Goal: Task Accomplishment & Management: Use online tool/utility

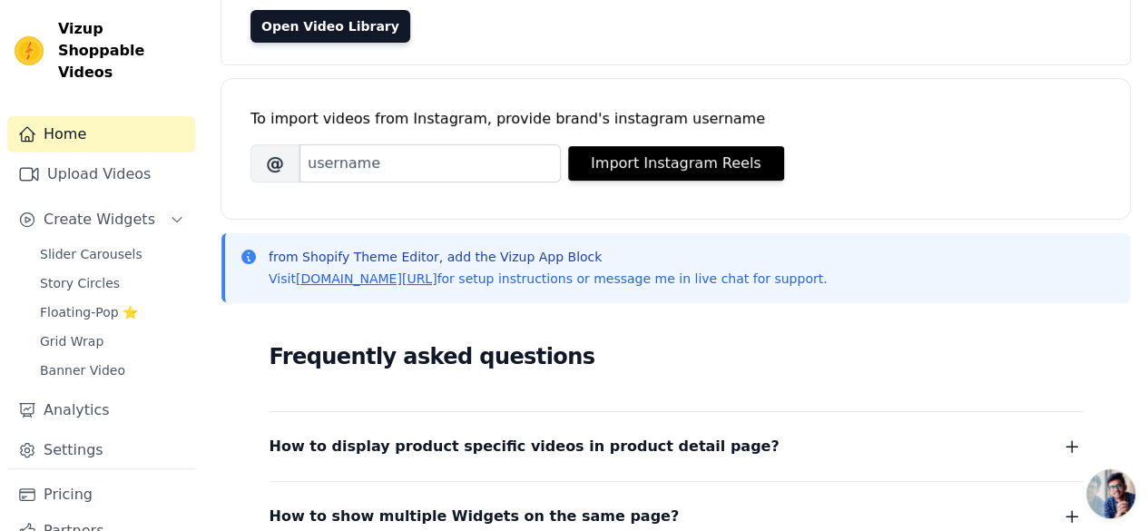
scroll to position [182, 0]
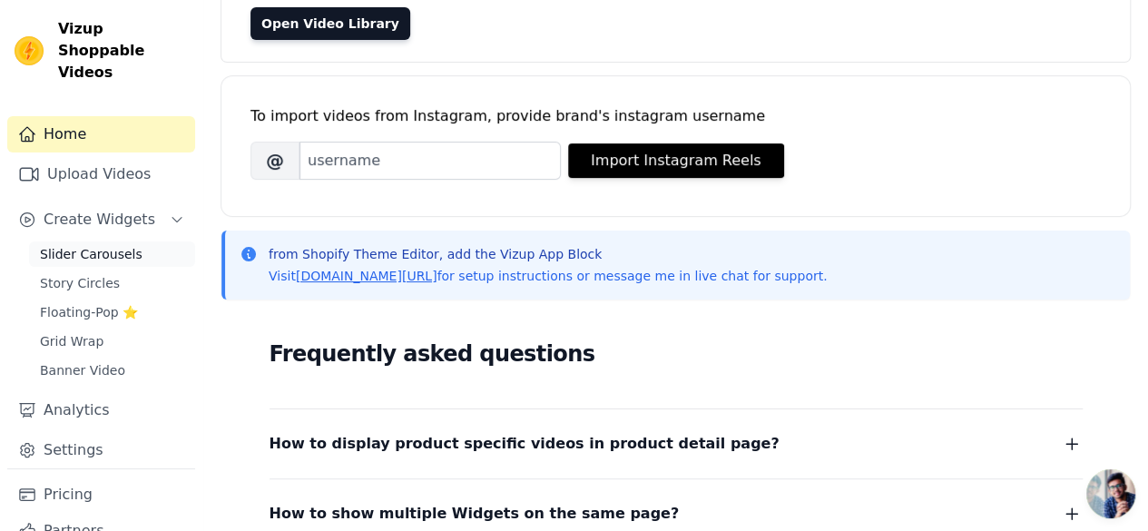
click at [103, 245] on span "Slider Carousels" at bounding box center [91, 254] width 103 height 18
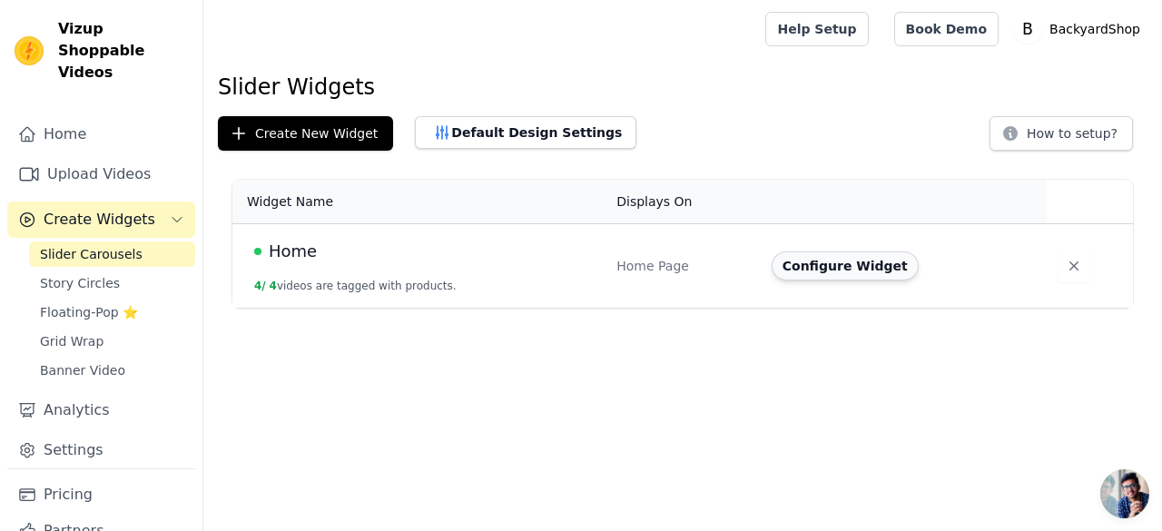
click at [840, 270] on button "Configure Widget" at bounding box center [844, 265] width 147 height 29
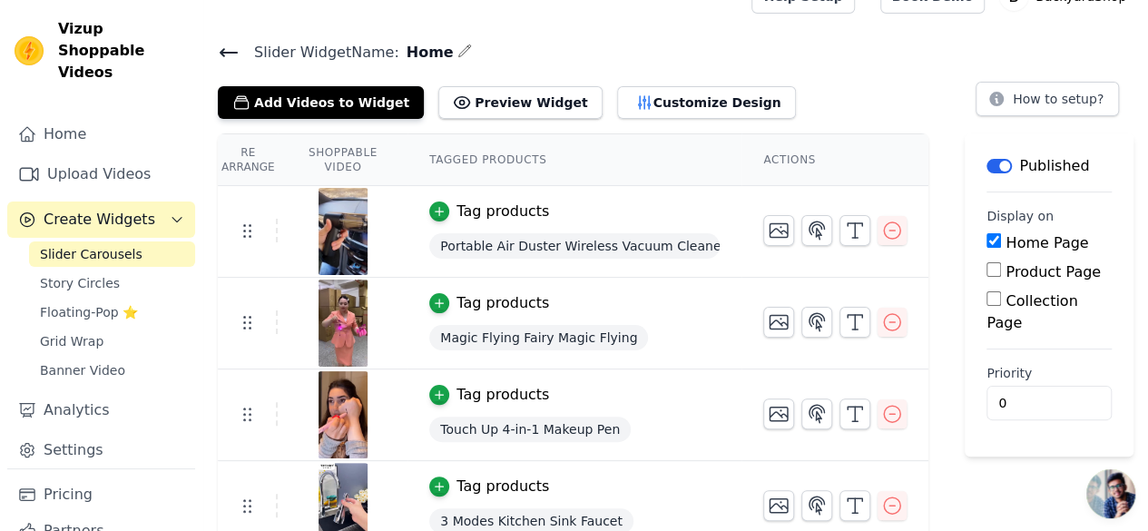
scroll to position [51, 0]
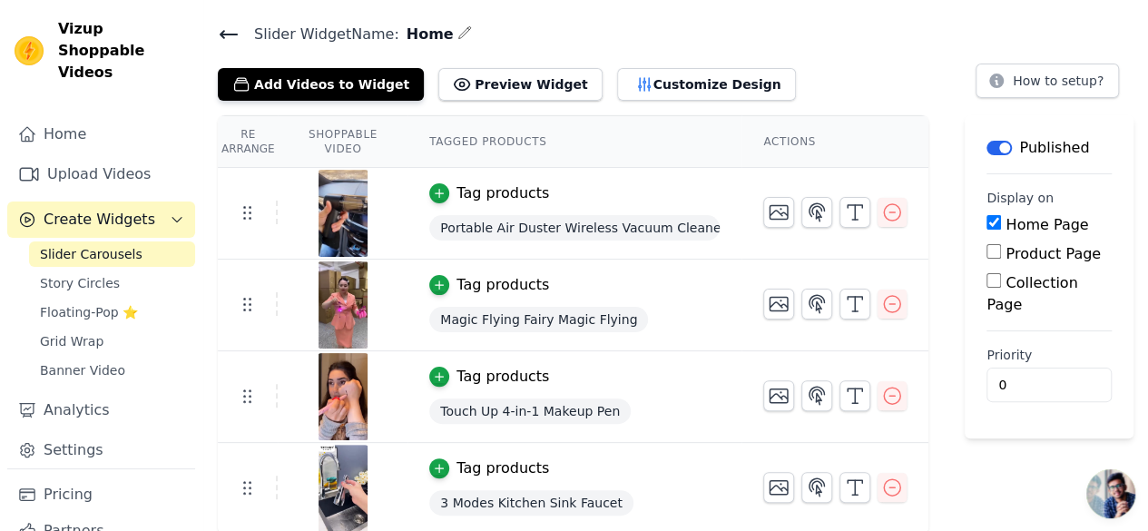
click at [989, 250] on input "Product Page" at bounding box center [994, 251] width 15 height 15
checkbox input "true"
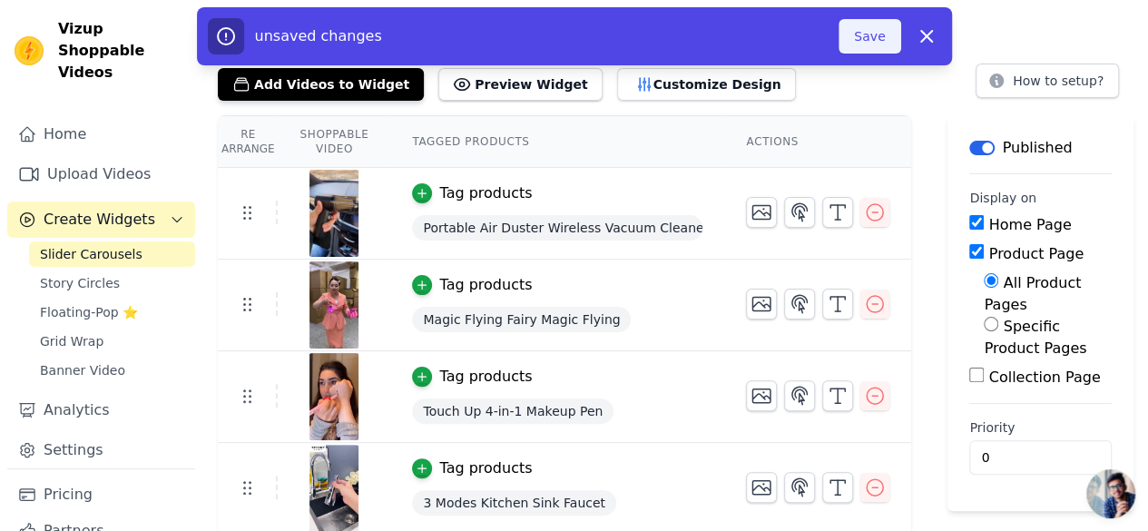
click at [845, 24] on button "Save" at bounding box center [870, 36] width 62 height 34
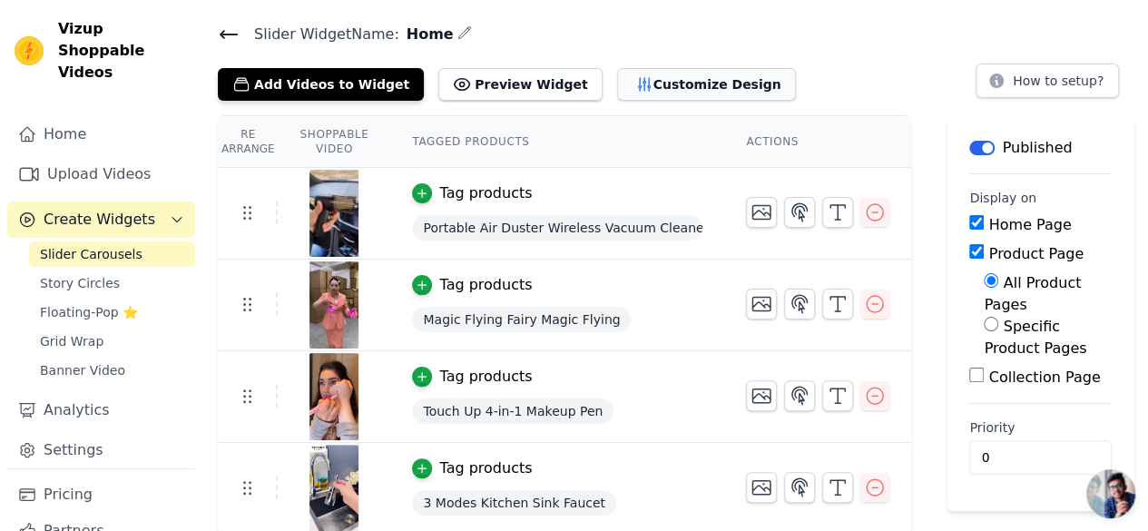
click at [648, 71] on button "Customize Design" at bounding box center [706, 84] width 179 height 33
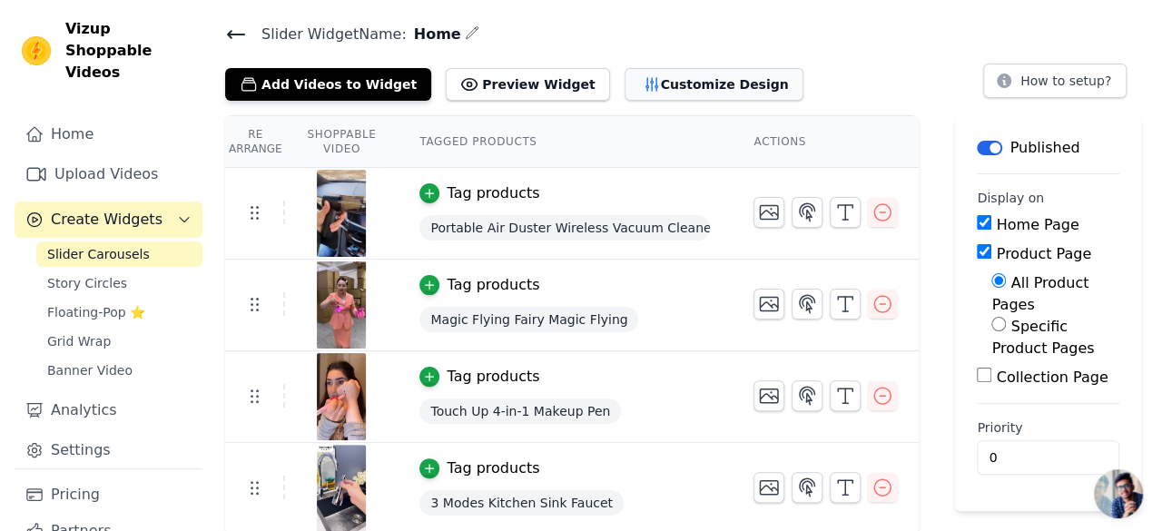
scroll to position [0, 0]
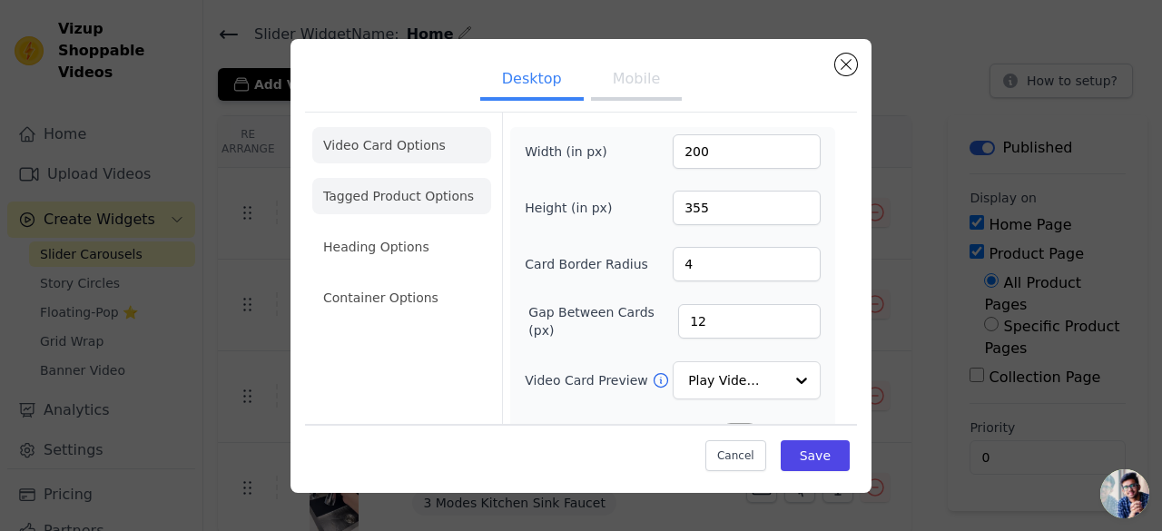
click at [419, 186] on li "Tagged Product Options" at bounding box center [401, 196] width 179 height 36
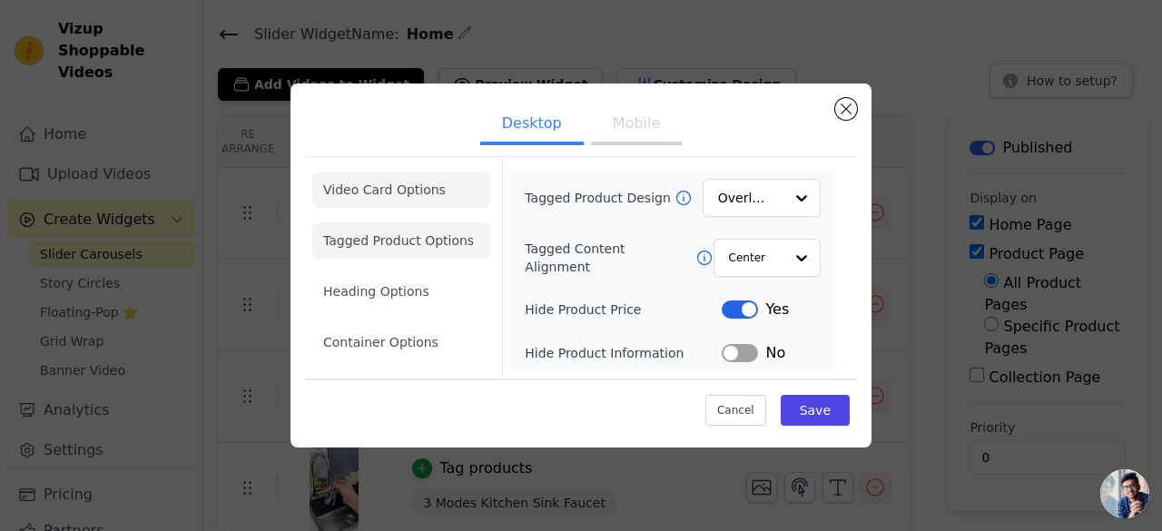
click at [404, 190] on li "Video Card Options" at bounding box center [401, 190] width 179 height 36
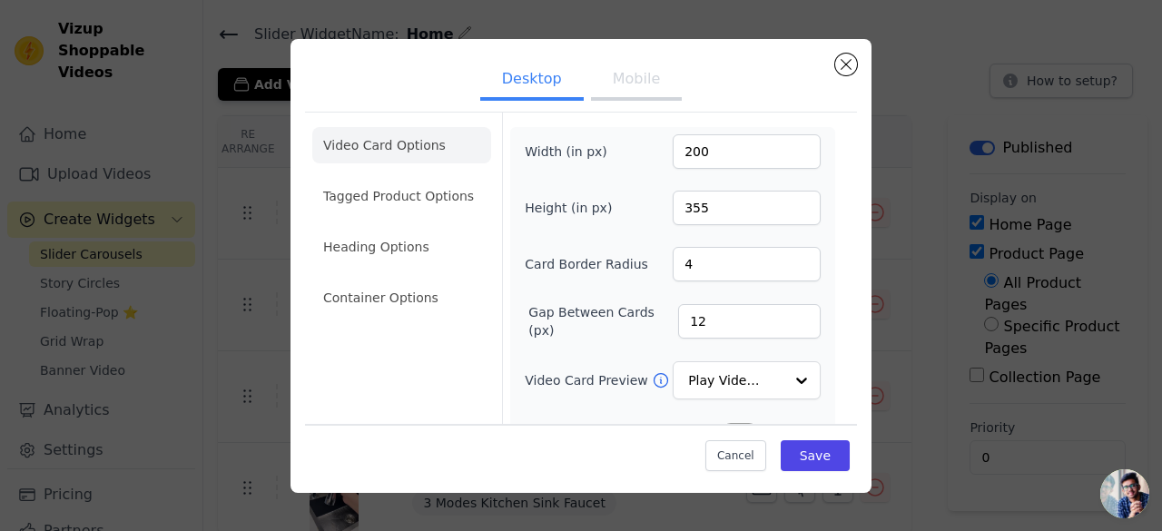
click at [636, 89] on button "Mobile" at bounding box center [636, 81] width 91 height 40
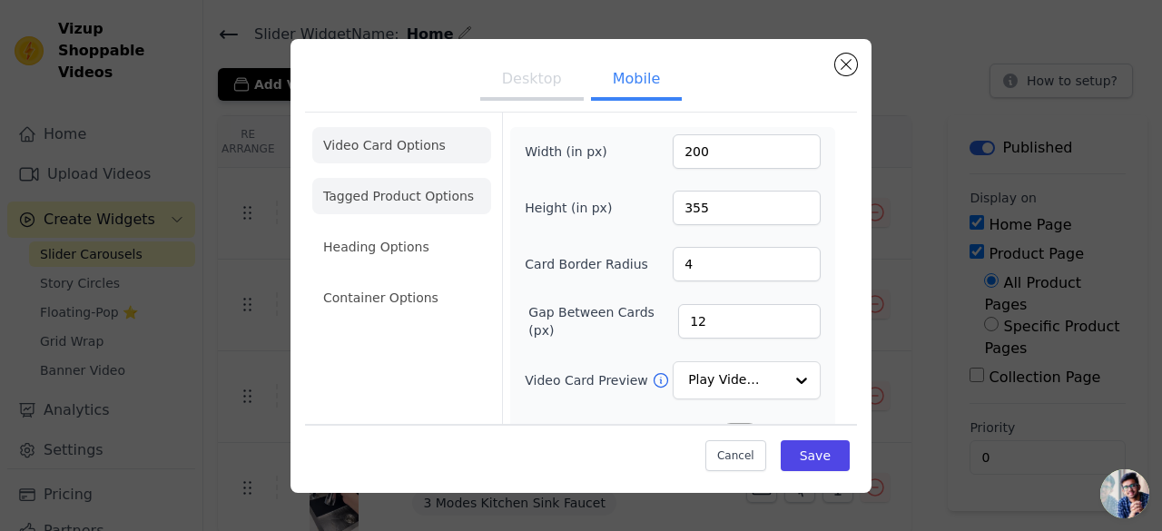
click at [382, 187] on li "Tagged Product Options" at bounding box center [401, 196] width 179 height 36
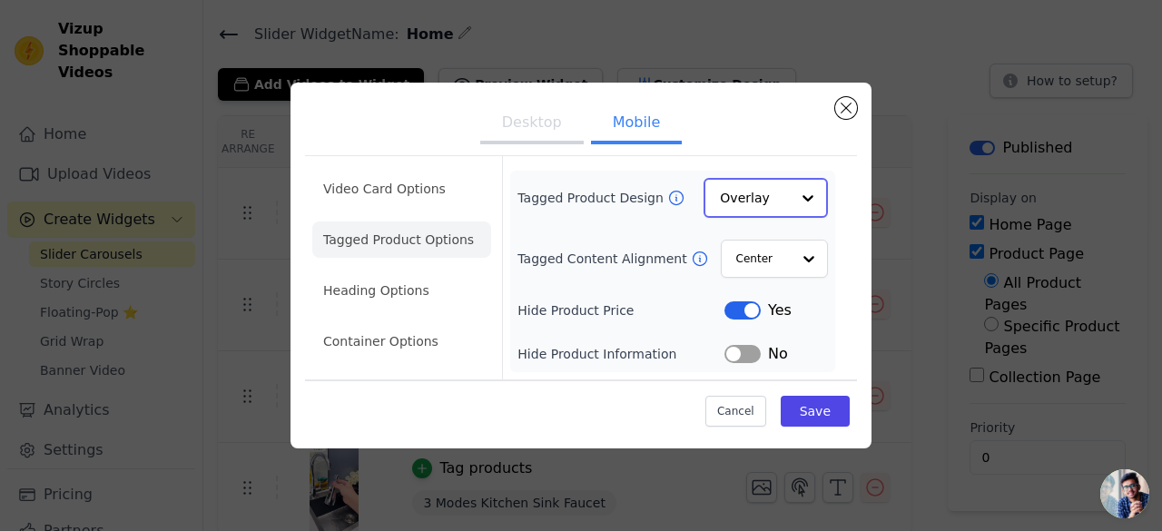
click at [786, 193] on input "Tagged Product Design" at bounding box center [755, 198] width 70 height 36
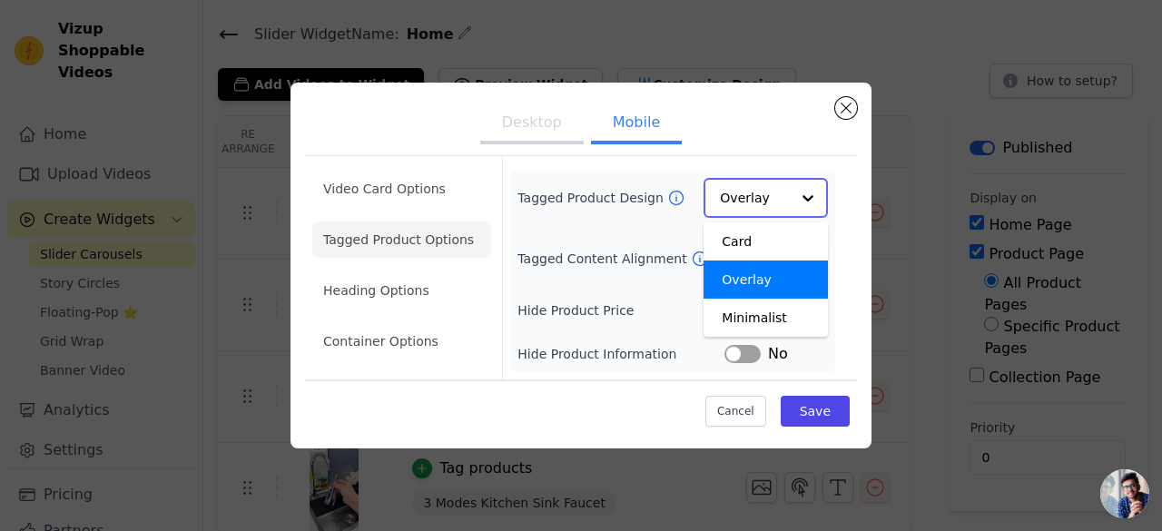
click at [786, 193] on input "Tagged Product Design" at bounding box center [755, 198] width 70 height 36
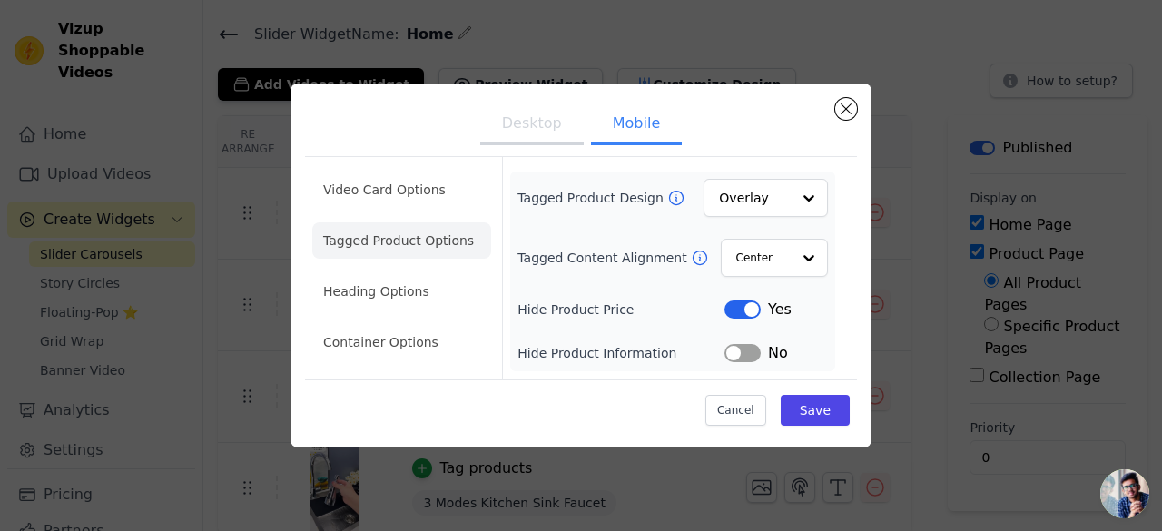
click at [791, 128] on ul "Desktop Mobile" at bounding box center [581, 125] width 552 height 54
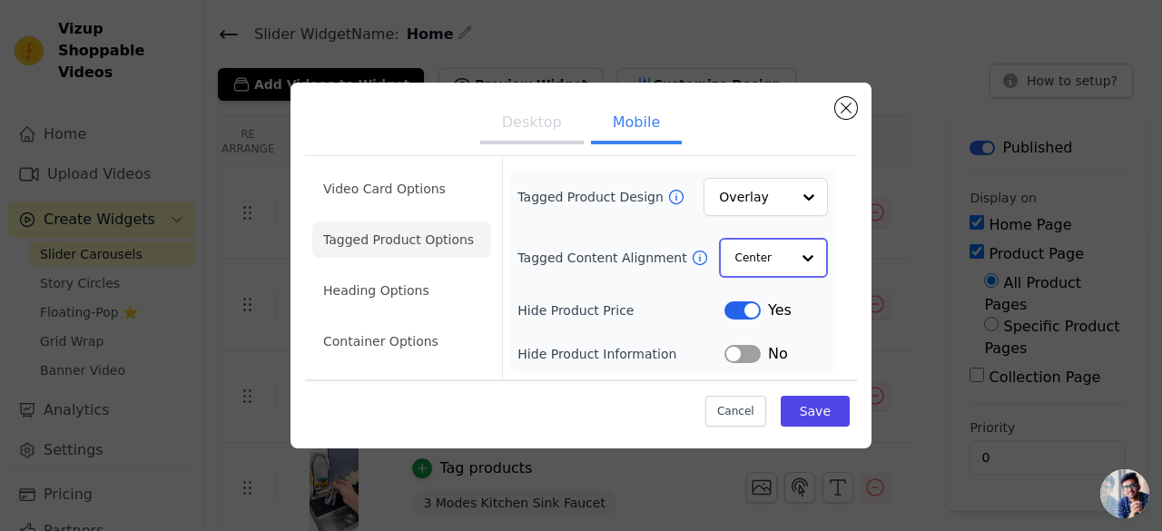
click at [793, 255] on div at bounding box center [808, 258] width 36 height 36
click at [797, 257] on div at bounding box center [808, 258] width 36 height 36
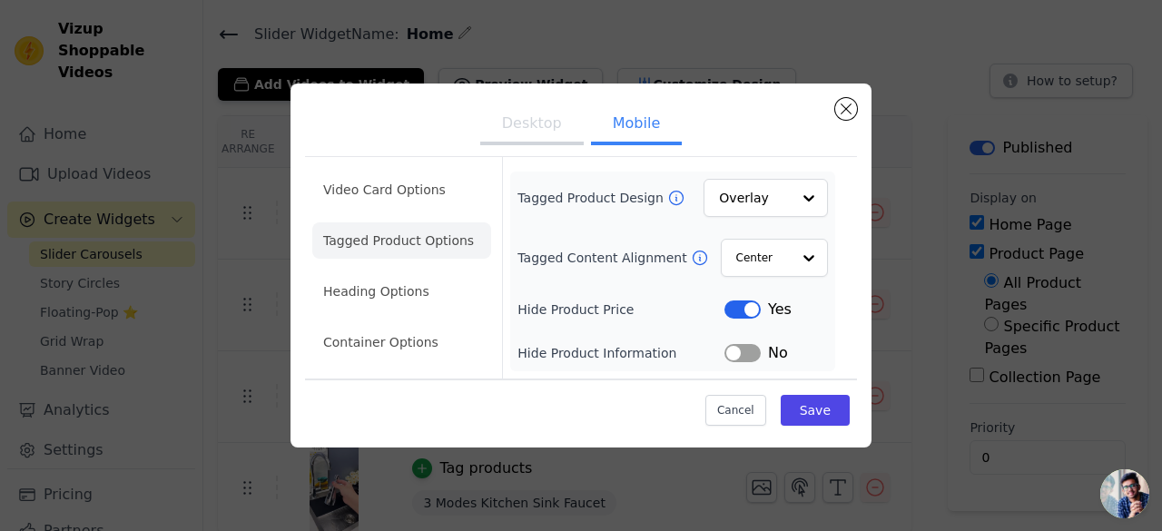
click at [625, 268] on div "Tagged Content Alignment Center" at bounding box center [672, 258] width 310 height 38
click at [410, 293] on li "Heading Options" at bounding box center [401, 291] width 179 height 36
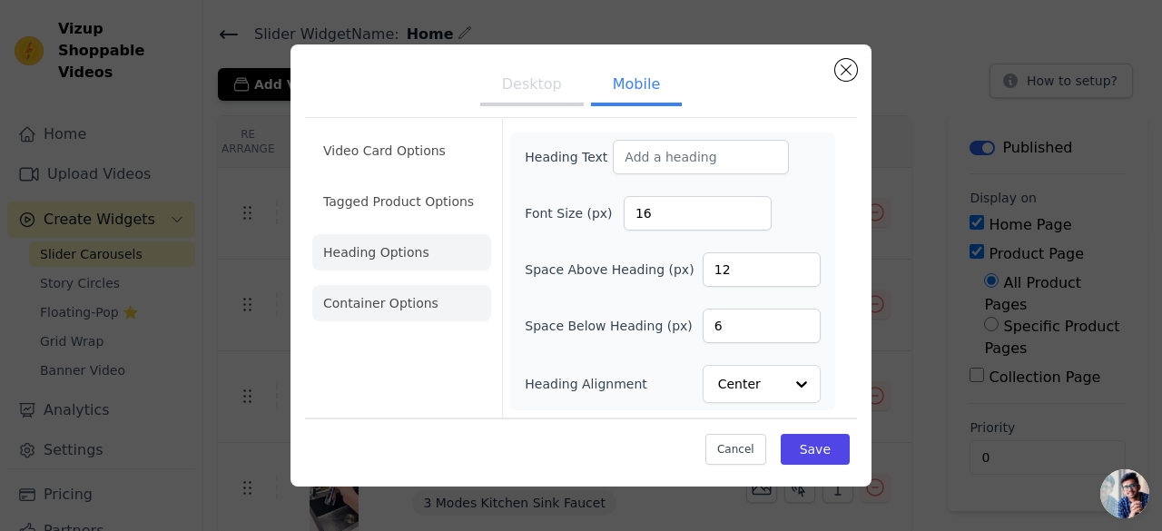
click at [408, 317] on li "Container Options" at bounding box center [401, 303] width 179 height 36
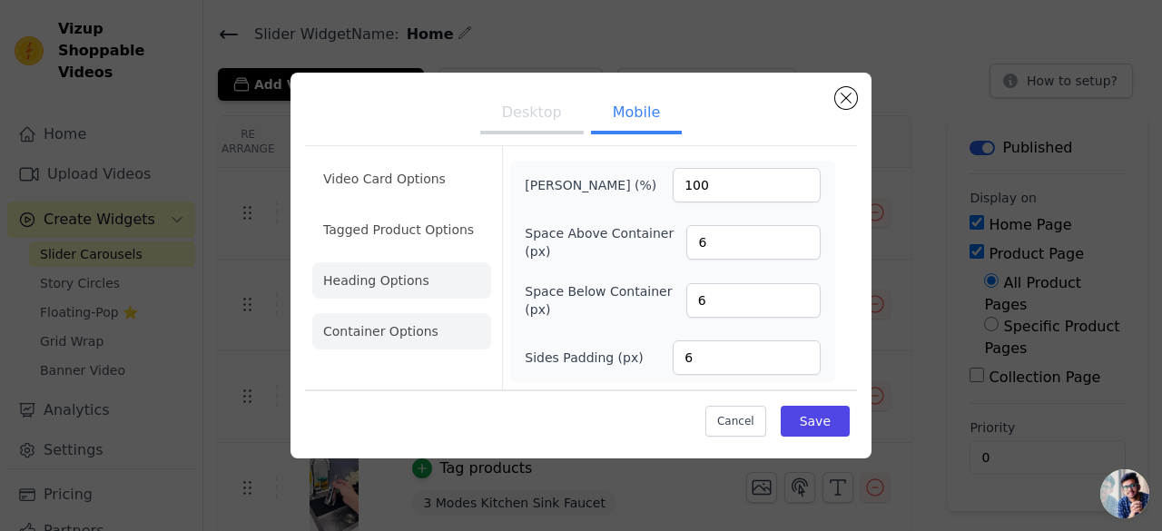
click at [414, 286] on li "Heading Options" at bounding box center [401, 280] width 179 height 36
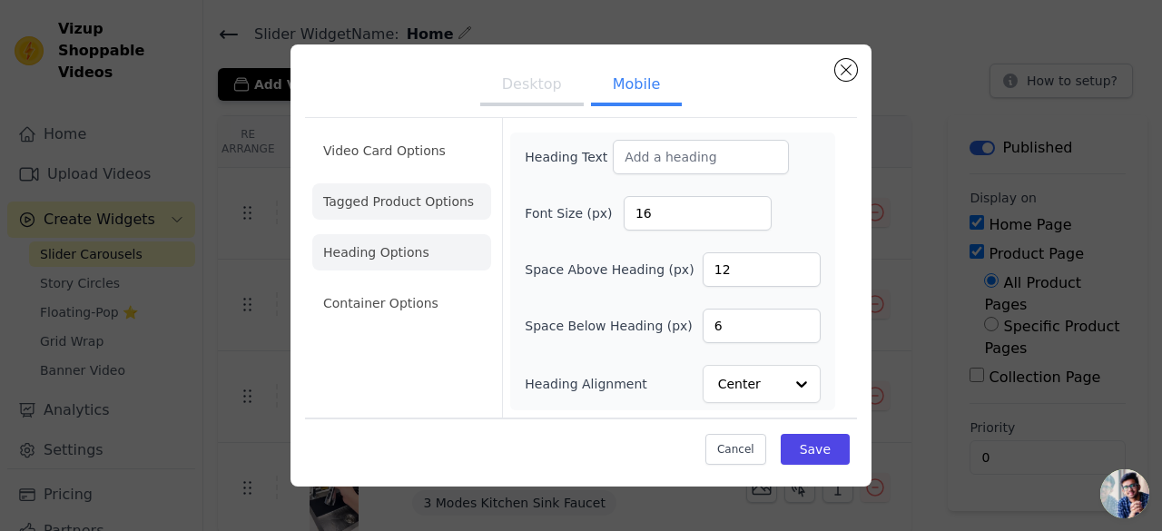
click at [395, 202] on li "Tagged Product Options" at bounding box center [401, 201] width 179 height 36
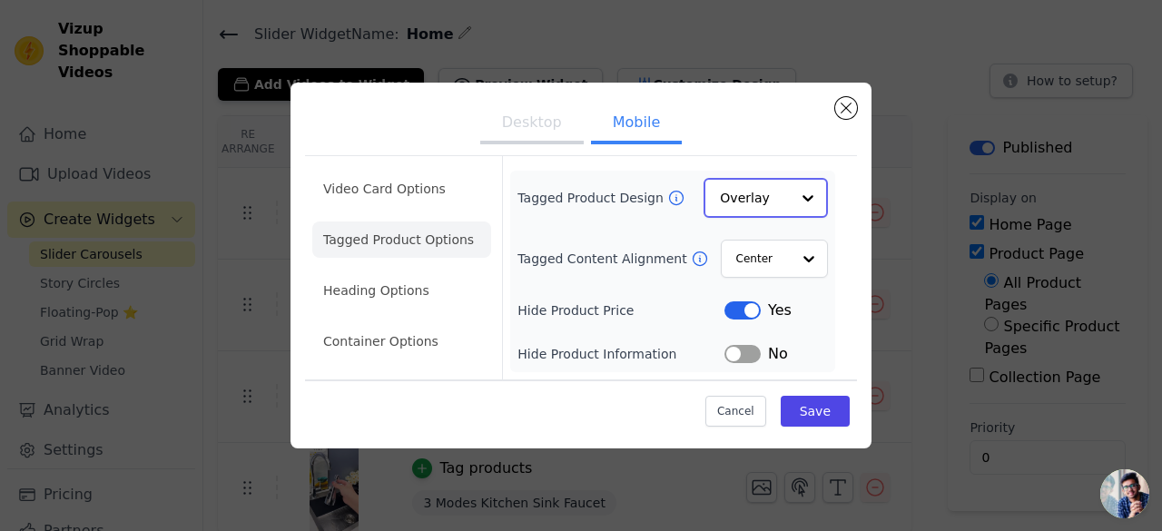
click at [755, 197] on input "Tagged Product Design" at bounding box center [755, 198] width 70 height 36
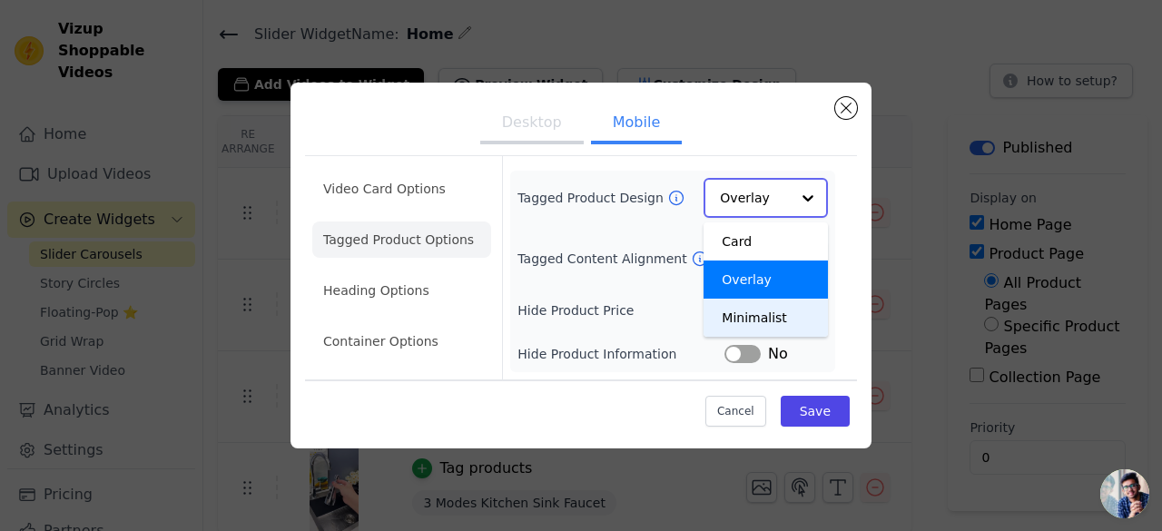
click at [752, 326] on div "Minimalist" at bounding box center [765, 318] width 124 height 38
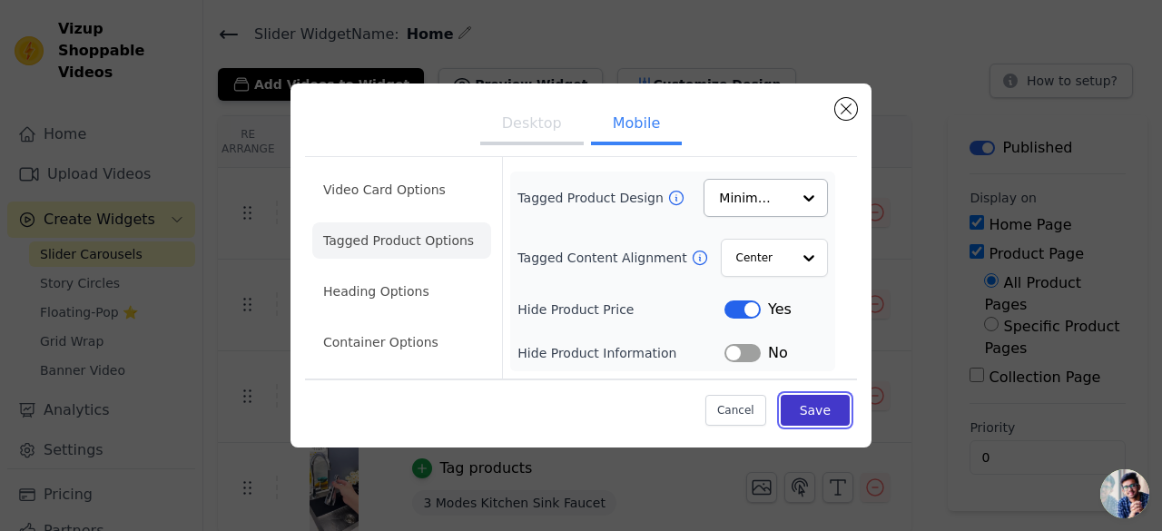
click at [829, 403] on button "Save" at bounding box center [815, 410] width 69 height 31
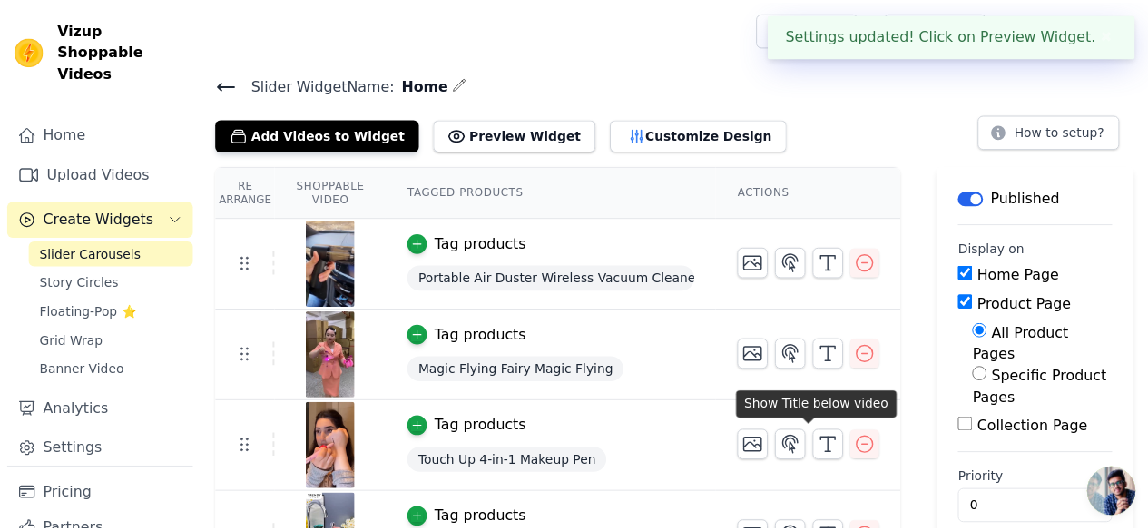
scroll to position [51, 0]
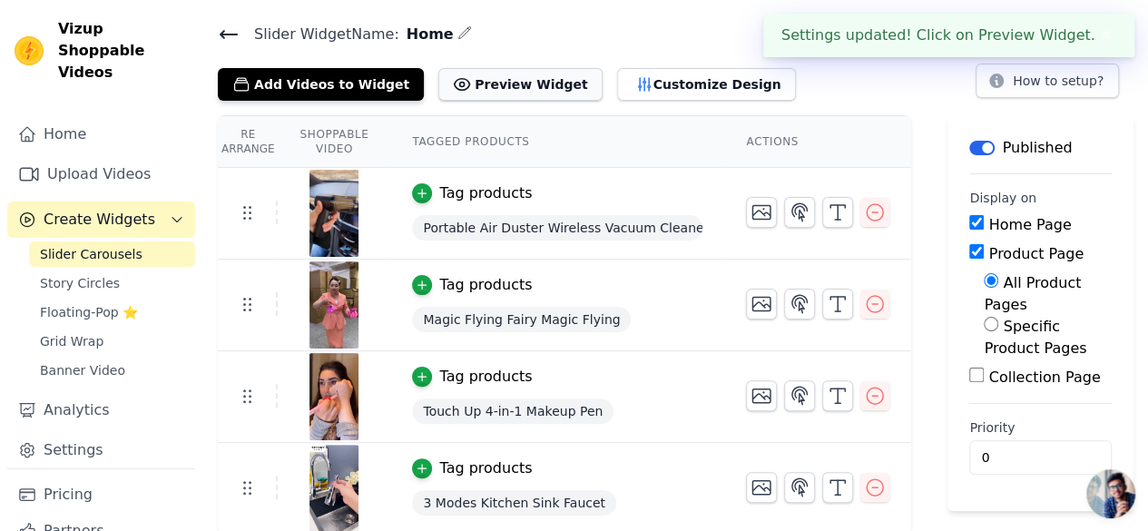
click at [454, 71] on button "Preview Widget" at bounding box center [519, 84] width 163 height 33
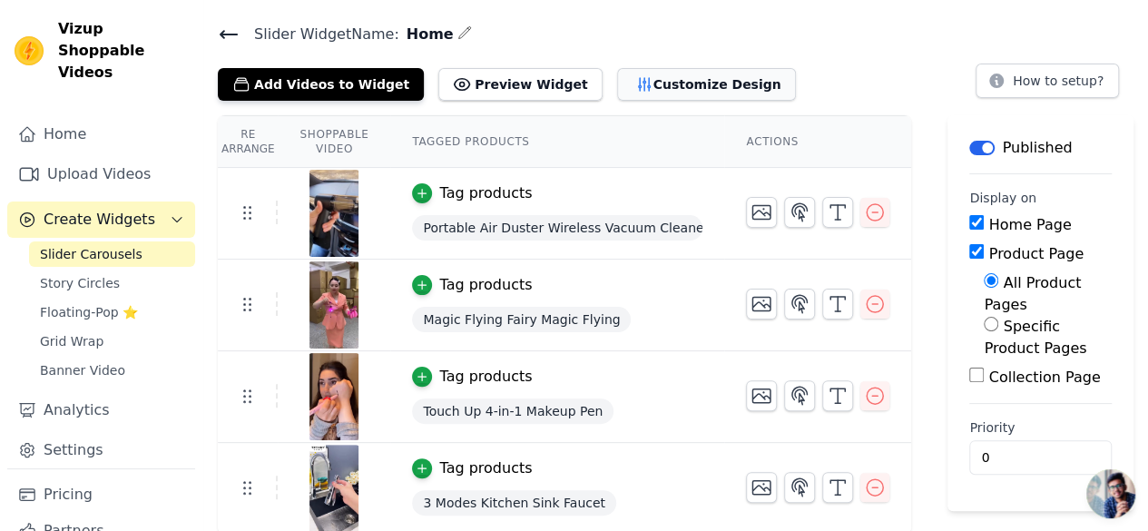
click at [643, 81] on button "Customize Design" at bounding box center [706, 84] width 179 height 33
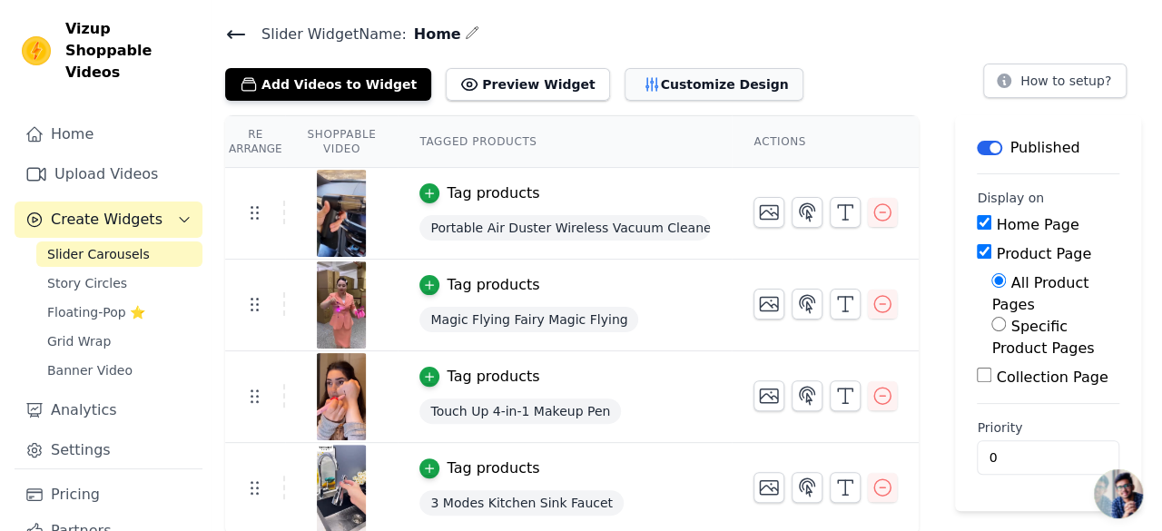
scroll to position [0, 0]
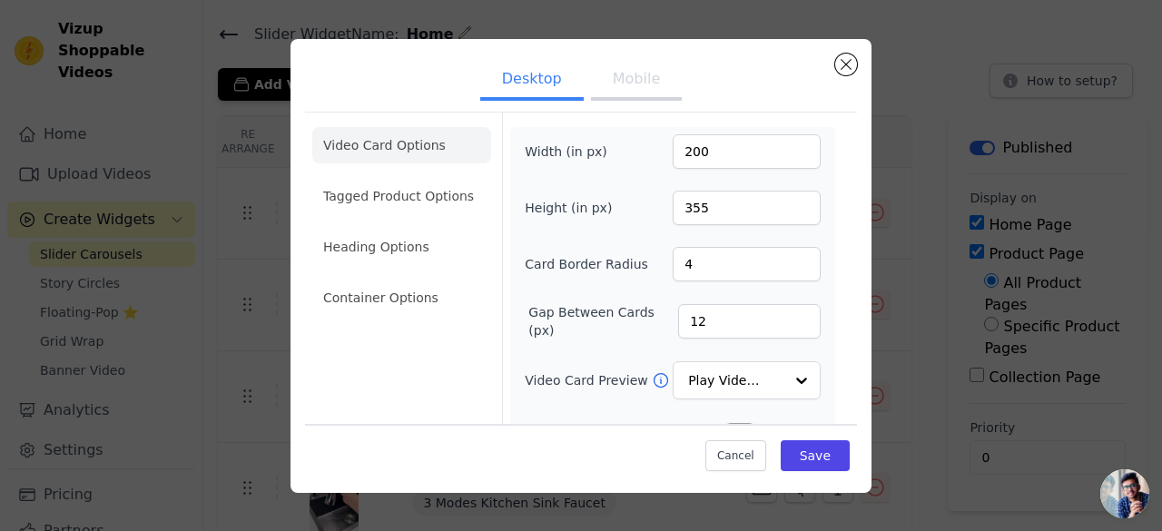
click at [617, 76] on button "Mobile" at bounding box center [636, 81] width 91 height 40
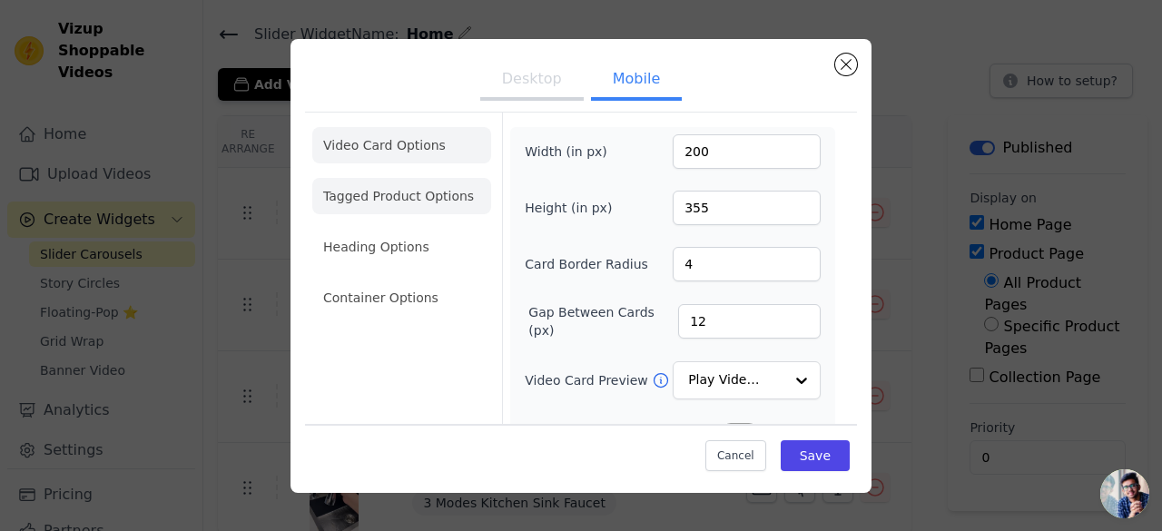
click at [405, 188] on li "Tagged Product Options" at bounding box center [401, 196] width 179 height 36
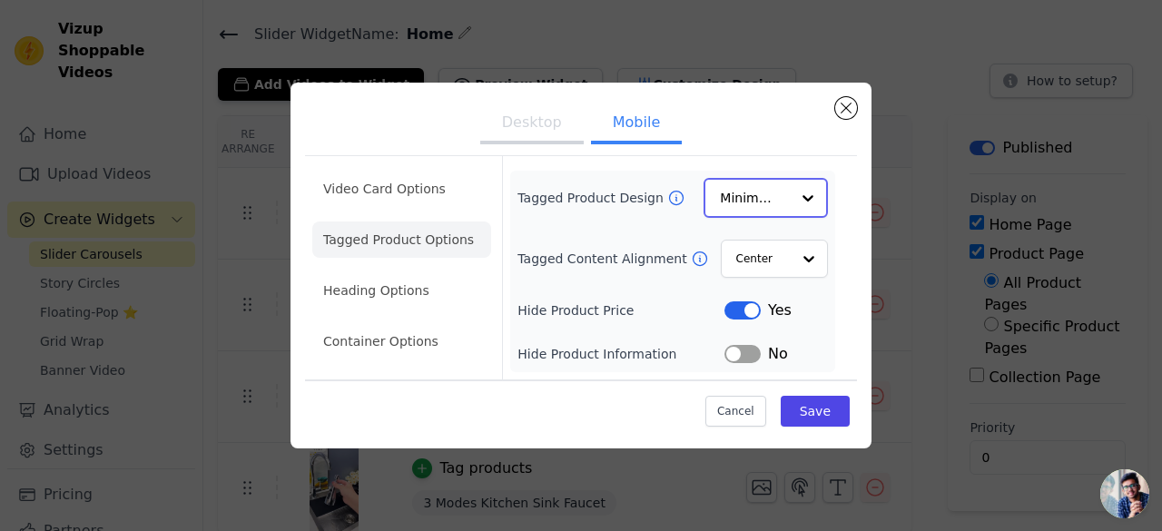
click at [755, 180] on input "Tagged Product Design" at bounding box center [755, 198] width 70 height 36
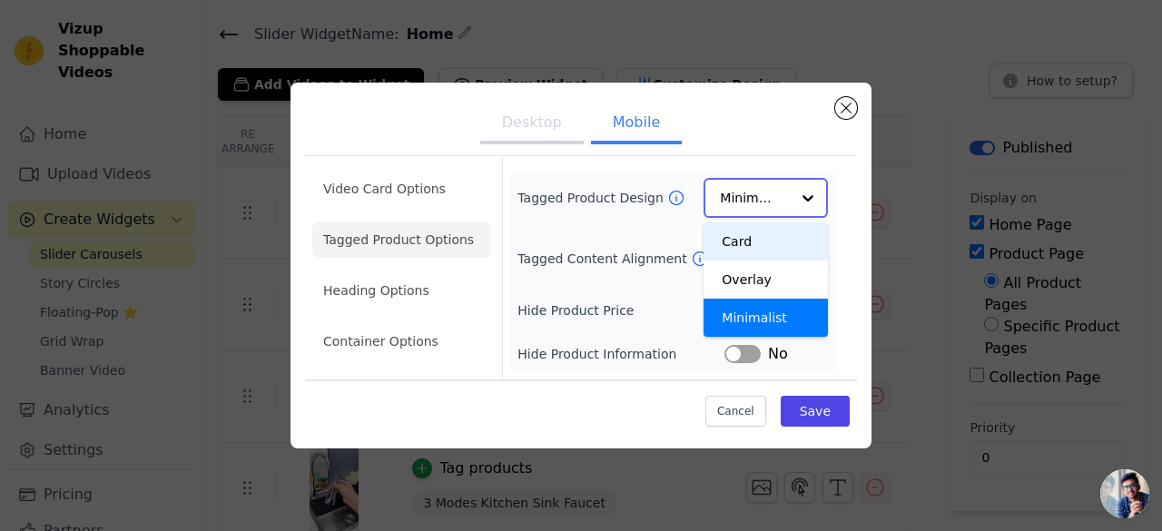
click at [748, 244] on div "Card" at bounding box center [765, 241] width 124 height 38
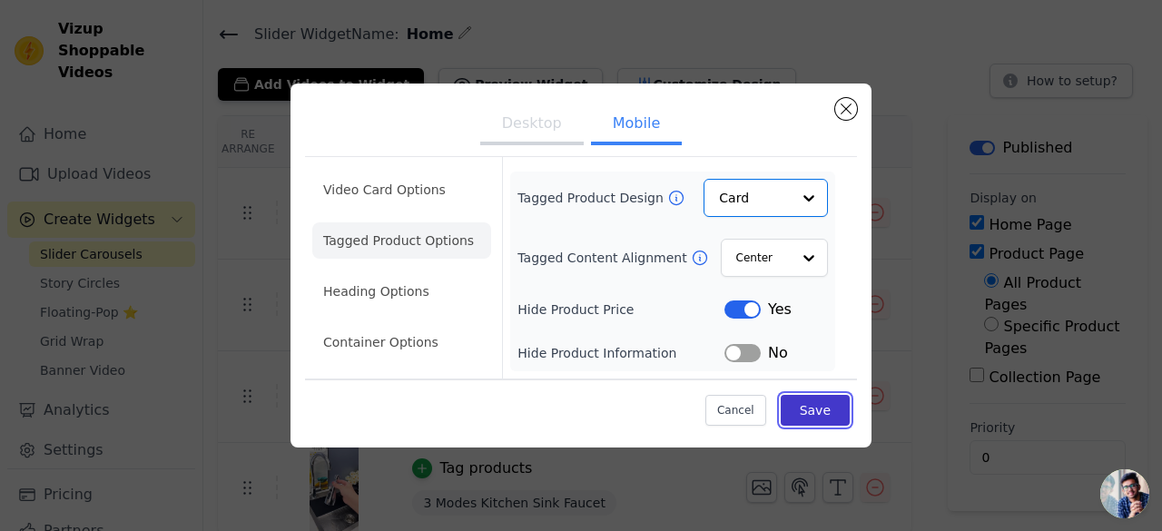
click at [835, 424] on button "Save" at bounding box center [815, 410] width 69 height 31
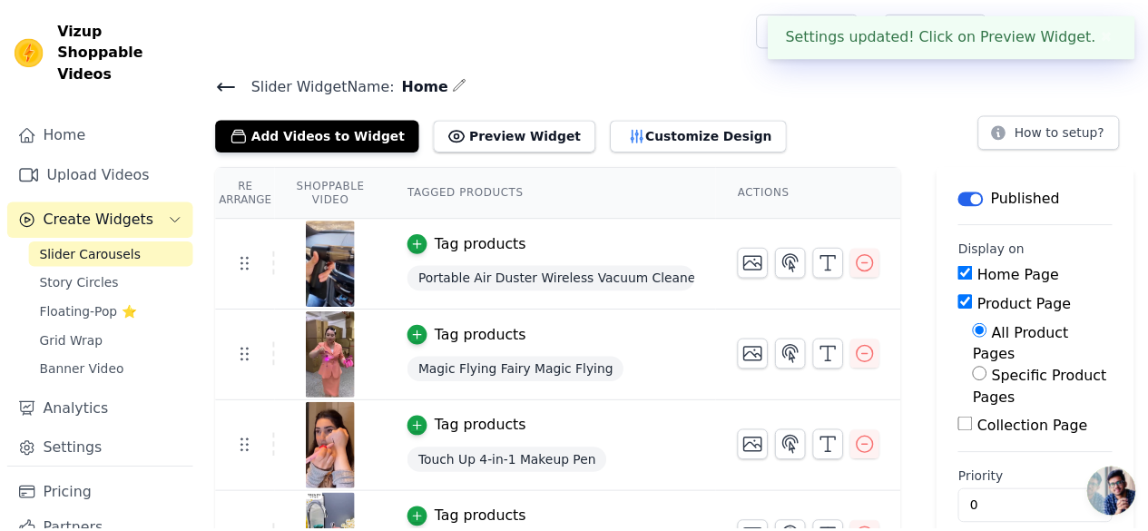
scroll to position [51, 0]
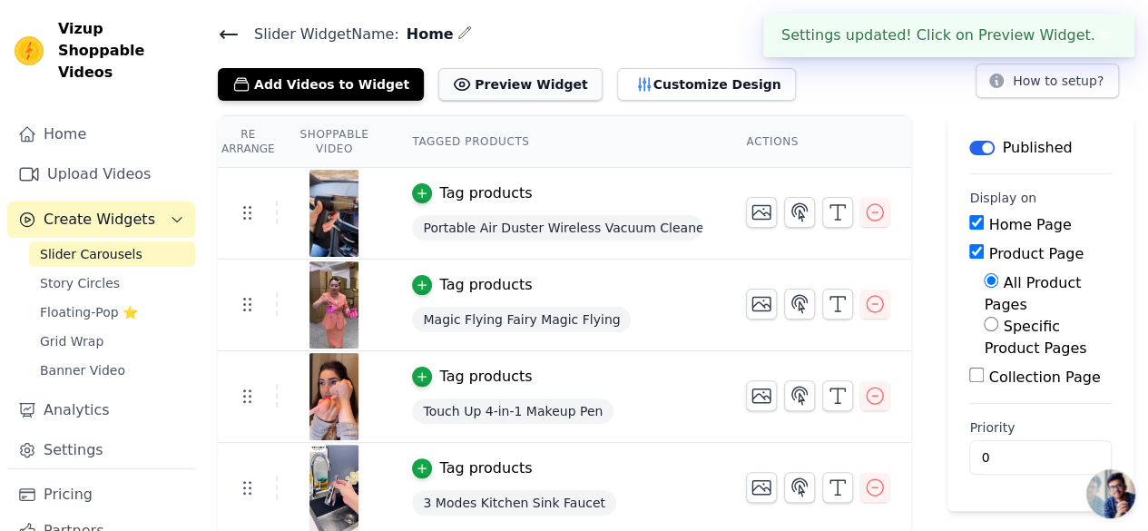
click at [481, 77] on button "Preview Widget" at bounding box center [519, 84] width 163 height 33
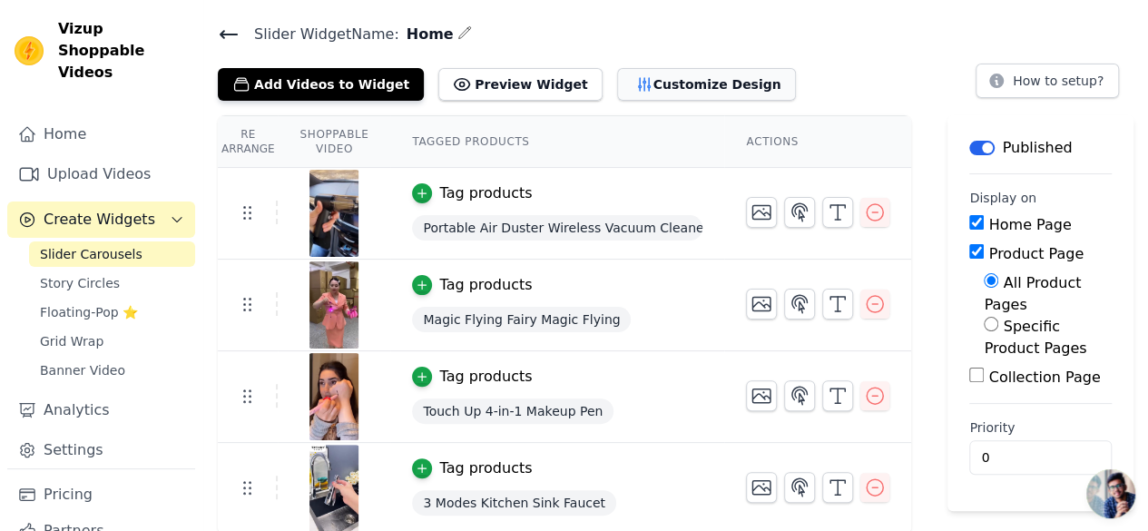
click at [644, 86] on button "Customize Design" at bounding box center [706, 84] width 179 height 33
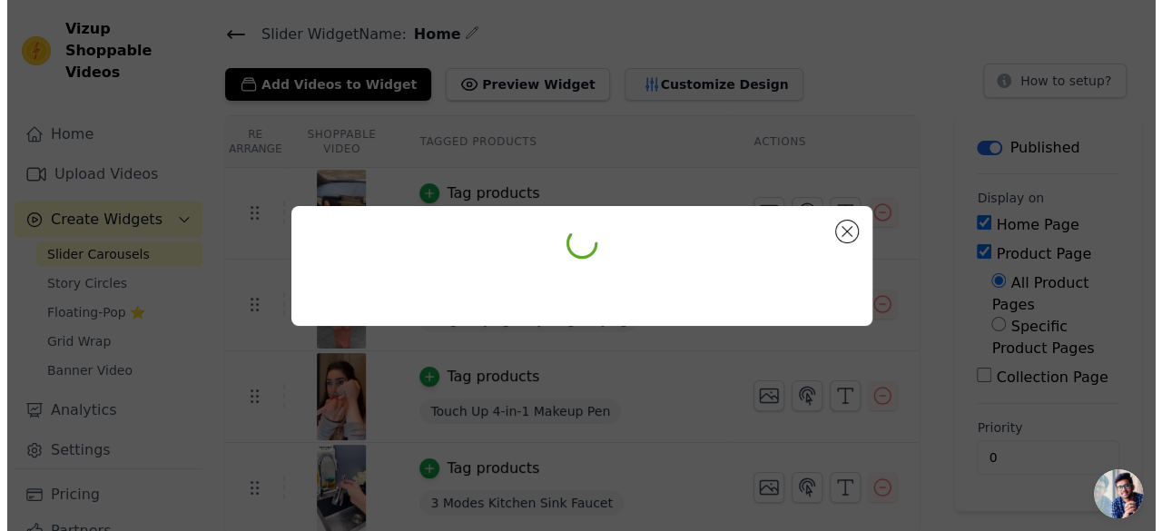
scroll to position [0, 0]
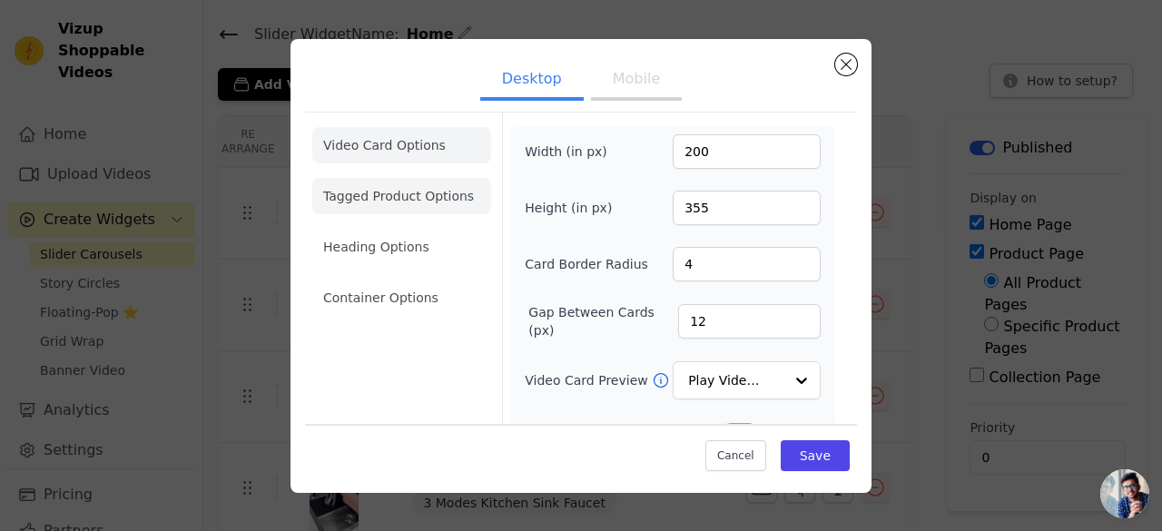
click at [410, 190] on li "Tagged Product Options" at bounding box center [401, 196] width 179 height 36
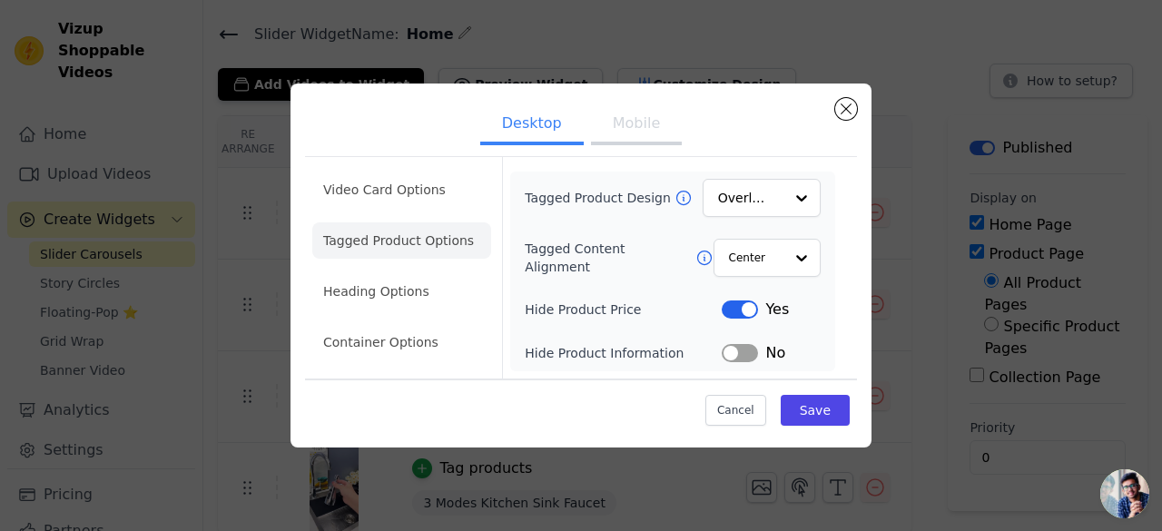
click at [628, 136] on button "Mobile" at bounding box center [636, 125] width 91 height 40
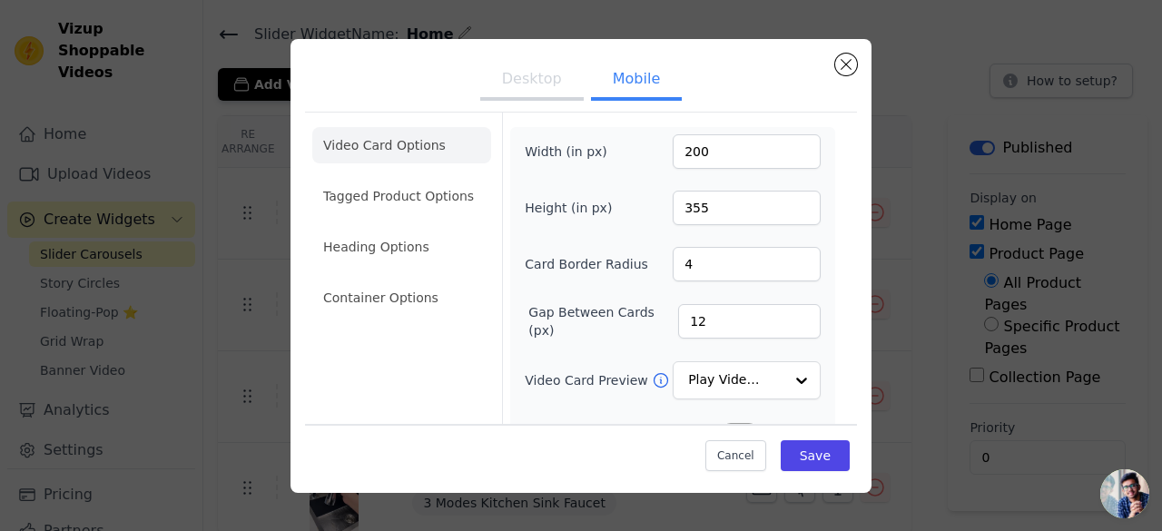
click at [559, 93] on button "Desktop" at bounding box center [531, 81] width 103 height 40
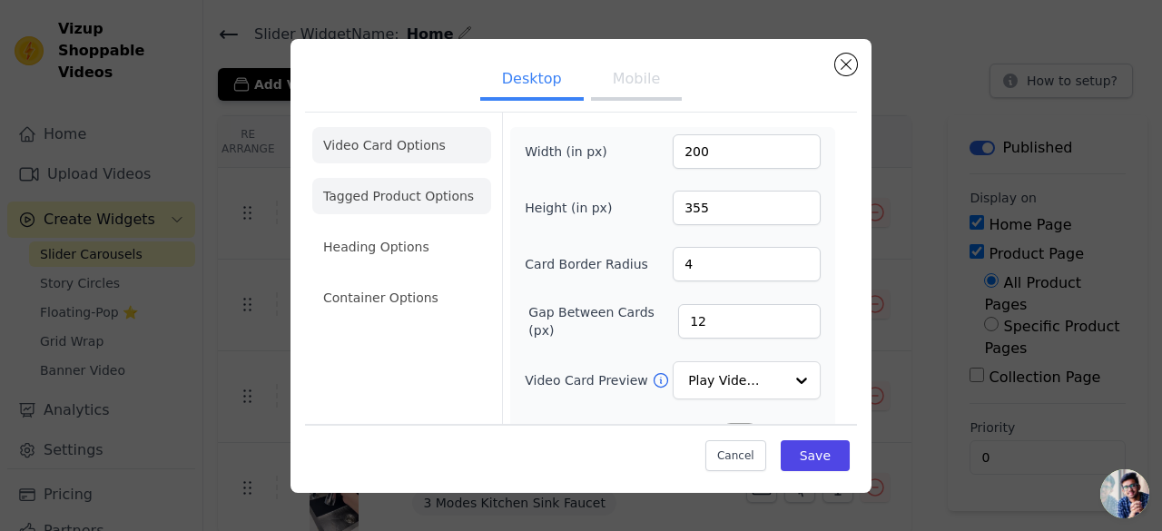
click at [427, 192] on li "Tagged Product Options" at bounding box center [401, 196] width 179 height 36
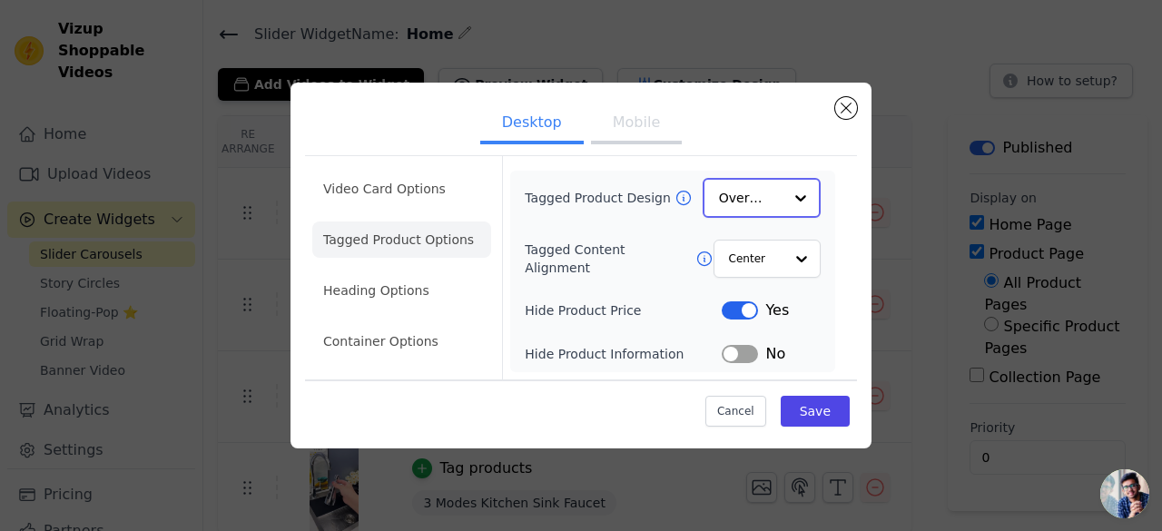
click at [781, 197] on input "Tagged Product Design" at bounding box center [751, 198] width 64 height 36
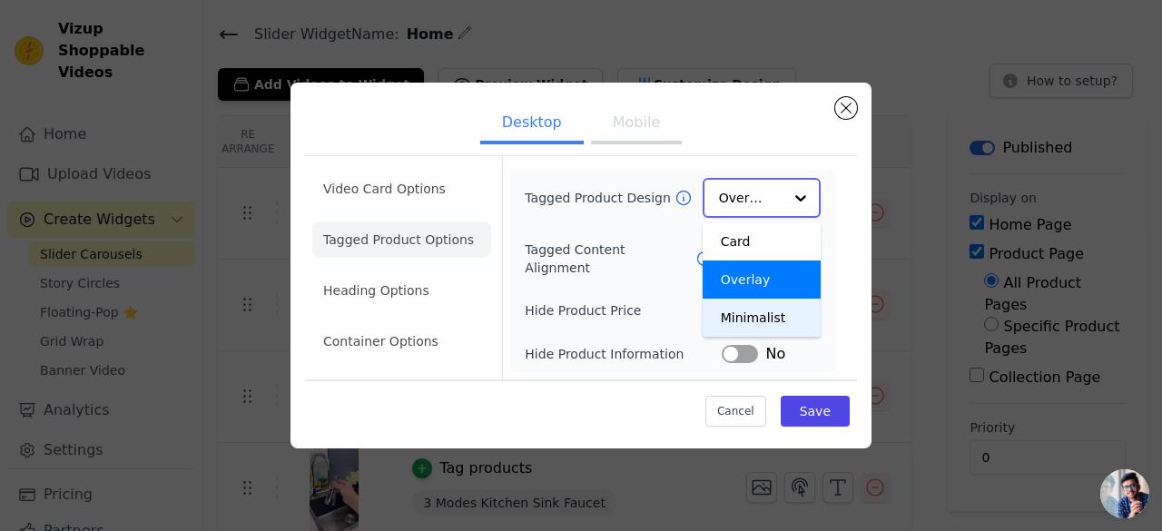
click at [752, 326] on div "Minimalist" at bounding box center [762, 318] width 118 height 38
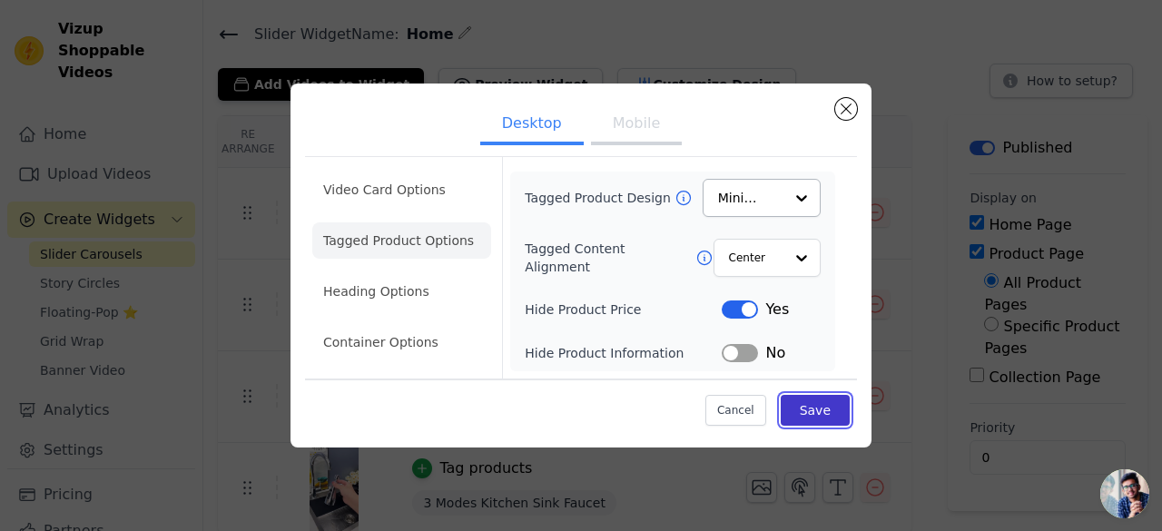
click at [809, 410] on button "Save" at bounding box center [815, 410] width 69 height 31
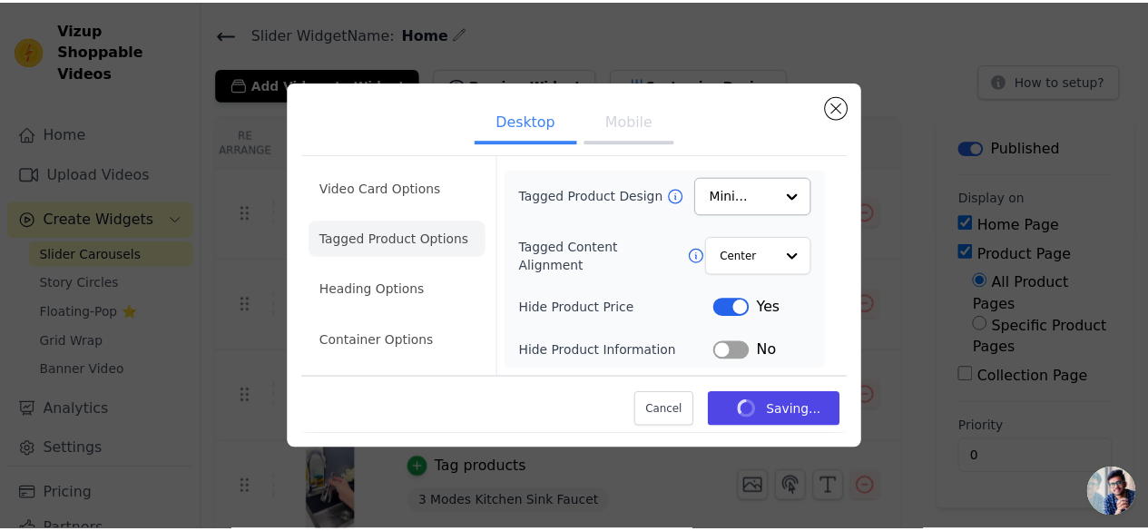
scroll to position [51, 0]
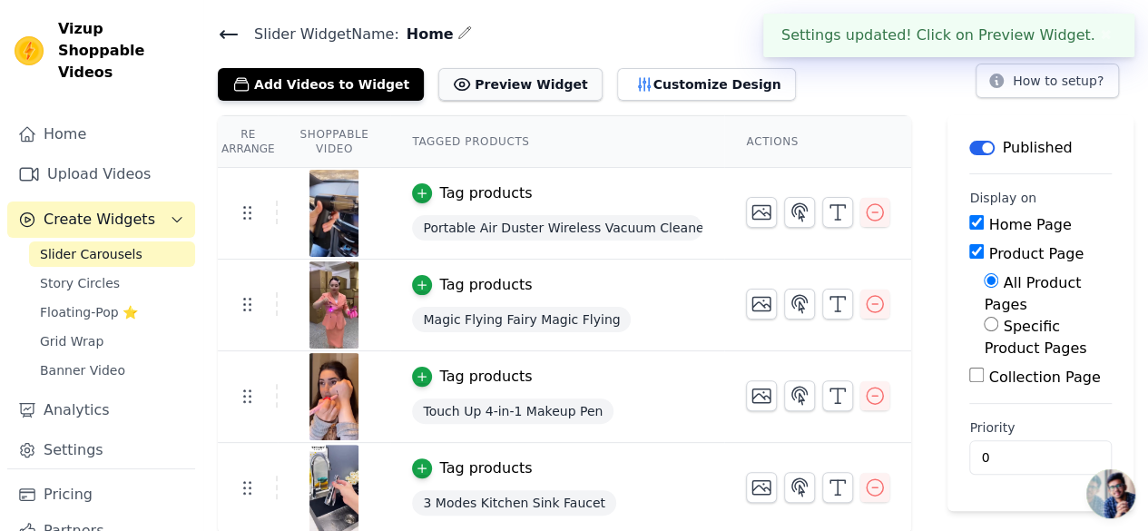
click at [512, 83] on button "Preview Widget" at bounding box center [519, 84] width 163 height 33
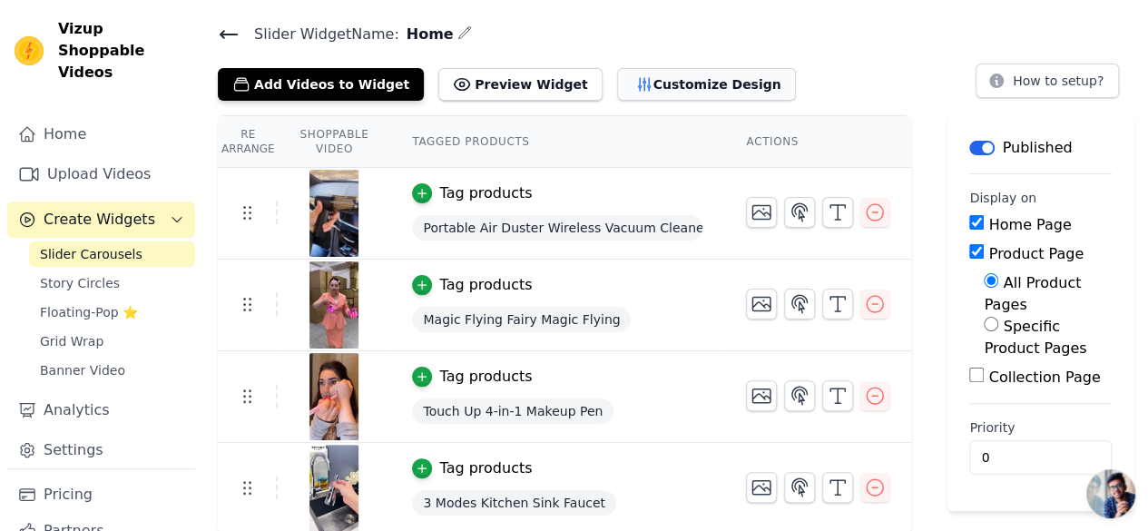
click at [670, 99] on button "Customize Design" at bounding box center [706, 84] width 179 height 33
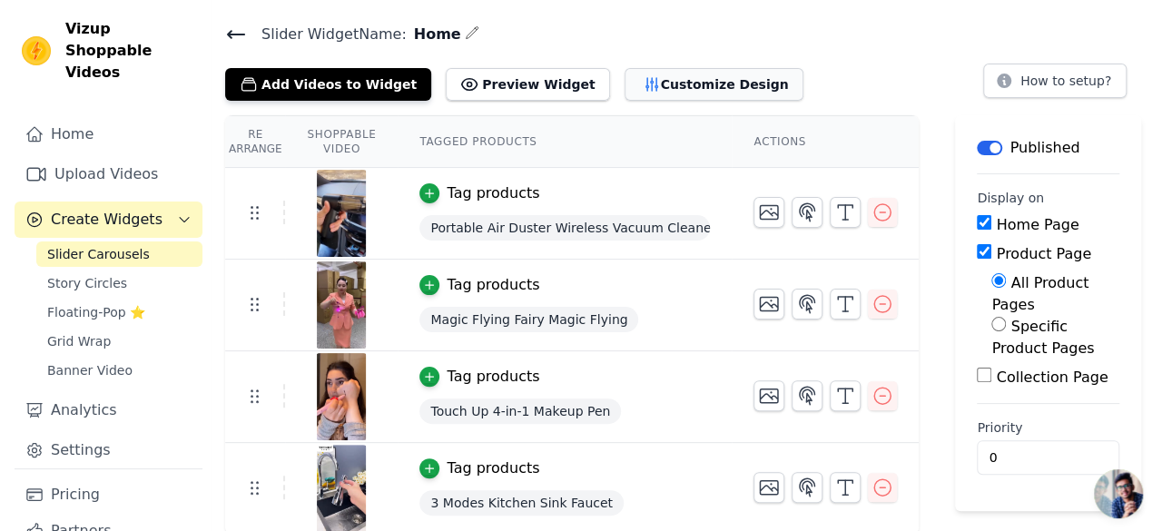
scroll to position [0, 0]
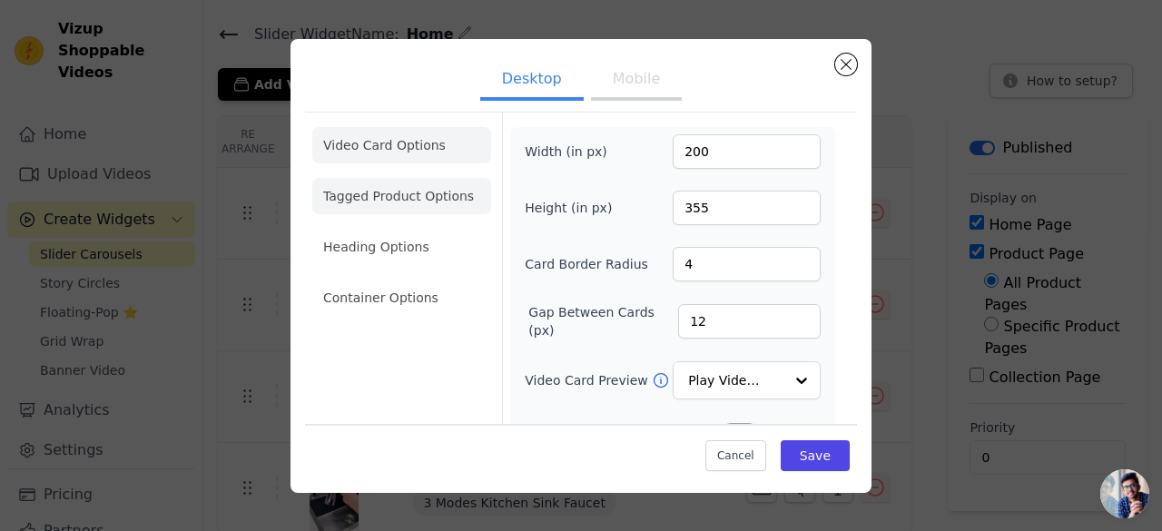
click at [457, 193] on li "Tagged Product Options" at bounding box center [401, 196] width 179 height 36
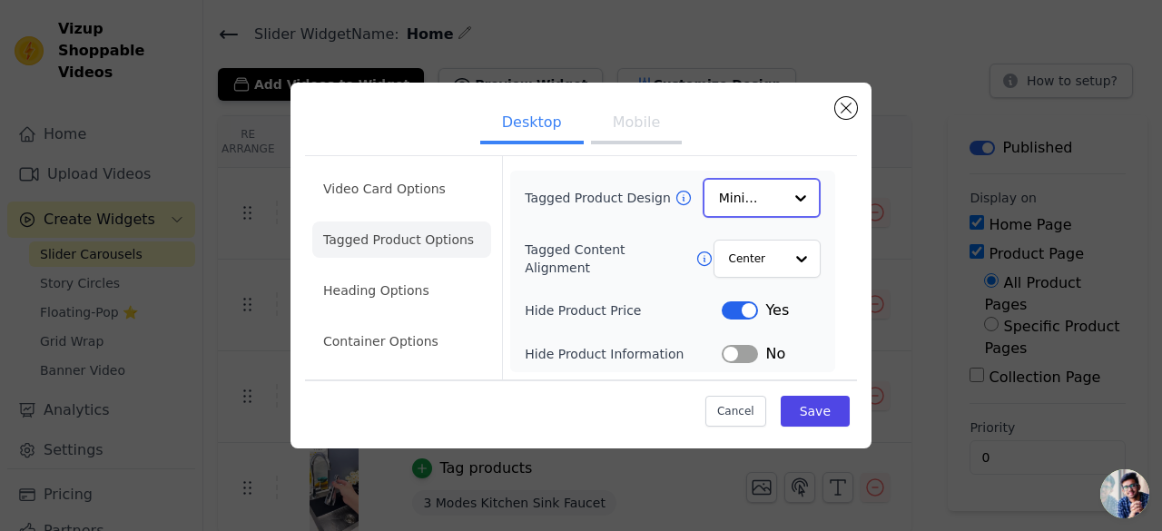
click at [785, 201] on div at bounding box center [800, 198] width 36 height 36
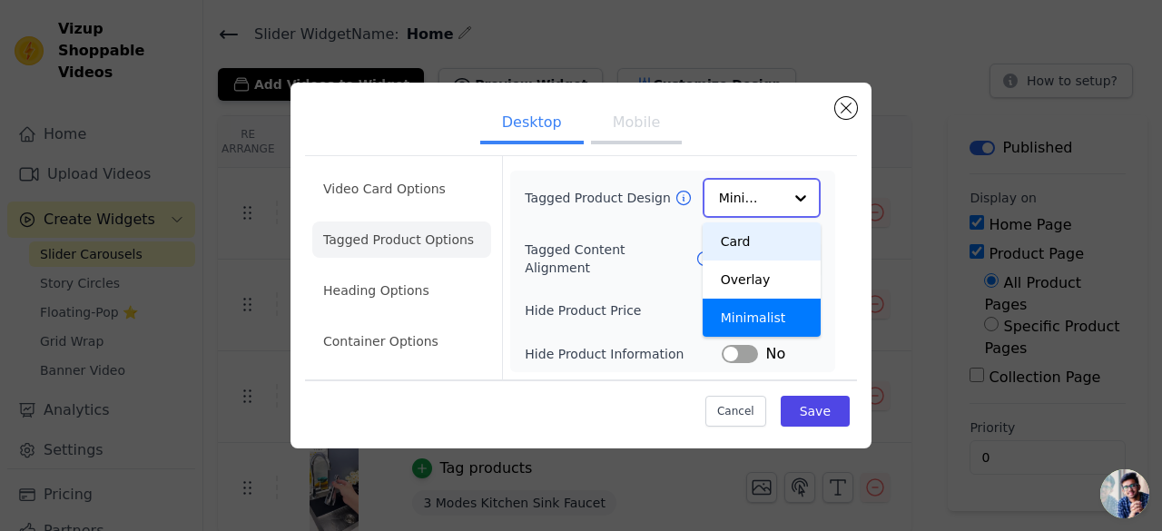
click at [757, 244] on div "Card" at bounding box center [762, 241] width 118 height 38
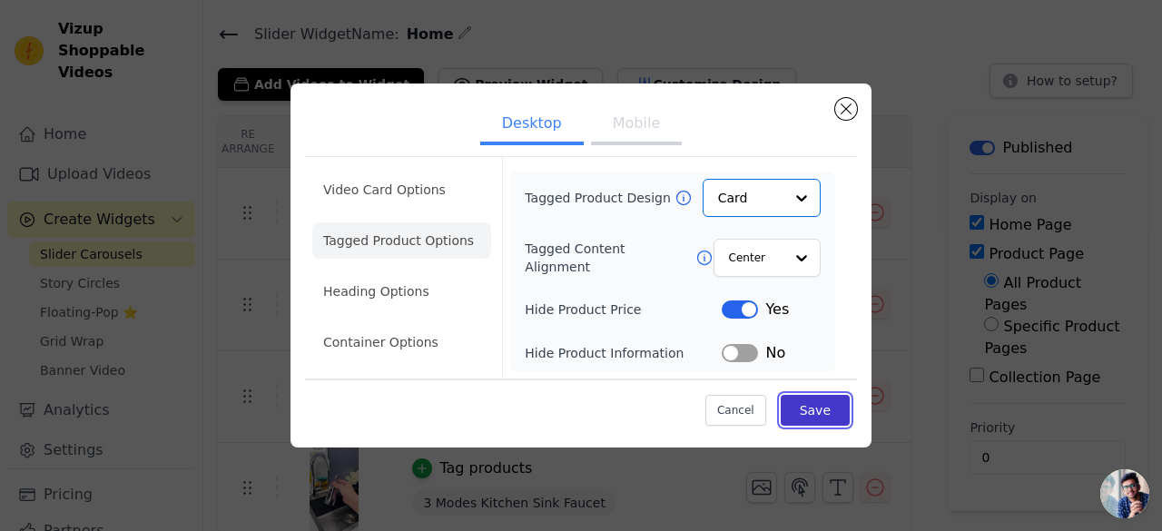
click at [819, 413] on button "Save" at bounding box center [815, 410] width 69 height 31
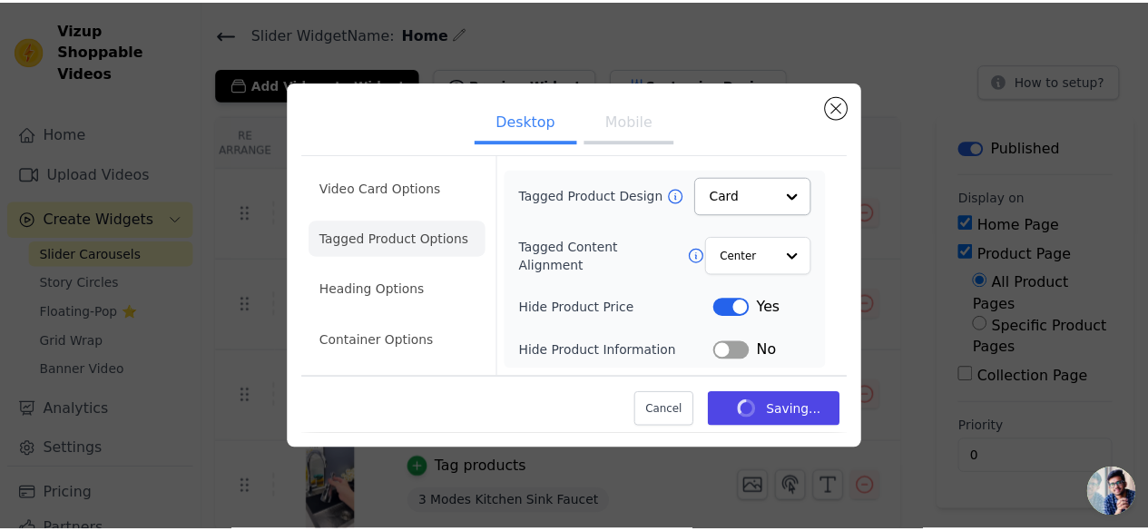
scroll to position [51, 0]
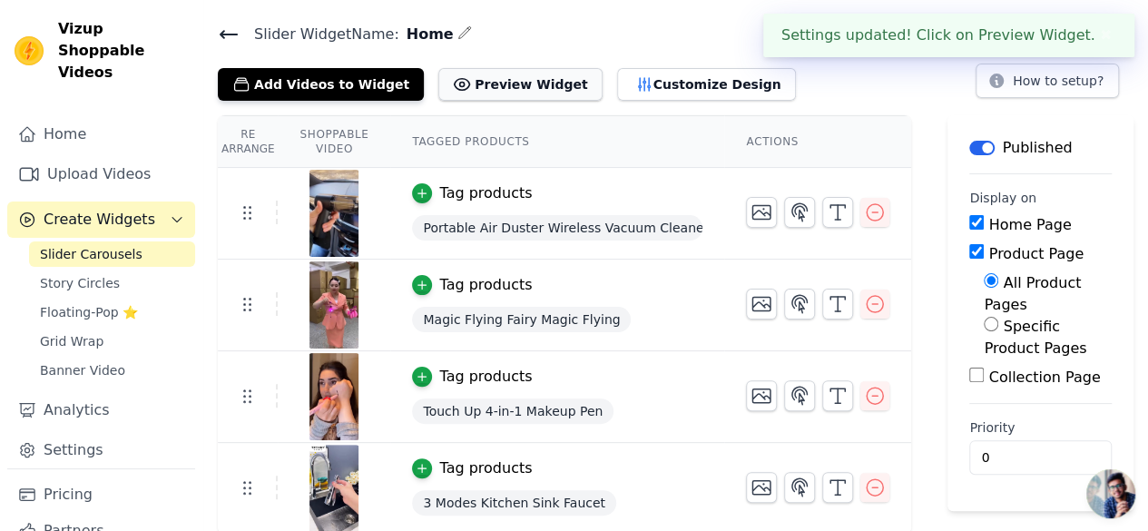
click at [516, 75] on button "Preview Widget" at bounding box center [519, 84] width 163 height 33
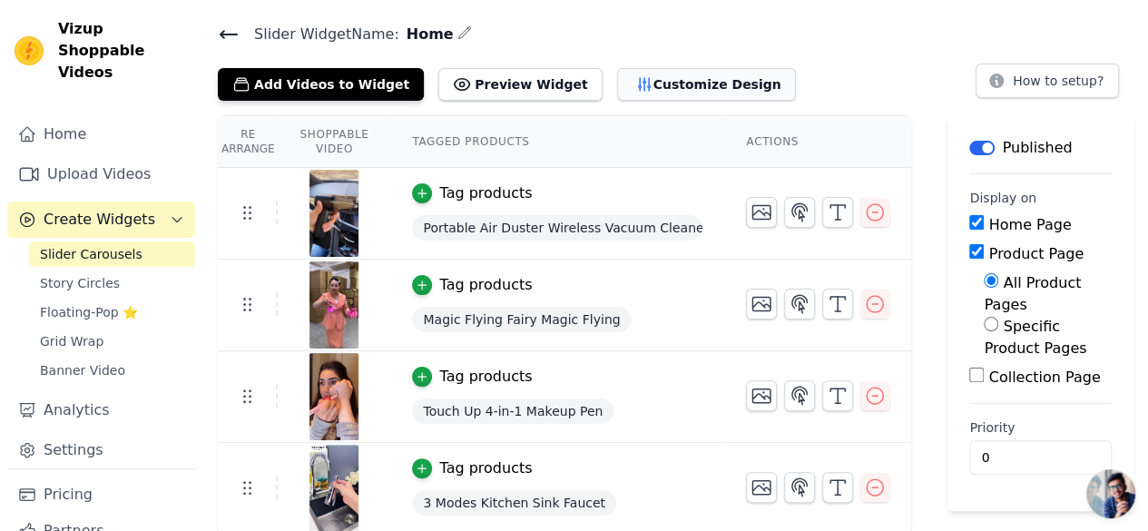
click at [654, 84] on button "Customize Design" at bounding box center [706, 84] width 179 height 33
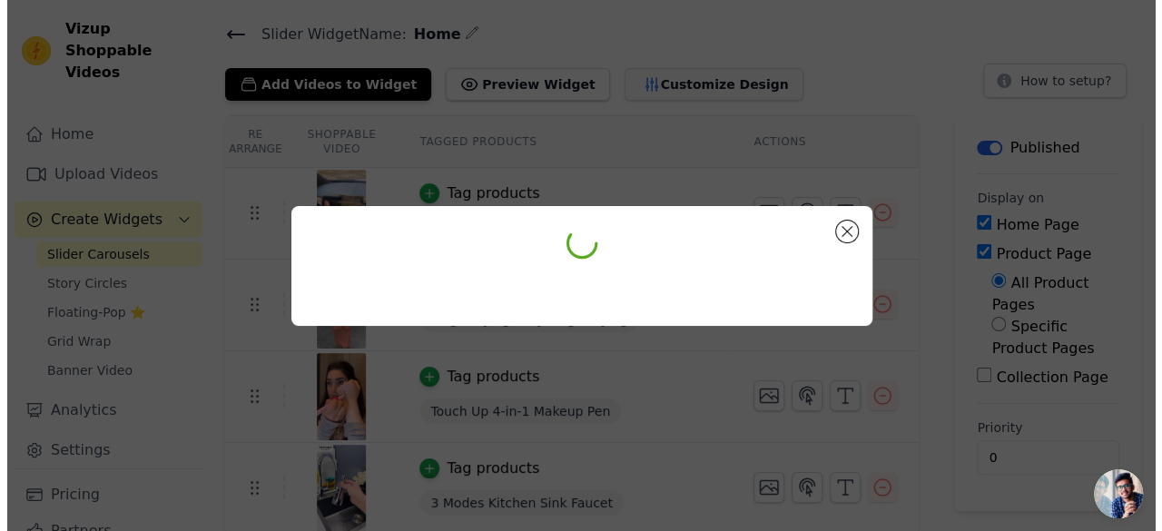
scroll to position [0, 0]
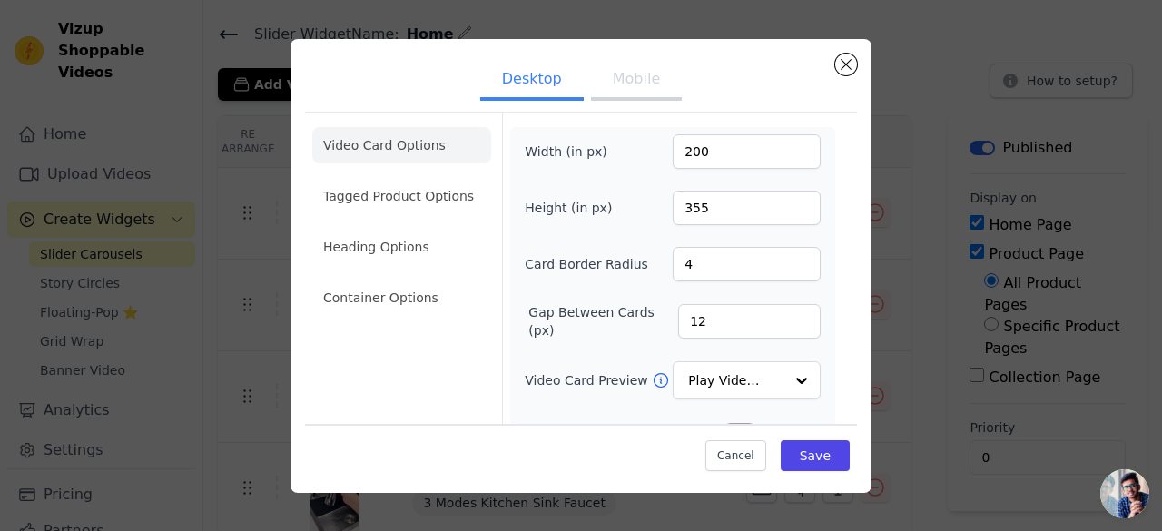
click at [630, 83] on button "Mobile" at bounding box center [636, 81] width 91 height 40
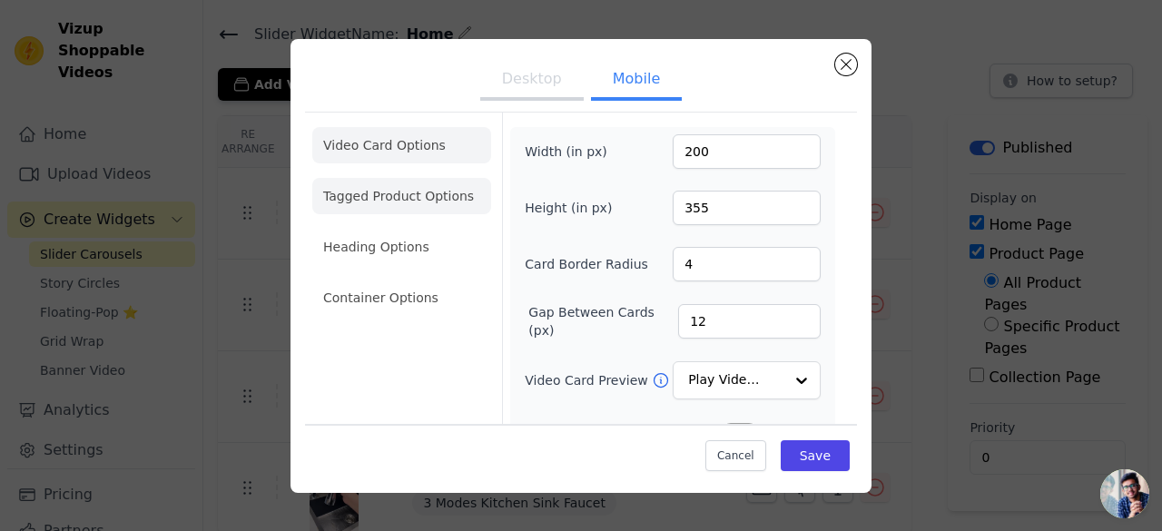
click at [429, 193] on li "Tagged Product Options" at bounding box center [401, 196] width 179 height 36
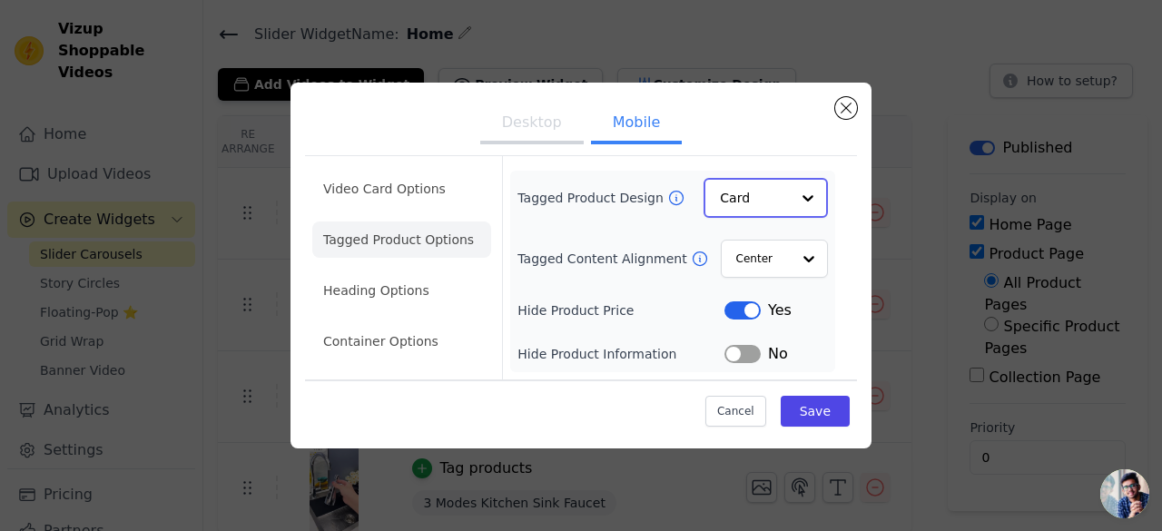
click at [757, 199] on input "Tagged Product Design" at bounding box center [755, 198] width 70 height 36
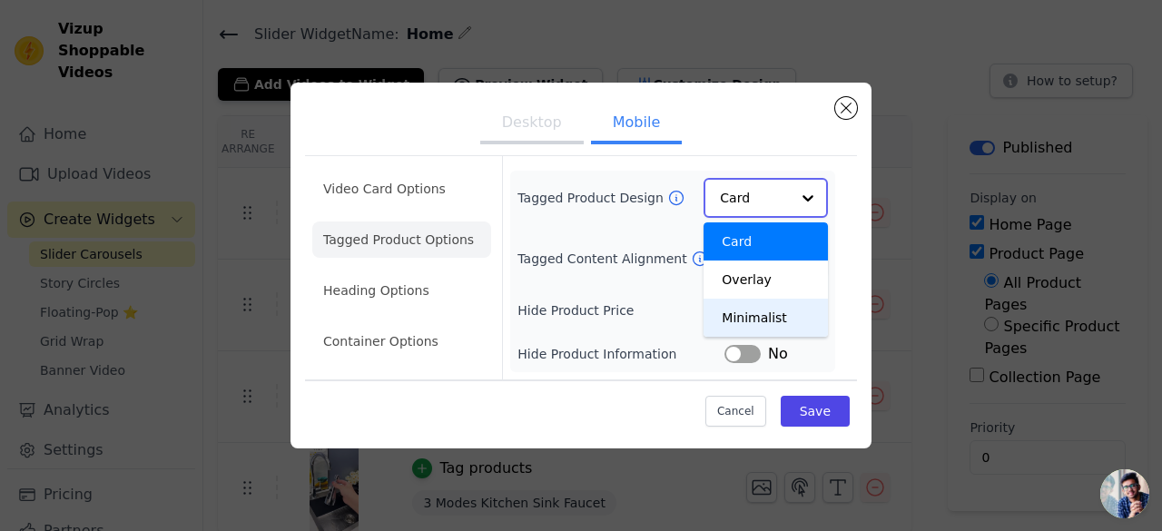
click at [742, 310] on div "Minimalist" at bounding box center [765, 318] width 124 height 38
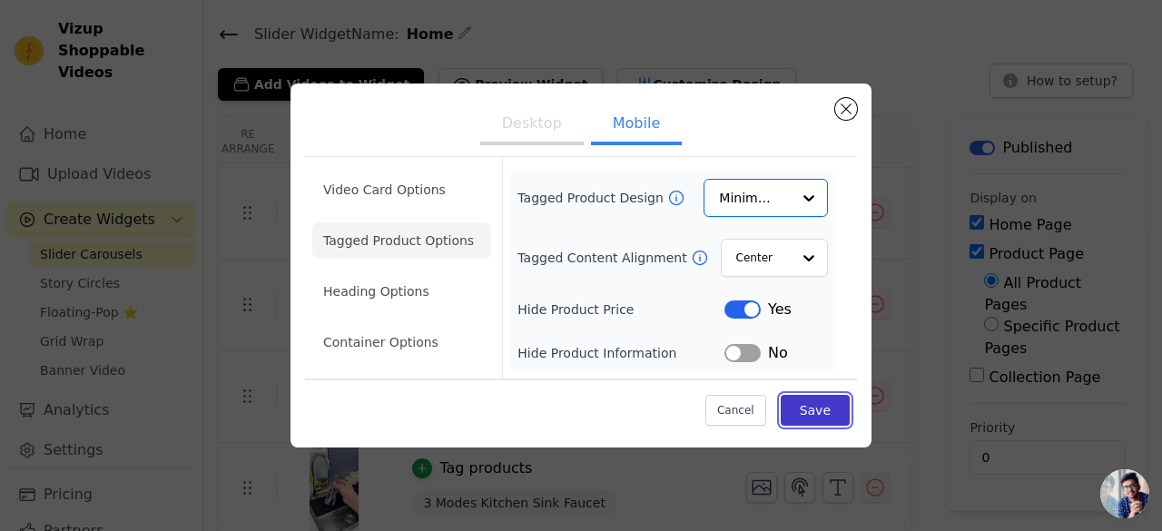
click at [824, 409] on button "Save" at bounding box center [815, 410] width 69 height 31
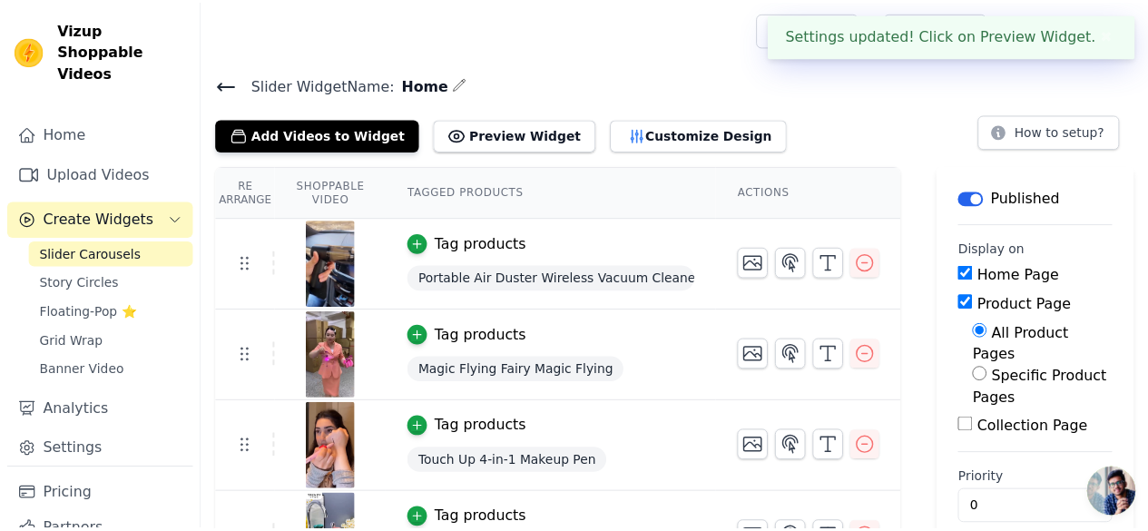
scroll to position [51, 0]
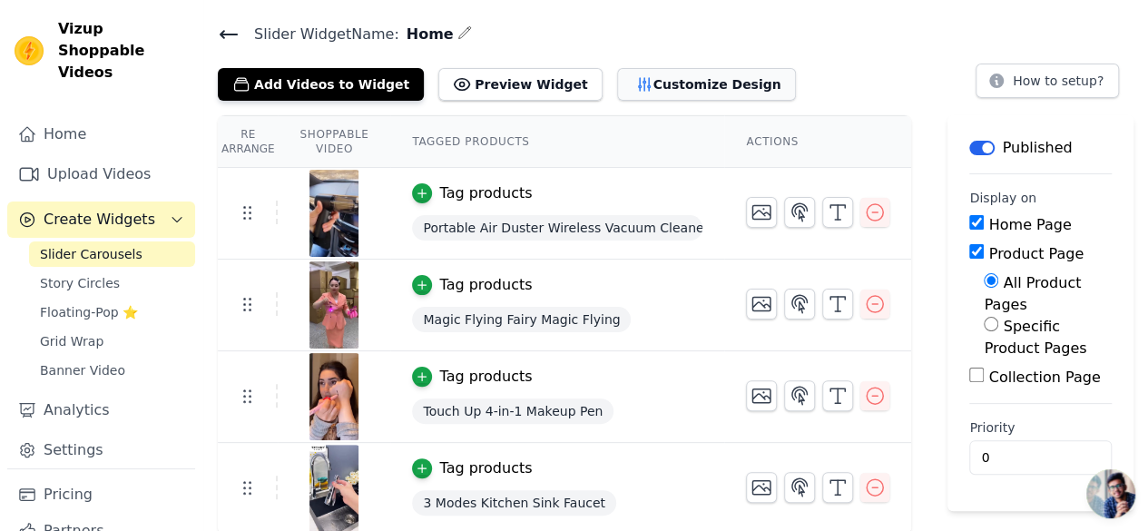
click at [619, 81] on button "Customize Design" at bounding box center [706, 84] width 179 height 33
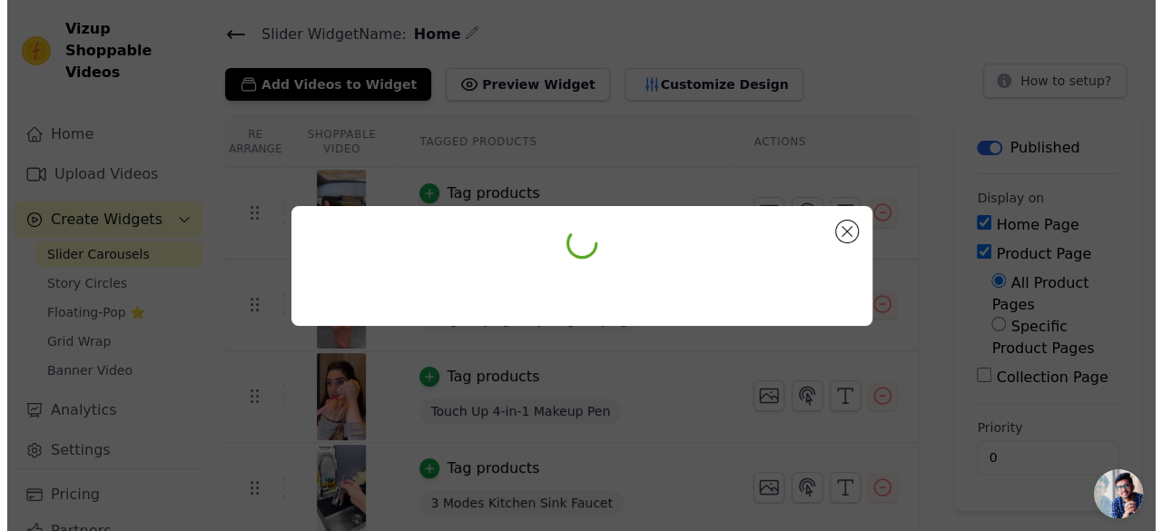
scroll to position [0, 0]
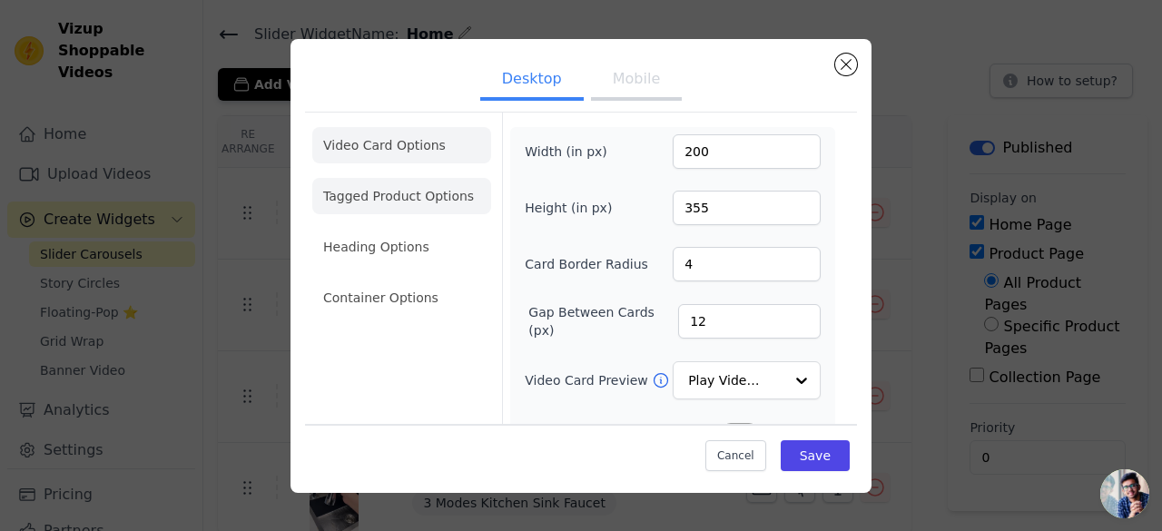
click at [426, 210] on li "Tagged Product Options" at bounding box center [401, 196] width 179 height 36
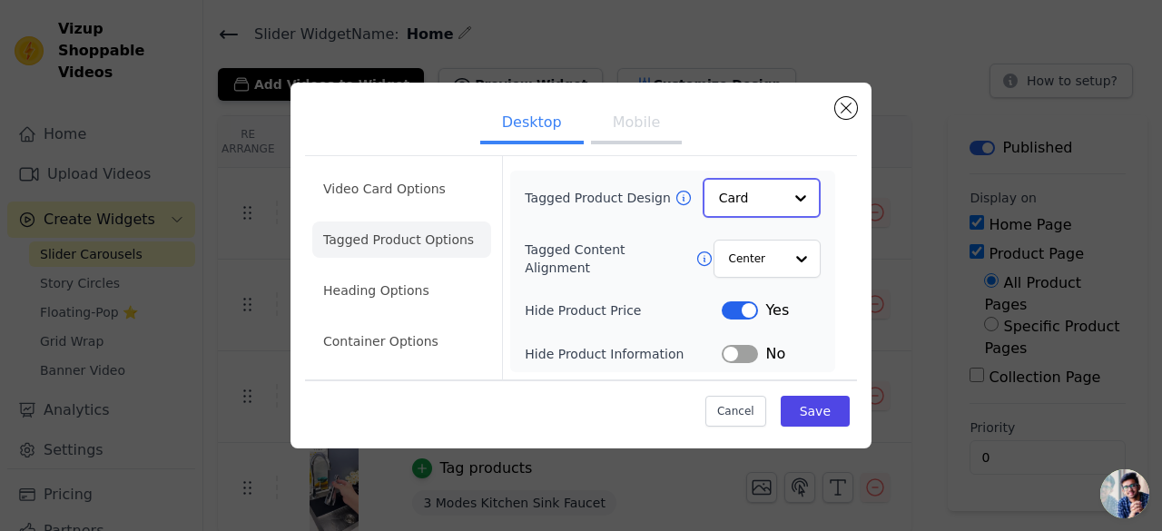
click at [784, 200] on div at bounding box center [800, 198] width 36 height 36
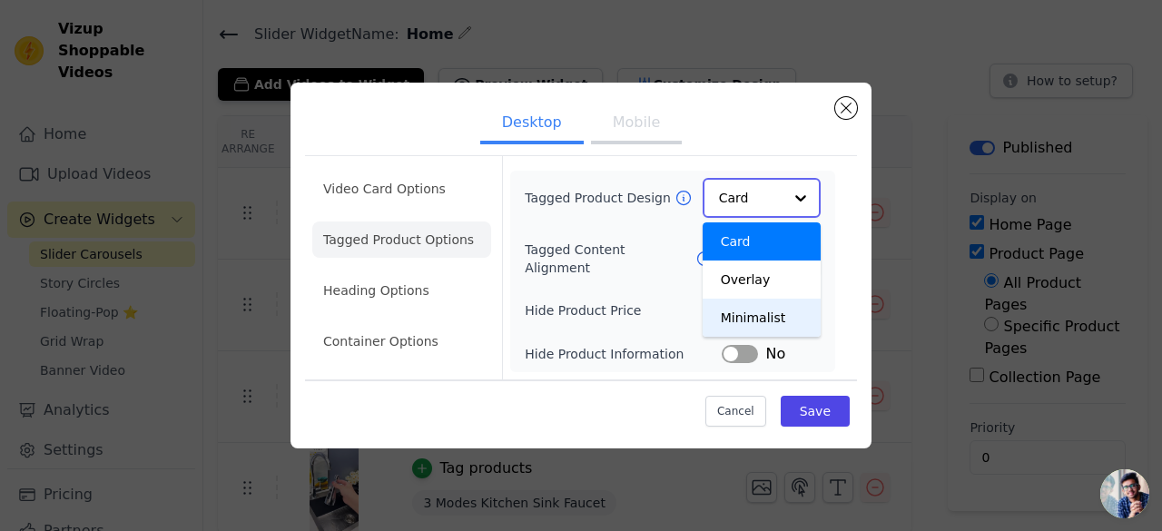
click at [752, 309] on div "Minimalist" at bounding box center [762, 318] width 118 height 38
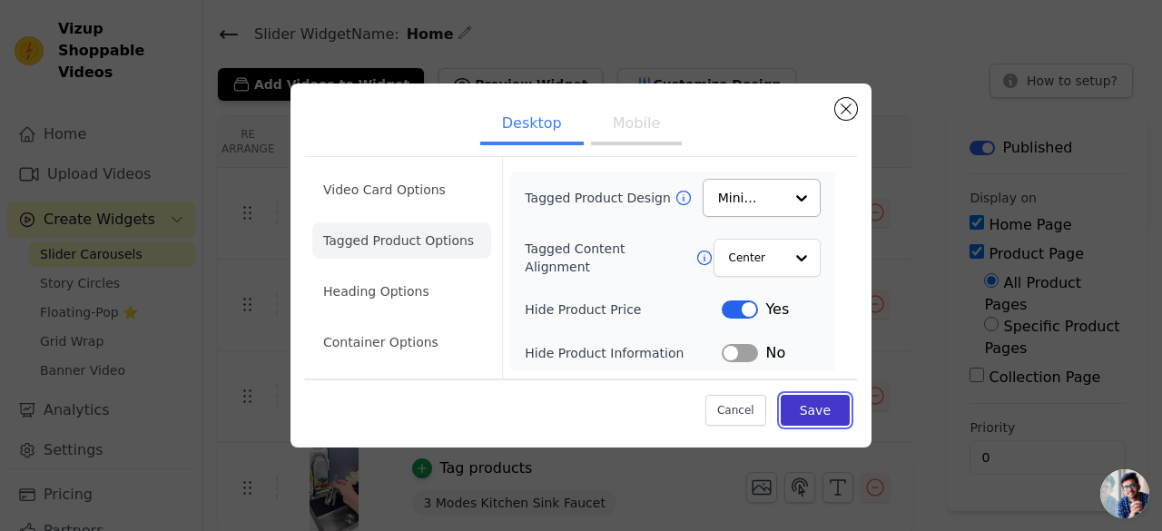
click at [821, 417] on button "Save" at bounding box center [815, 410] width 69 height 31
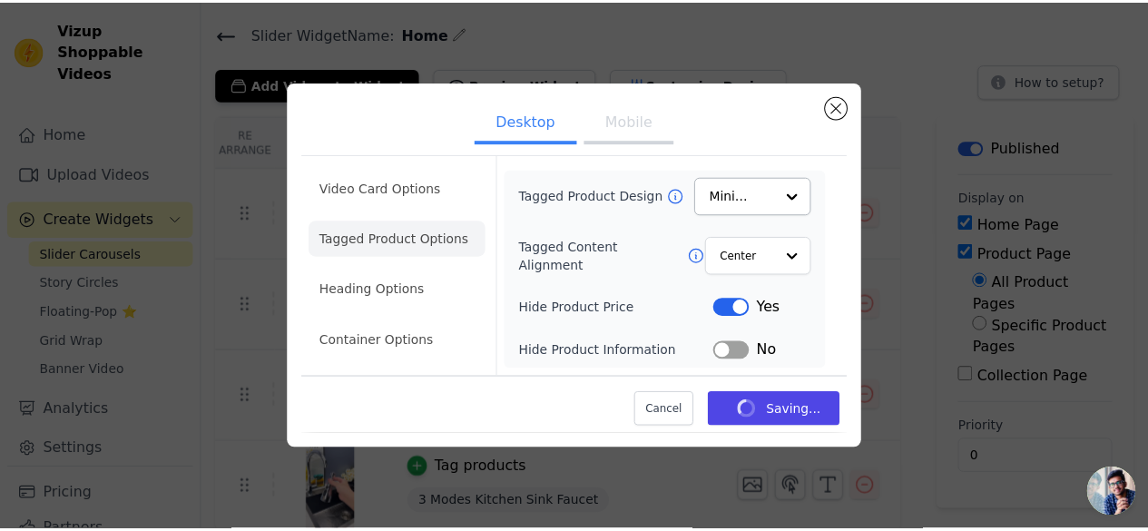
scroll to position [51, 0]
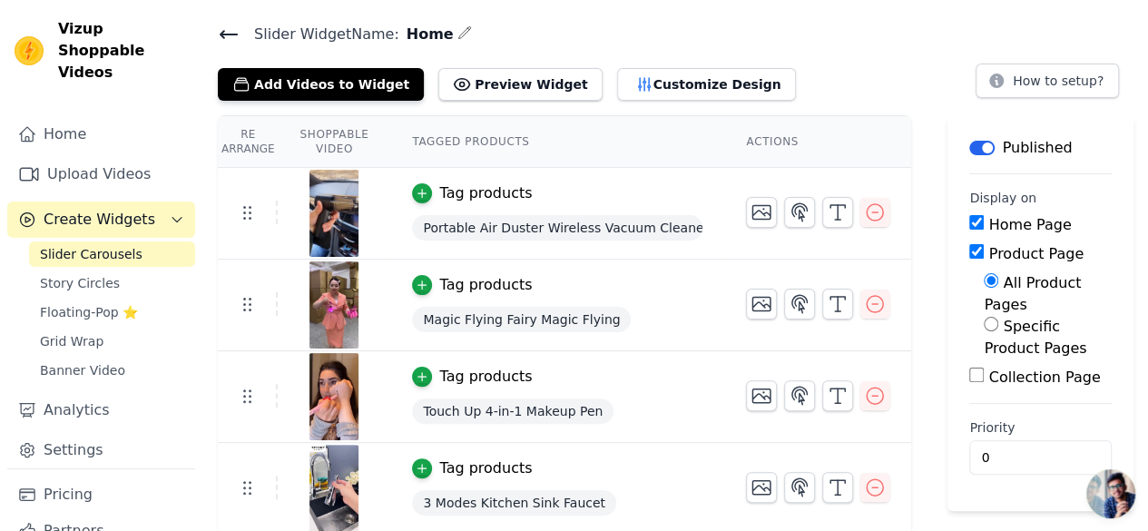
click at [645, 105] on div "Slider Widget Name: Home Add Videos to Widget Preview Widget Customize Design H…" at bounding box center [675, 278] width 945 height 513
click at [645, 93] on button "Customize Design" at bounding box center [706, 84] width 179 height 33
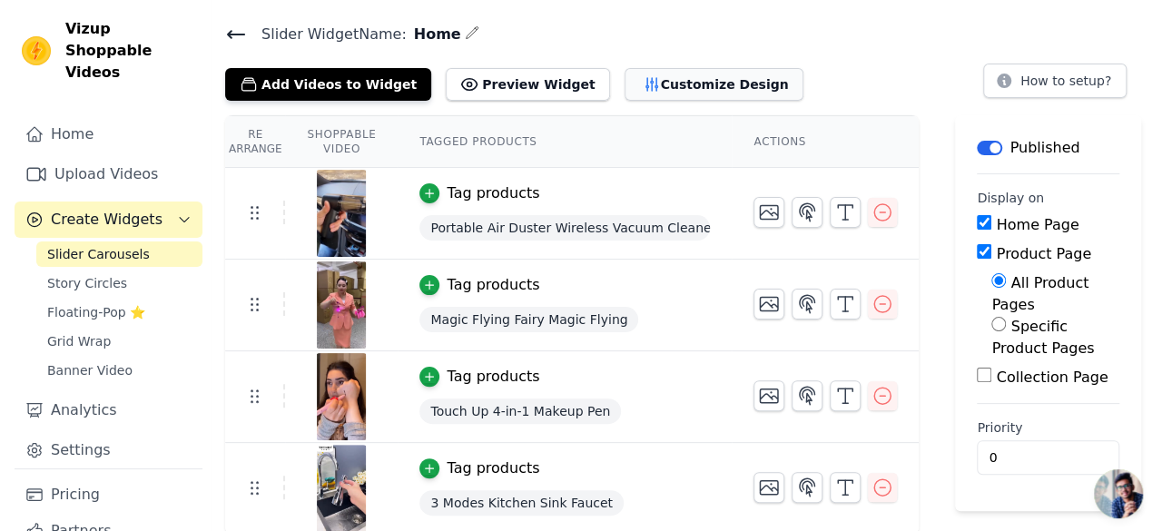
scroll to position [0, 0]
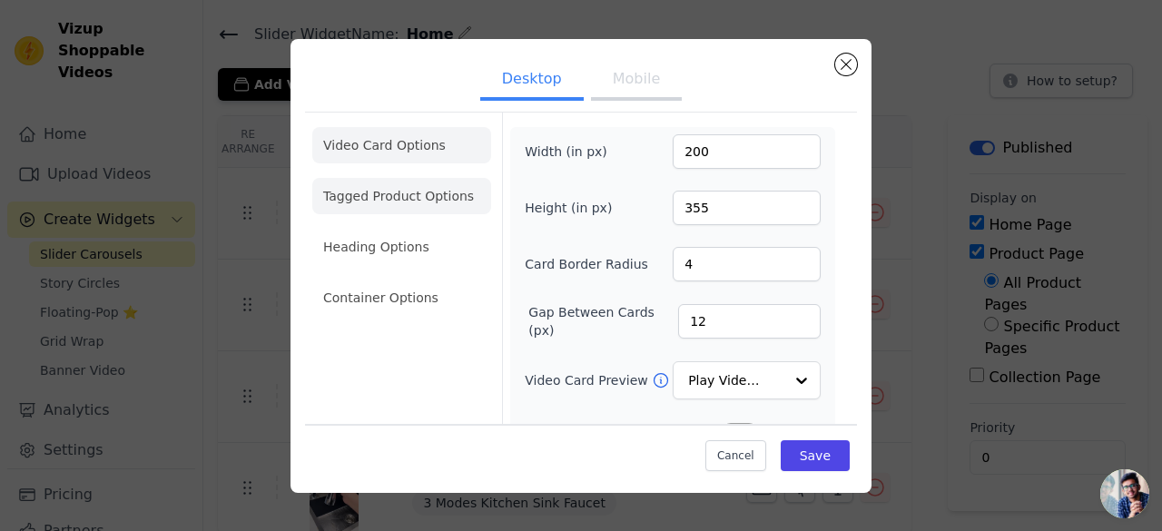
click at [438, 194] on li "Tagged Product Options" at bounding box center [401, 196] width 179 height 36
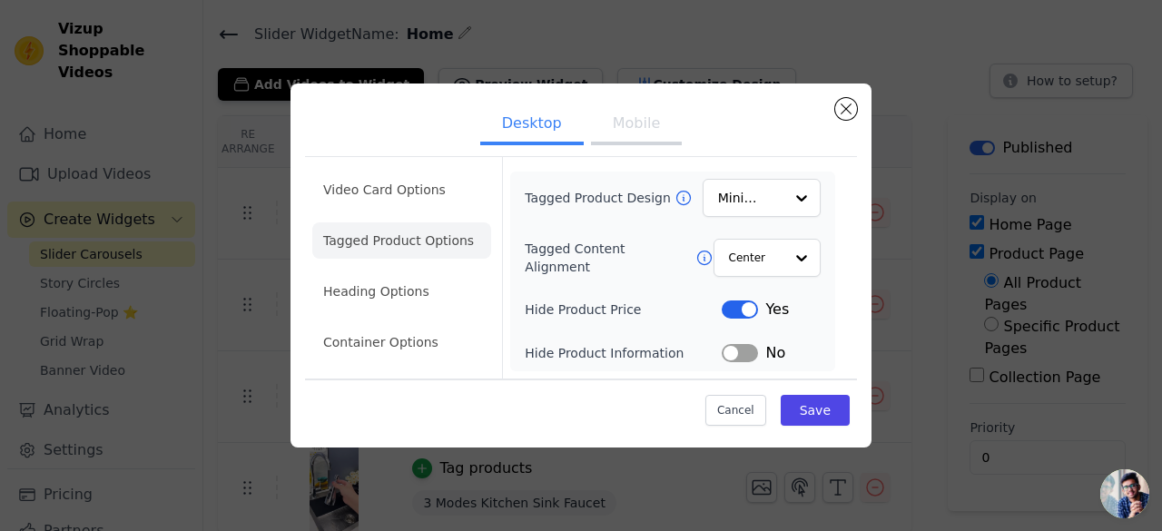
click at [651, 113] on button "Mobile" at bounding box center [636, 125] width 91 height 40
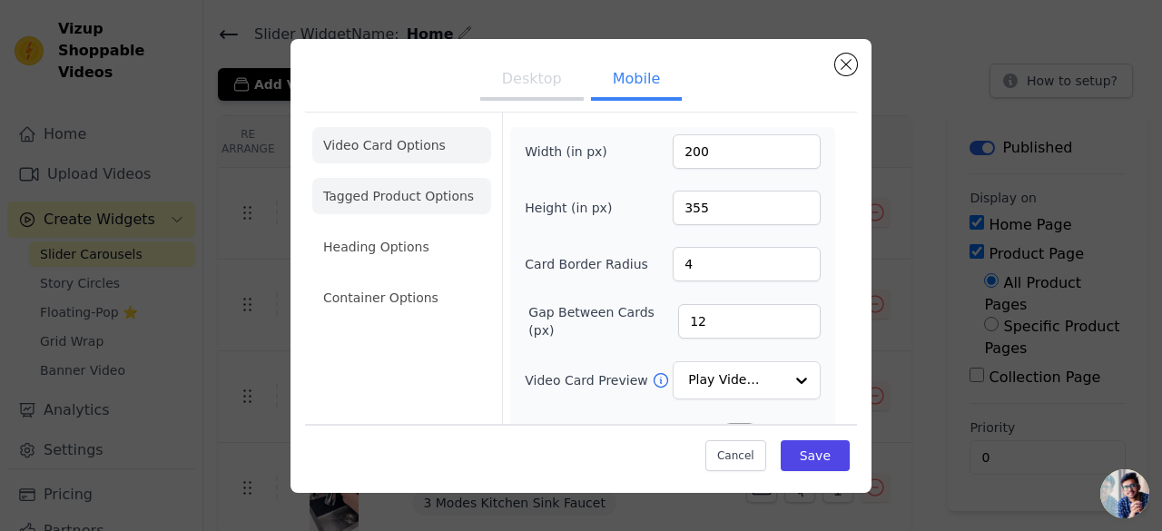
click at [441, 189] on li "Tagged Product Options" at bounding box center [401, 196] width 179 height 36
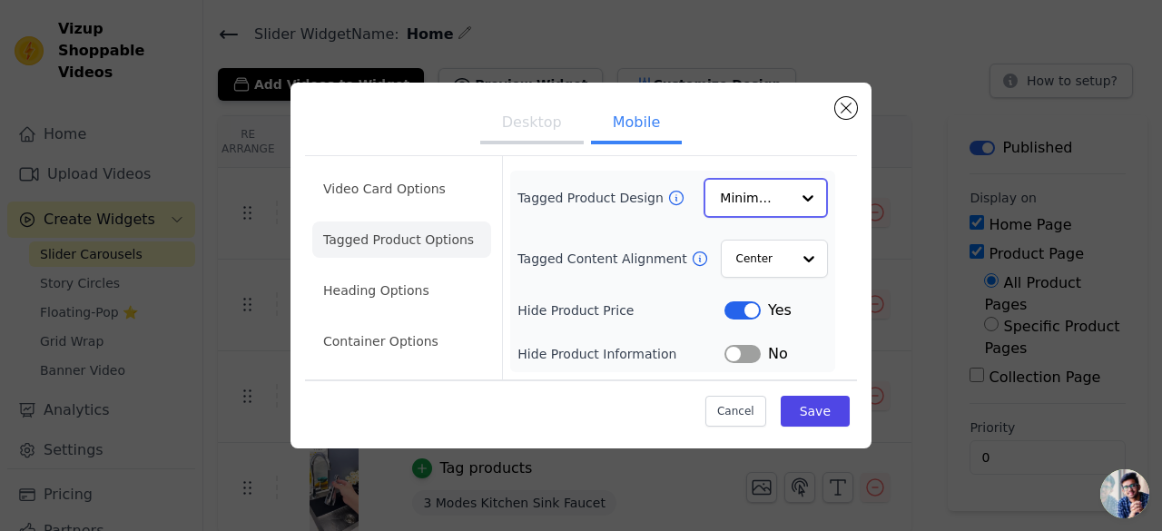
click at [752, 206] on input "Tagged Product Design" at bounding box center [755, 198] width 70 height 36
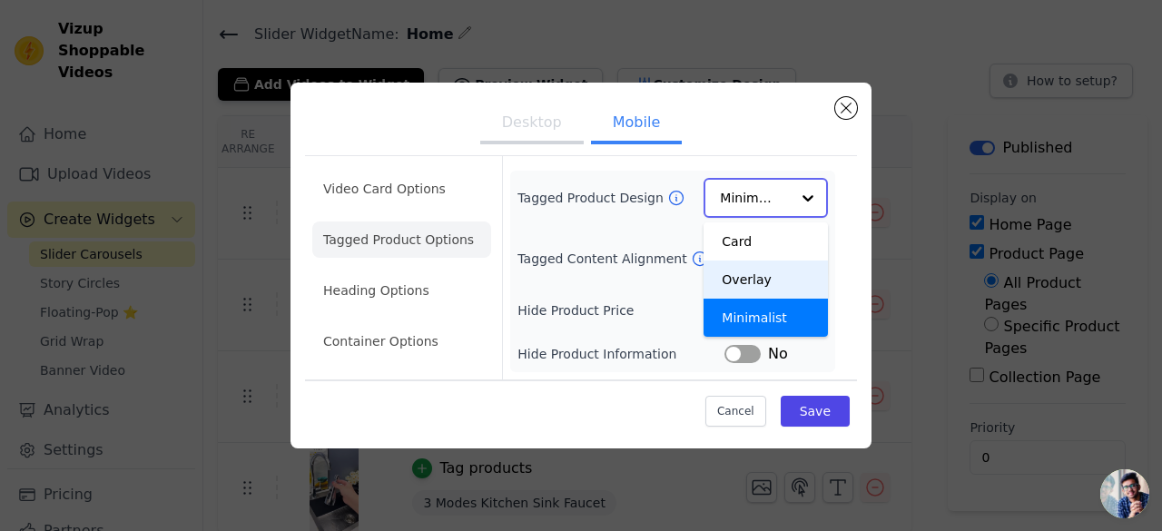
click at [761, 288] on div "Overlay" at bounding box center [765, 279] width 124 height 38
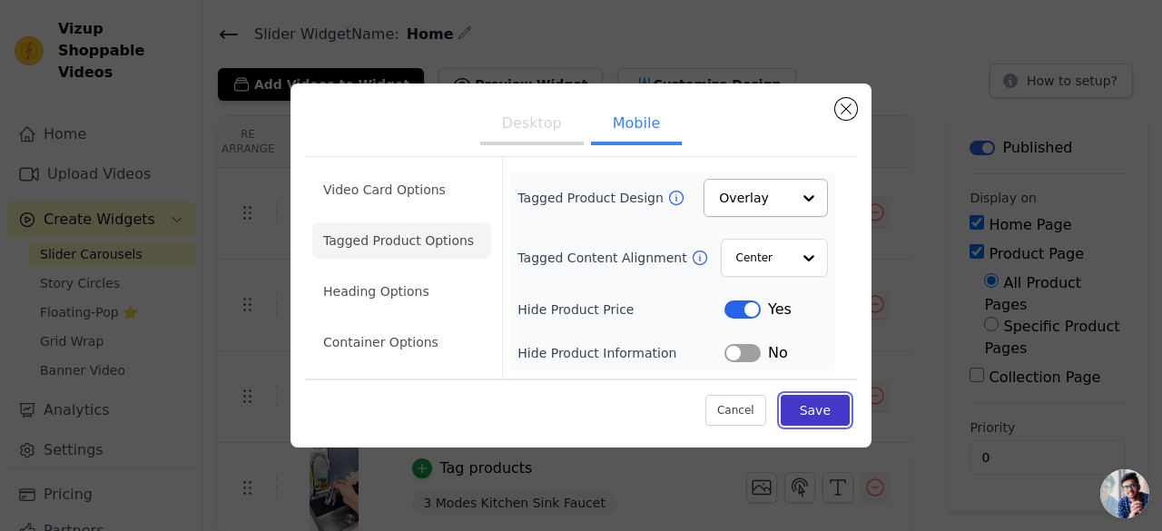
click at [822, 412] on button "Save" at bounding box center [815, 410] width 69 height 31
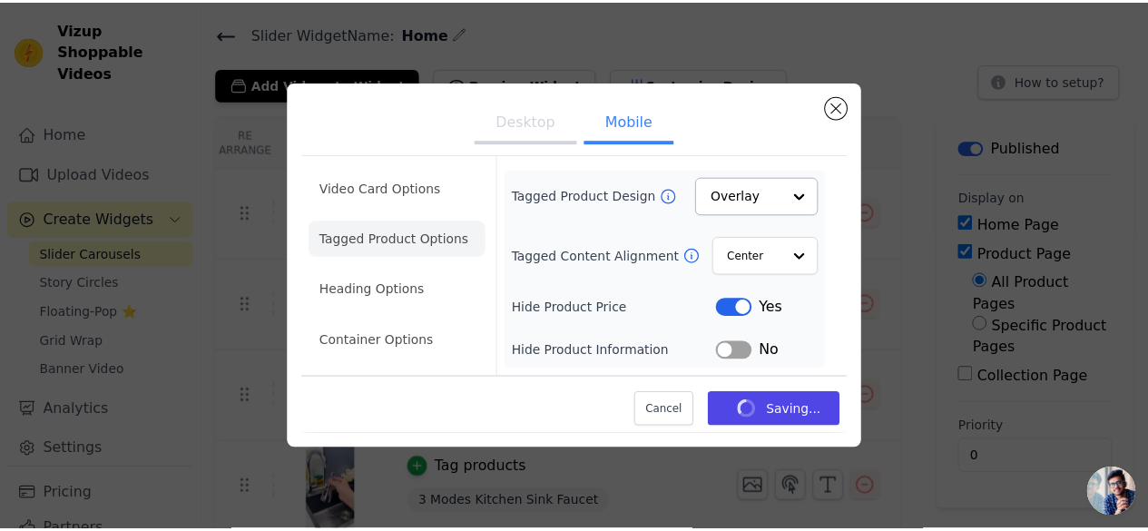
scroll to position [51, 0]
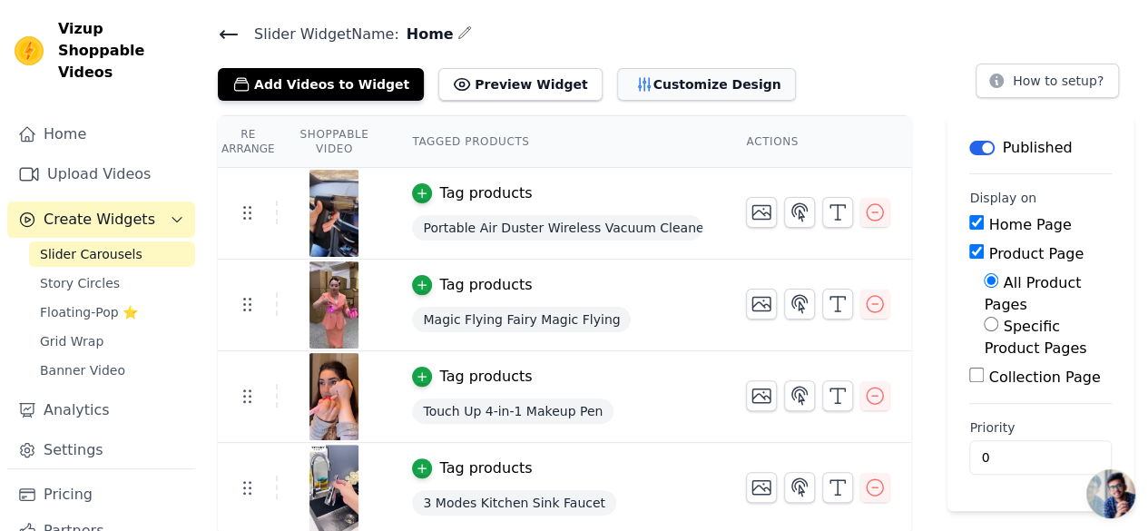
click at [617, 88] on button "Customize Design" at bounding box center [706, 84] width 179 height 33
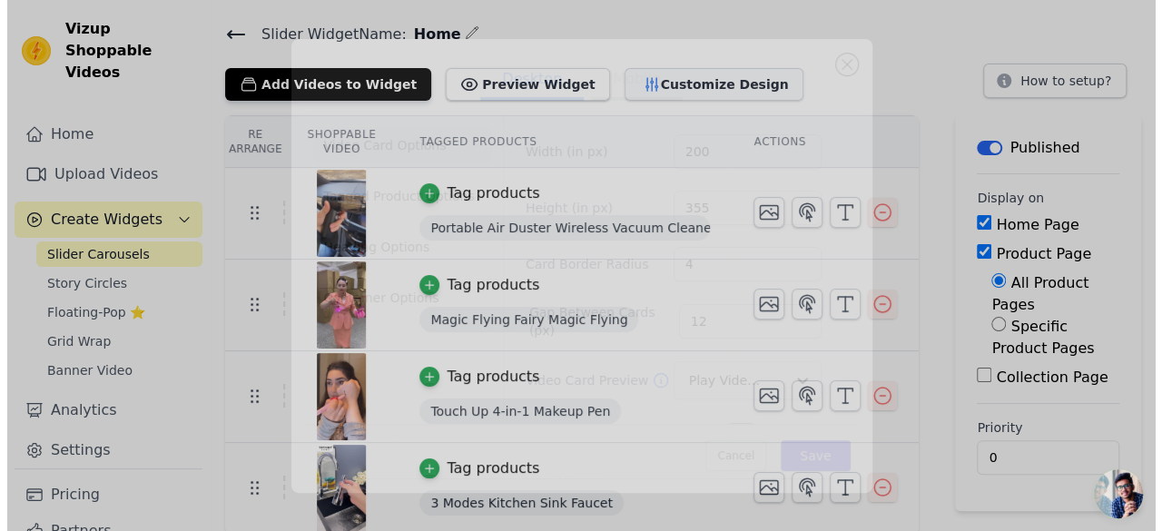
scroll to position [0, 0]
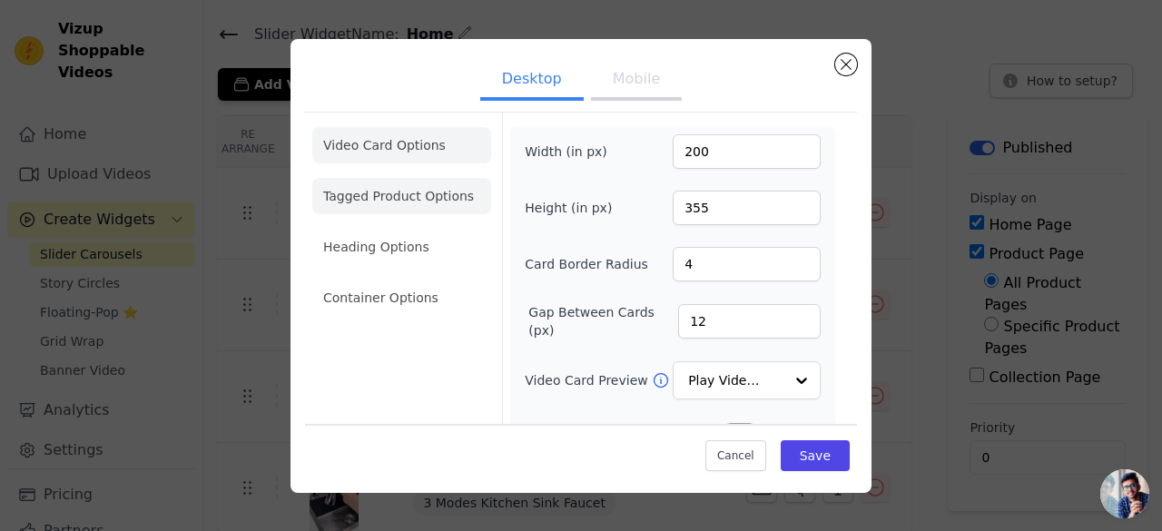
click at [454, 202] on li "Tagged Product Options" at bounding box center [401, 196] width 179 height 36
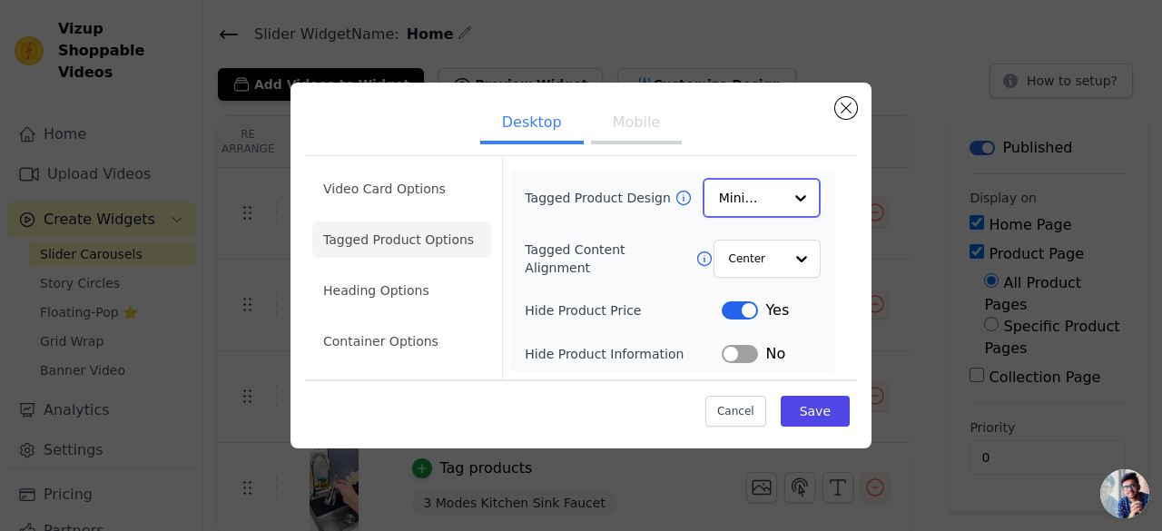
click at [790, 203] on div at bounding box center [800, 198] width 36 height 36
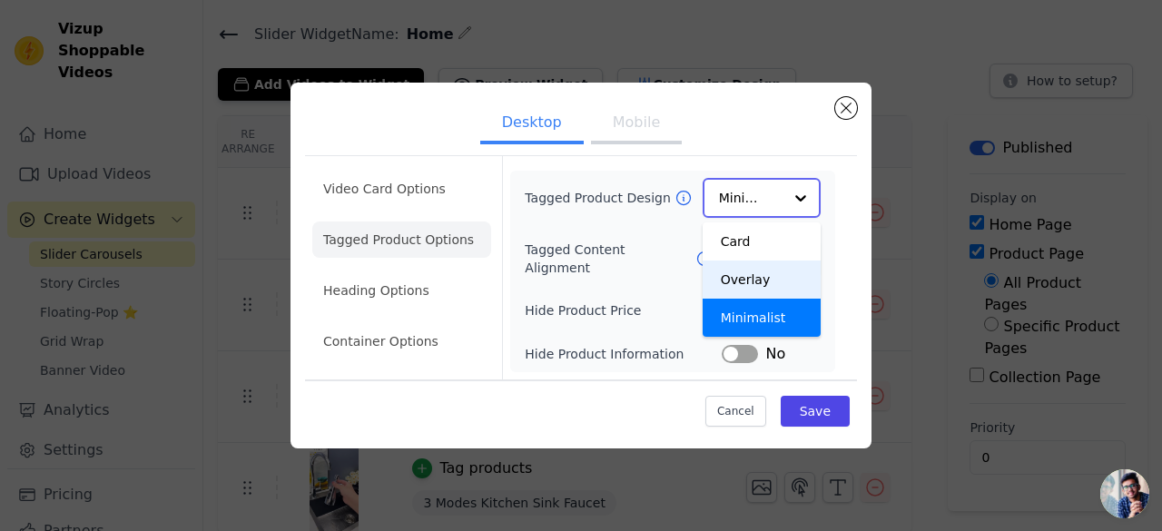
click at [747, 275] on div "Overlay" at bounding box center [762, 279] width 118 height 38
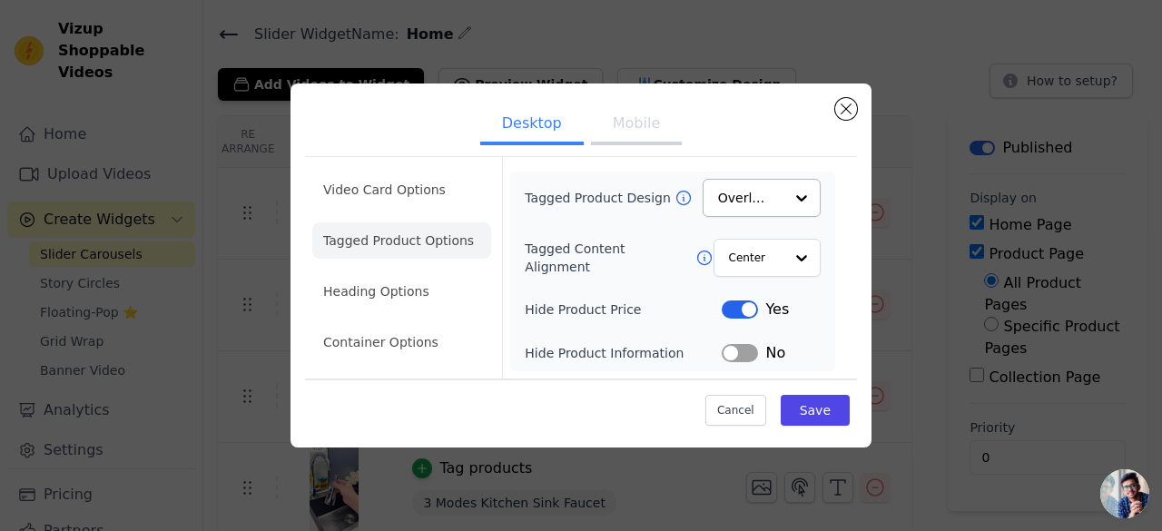
click at [685, 141] on ul "Desktop Mobile" at bounding box center [581, 125] width 552 height 54
click at [657, 124] on button "Mobile" at bounding box center [636, 125] width 91 height 40
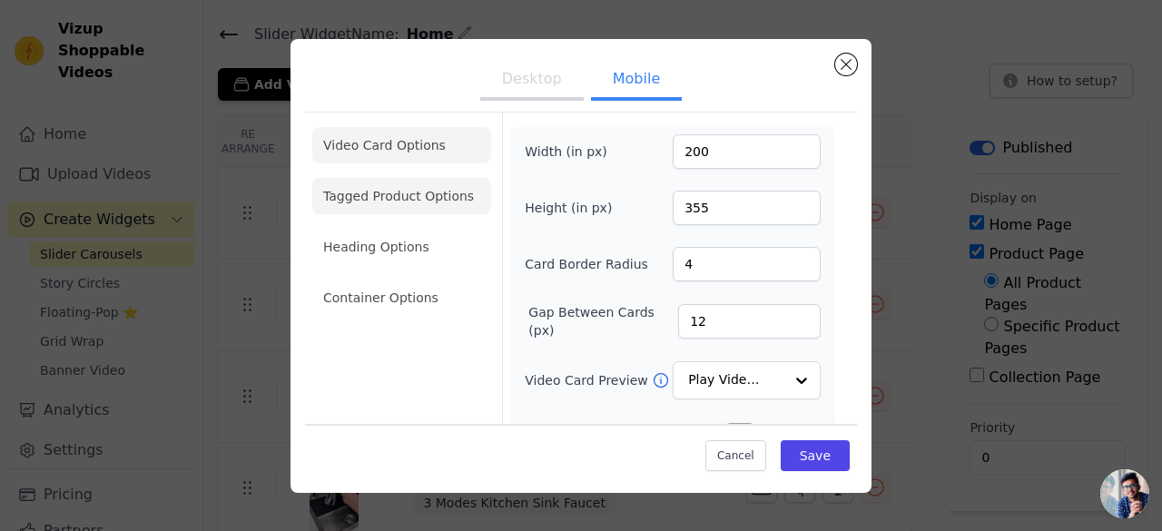
click at [448, 186] on li "Tagged Product Options" at bounding box center [401, 196] width 179 height 36
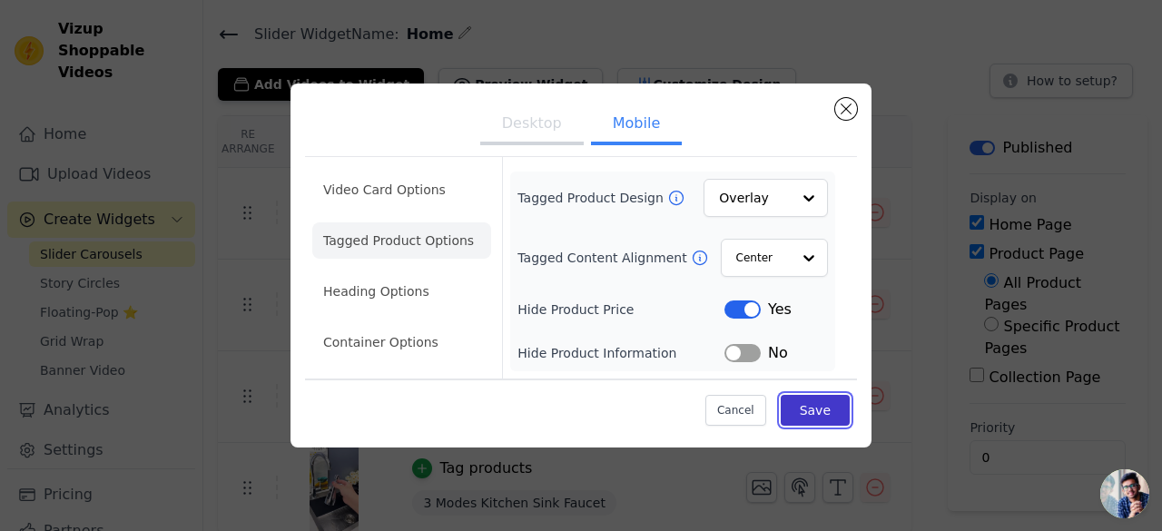
click at [818, 411] on button "Save" at bounding box center [815, 410] width 69 height 31
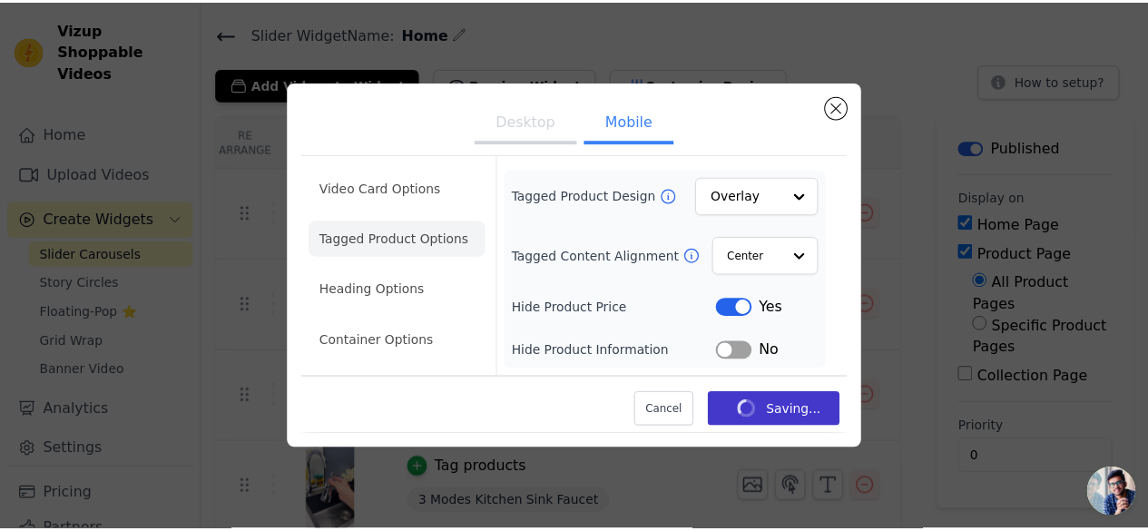
scroll to position [51, 0]
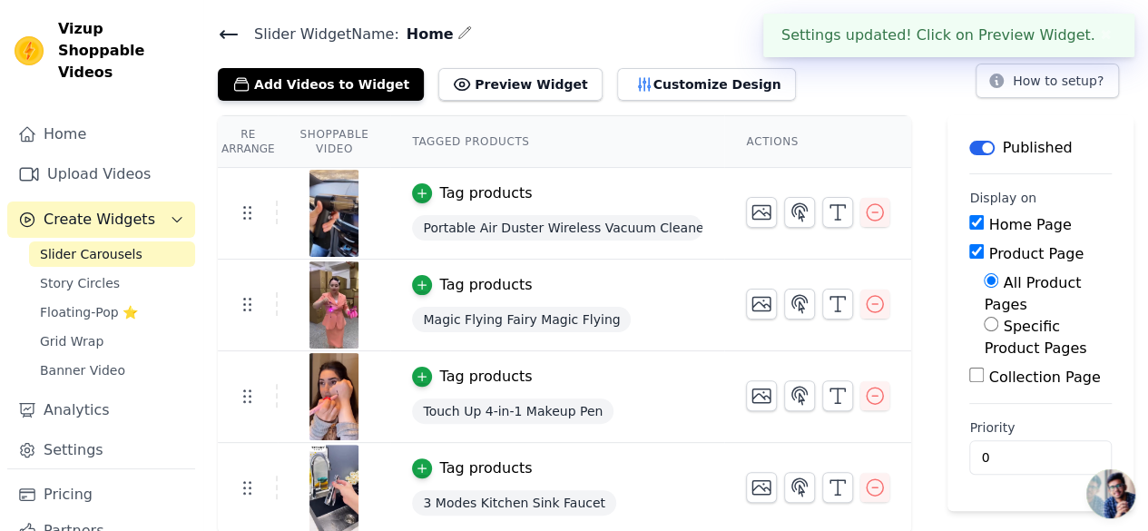
click at [1098, 40] on button "✖" at bounding box center [1106, 36] width 21 height 22
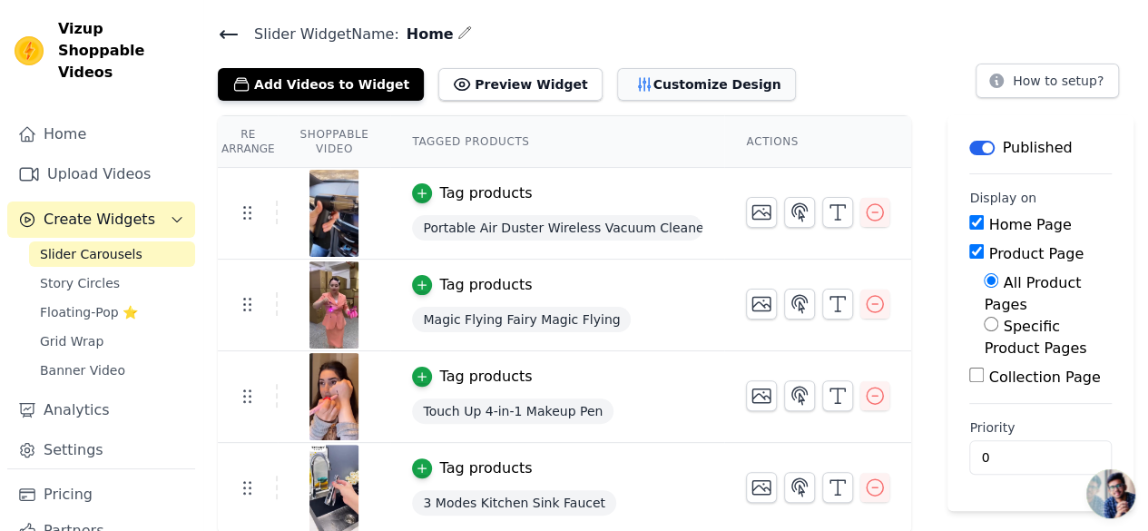
click at [654, 86] on button "Customize Design" at bounding box center [706, 84] width 179 height 33
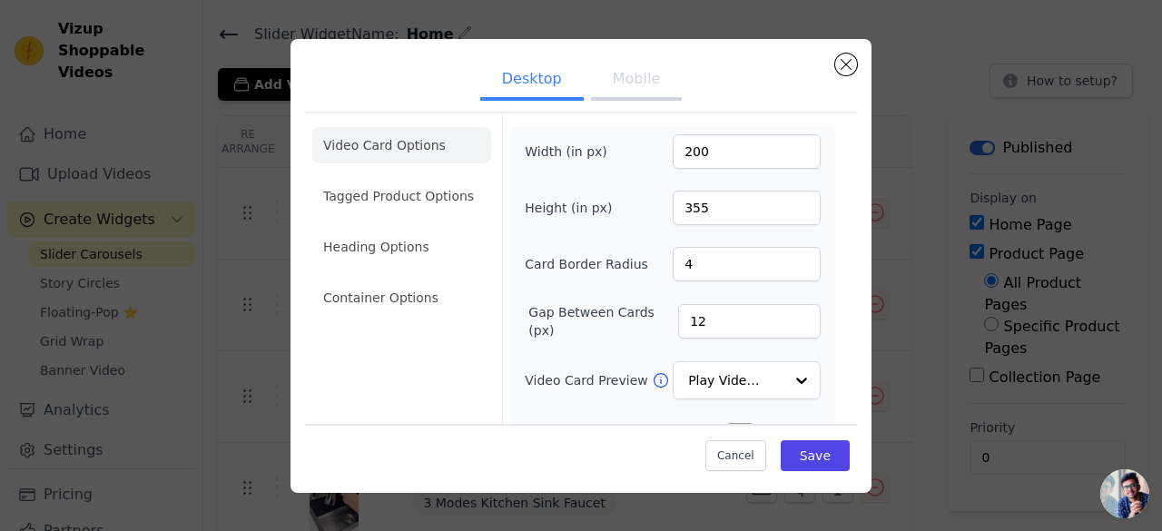
scroll to position [91, 0]
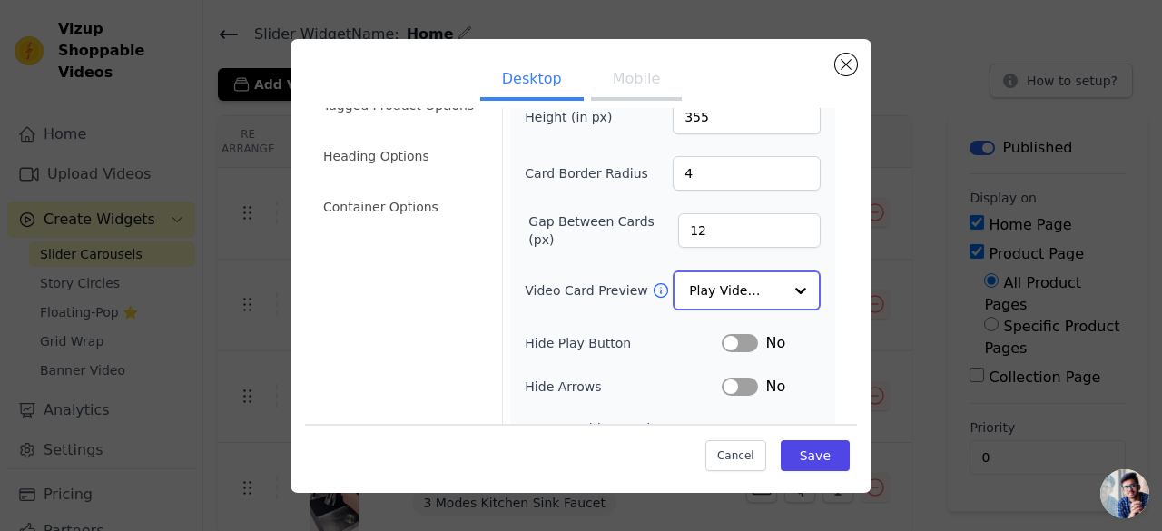
click at [787, 288] on div at bounding box center [800, 290] width 36 height 36
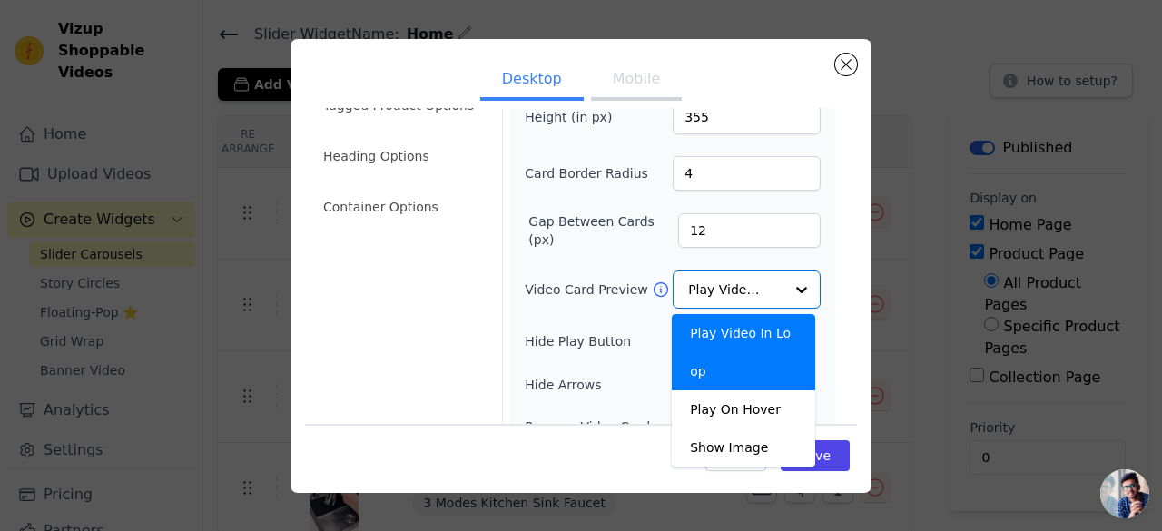
click at [811, 284] on div "Width (in px) 200 Height (in px) 355 Card Border Radius 4 Gap Between Cards (px…" at bounding box center [672, 313] width 325 height 555
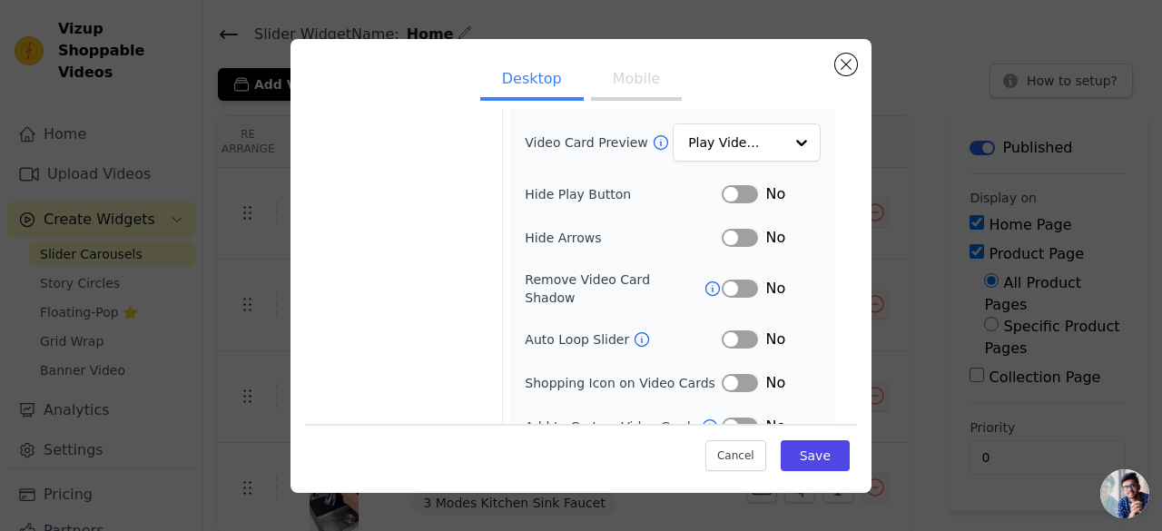
scroll to position [246, 0]
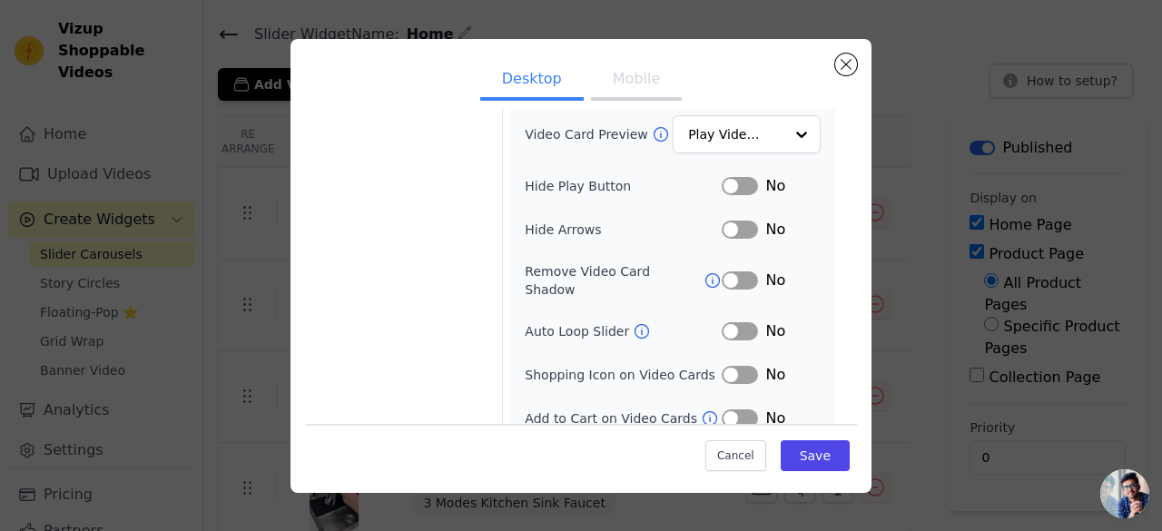
click at [633, 322] on icon at bounding box center [642, 331] width 18 height 18
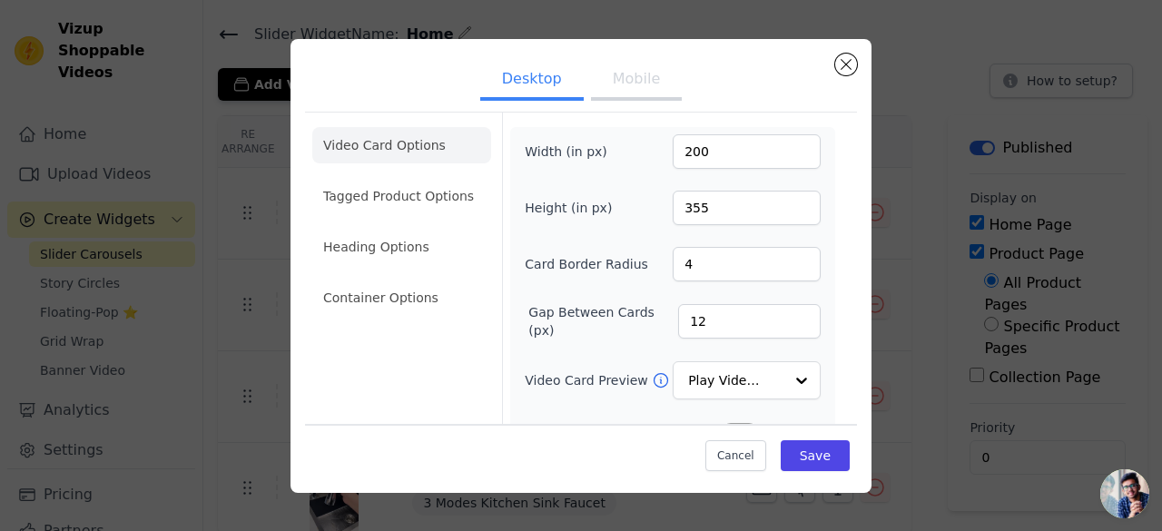
scroll to position [0, 0]
click at [628, 75] on button "Mobile" at bounding box center [636, 81] width 91 height 40
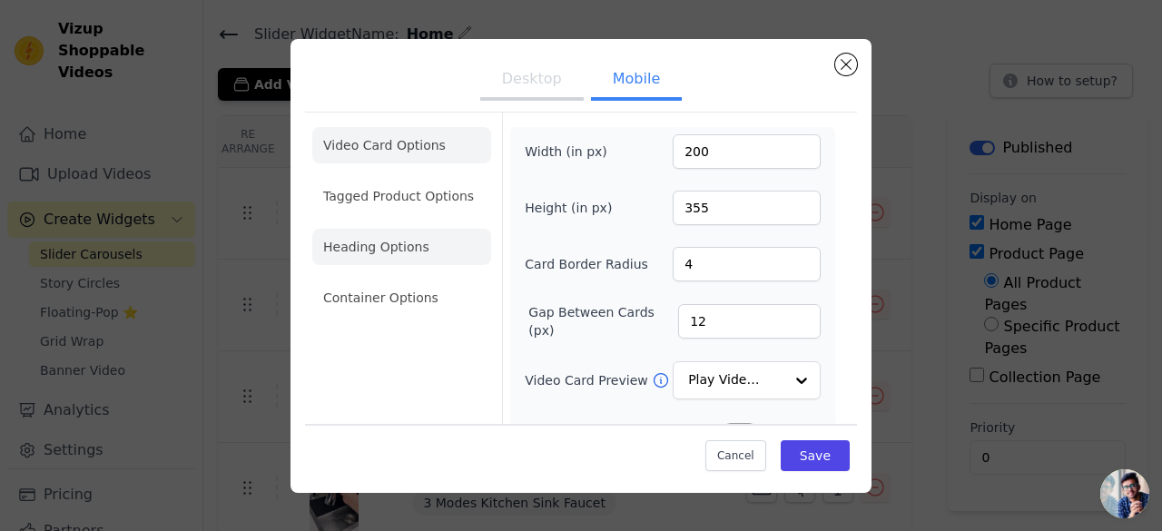
click at [379, 242] on li "Heading Options" at bounding box center [401, 247] width 179 height 36
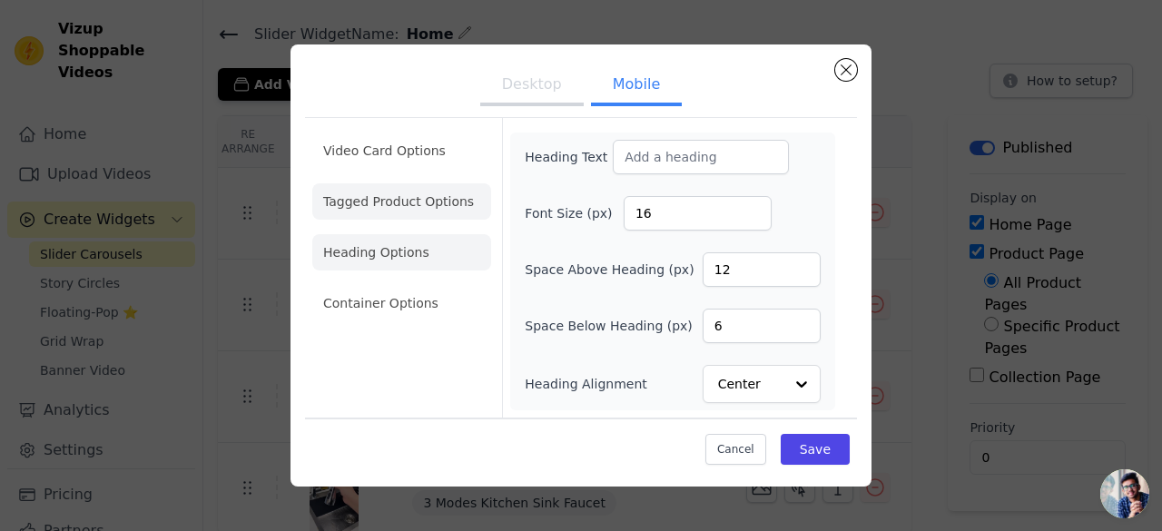
click at [339, 184] on ul "Video Card Options Tagged Product Options Heading Options Container Options" at bounding box center [401, 226] width 179 height 203
click at [347, 201] on li "Tagged Product Options" at bounding box center [401, 201] width 179 height 36
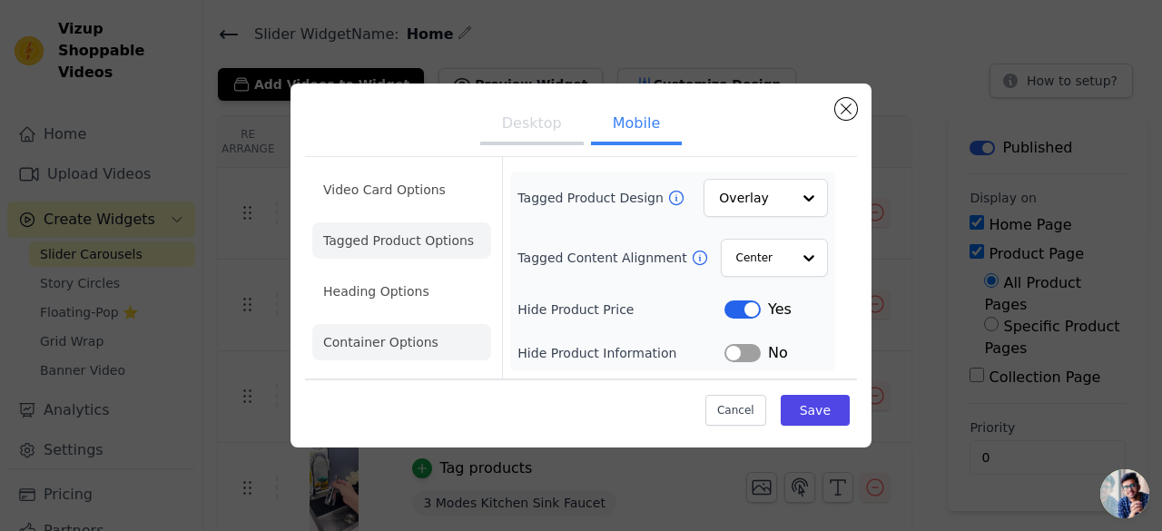
click at [341, 359] on li "Container Options" at bounding box center [401, 342] width 179 height 36
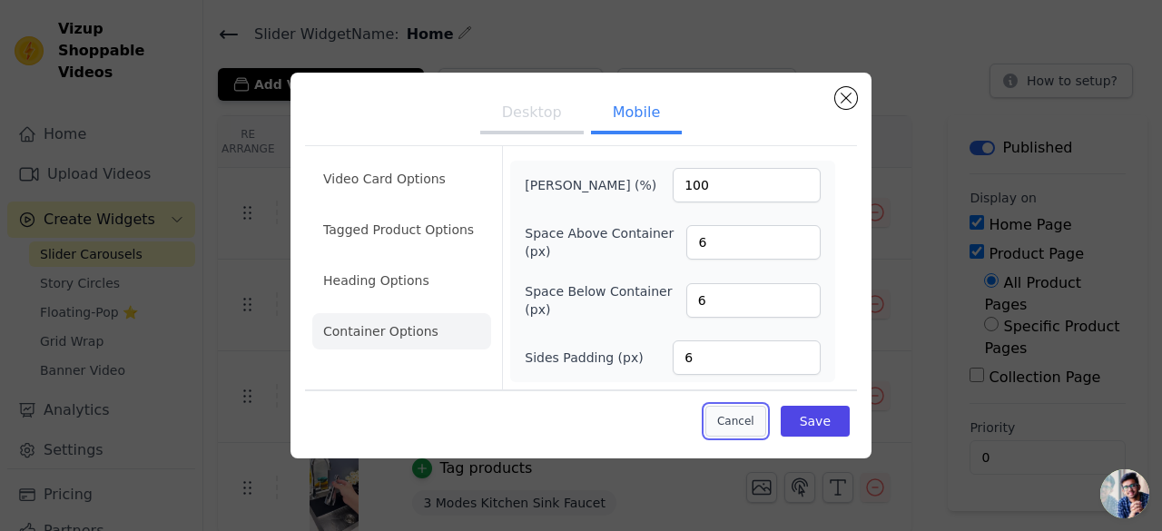
click at [732, 417] on button "Cancel" at bounding box center [735, 421] width 61 height 31
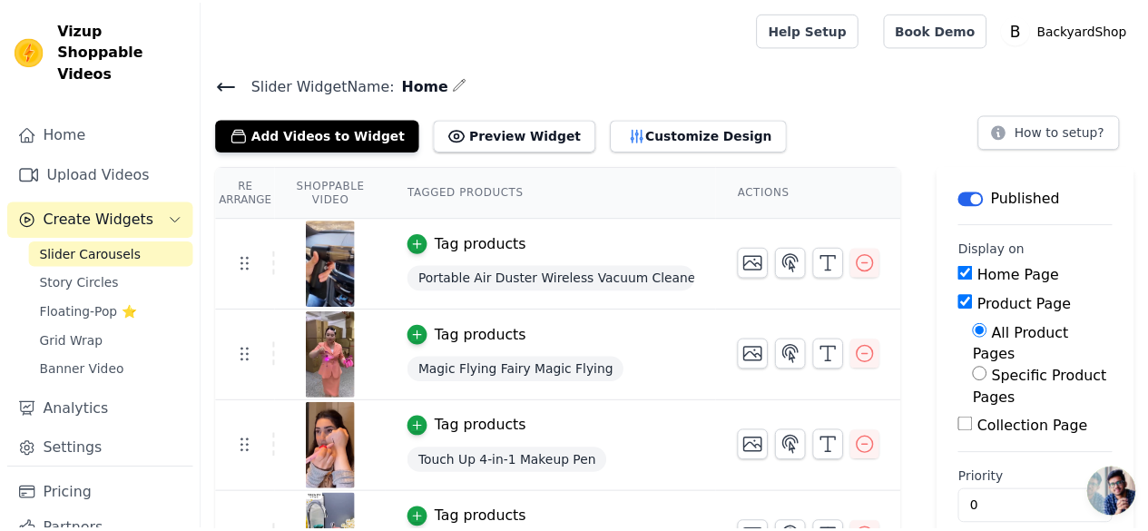
scroll to position [51, 0]
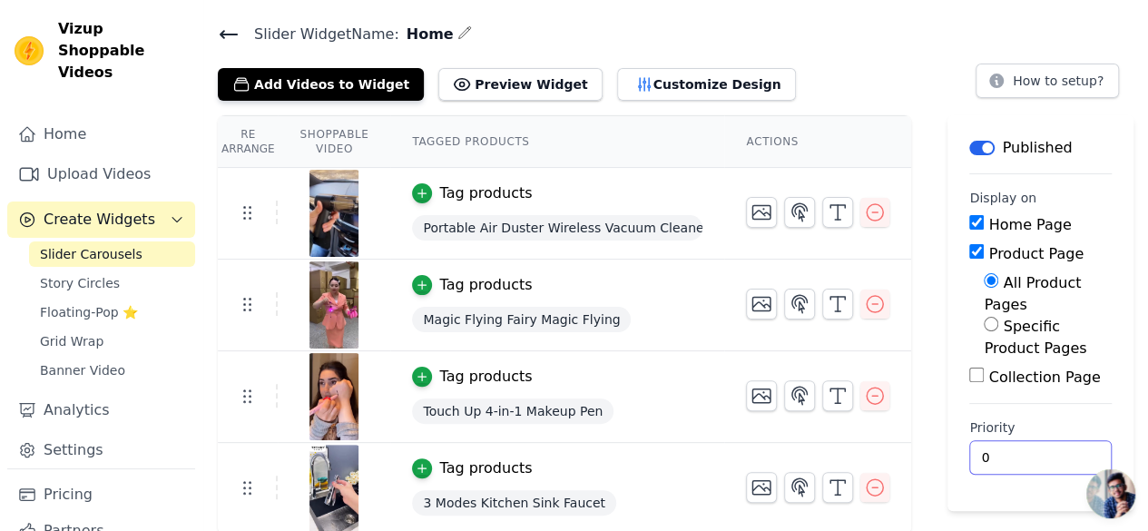
click at [988, 440] on input "0" at bounding box center [1040, 457] width 142 height 34
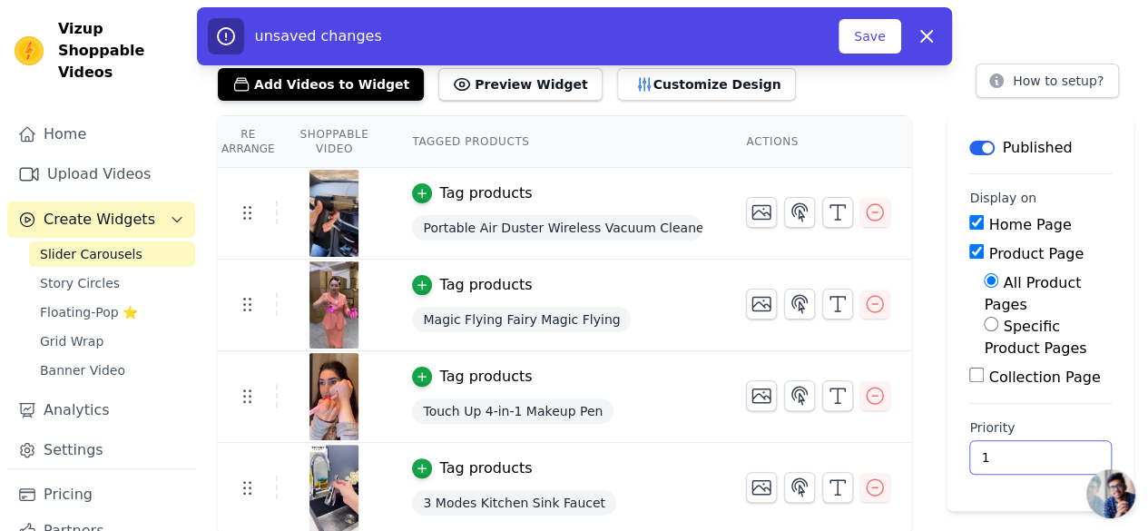
click at [1069, 440] on input "1" at bounding box center [1040, 457] width 142 height 34
click at [1074, 442] on input "1" at bounding box center [1040, 457] width 142 height 34
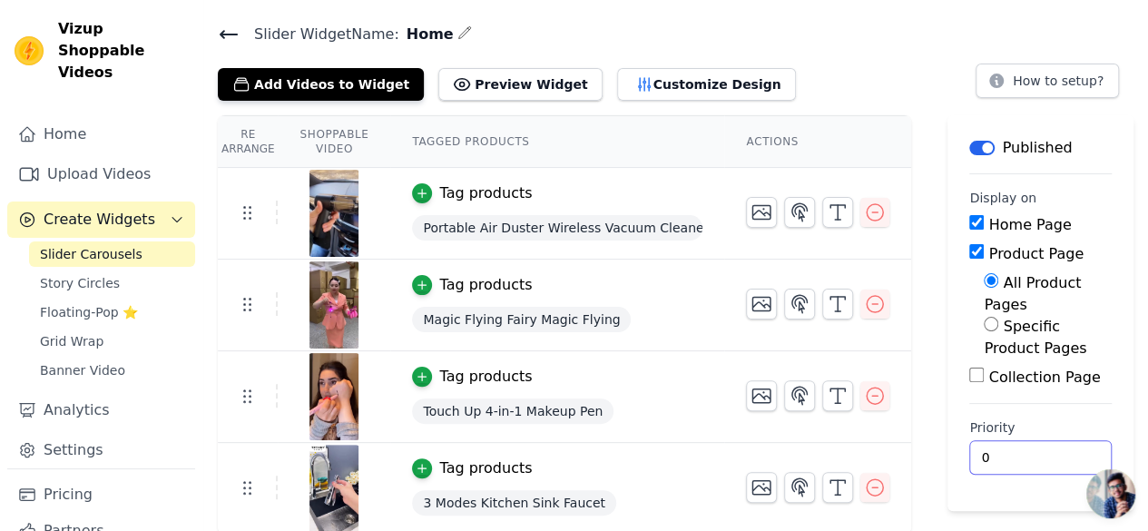
type input "0"
click at [1071, 440] on input "0" at bounding box center [1040, 457] width 142 height 34
click at [1086, 392] on main "Label Published Display on Home Page Product Page All Product Pages Specific Pr…" at bounding box center [1041, 313] width 186 height 396
click at [1050, 92] on button "How to setup?" at bounding box center [1047, 81] width 143 height 34
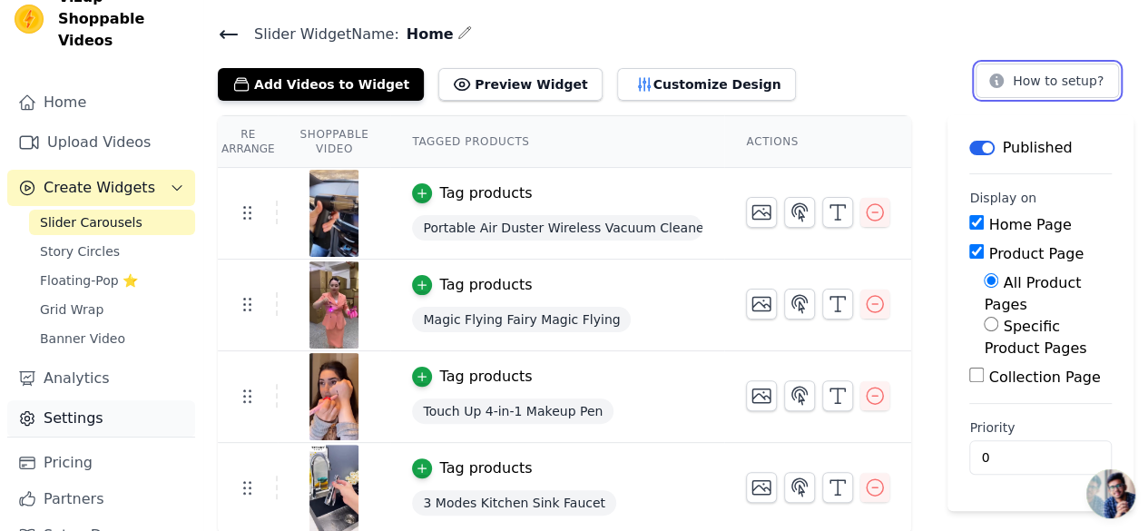
scroll to position [46, 0]
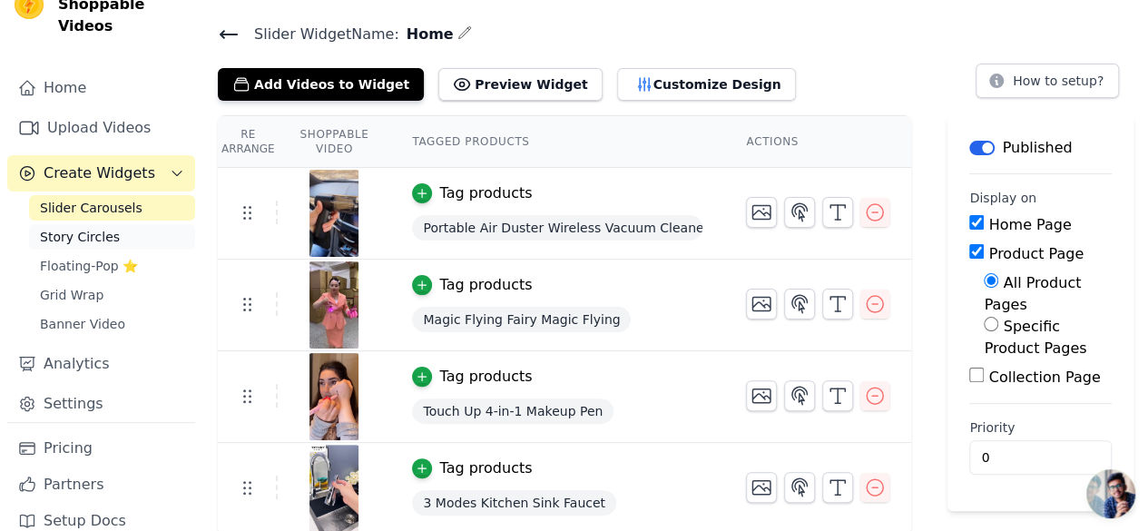
click at [105, 228] on span "Story Circles" at bounding box center [80, 237] width 80 height 18
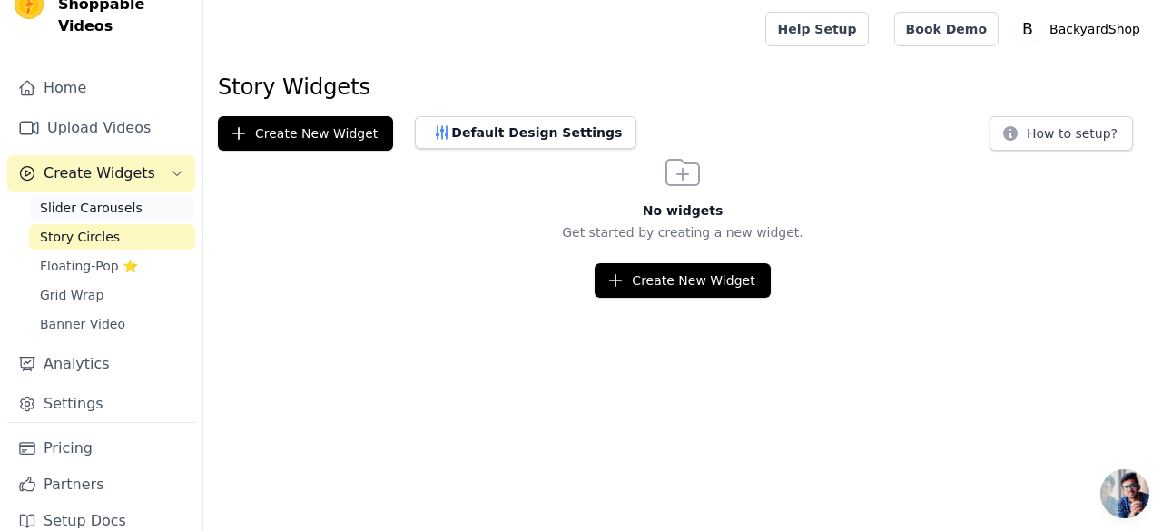
click at [122, 199] on span "Slider Carousels" at bounding box center [91, 208] width 103 height 18
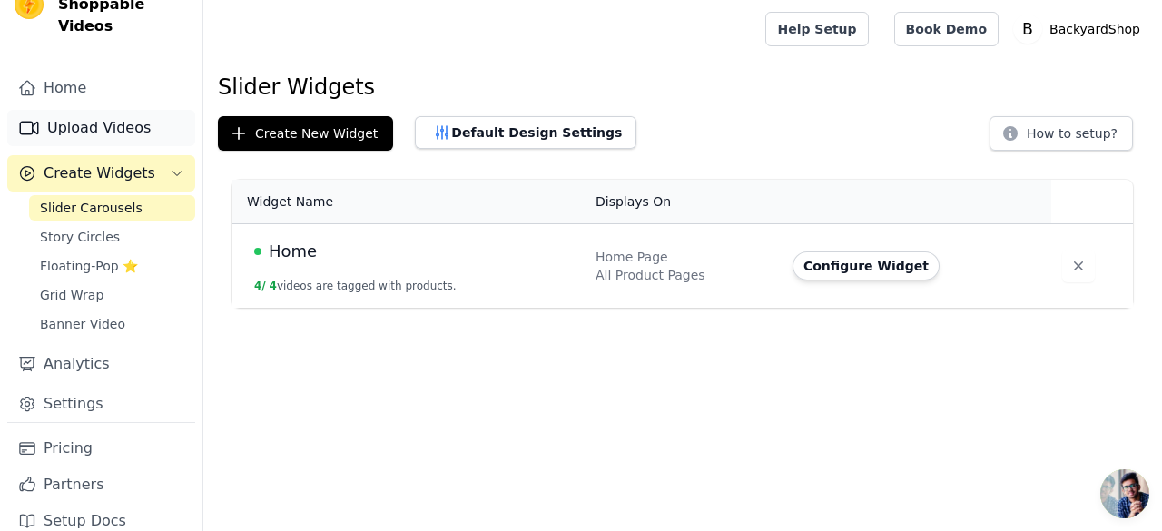
click at [76, 110] on link "Upload Videos" at bounding box center [101, 128] width 188 height 36
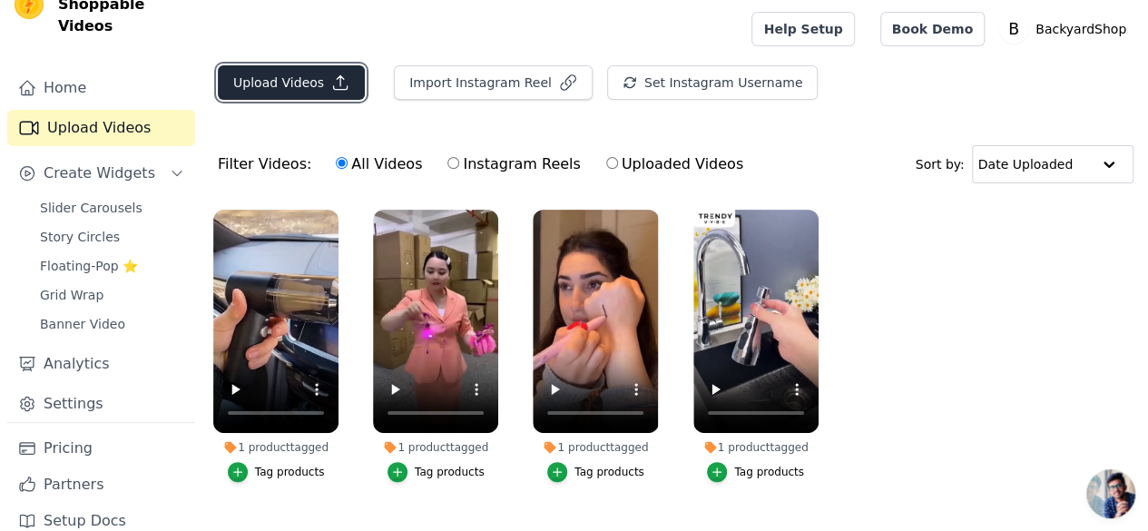
click at [290, 92] on button "Upload Videos" at bounding box center [291, 82] width 147 height 34
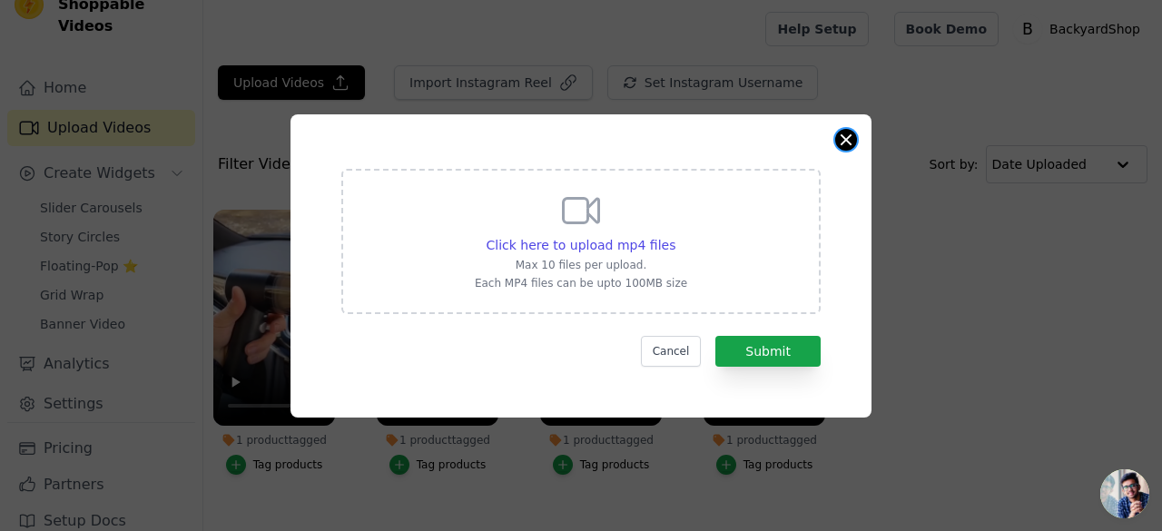
click at [842, 141] on button "Close modal" at bounding box center [846, 140] width 22 height 22
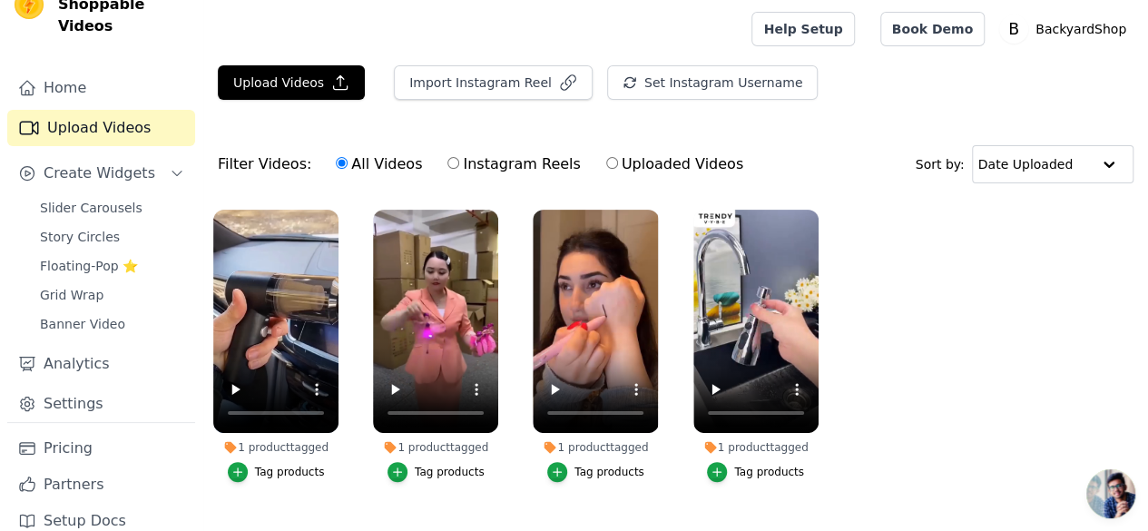
click at [85, 113] on link "Upload Videos" at bounding box center [101, 128] width 188 height 36
click at [484, 169] on label "Instagram Reels" at bounding box center [514, 164] width 134 height 24
click at [459, 169] on input "Instagram Reels" at bounding box center [453, 163] width 12 height 12
radio input "true"
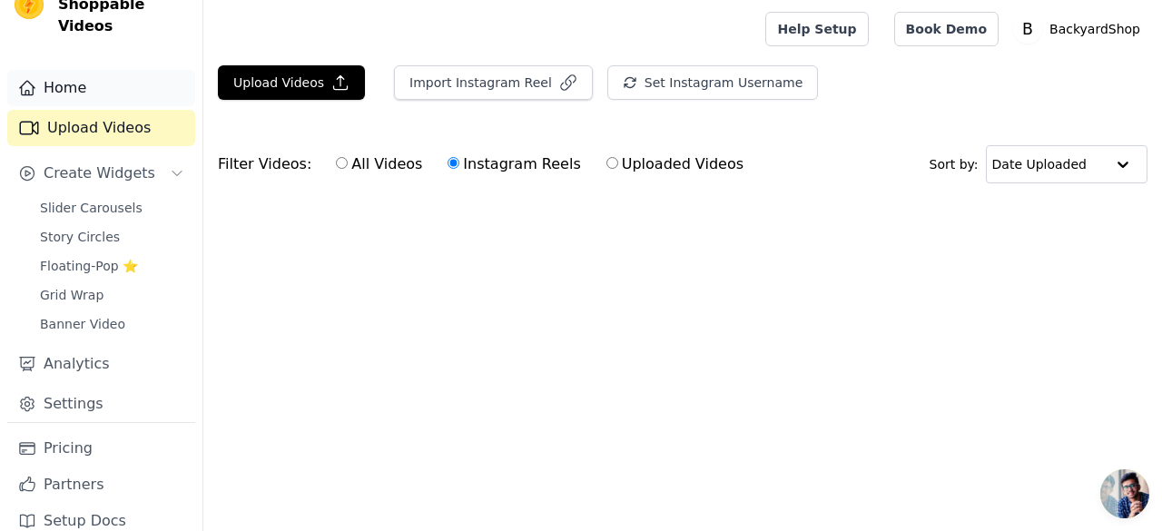
click at [84, 70] on link "Home" at bounding box center [101, 88] width 188 height 36
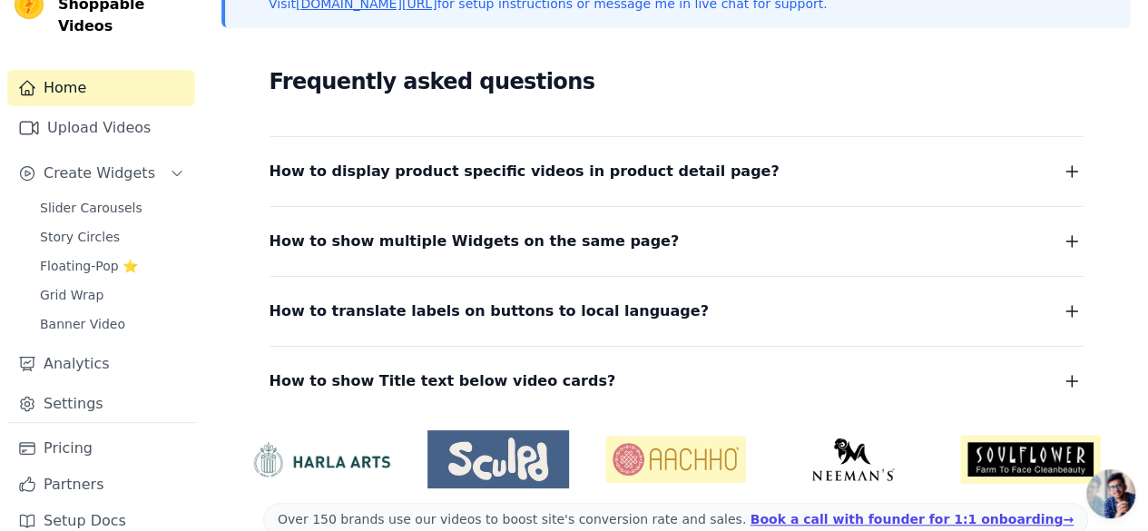
scroll to position [485, 0]
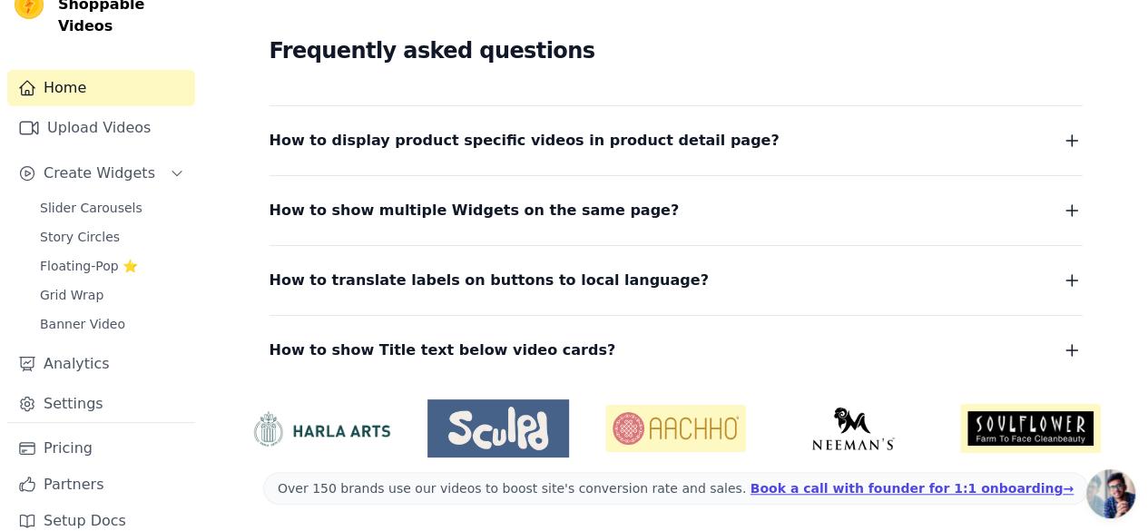
click at [1107, 485] on span "Open chat" at bounding box center [1110, 493] width 49 height 49
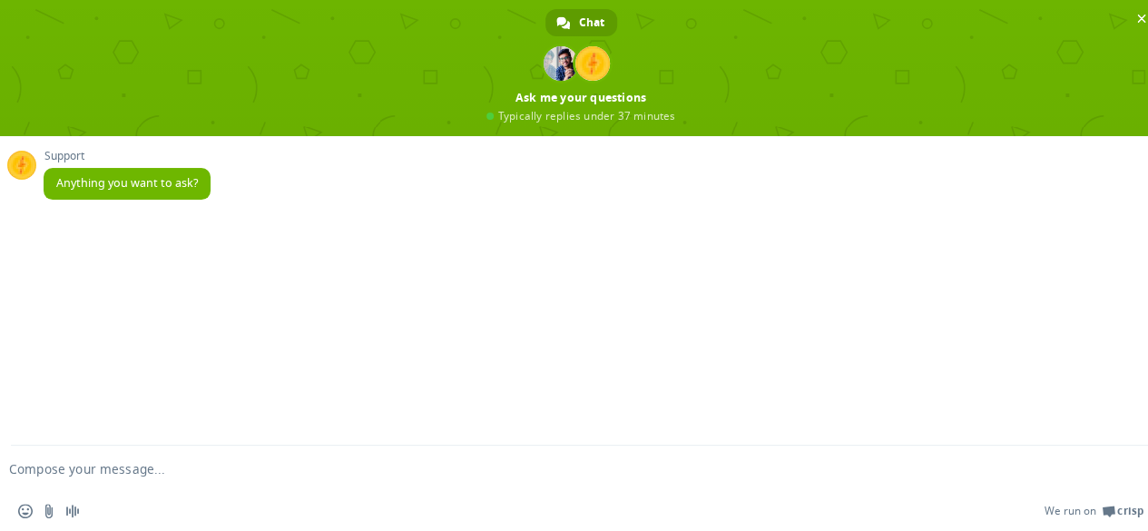
click at [70, 461] on textarea "Compose your message..." at bounding box center [552, 469] width 1086 height 16
type textarea "Hi"
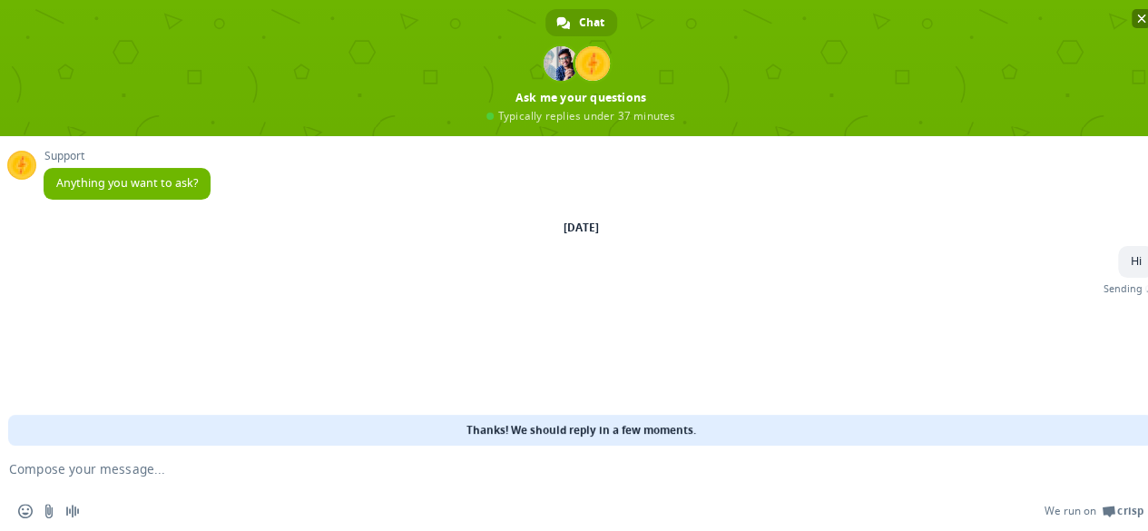
click at [1142, 15] on span "Close chat" at bounding box center [1141, 19] width 9 height 9
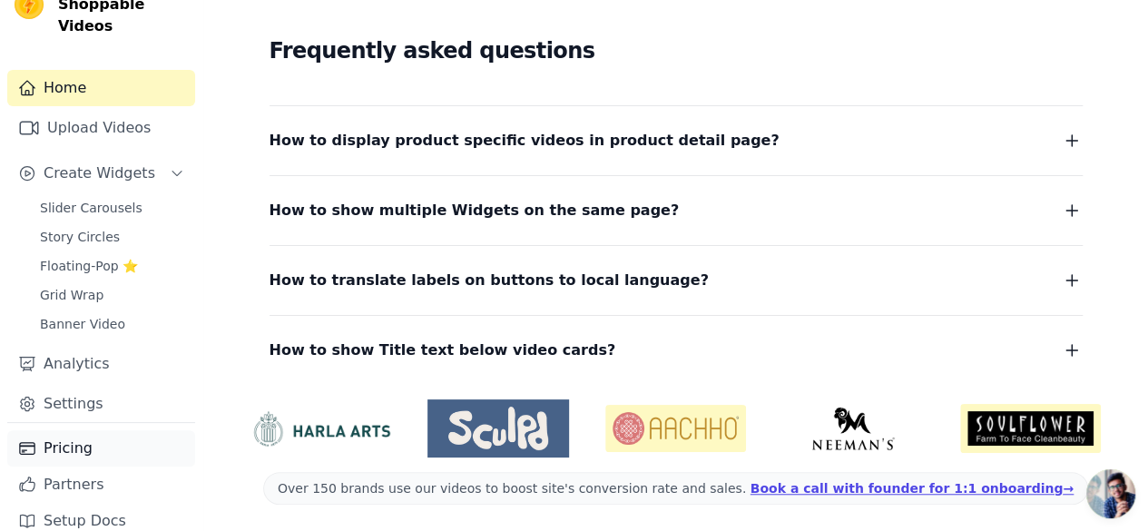
click at [83, 430] on link "Pricing" at bounding box center [101, 448] width 188 height 36
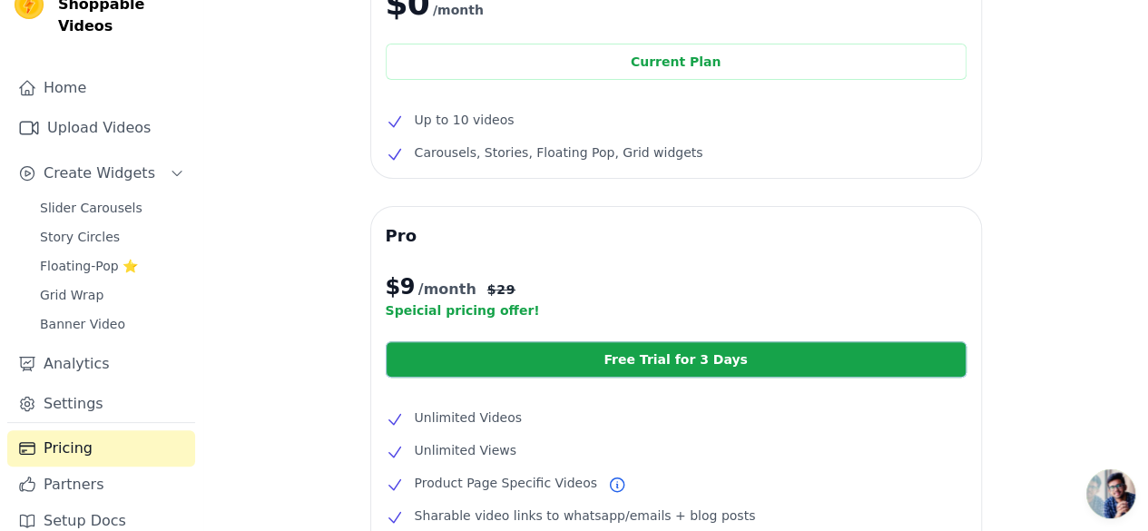
scroll to position [31, 0]
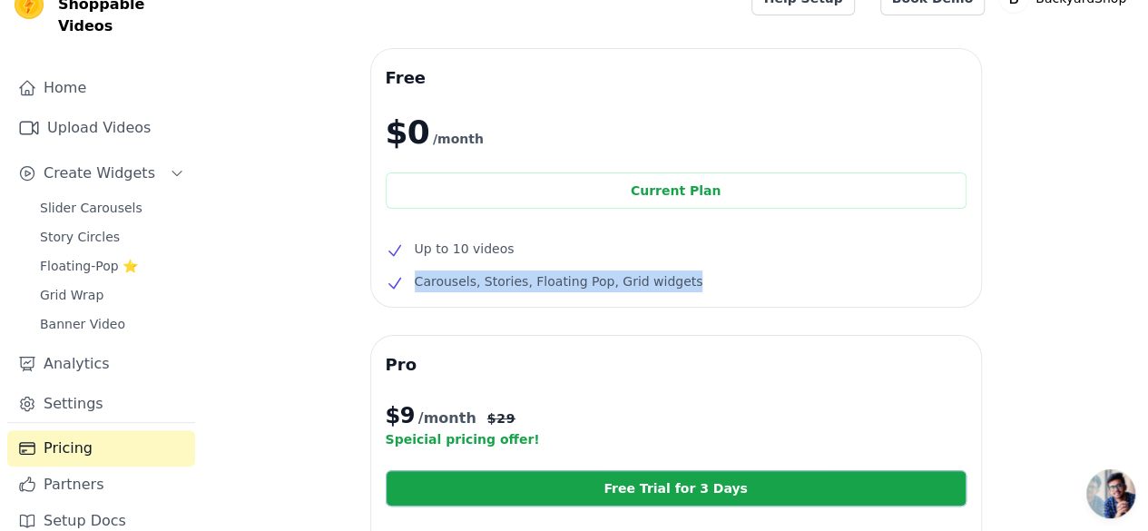
drag, startPoint x: 410, startPoint y: 277, endPoint x: 695, endPoint y: 276, distance: 285.0
click at [695, 276] on li "Carousels, Stories, Floating Pop, Grid widgets" at bounding box center [676, 281] width 581 height 22
click at [711, 279] on li "Carousels, Stories, Floating Pop, Grid widgets" at bounding box center [676, 281] width 581 height 22
drag, startPoint x: 701, startPoint y: 283, endPoint x: 386, endPoint y: 242, distance: 317.6
click at [386, 242] on ul "Up to 10 videos Carousels, Stories, Floating Pop, Grid widgets" at bounding box center [676, 265] width 581 height 54
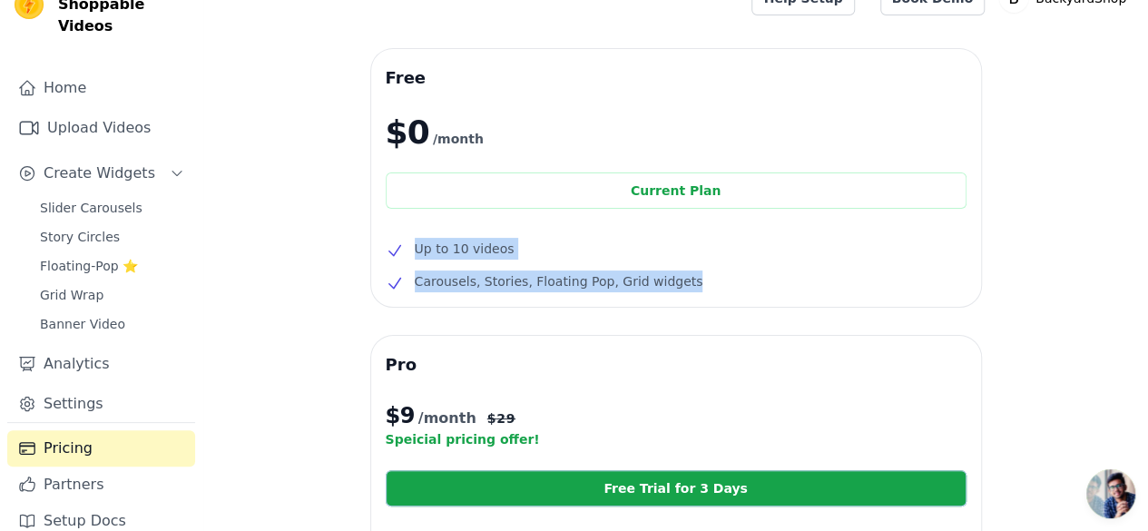
click at [552, 250] on li "Up to 10 videos" at bounding box center [676, 249] width 581 height 22
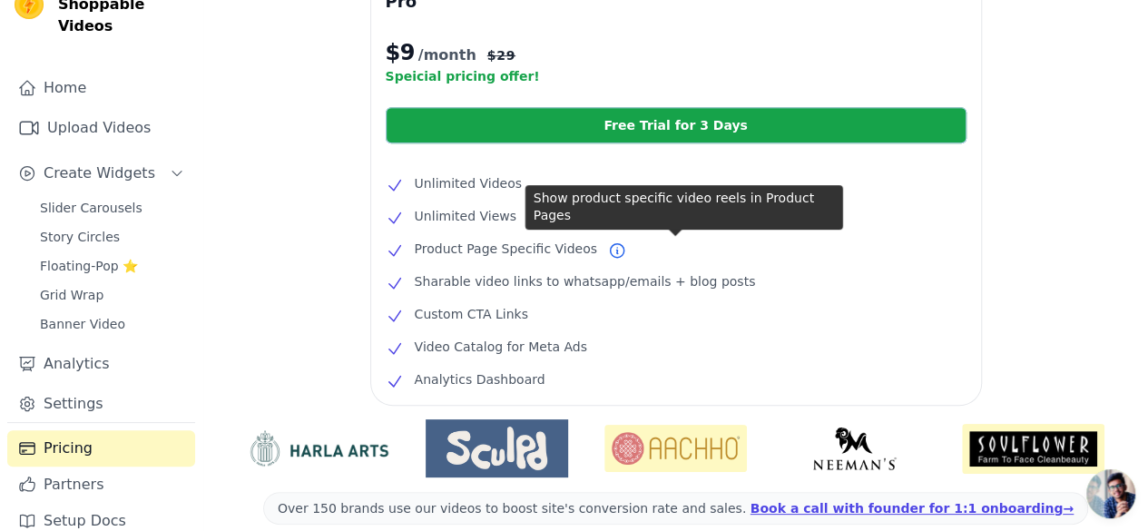
scroll to position [394, 0]
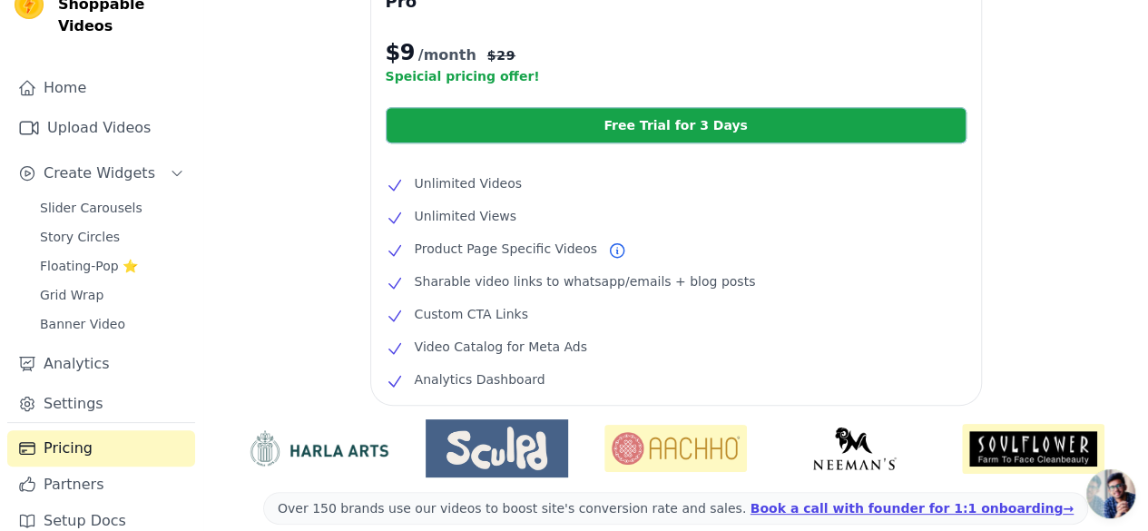
click at [1114, 486] on span "Open chat" at bounding box center [1110, 493] width 49 height 49
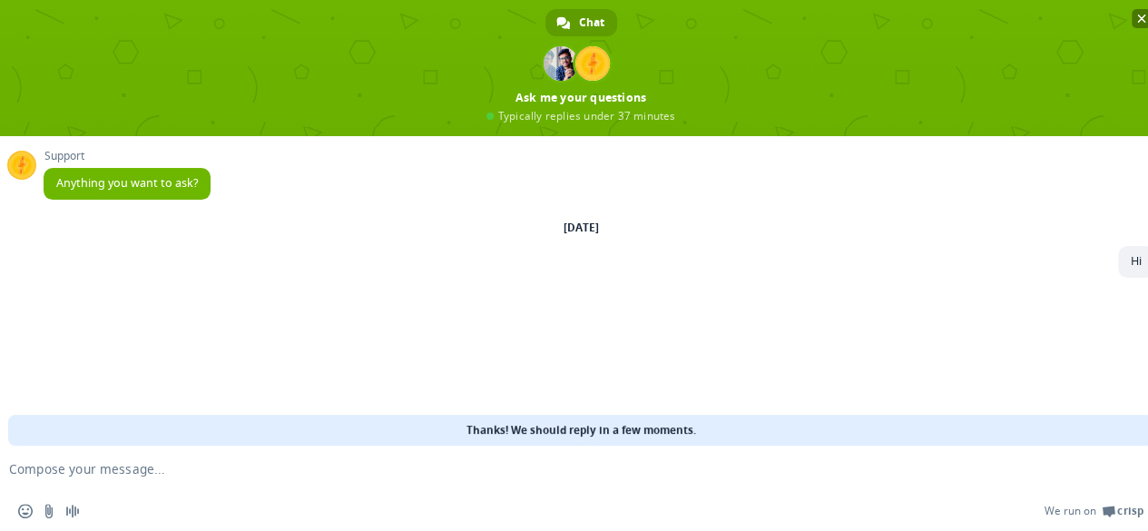
click at [1140, 25] on span "Close chat" at bounding box center [1141, 18] width 19 height 19
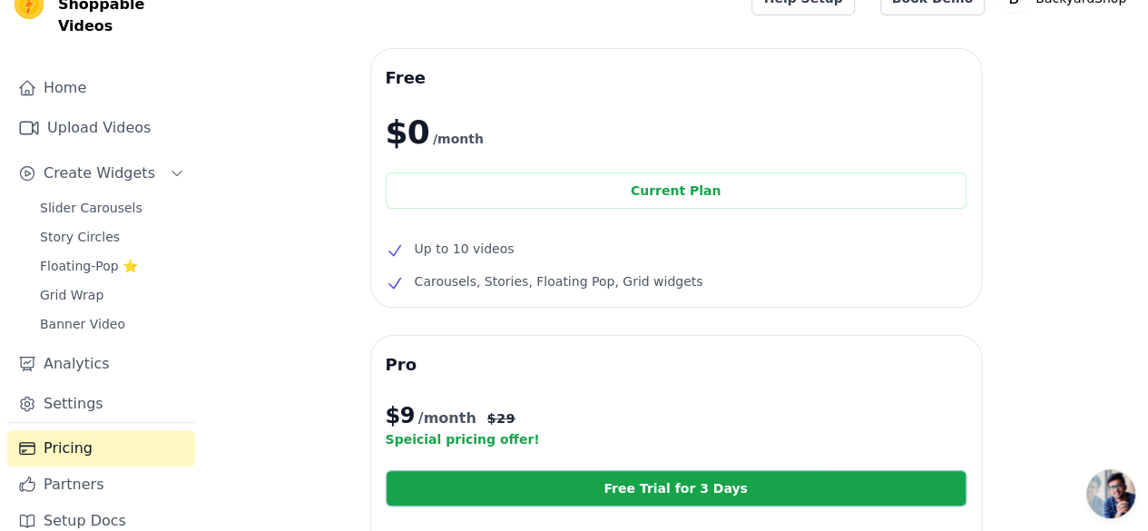
scroll to position [0, 0]
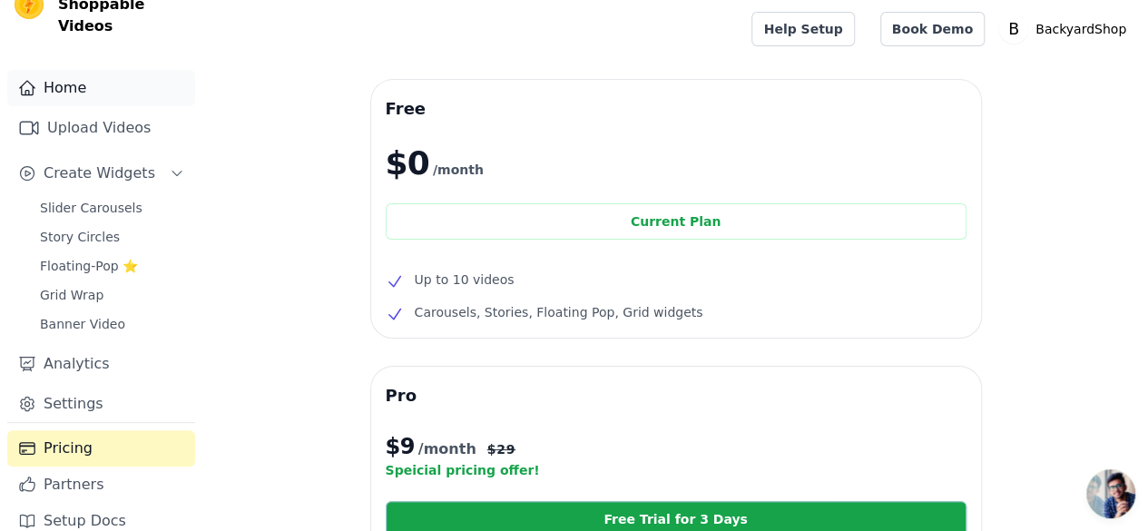
click at [76, 82] on link "Home" at bounding box center [101, 88] width 188 height 36
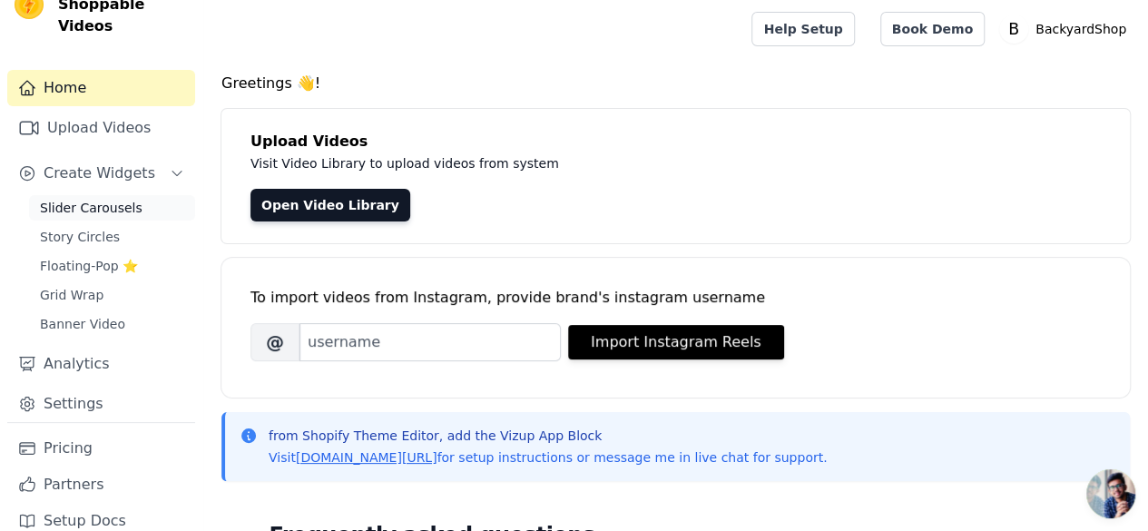
click at [98, 199] on span "Slider Carousels" at bounding box center [91, 208] width 103 height 18
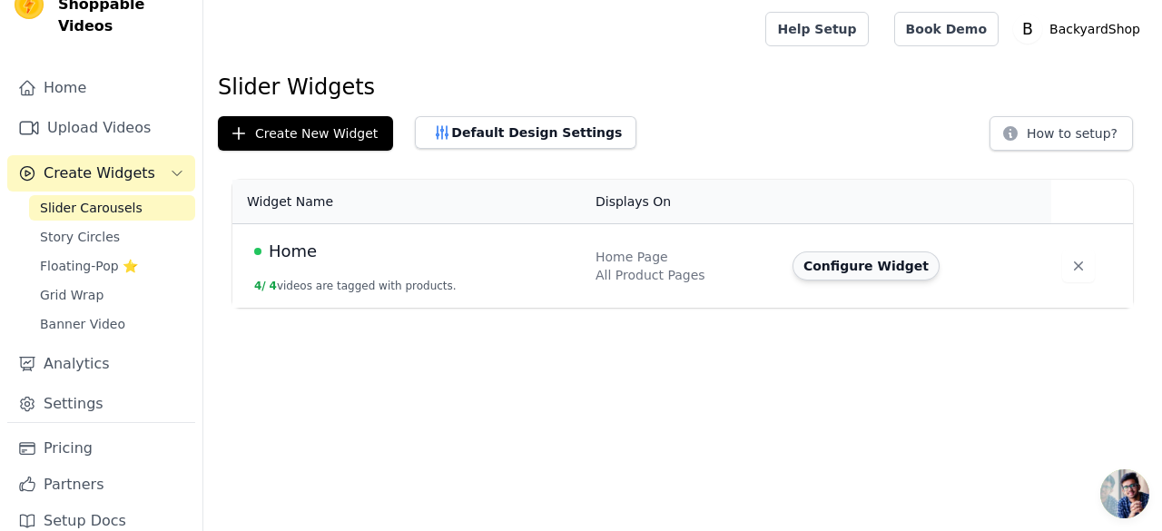
click at [852, 270] on button "Configure Widget" at bounding box center [865, 265] width 147 height 29
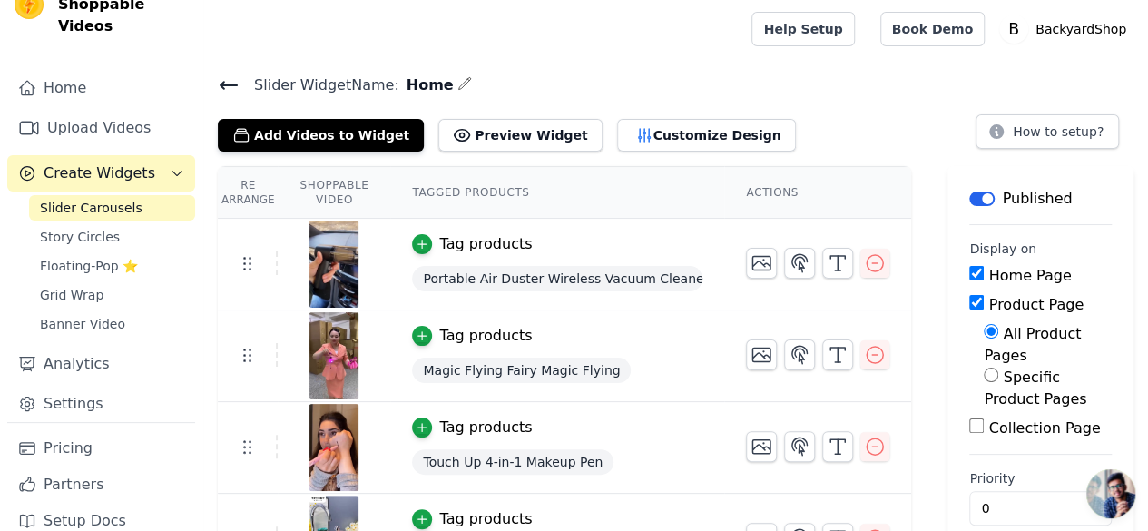
click at [221, 83] on icon at bounding box center [229, 85] width 16 height 7
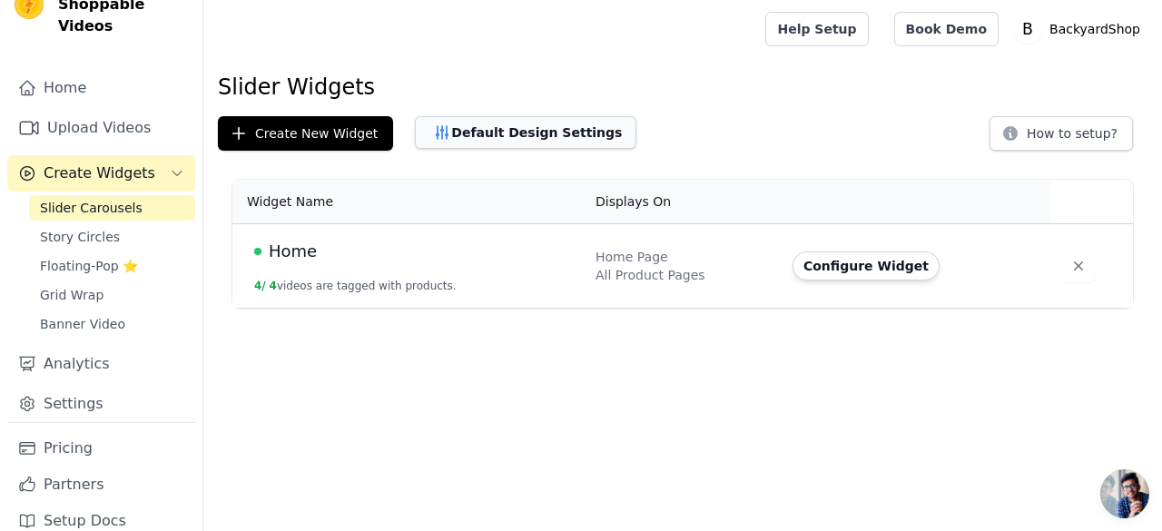
click at [505, 124] on button "Default Design Settings" at bounding box center [525, 132] width 221 height 33
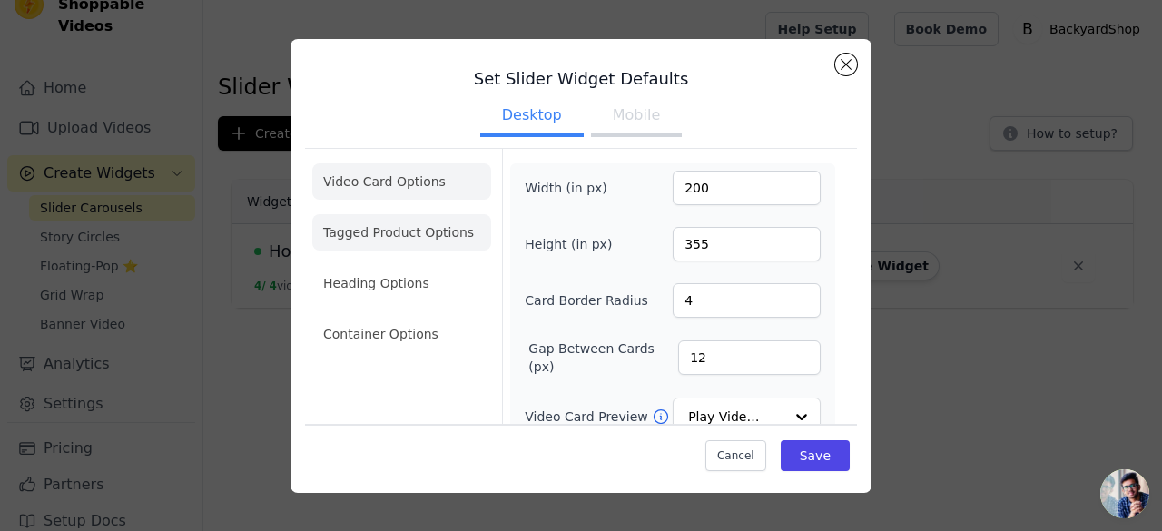
click at [401, 241] on li "Tagged Product Options" at bounding box center [401, 232] width 179 height 36
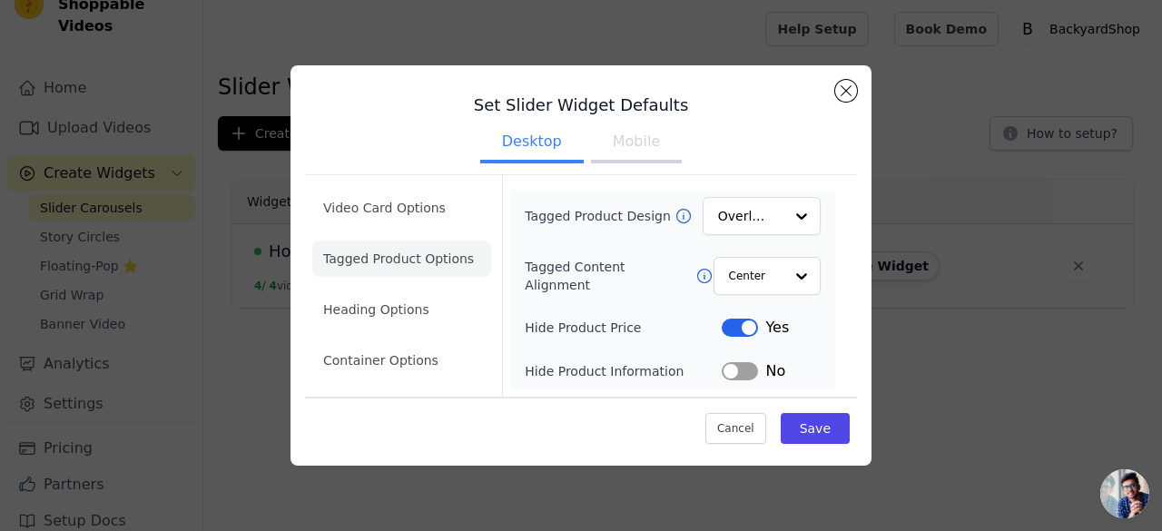
click at [641, 141] on button "Mobile" at bounding box center [636, 143] width 91 height 40
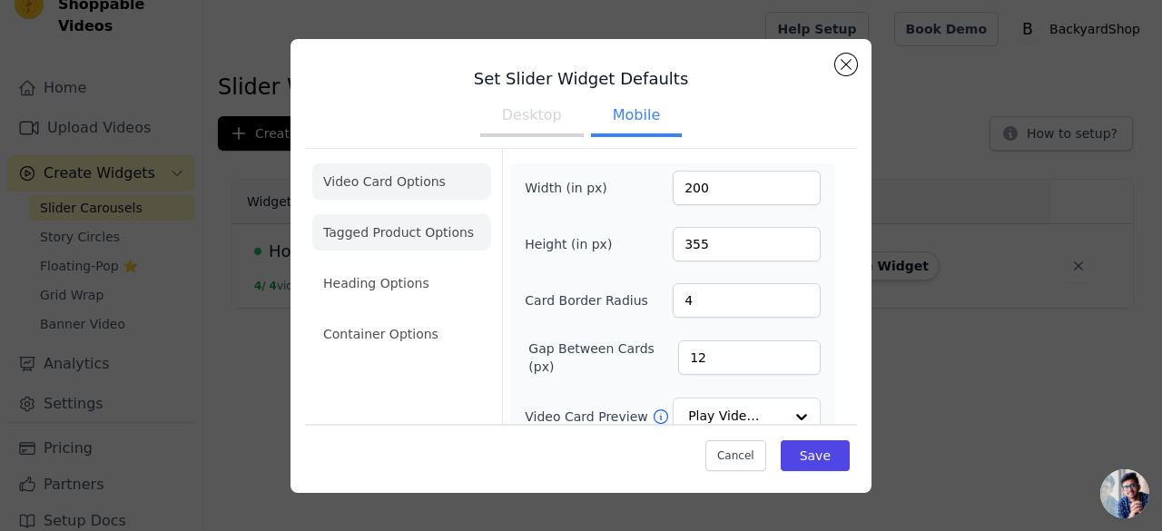
click at [420, 238] on li "Tagged Product Options" at bounding box center [401, 232] width 179 height 36
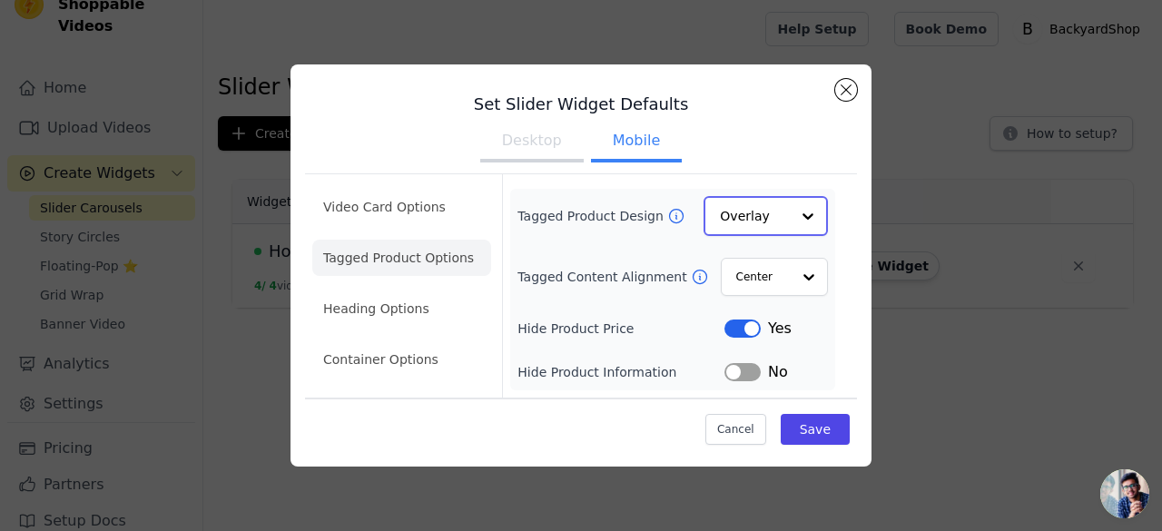
click at [758, 221] on input "Tagged Product Design" at bounding box center [755, 216] width 70 height 36
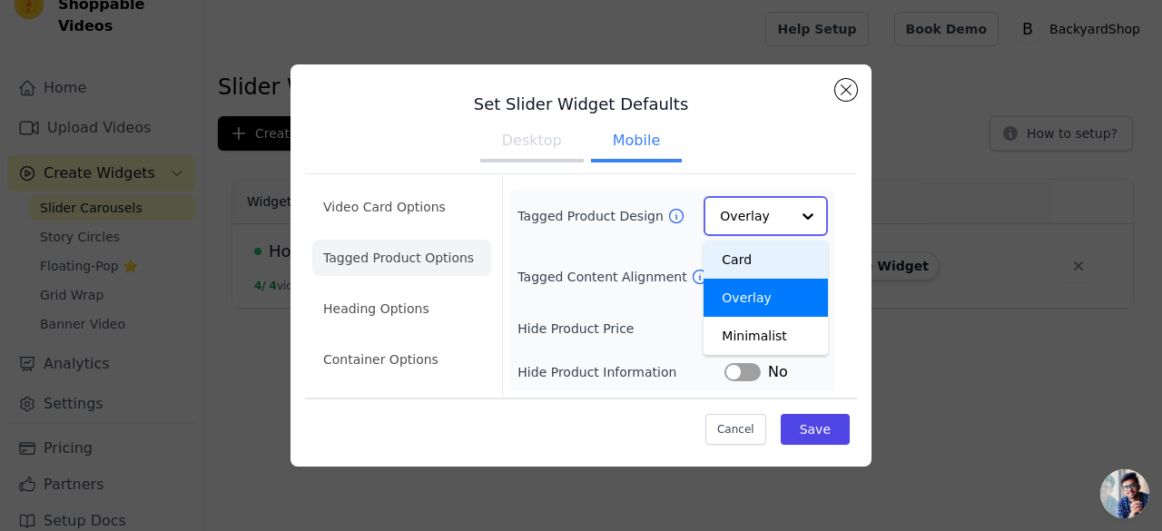
click at [763, 256] on div "Card" at bounding box center [765, 260] width 124 height 38
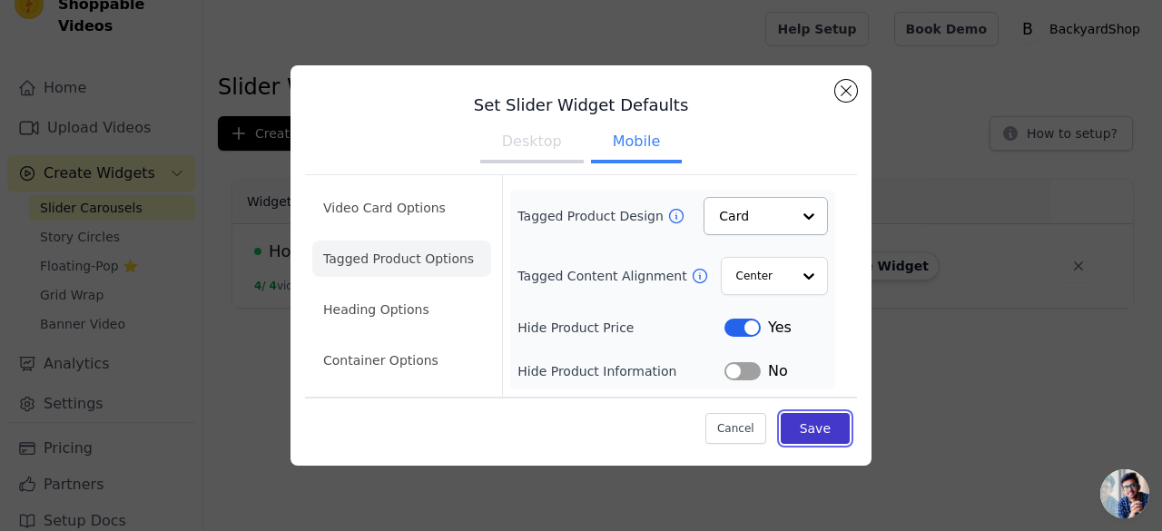
click at [817, 433] on button "Save" at bounding box center [815, 428] width 69 height 31
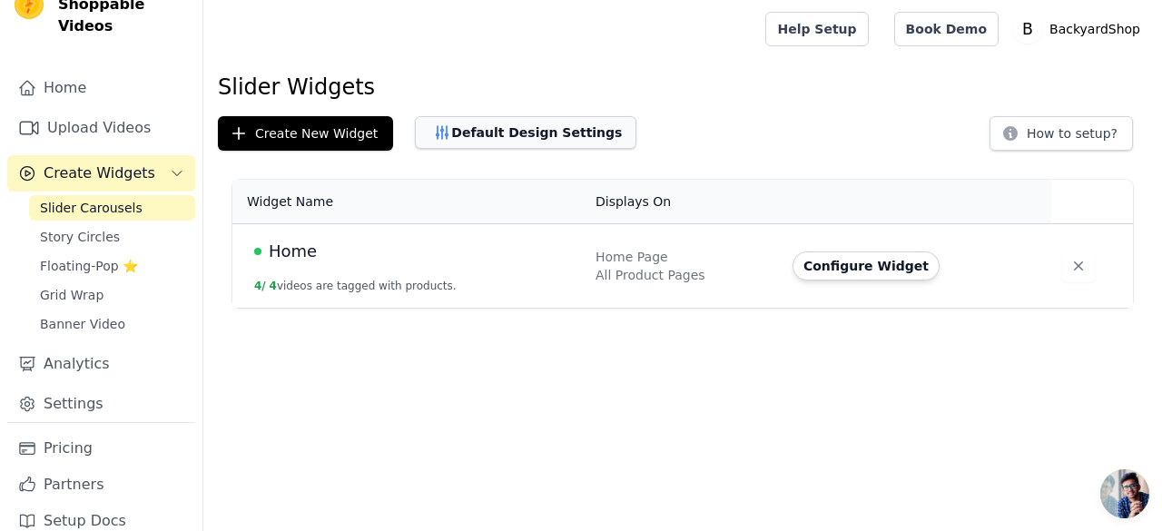
click at [441, 124] on button "Default Design Settings" at bounding box center [525, 132] width 221 height 33
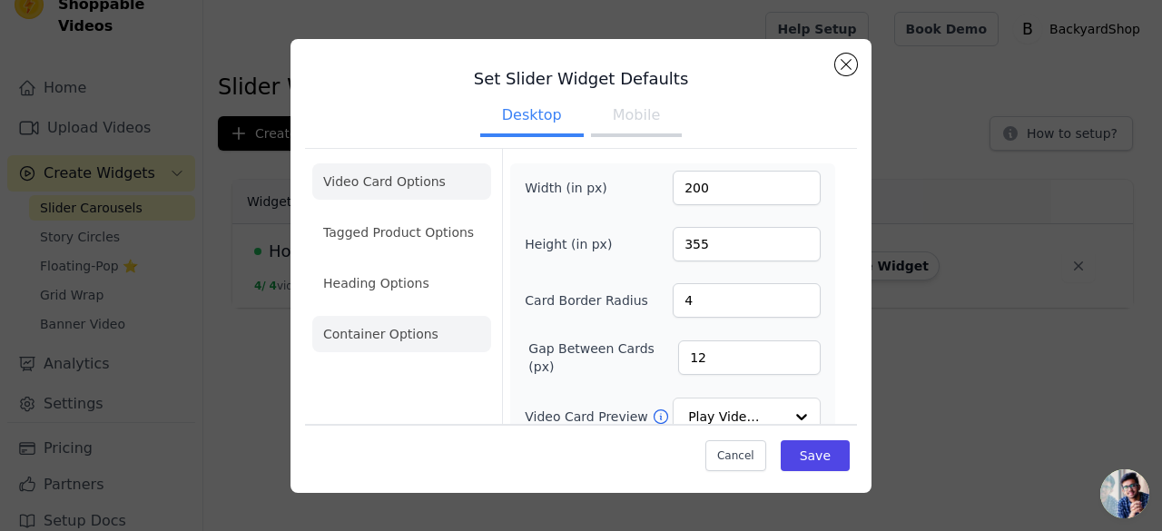
click at [398, 329] on li "Container Options" at bounding box center [401, 334] width 179 height 36
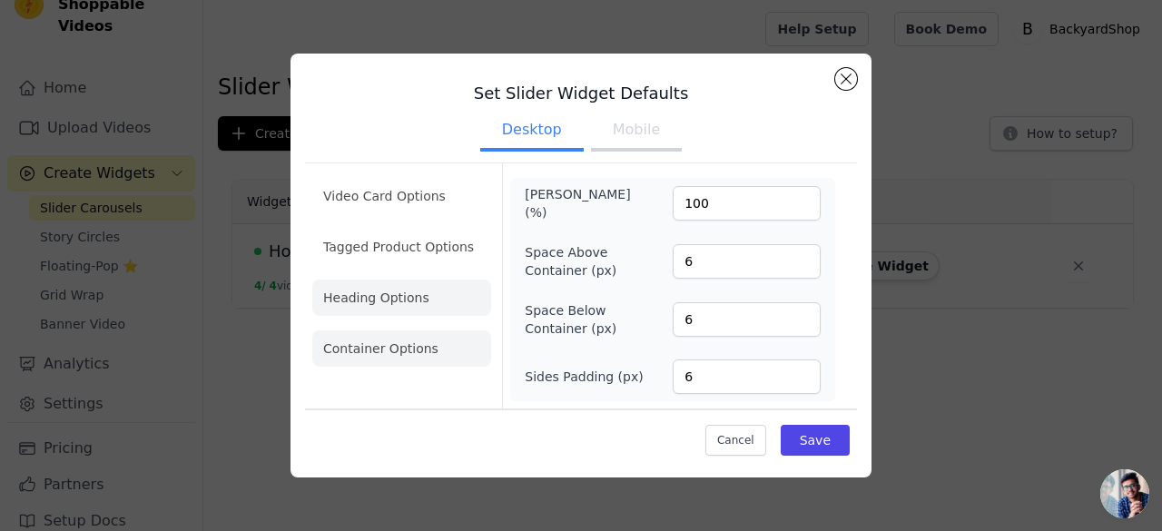
click at [331, 304] on li "Heading Options" at bounding box center [401, 298] width 179 height 36
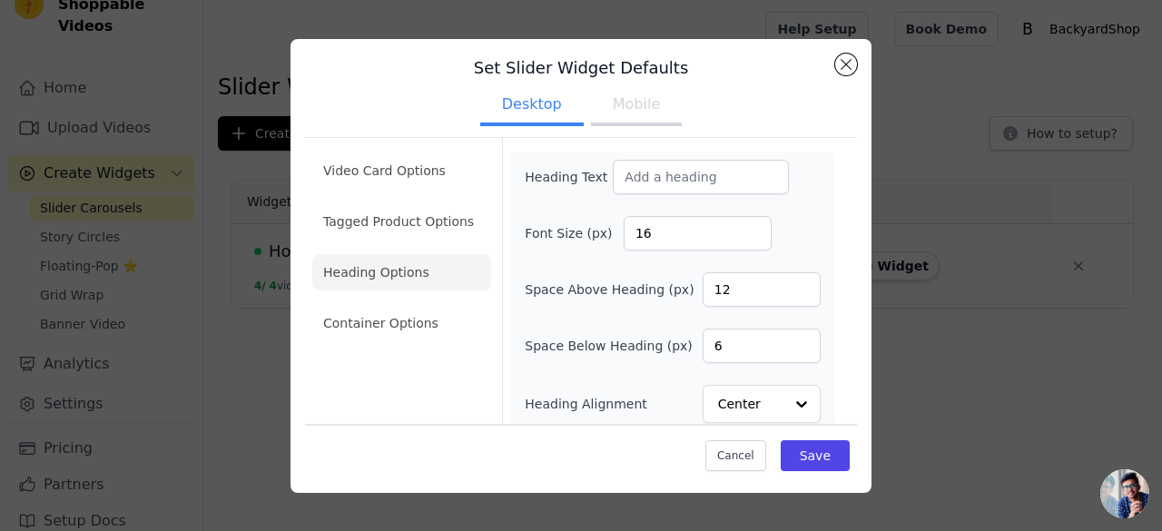
scroll to position [21, 0]
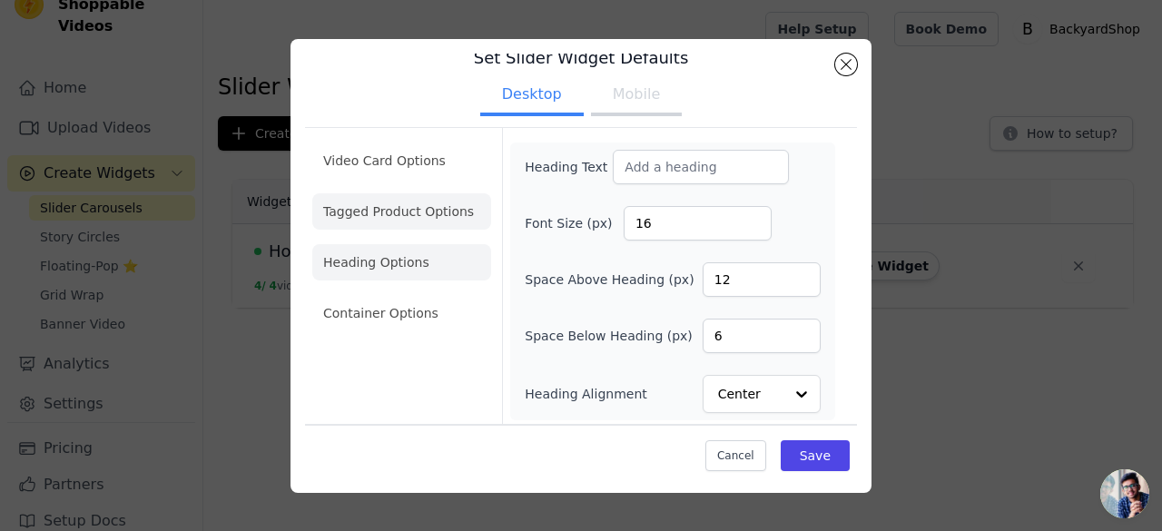
click at [370, 221] on li "Tagged Product Options" at bounding box center [401, 211] width 179 height 36
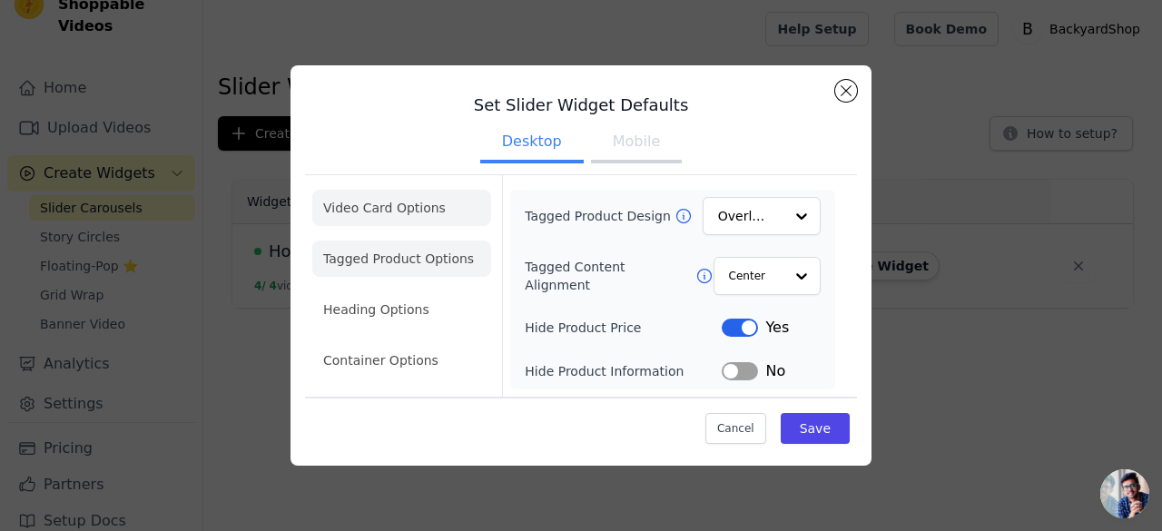
click at [395, 206] on li "Video Card Options" at bounding box center [401, 208] width 179 height 36
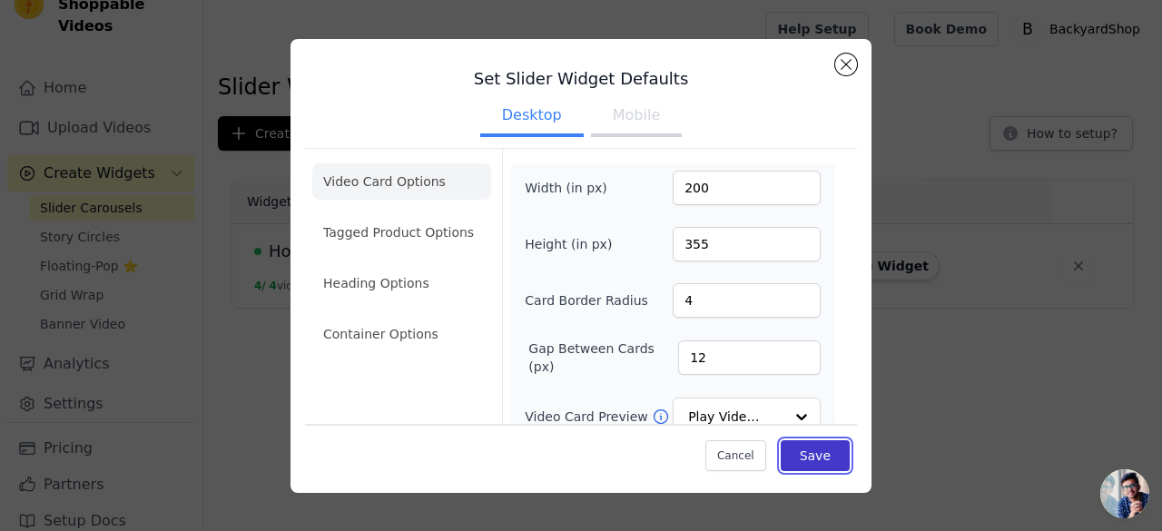
click at [801, 457] on button "Save" at bounding box center [815, 455] width 69 height 31
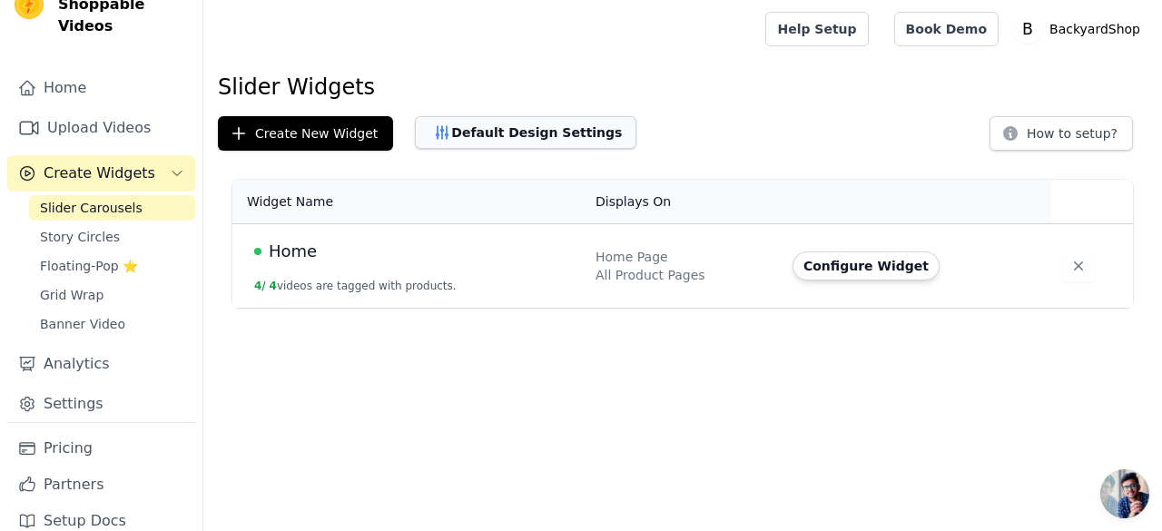
click at [472, 133] on button "Default Design Settings" at bounding box center [525, 132] width 221 height 33
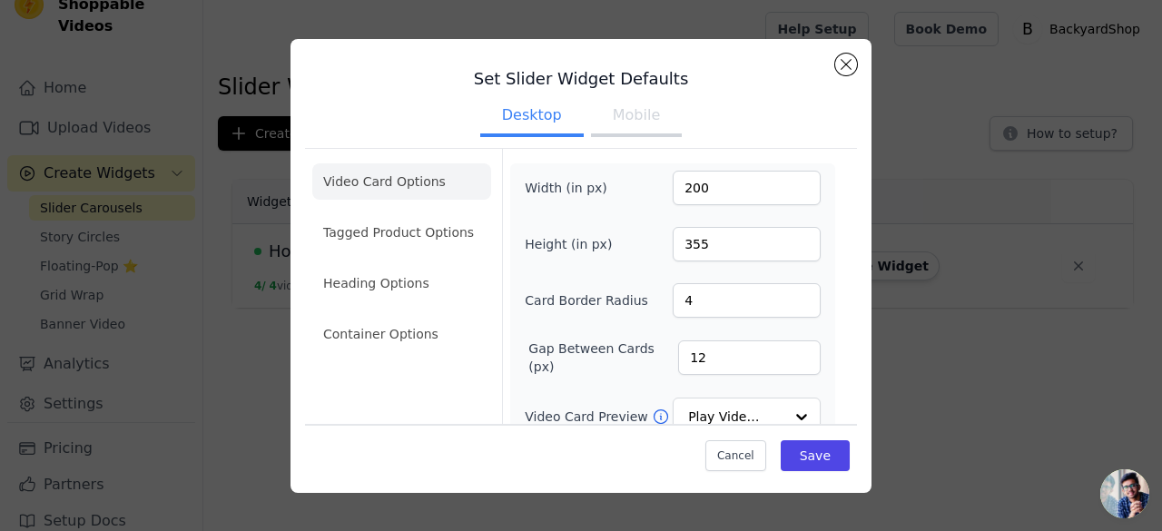
click at [659, 117] on button "Mobile" at bounding box center [636, 117] width 91 height 40
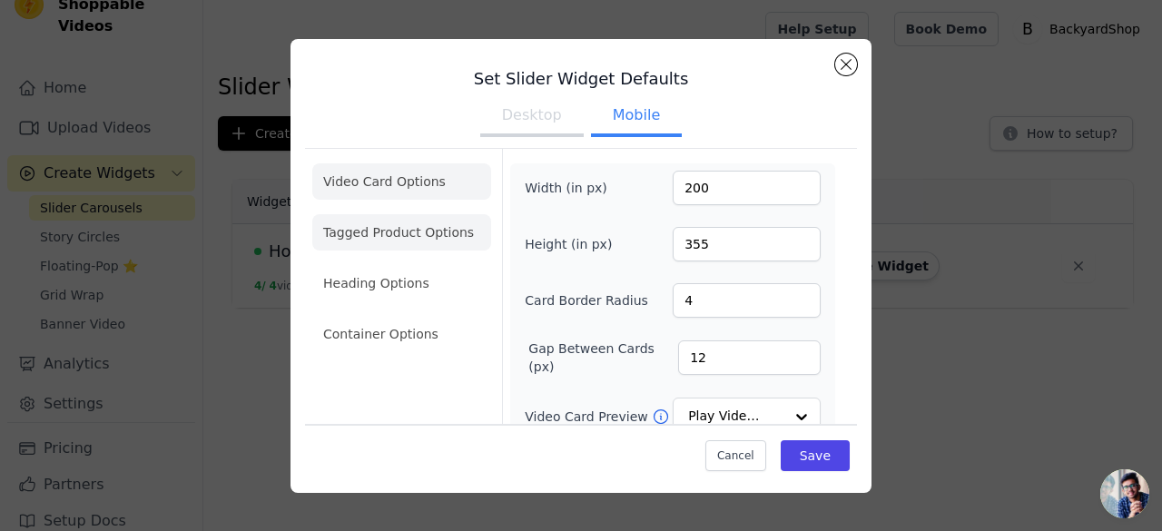
click at [413, 217] on li "Tagged Product Options" at bounding box center [401, 232] width 179 height 36
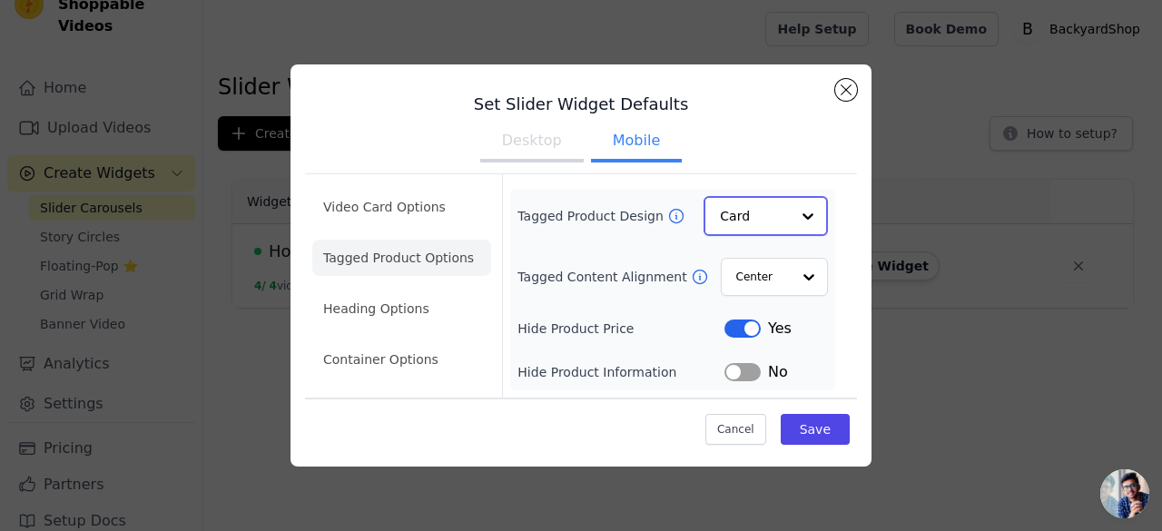
click at [761, 210] on input "Tagged Product Design" at bounding box center [755, 216] width 70 height 36
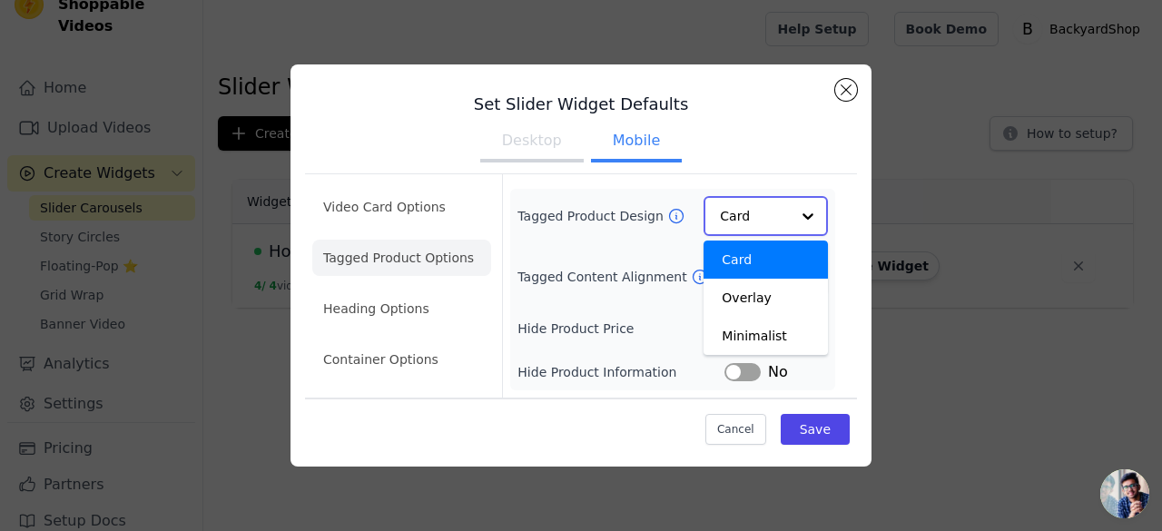
click at [761, 210] on input "Tagged Product Design" at bounding box center [755, 216] width 70 height 36
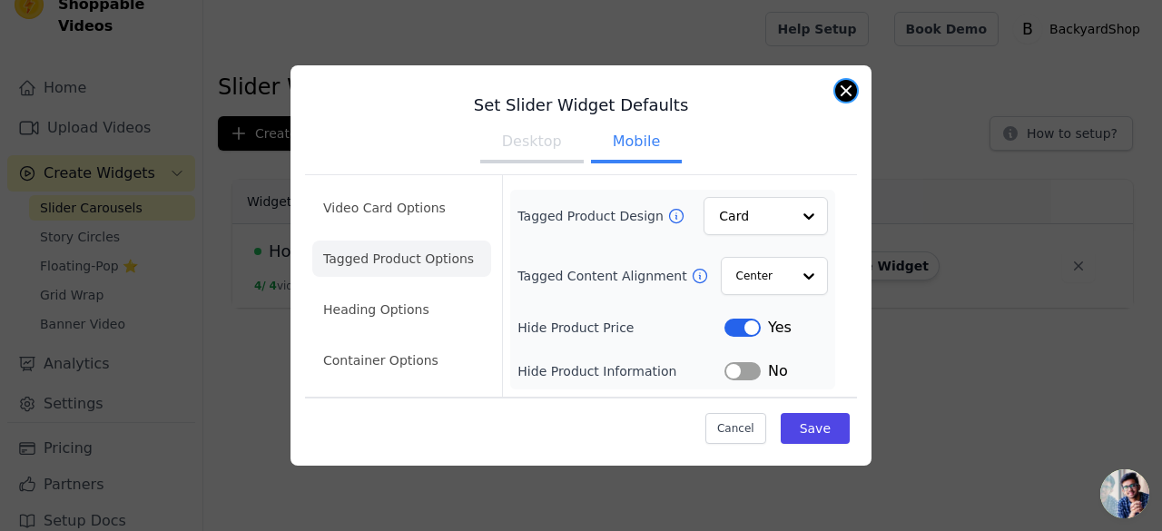
click at [847, 92] on button "Close modal" at bounding box center [846, 91] width 22 height 22
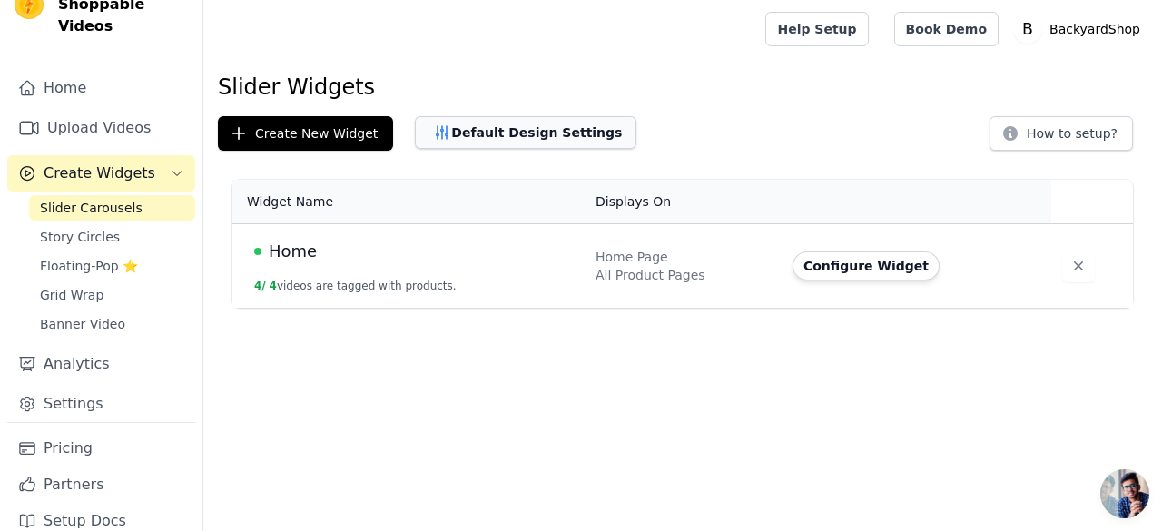
click at [519, 134] on button "Default Design Settings" at bounding box center [525, 132] width 221 height 33
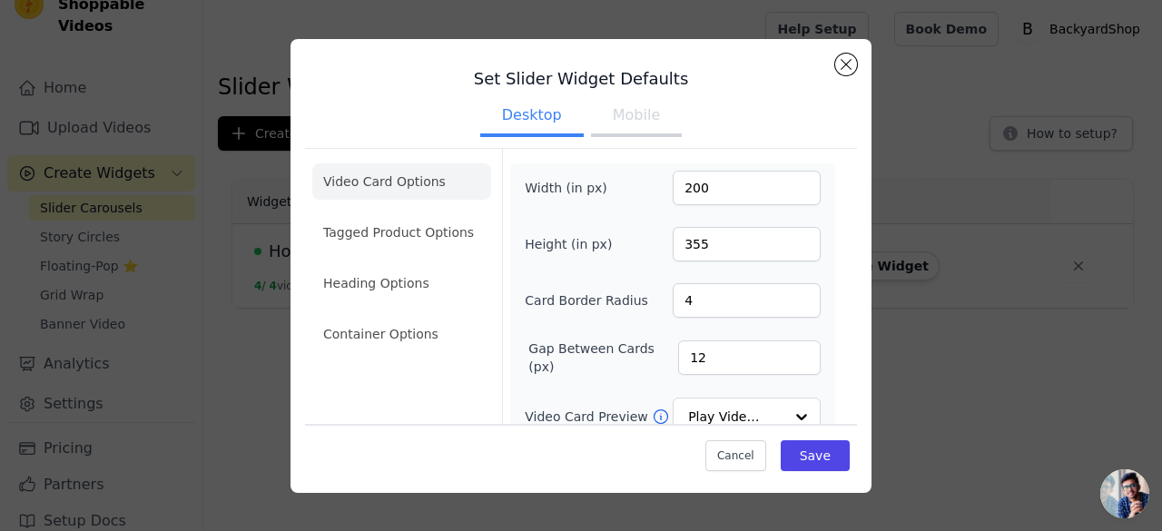
click at [828, 57] on div "Set Slider Widget Defaults Desktop Mobile Video Card Options Tagged Product Opt…" at bounding box center [581, 417] width 552 height 727
click at [837, 63] on button "Close modal" at bounding box center [846, 65] width 22 height 22
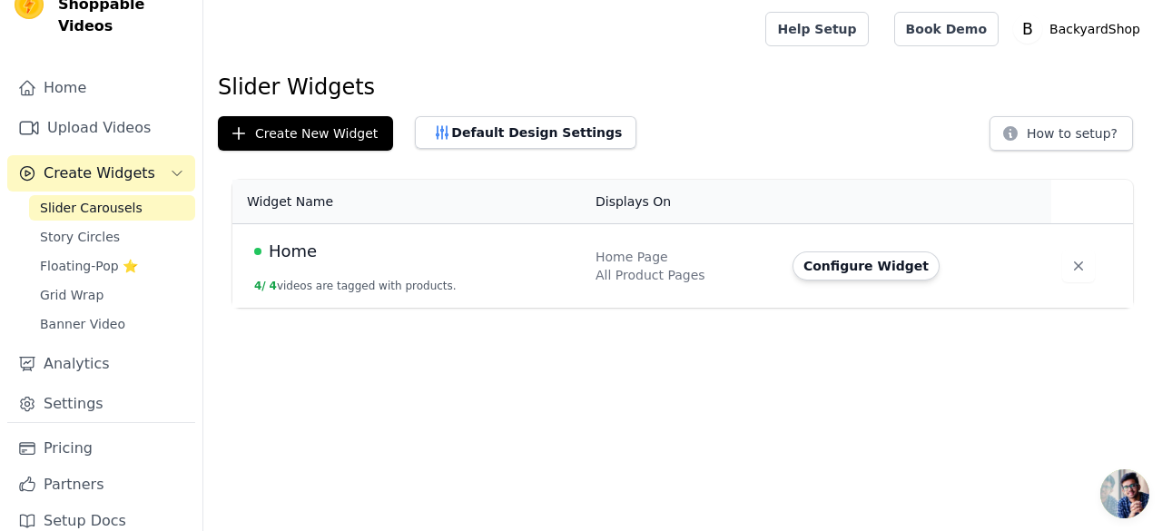
click at [851, 249] on td "Configure Widget" at bounding box center [916, 266] width 270 height 84
click at [846, 264] on button "Configure Widget" at bounding box center [865, 265] width 147 height 29
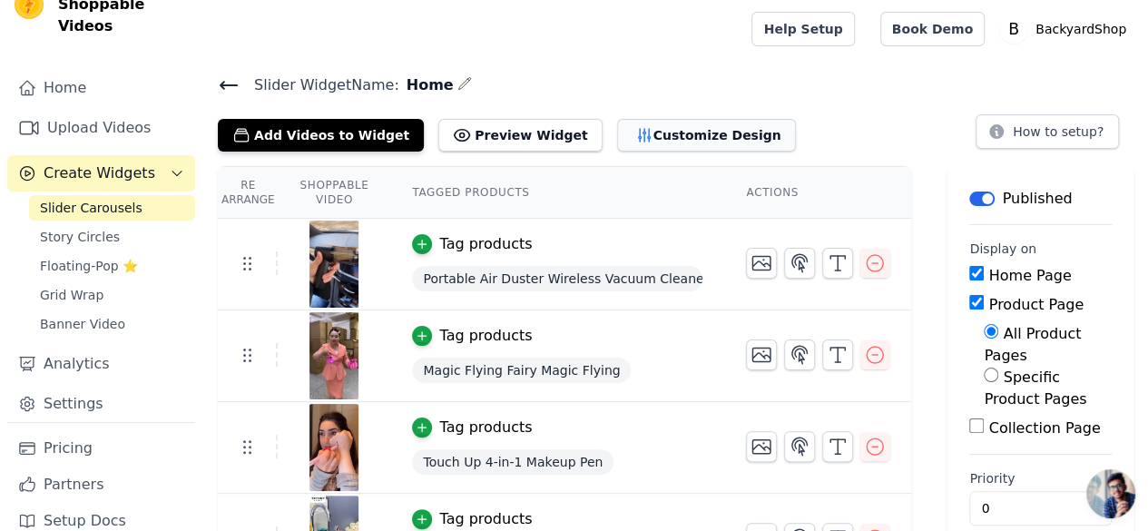
click at [643, 131] on button "Customize Design" at bounding box center [706, 135] width 179 height 33
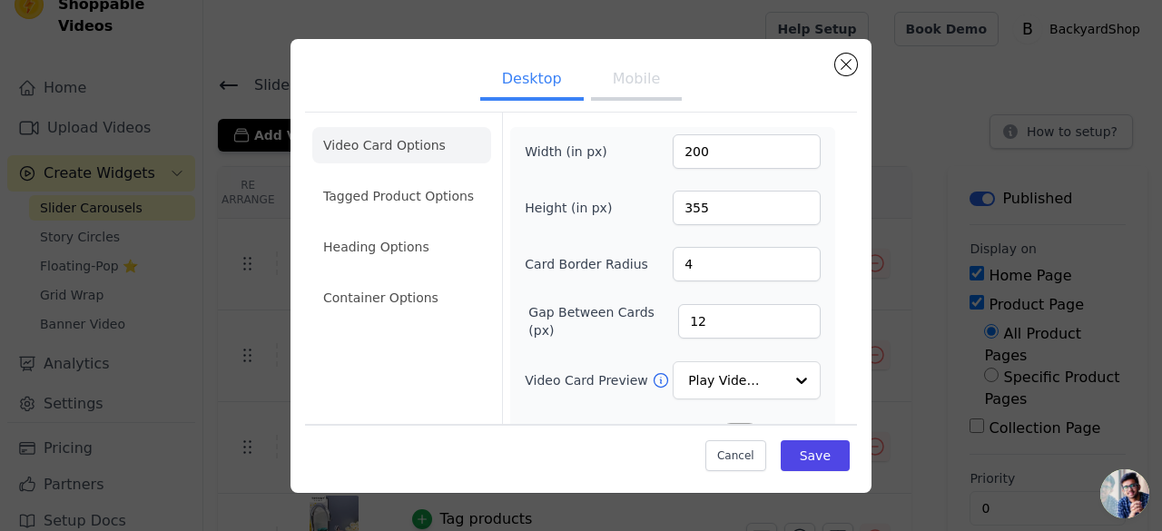
drag, startPoint x: 362, startPoint y: 199, endPoint x: 452, endPoint y: 192, distance: 90.1
click at [363, 199] on li "Tagged Product Options" at bounding box center [401, 196] width 179 height 36
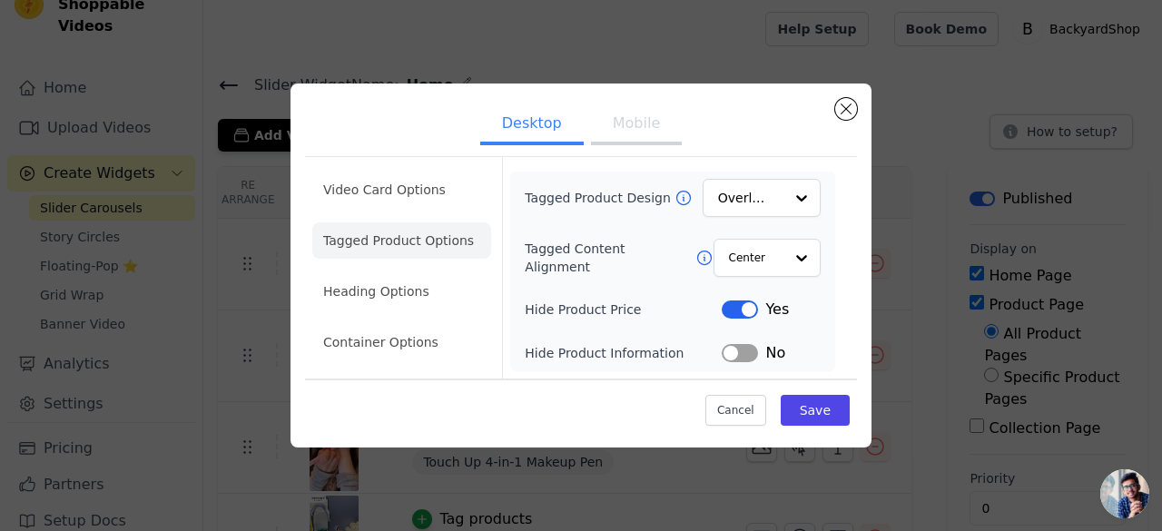
click at [649, 133] on button "Mobile" at bounding box center [636, 125] width 91 height 40
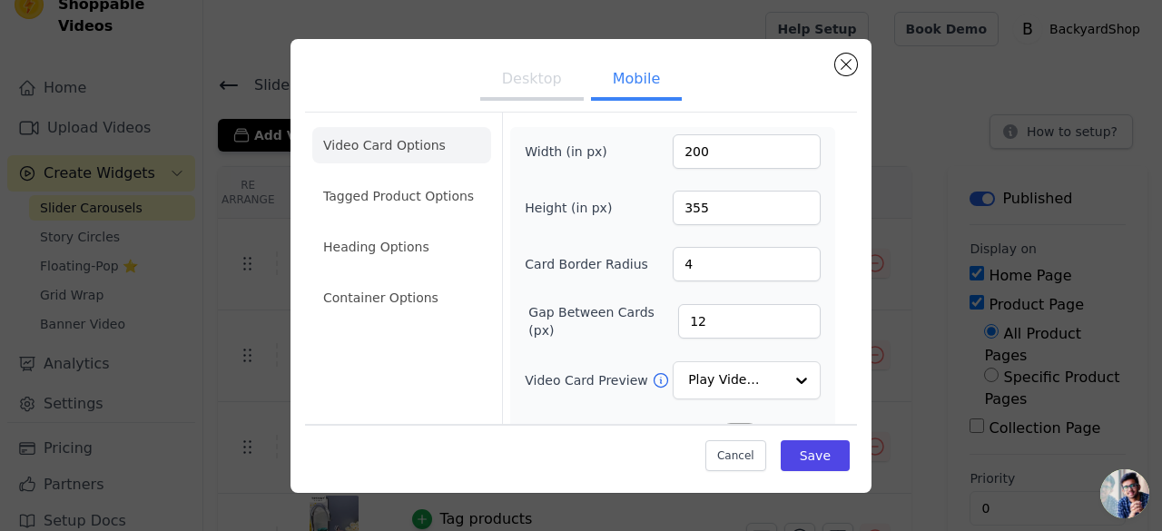
click at [357, 195] on li "Tagged Product Options" at bounding box center [401, 196] width 179 height 36
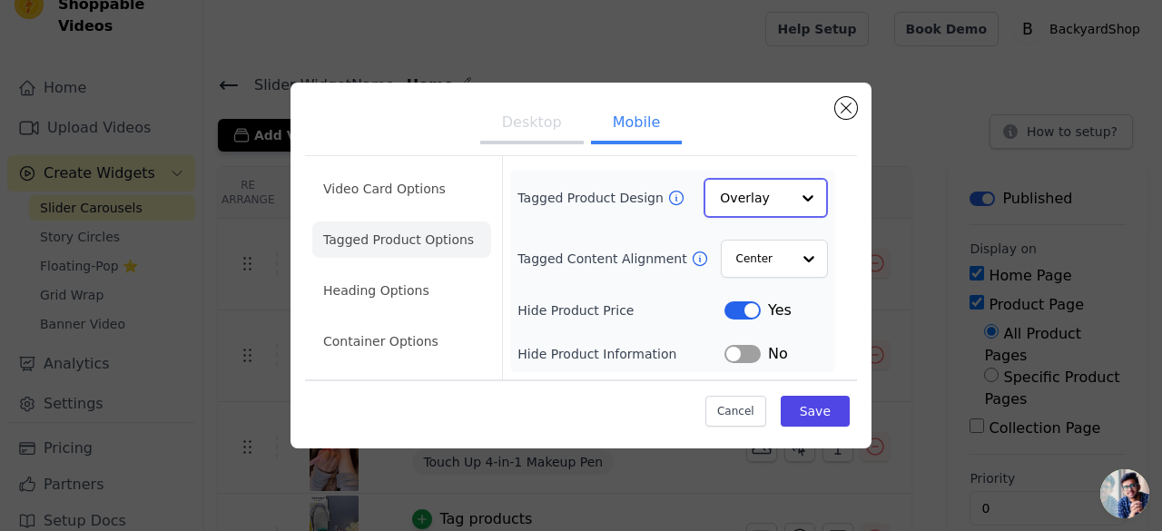
click at [742, 201] on input "Tagged Product Design" at bounding box center [755, 198] width 70 height 36
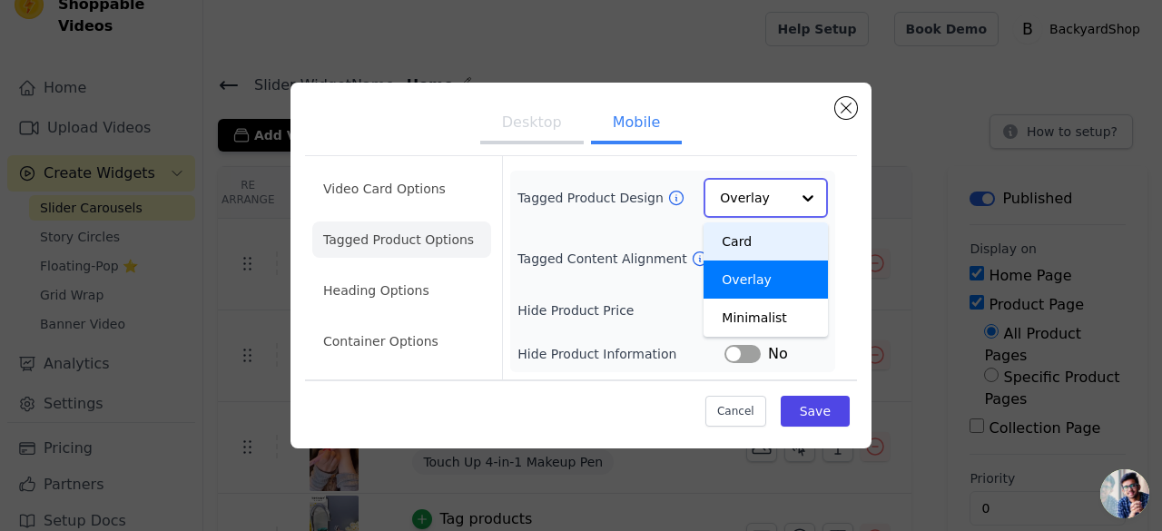
click at [743, 235] on div "Card" at bounding box center [765, 241] width 124 height 38
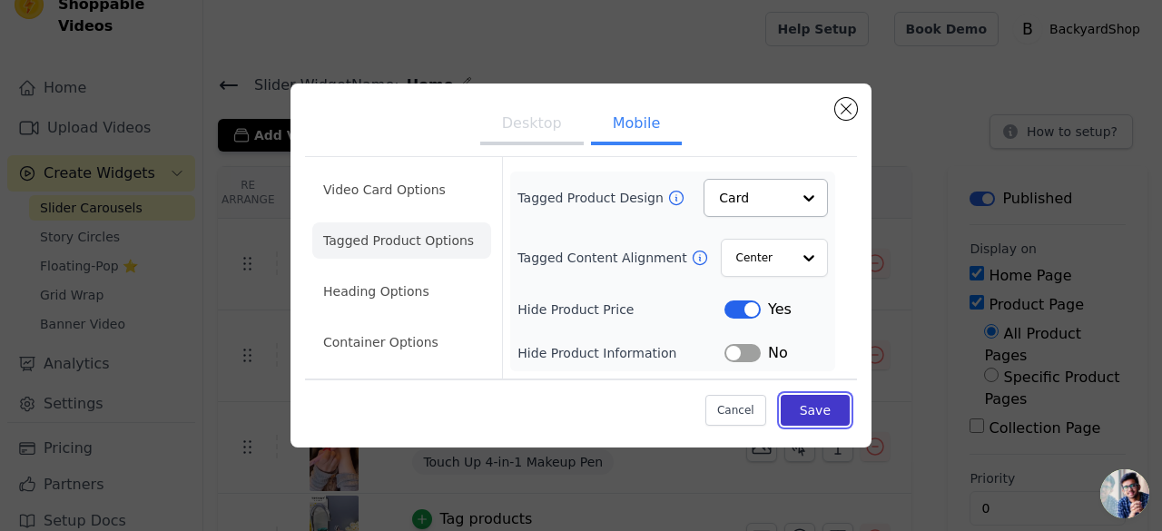
click at [826, 409] on button "Save" at bounding box center [815, 410] width 69 height 31
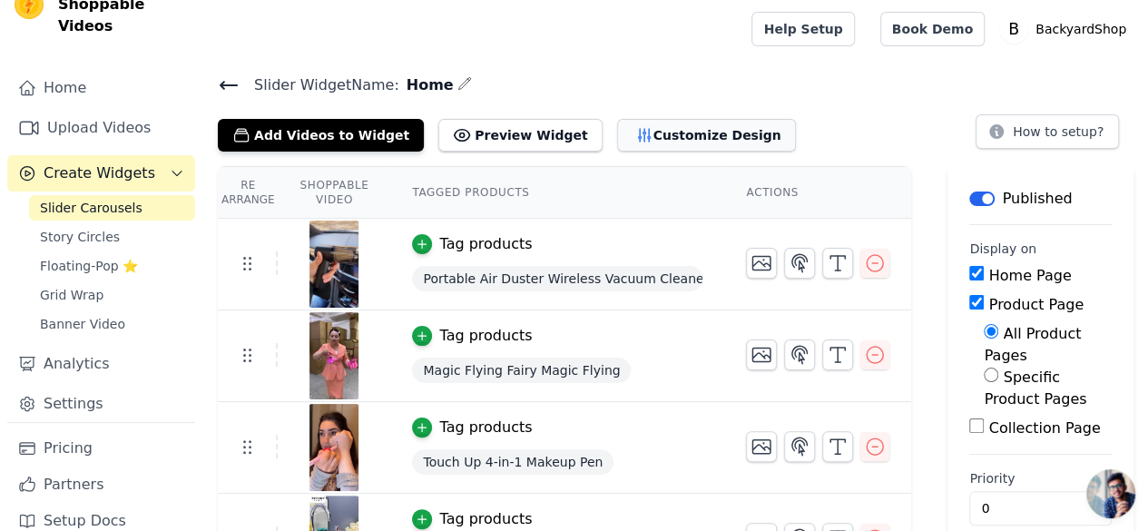
click at [658, 135] on button "Customize Design" at bounding box center [706, 135] width 179 height 33
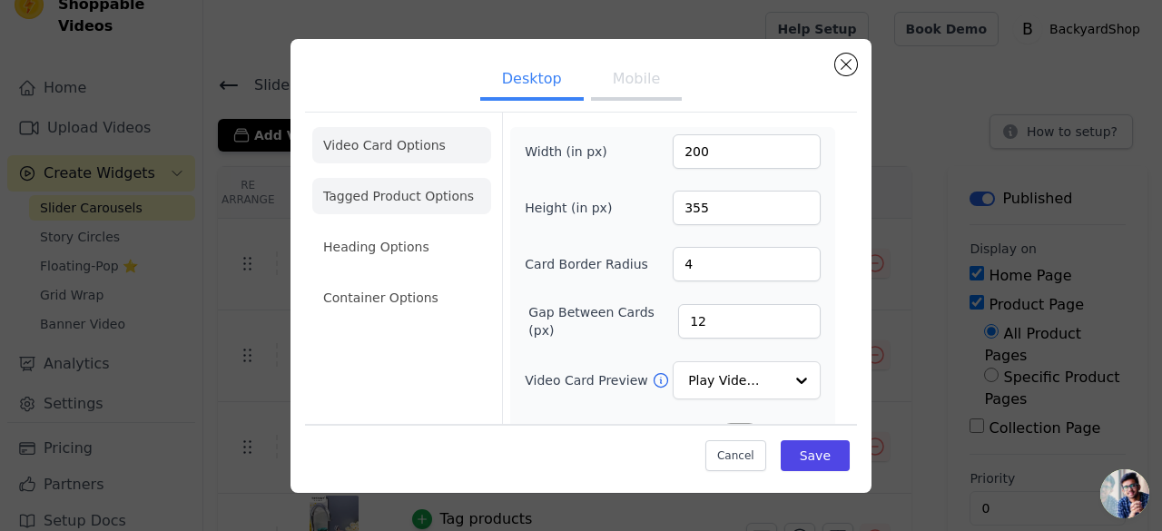
click at [394, 207] on li "Tagged Product Options" at bounding box center [401, 196] width 179 height 36
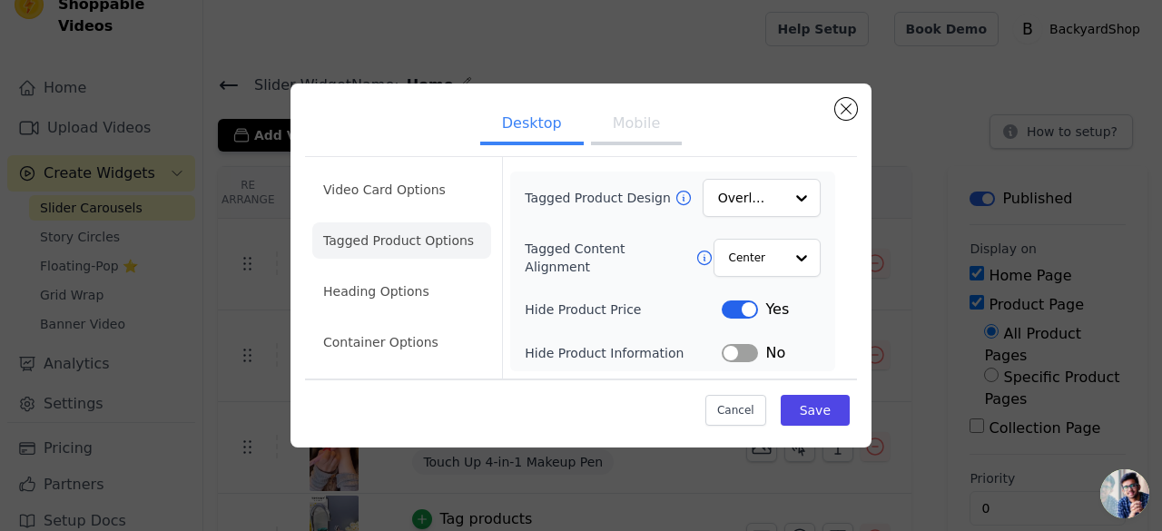
click at [644, 123] on button "Mobile" at bounding box center [636, 125] width 91 height 40
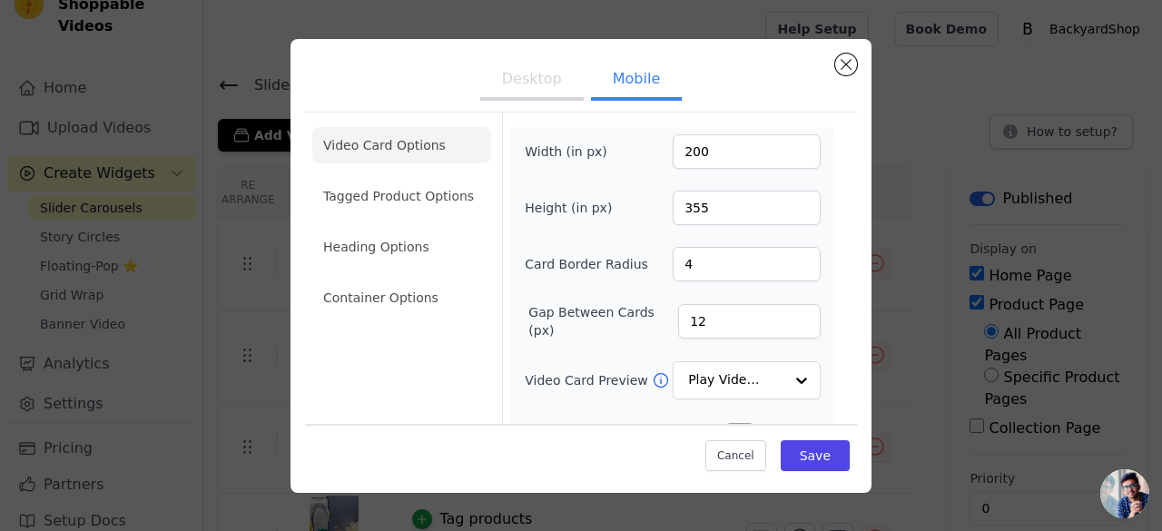
click at [398, 217] on ul "Video Card Options Tagged Product Options Heading Options Container Options" at bounding box center [401, 221] width 179 height 203
click at [409, 200] on li "Tagged Product Options" at bounding box center [401, 196] width 179 height 36
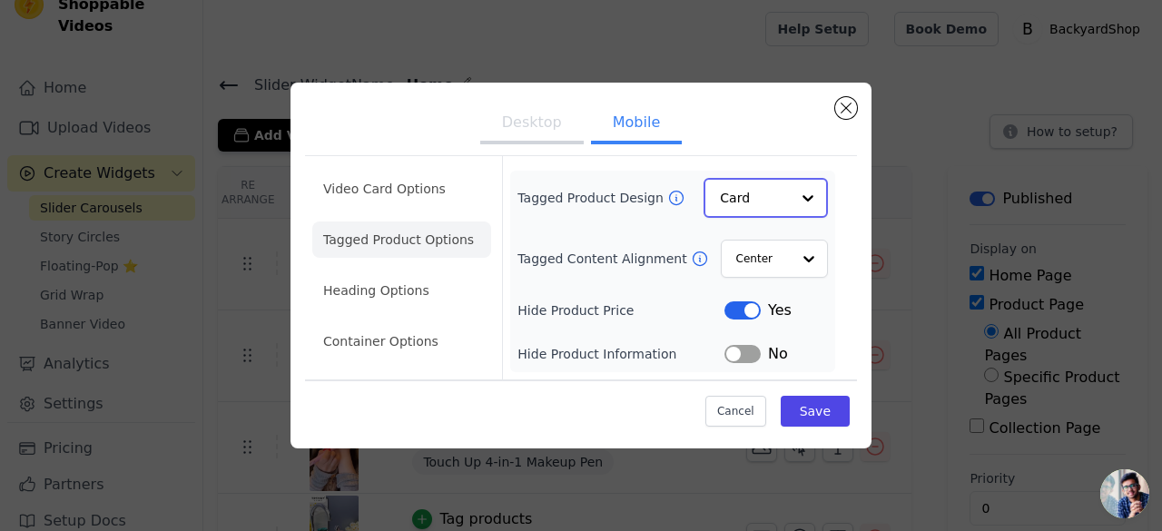
click at [791, 191] on div at bounding box center [808, 198] width 36 height 36
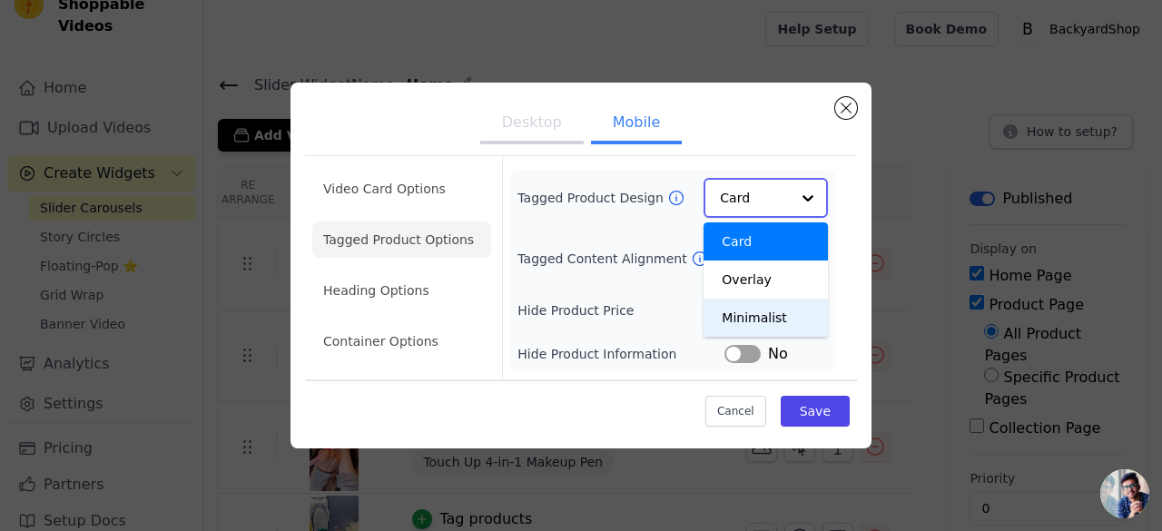
click at [771, 316] on div "Minimalist" at bounding box center [765, 318] width 124 height 38
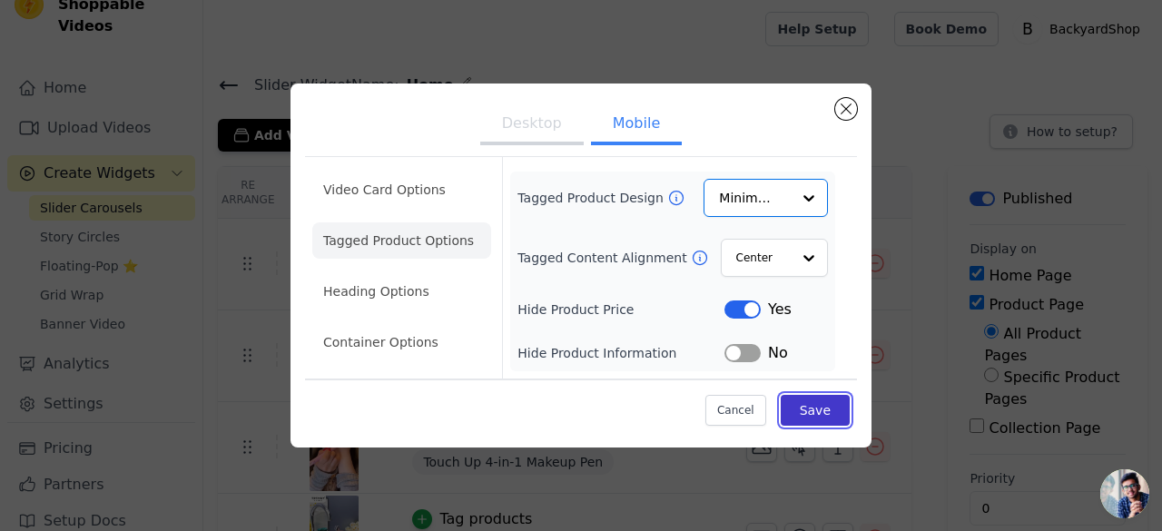
click at [811, 416] on button "Save" at bounding box center [815, 410] width 69 height 31
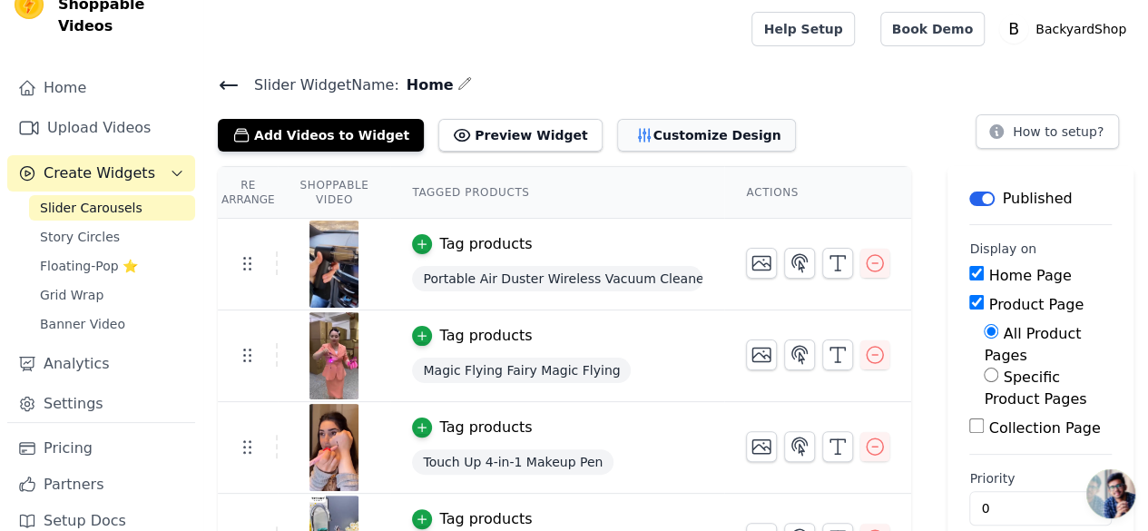
click at [655, 135] on button "Customize Design" at bounding box center [706, 135] width 179 height 33
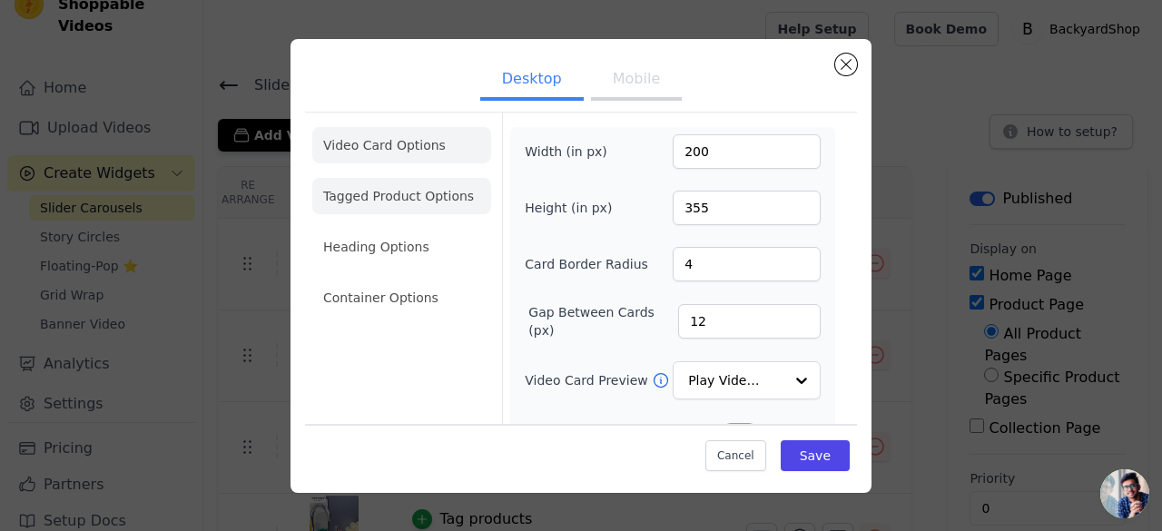
click at [422, 202] on li "Tagged Product Options" at bounding box center [401, 196] width 179 height 36
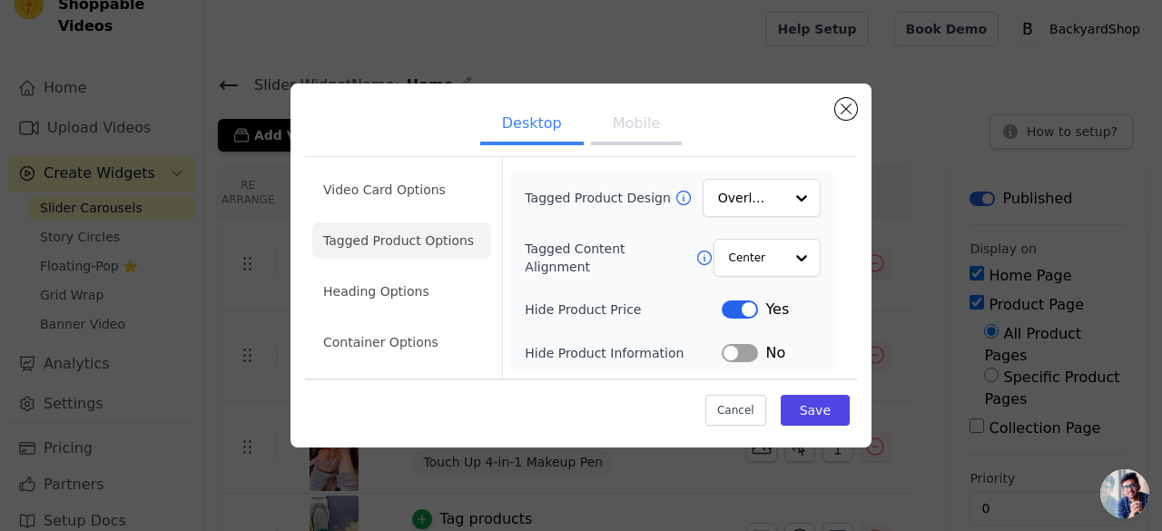
click at [644, 129] on button "Mobile" at bounding box center [636, 125] width 91 height 40
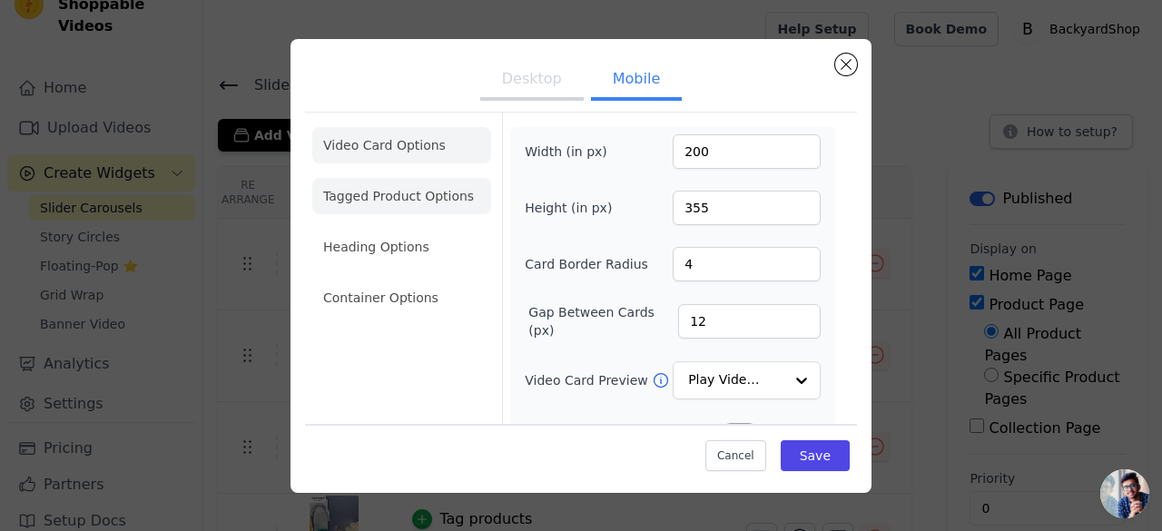
click at [485, 188] on li "Tagged Product Options" at bounding box center [401, 196] width 179 height 36
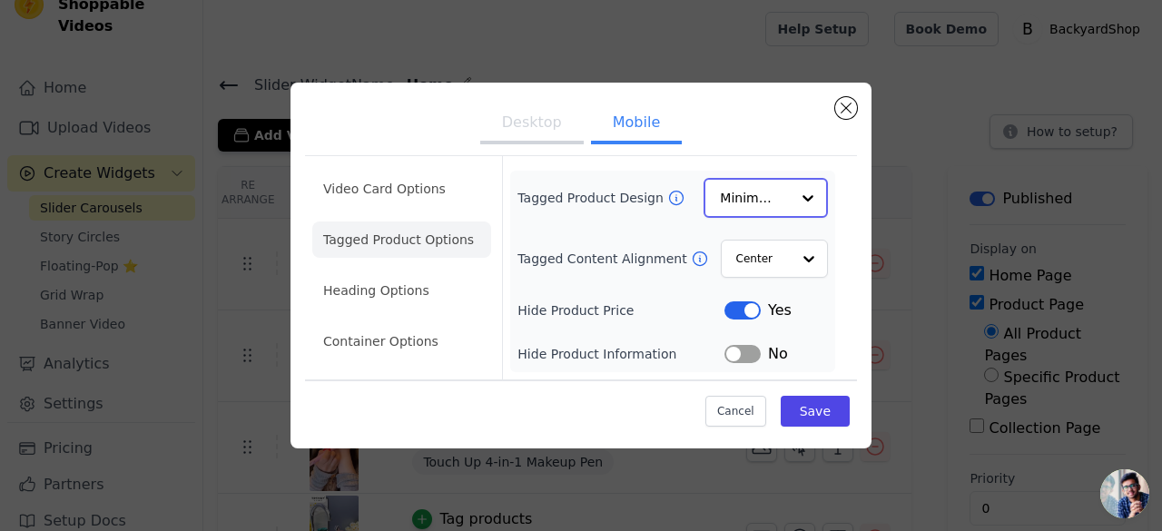
click at [779, 198] on input "Tagged Product Design" at bounding box center [755, 198] width 70 height 36
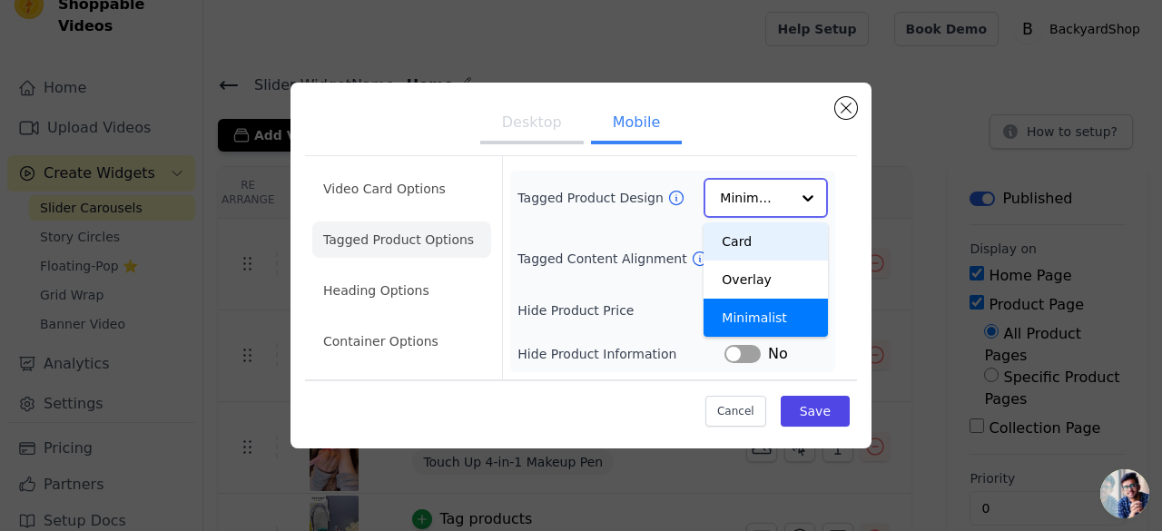
click at [751, 238] on div "Card" at bounding box center [765, 241] width 124 height 38
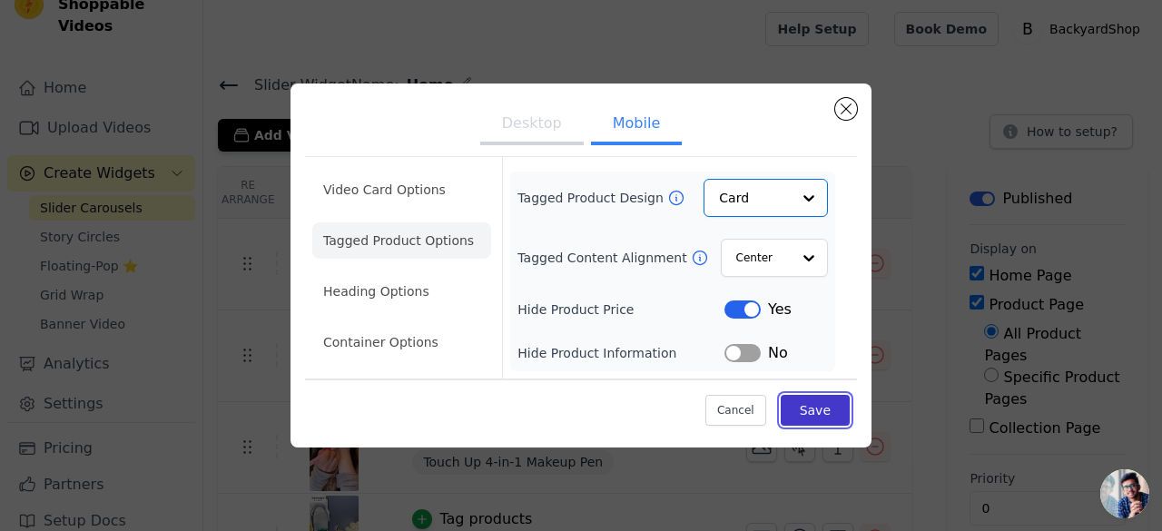
click at [808, 403] on button "Save" at bounding box center [815, 410] width 69 height 31
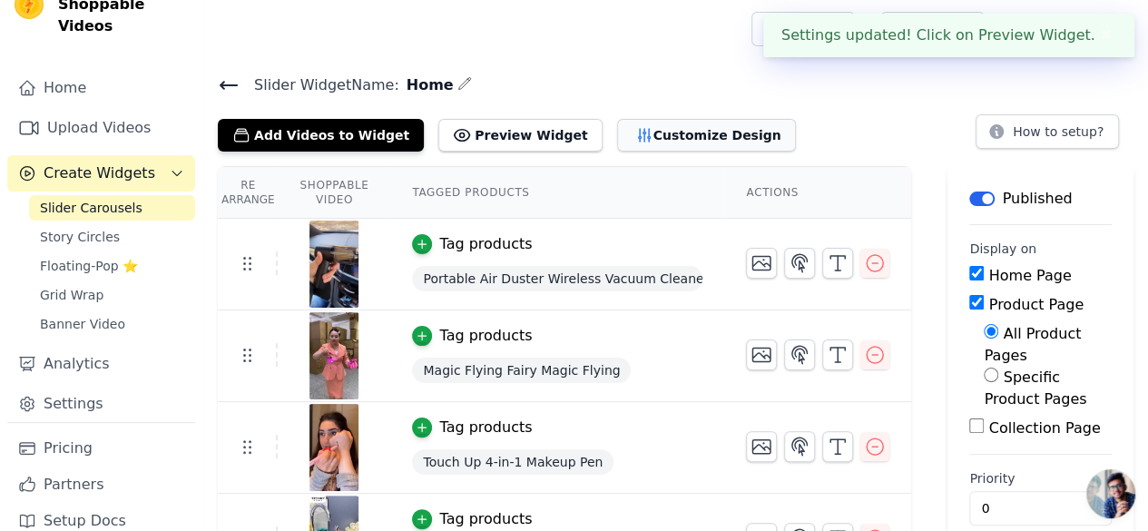
click at [668, 138] on button "Customize Design" at bounding box center [706, 135] width 179 height 33
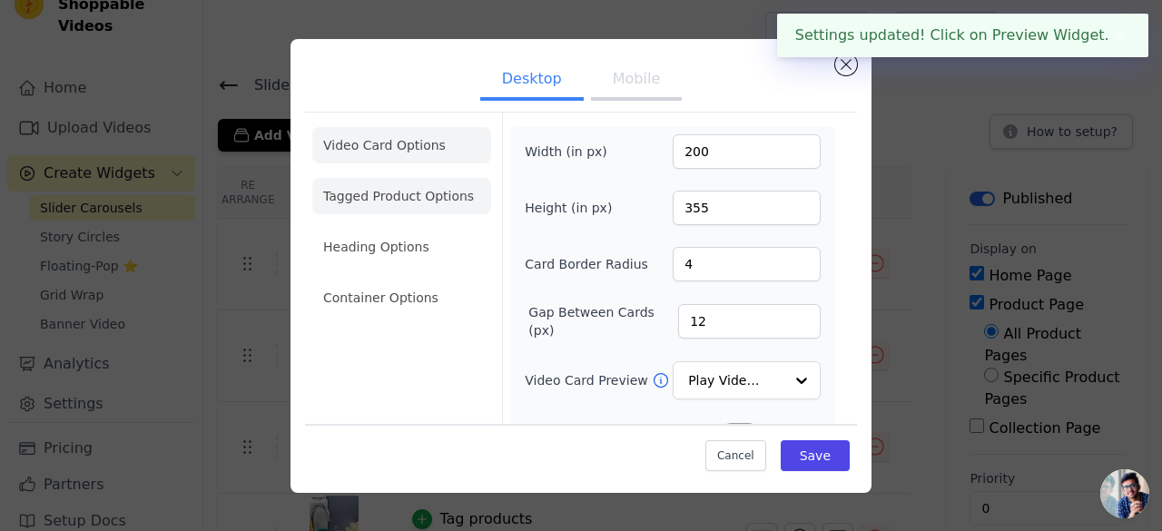
click at [408, 201] on li "Tagged Product Options" at bounding box center [401, 196] width 179 height 36
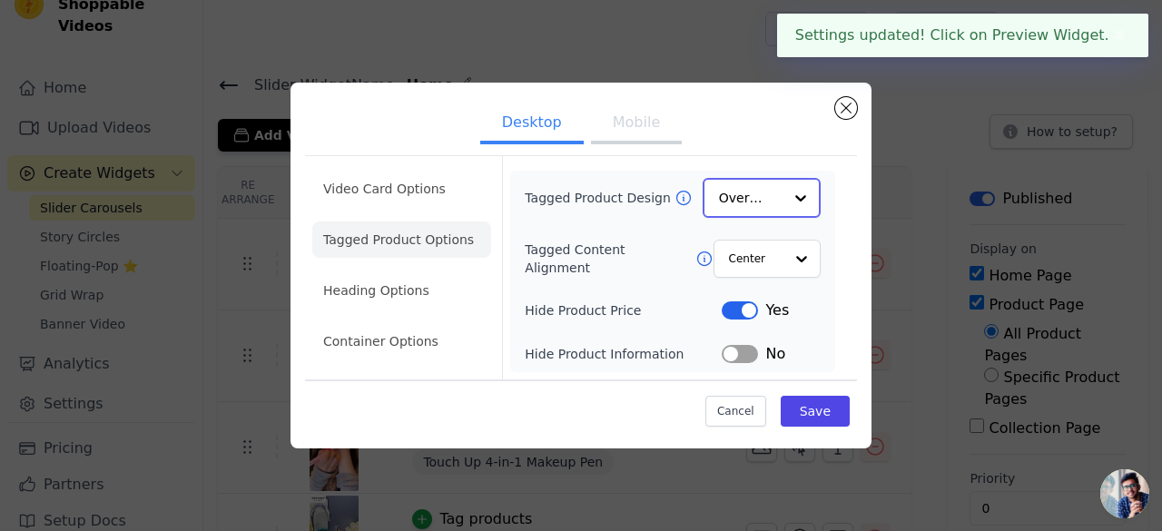
click at [771, 190] on input "Tagged Product Design" at bounding box center [751, 198] width 64 height 36
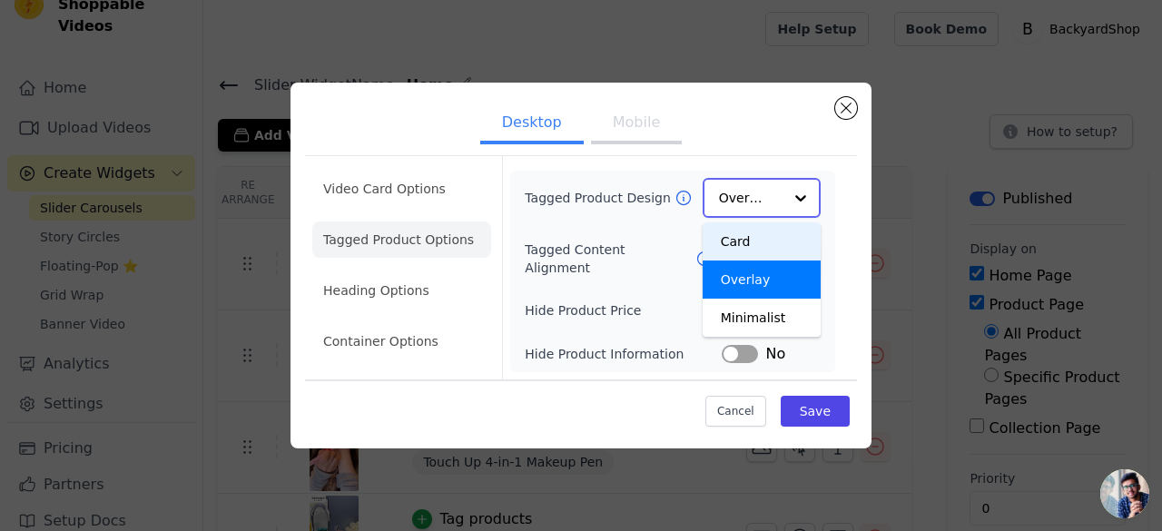
click at [750, 236] on div "Card" at bounding box center [762, 241] width 118 height 38
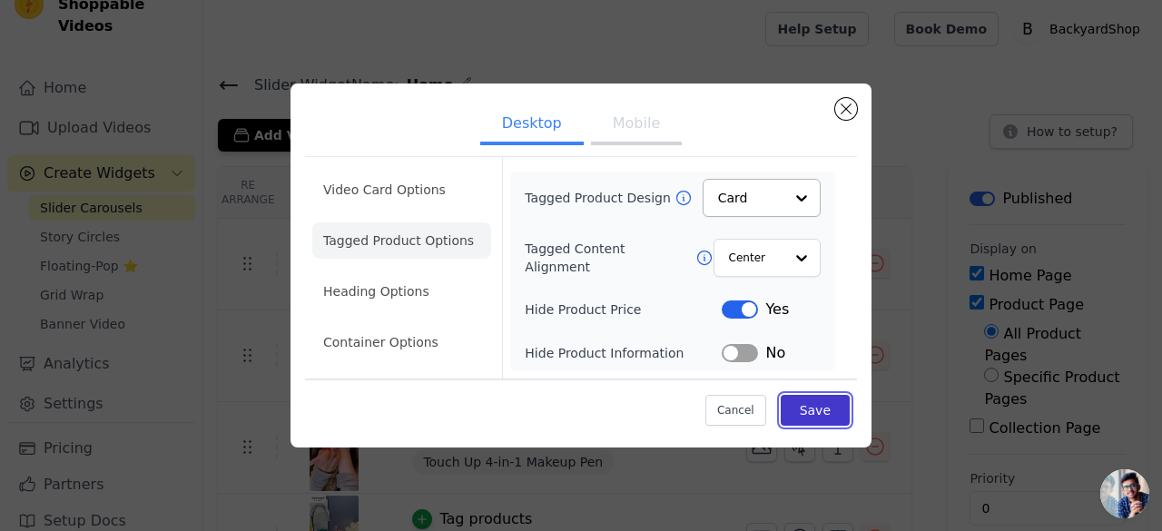
click at [818, 414] on button "Save" at bounding box center [815, 410] width 69 height 31
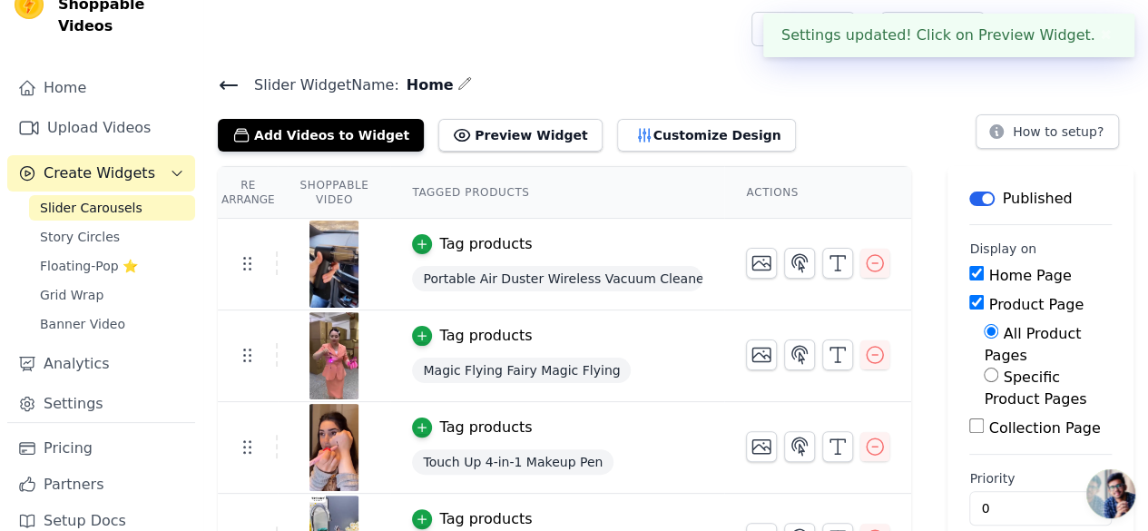
click at [230, 85] on icon at bounding box center [229, 85] width 22 height 22
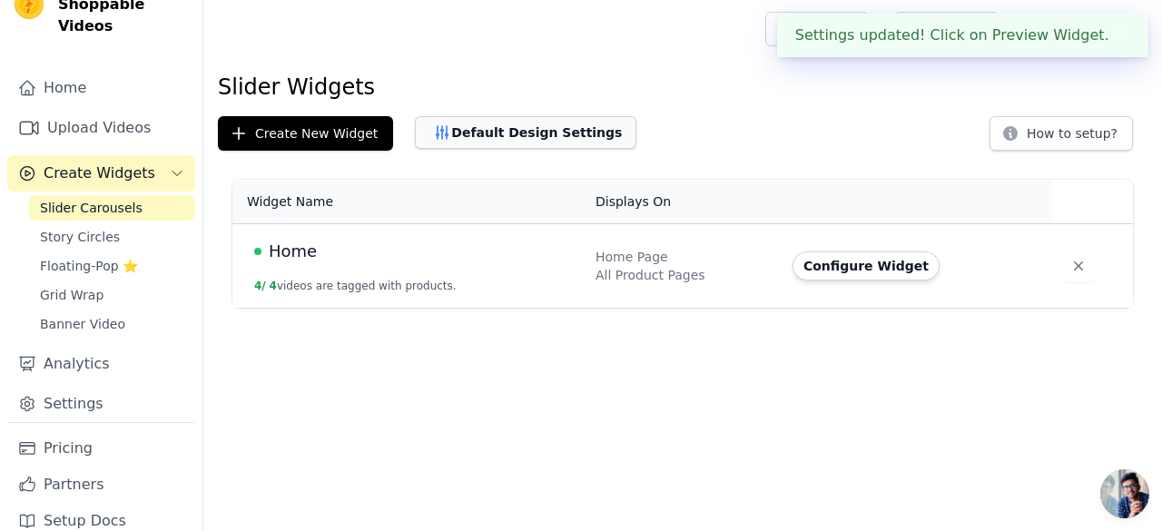
click at [526, 133] on button "Default Design Settings" at bounding box center [525, 132] width 221 height 33
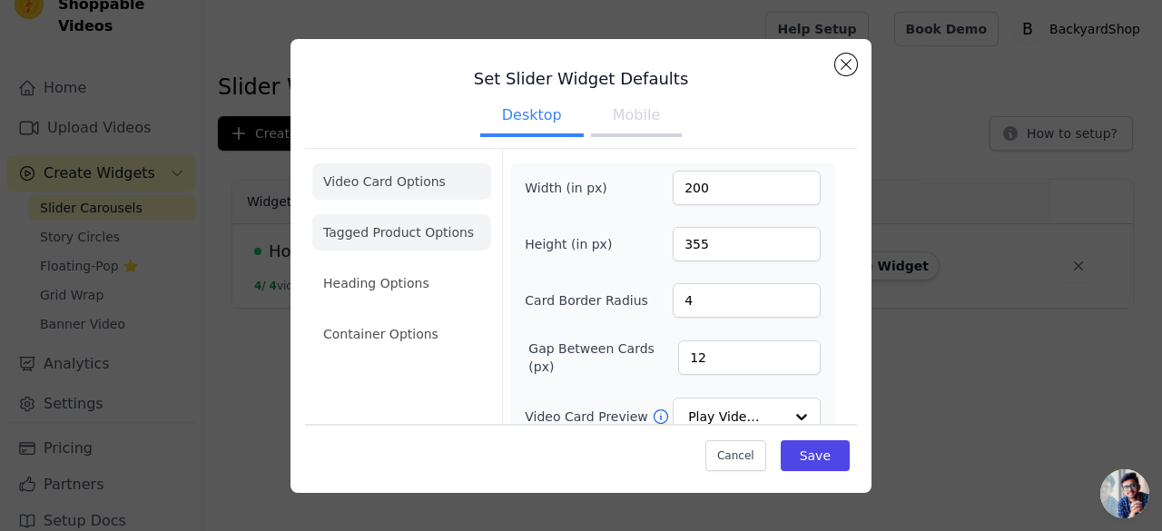
click at [422, 222] on li "Tagged Product Options" at bounding box center [401, 232] width 179 height 36
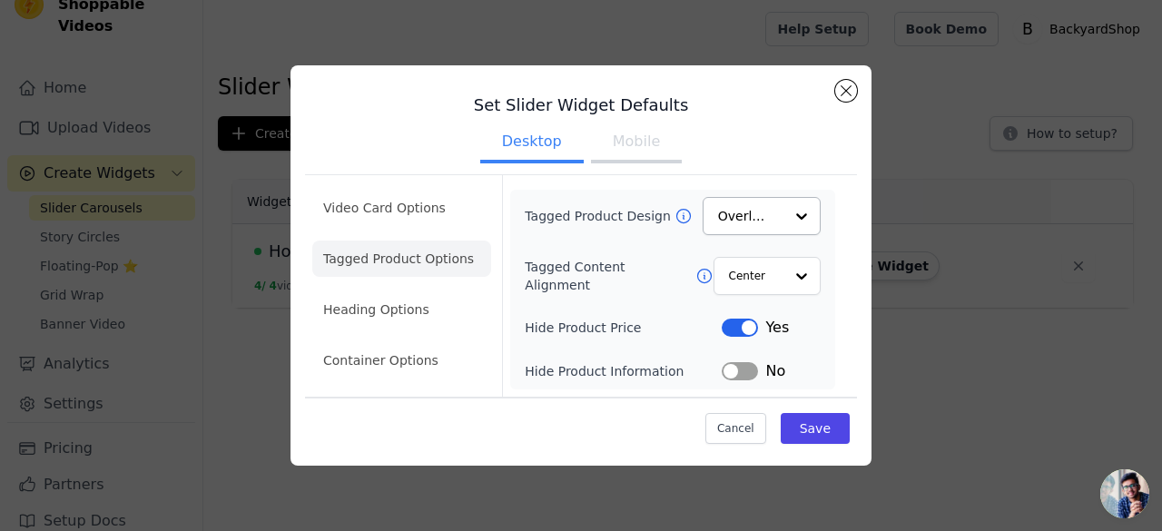
click at [771, 235] on div "Tagged Product Design Overlay Tagged Content Alignment Center Hide Product Pric…" at bounding box center [673, 289] width 296 height 185
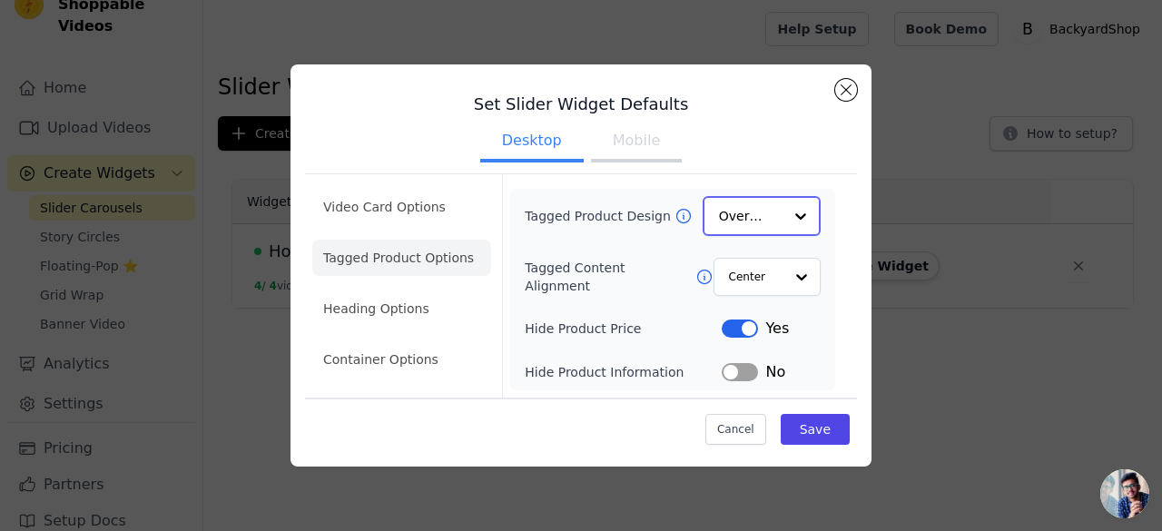
click at [771, 211] on input "Tagged Product Design" at bounding box center [751, 216] width 64 height 36
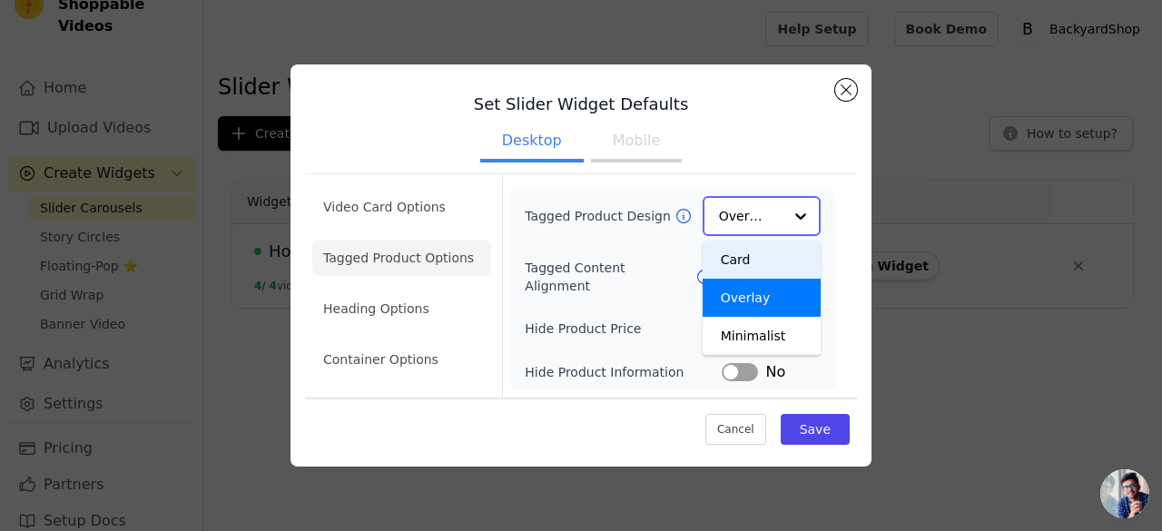
click at [738, 258] on div "Card" at bounding box center [762, 260] width 118 height 38
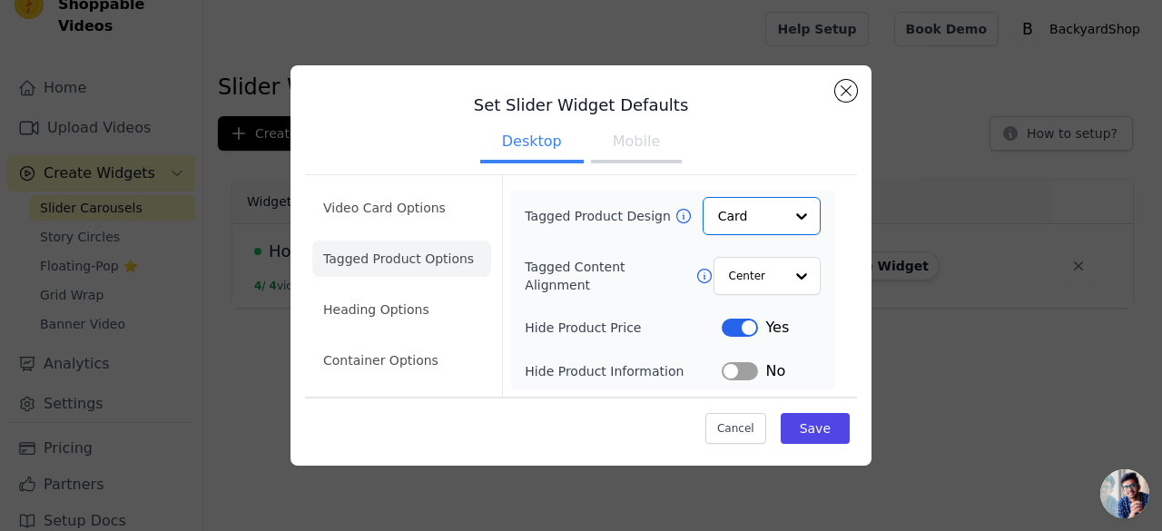
click at [647, 154] on button "Mobile" at bounding box center [636, 143] width 91 height 40
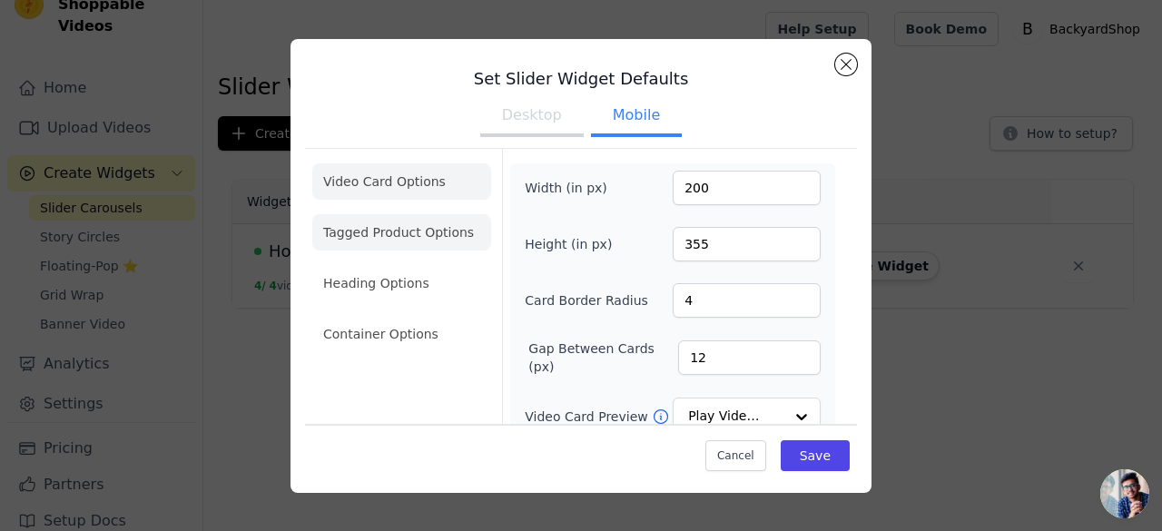
click at [403, 222] on li "Tagged Product Options" at bounding box center [401, 232] width 179 height 36
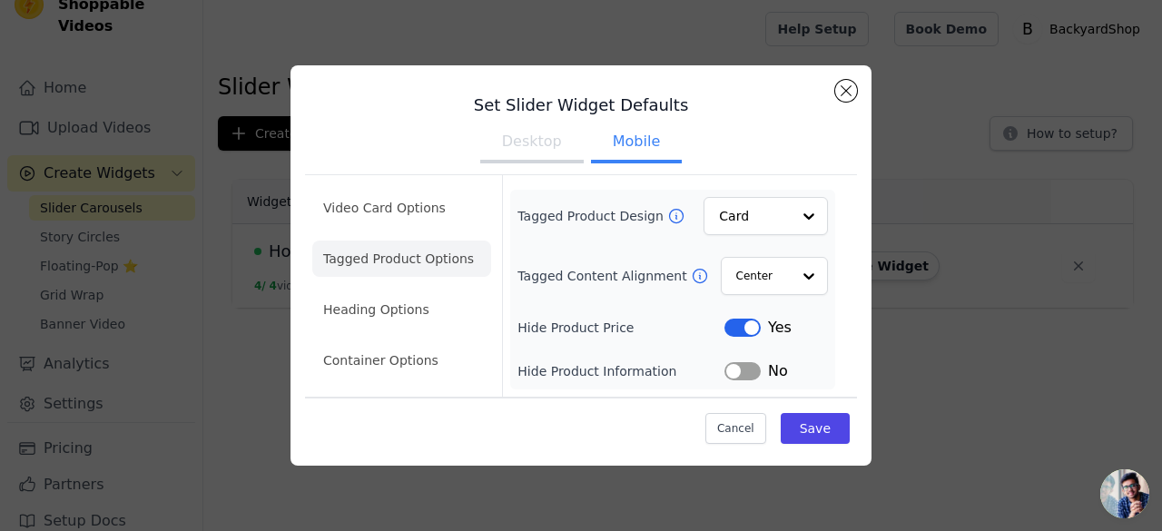
click at [542, 142] on button "Desktop" at bounding box center [531, 143] width 103 height 40
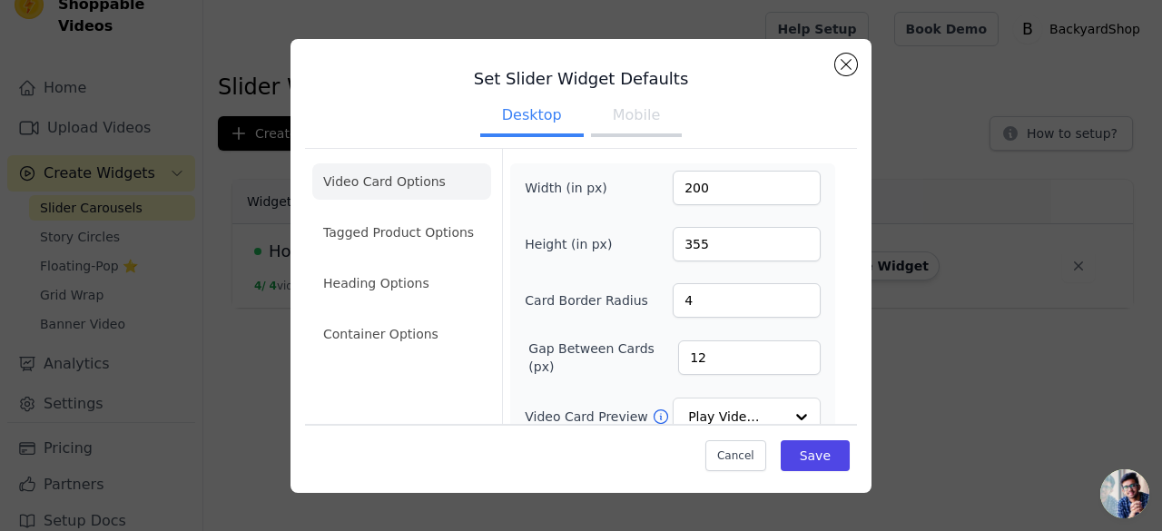
click at [419, 226] on li "Tagged Product Options" at bounding box center [401, 232] width 179 height 36
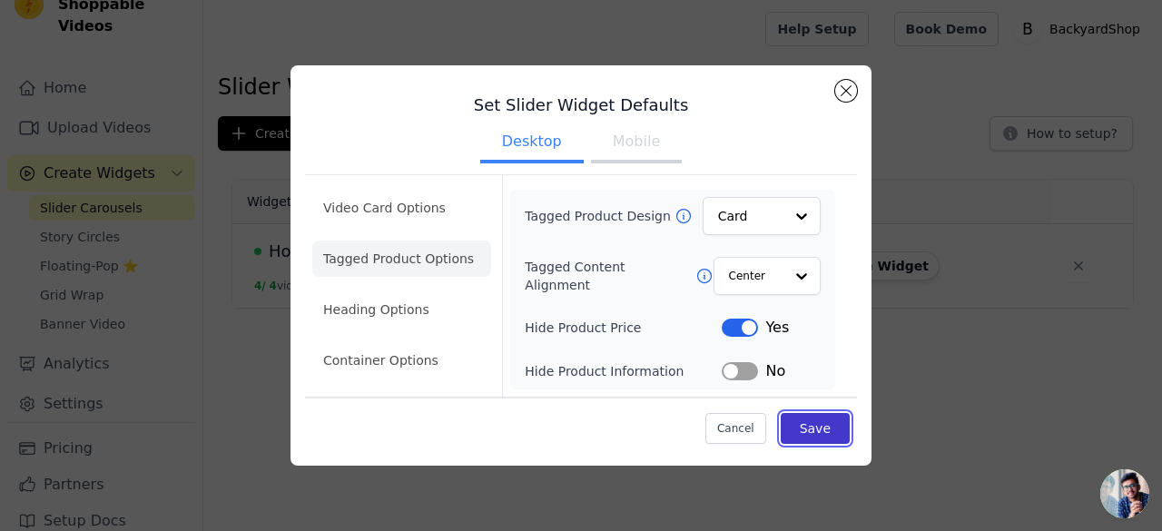
click at [810, 426] on button "Save" at bounding box center [815, 428] width 69 height 31
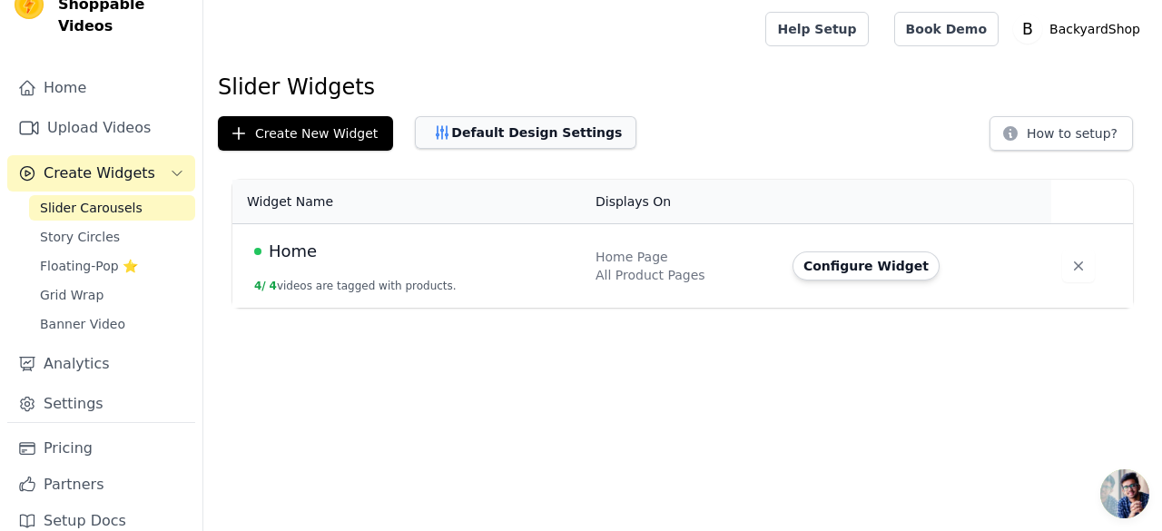
click at [552, 133] on button "Default Design Settings" at bounding box center [525, 132] width 221 height 33
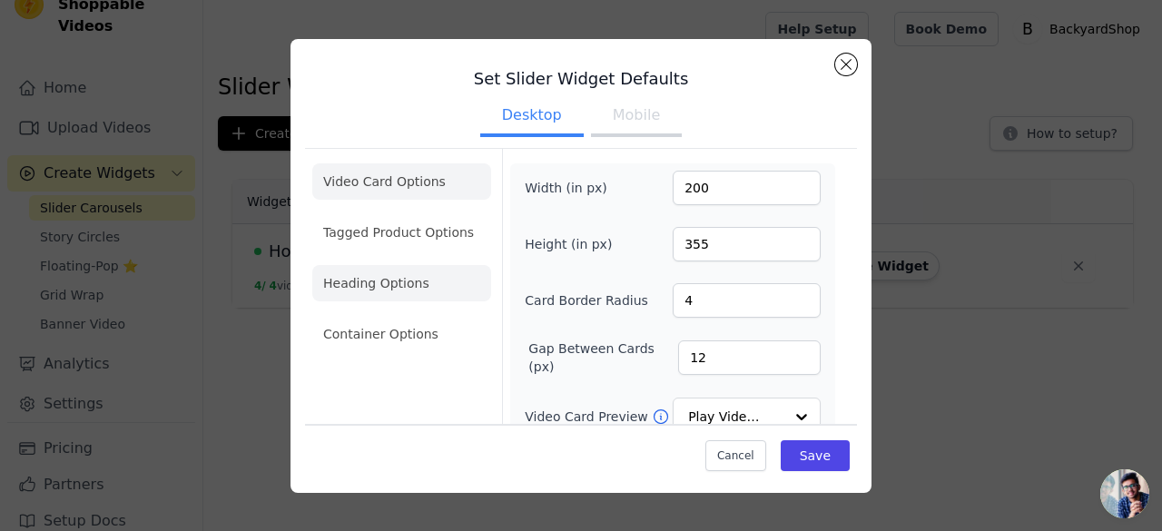
click at [350, 280] on li "Heading Options" at bounding box center [401, 283] width 179 height 36
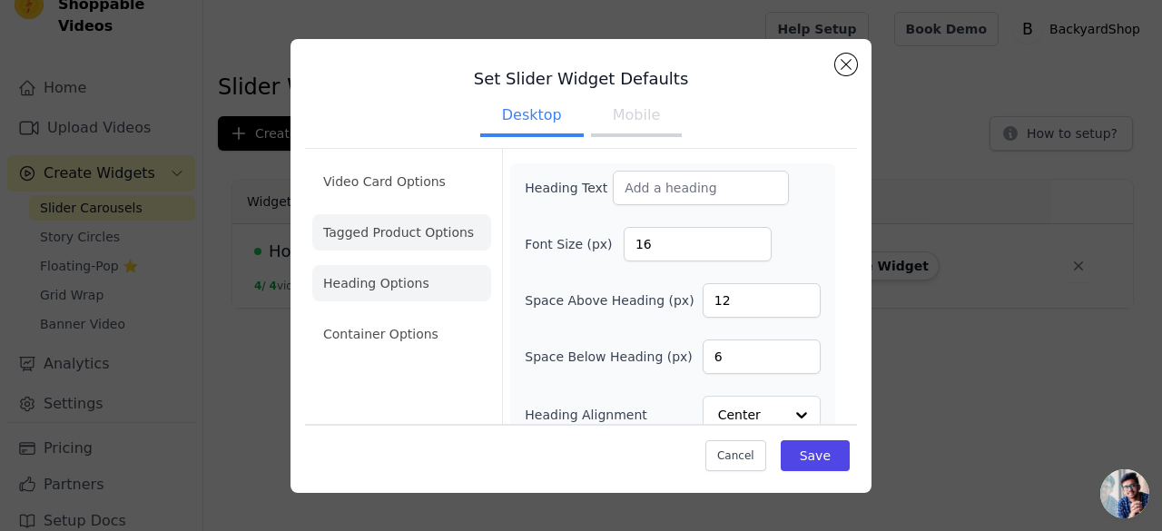
click at [390, 235] on li "Tagged Product Options" at bounding box center [401, 232] width 179 height 36
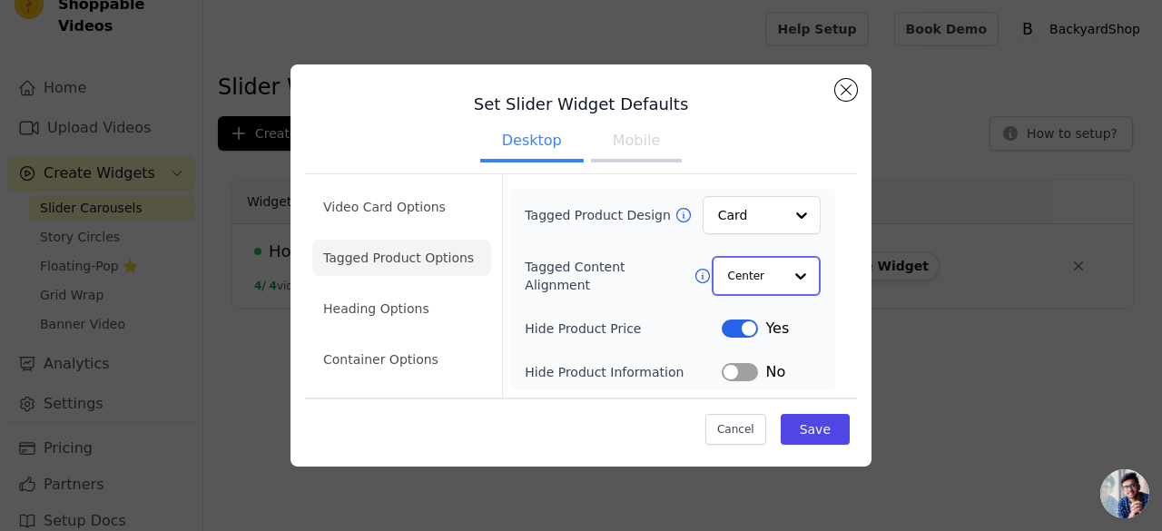
click at [784, 270] on div at bounding box center [800, 276] width 36 height 36
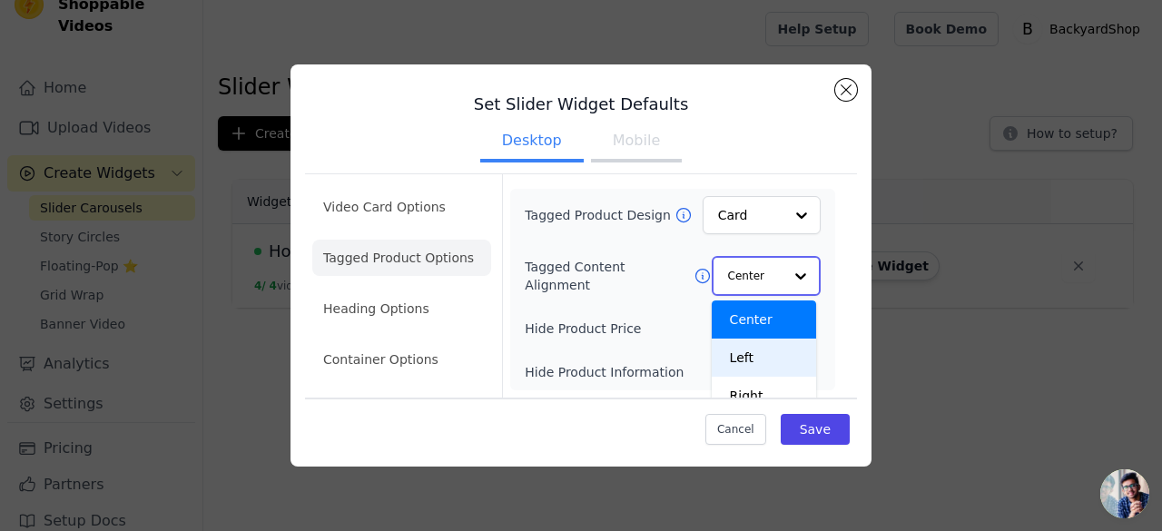
click at [728, 349] on div "Left" at bounding box center [764, 358] width 104 height 38
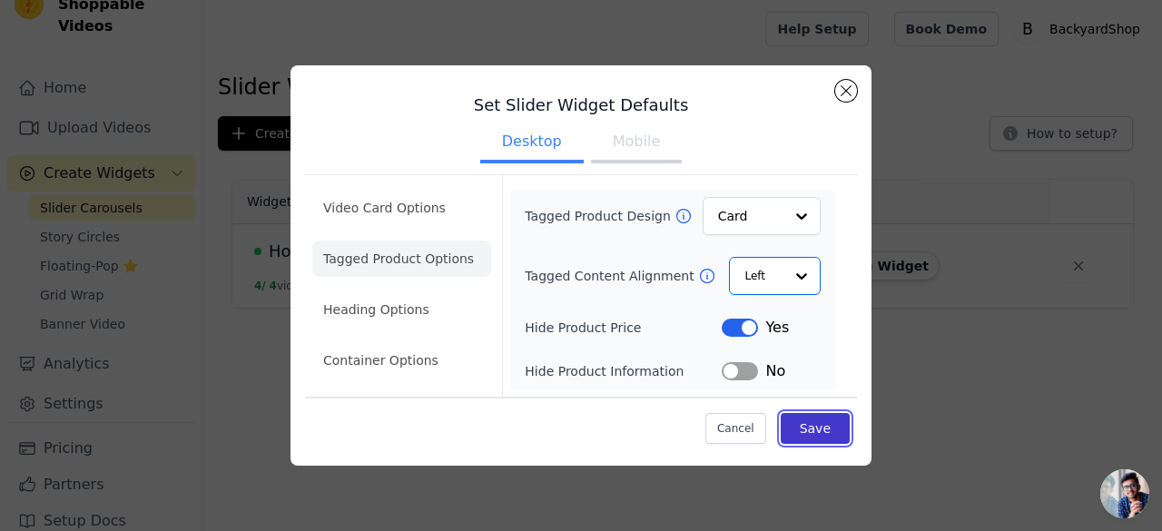
click at [817, 427] on button "Save" at bounding box center [815, 428] width 69 height 31
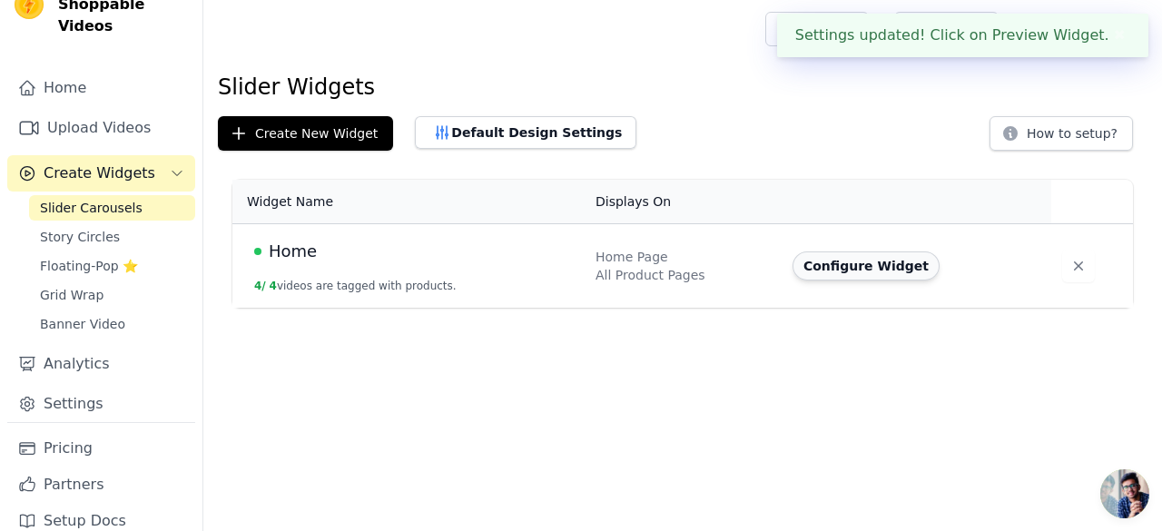
click at [851, 264] on button "Configure Widget" at bounding box center [865, 265] width 147 height 29
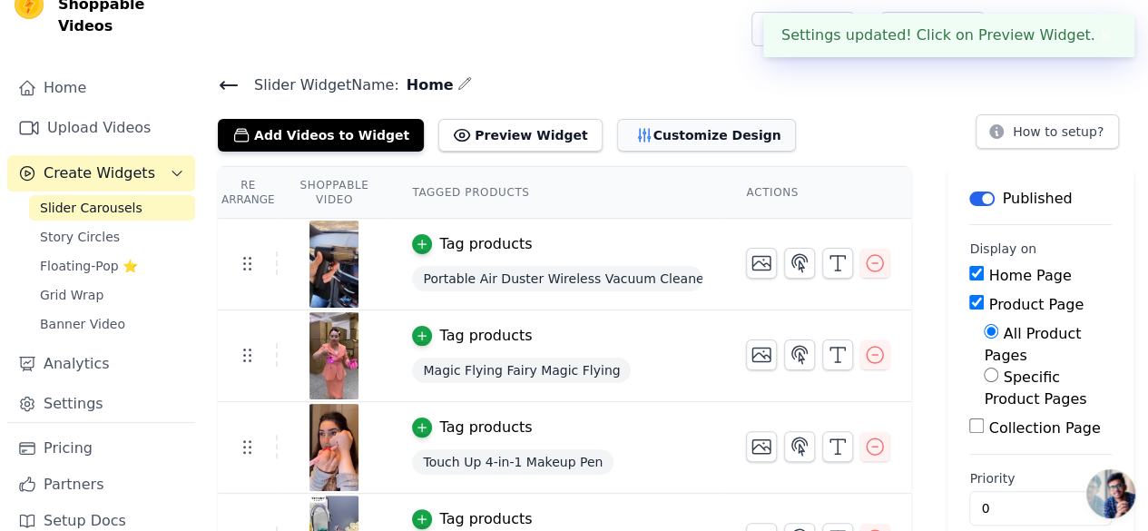
click at [644, 121] on button "Customize Design" at bounding box center [706, 135] width 179 height 33
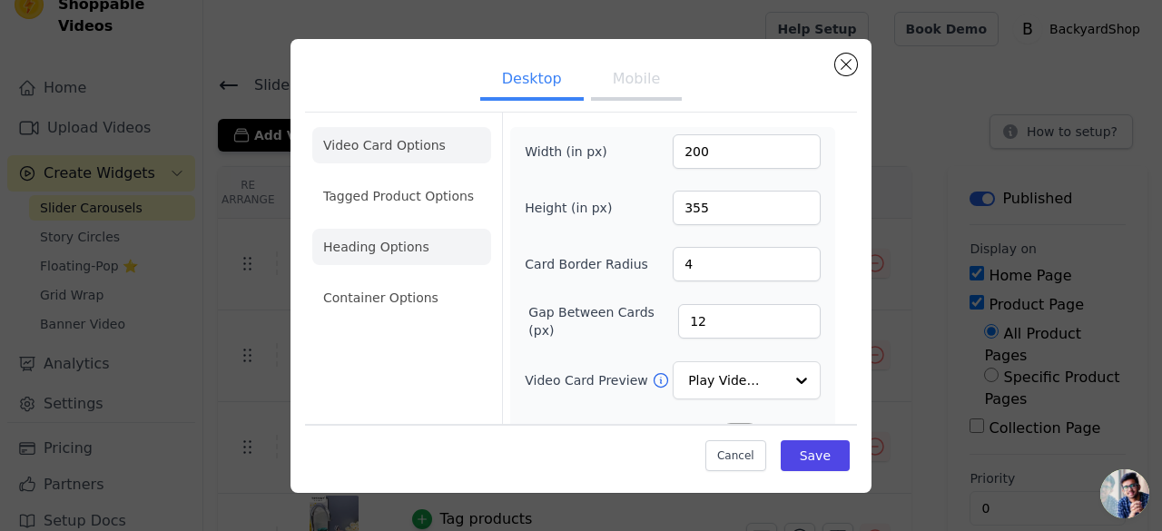
click at [361, 241] on li "Heading Options" at bounding box center [401, 247] width 179 height 36
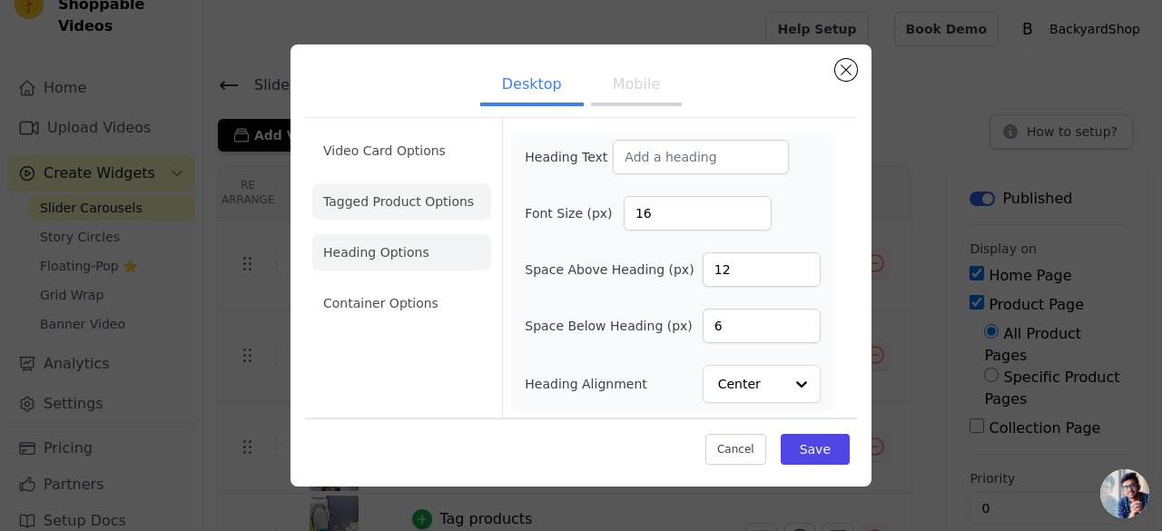
click at [377, 210] on li "Tagged Product Options" at bounding box center [401, 201] width 179 height 36
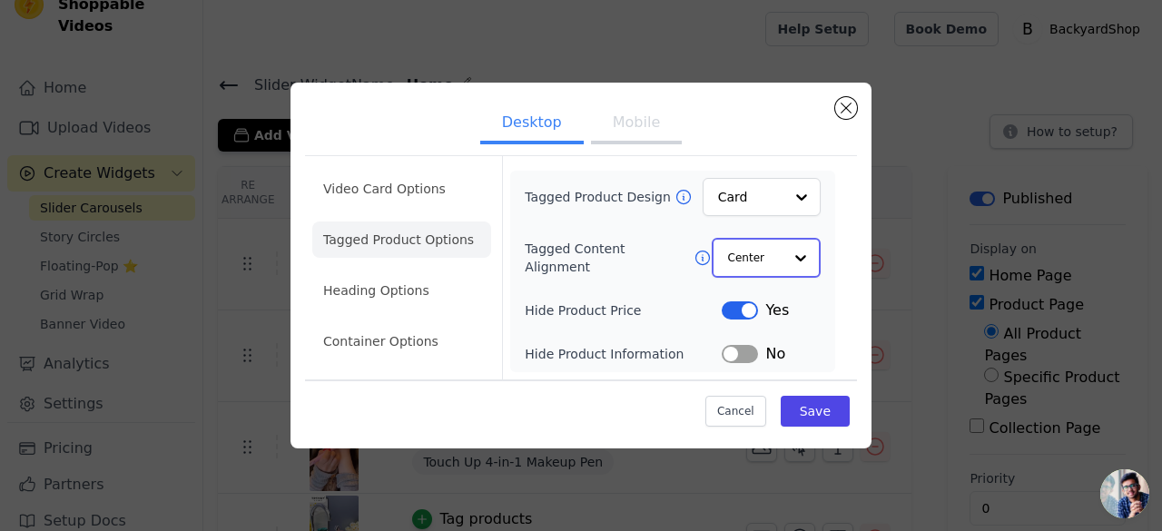
click at [778, 252] on input "Tagged Content Alignment" at bounding box center [755, 258] width 54 height 36
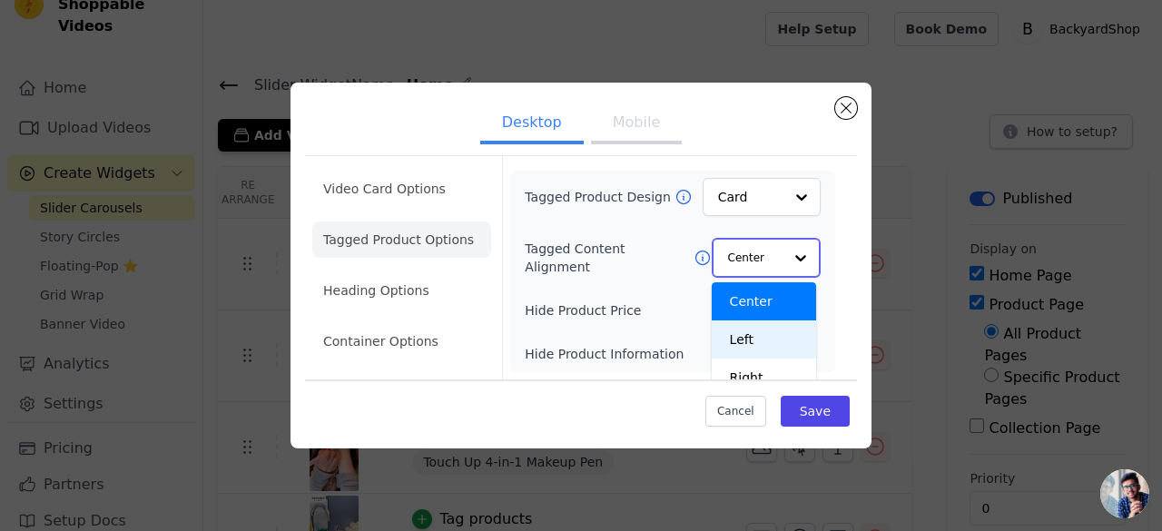
click at [731, 341] on div "Left" at bounding box center [764, 339] width 104 height 38
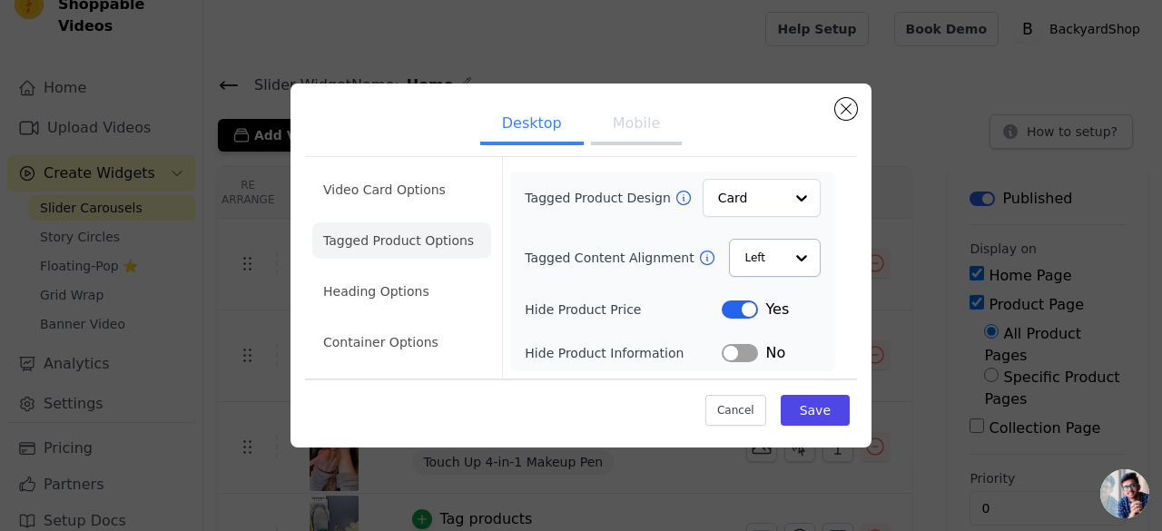
click at [645, 127] on button "Mobile" at bounding box center [636, 125] width 91 height 40
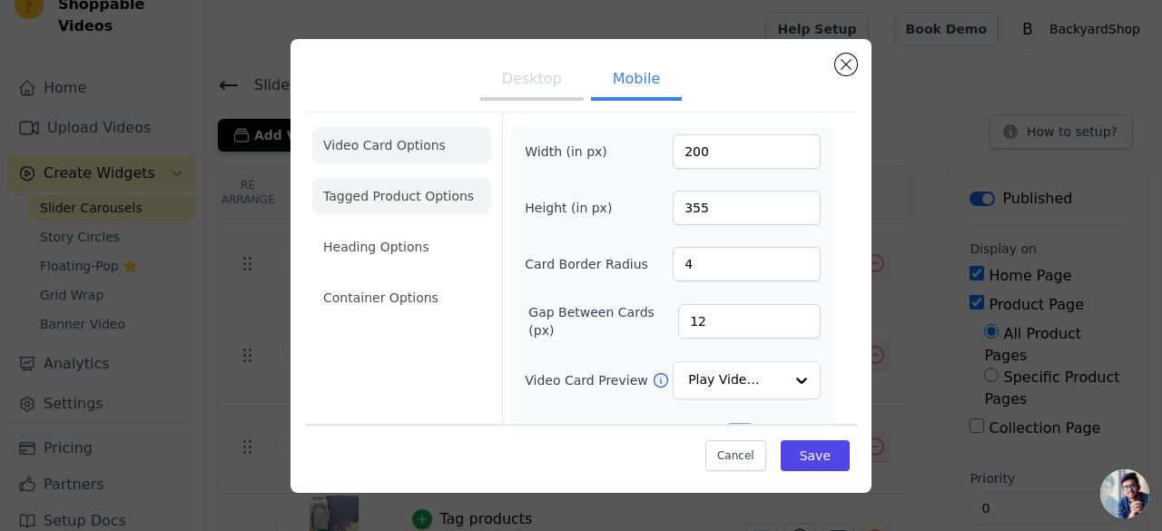
click at [394, 203] on li "Tagged Product Options" at bounding box center [401, 196] width 179 height 36
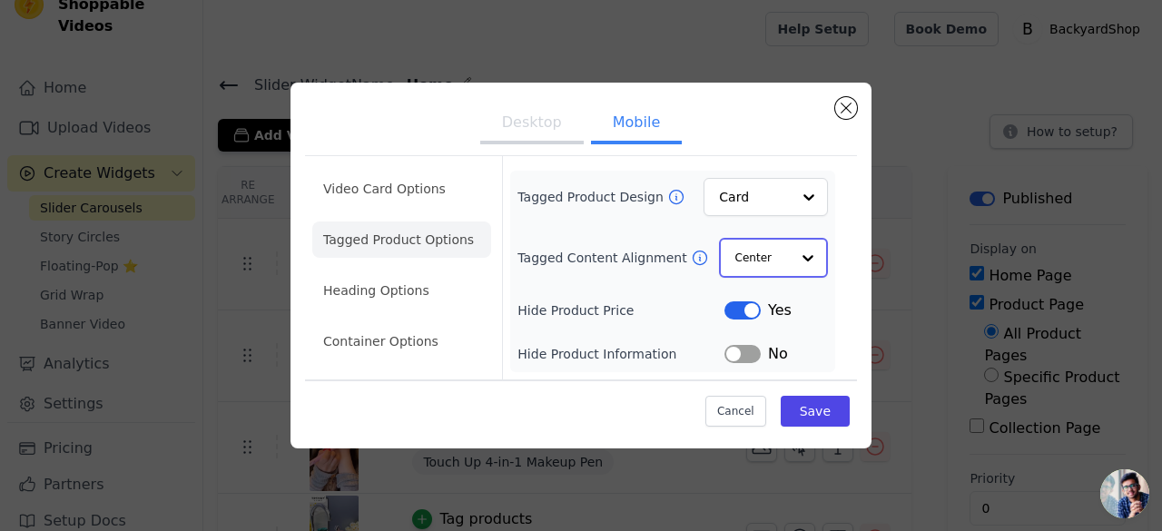
click at [746, 247] on input "Tagged Content Alignment" at bounding box center [762, 258] width 54 height 36
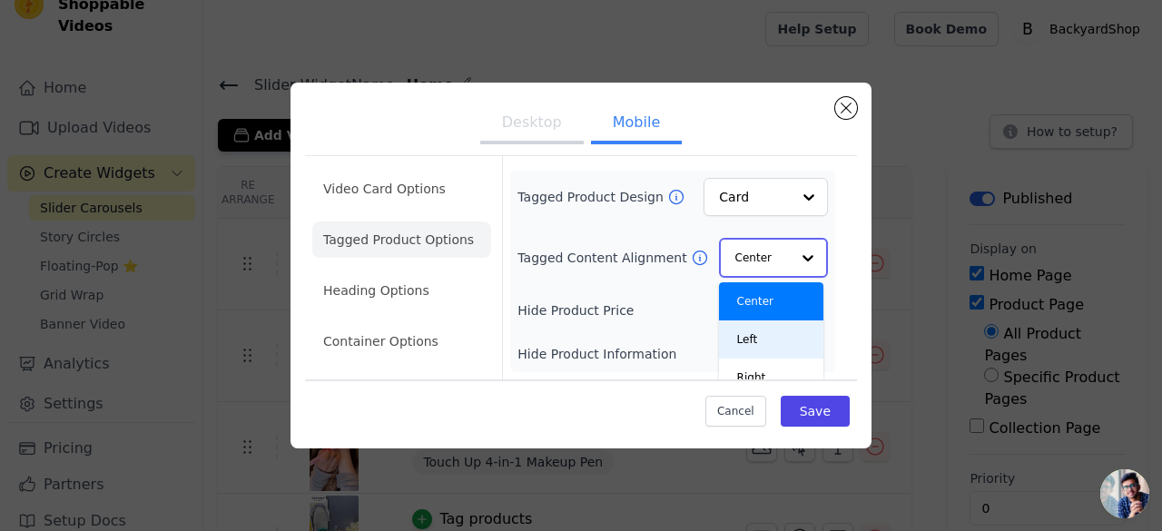
click at [738, 329] on div "Left" at bounding box center [771, 339] width 104 height 38
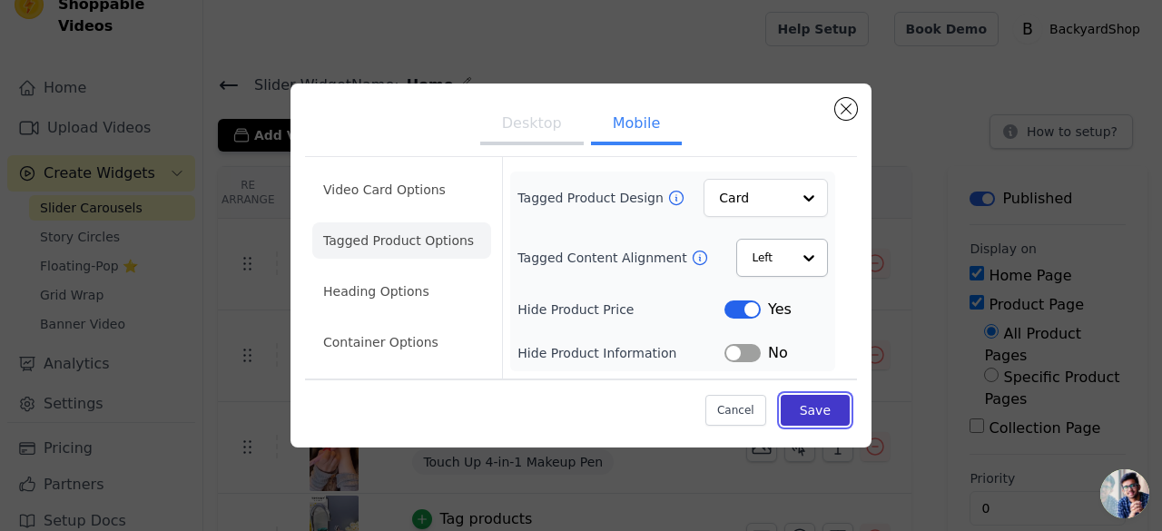
click at [814, 416] on button "Save" at bounding box center [815, 410] width 69 height 31
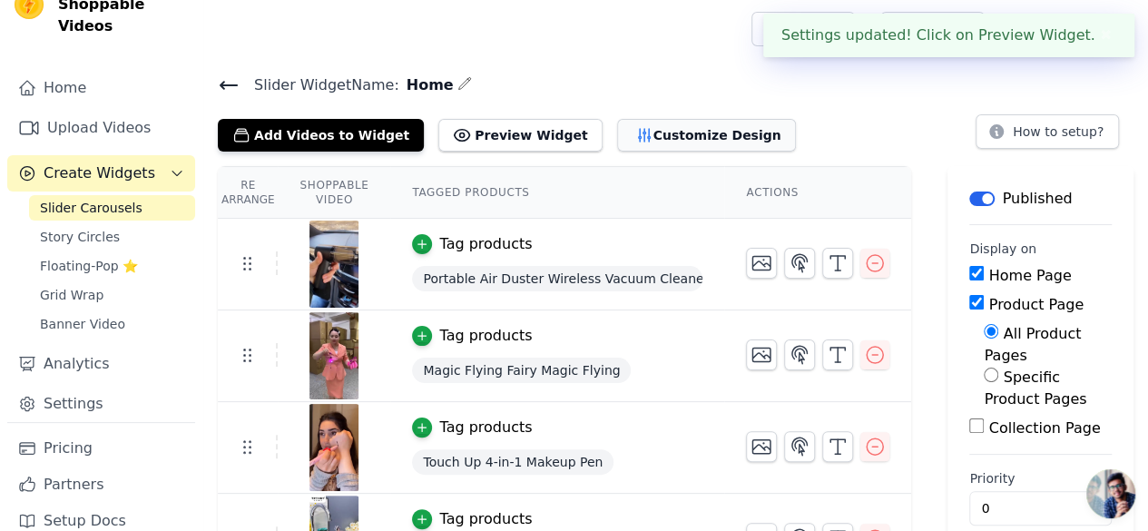
click at [641, 123] on button "Customize Design" at bounding box center [706, 135] width 179 height 33
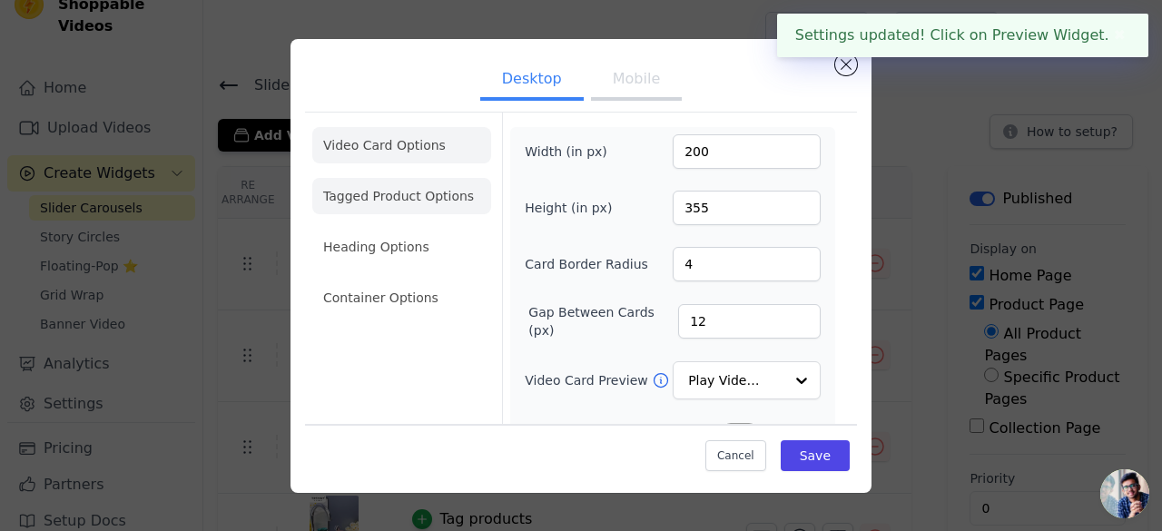
click at [349, 202] on li "Tagged Product Options" at bounding box center [401, 196] width 179 height 36
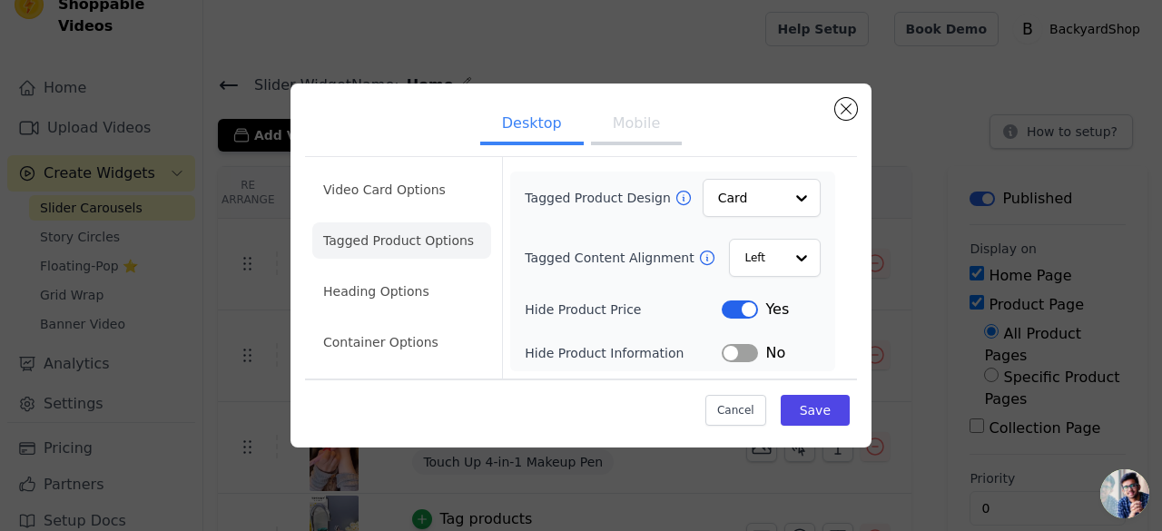
drag, startPoint x: 624, startPoint y: 93, endPoint x: 632, endPoint y: 113, distance: 21.2
click at [624, 93] on div "Desktop Mobile Video Card Options Tagged Product Options Heading Options Contai…" at bounding box center [580, 266] width 581 height 364
click at [632, 120] on button "Mobile" at bounding box center [636, 125] width 91 height 40
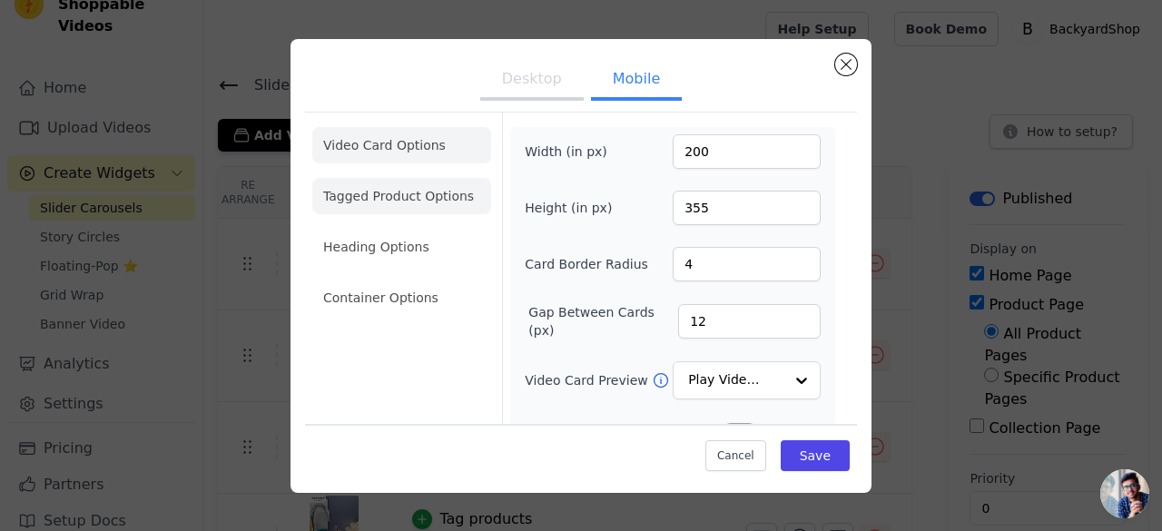
click at [413, 201] on li "Tagged Product Options" at bounding box center [401, 196] width 179 height 36
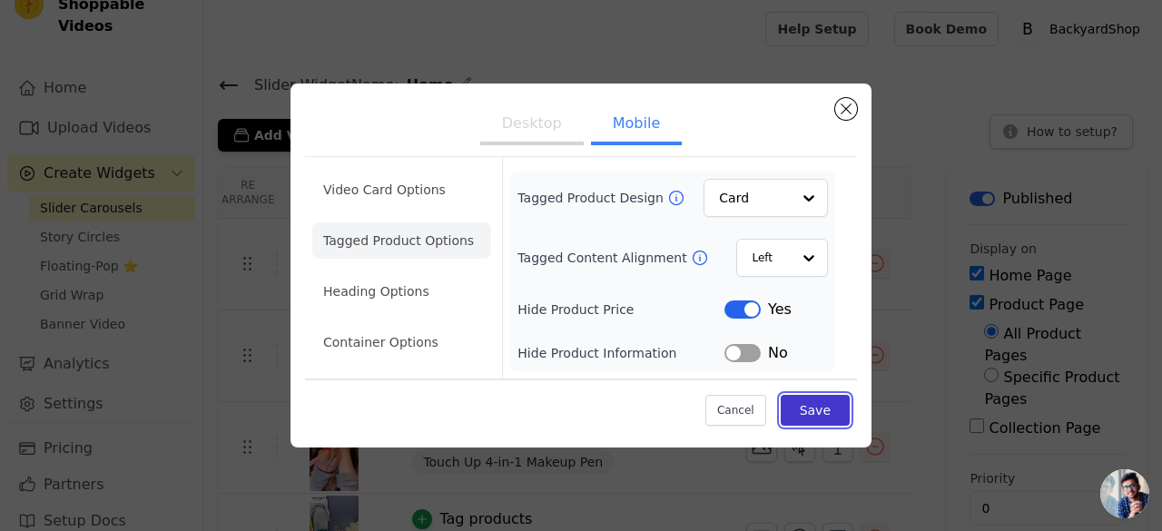
click at [817, 411] on button "Save" at bounding box center [815, 410] width 69 height 31
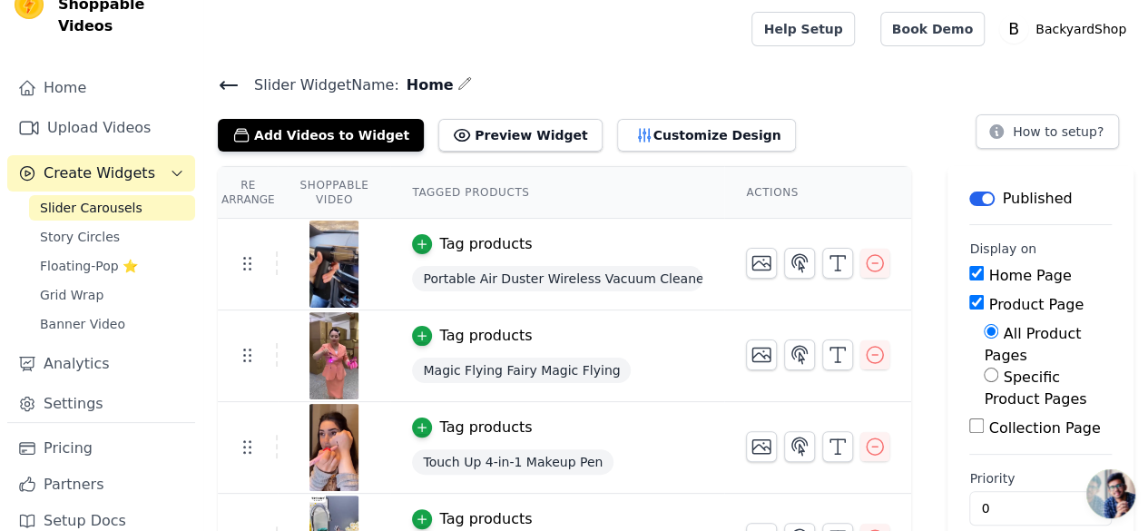
click at [784, 72] on main "Slider Widget Name: Home Add Videos to Widget Preview Widget Customize Design H…" at bounding box center [675, 321] width 945 height 527
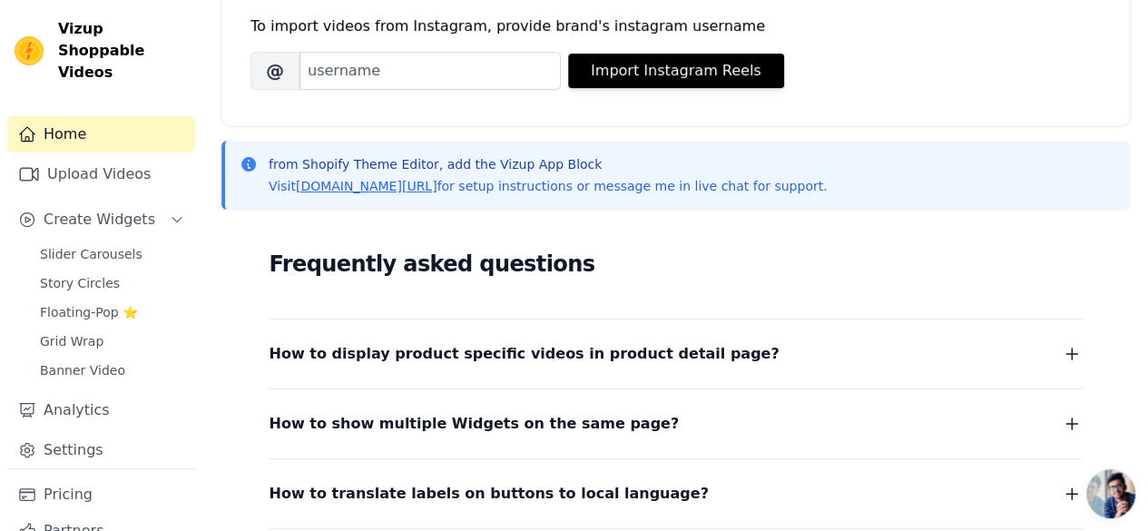
scroll to position [3, 0]
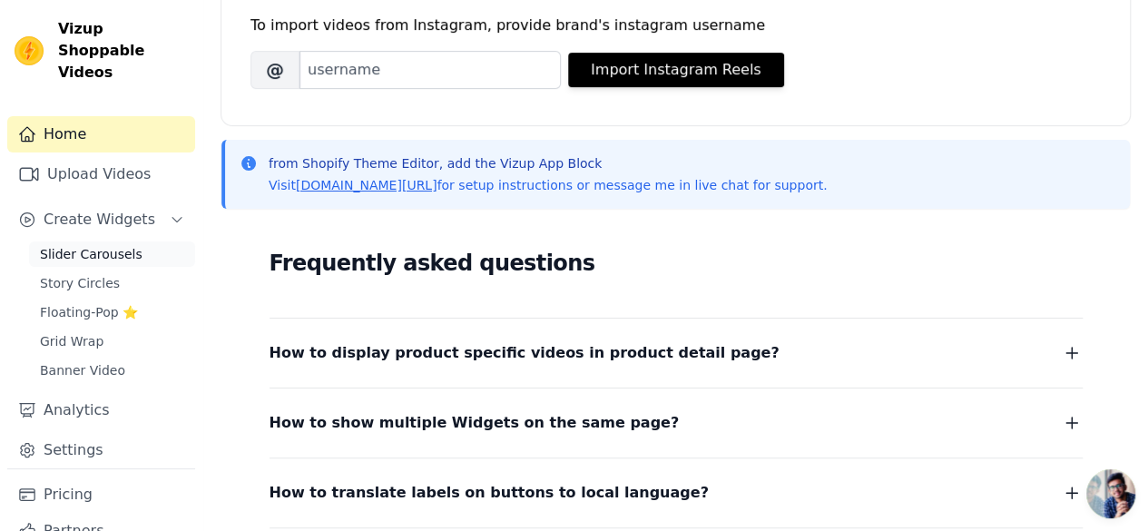
click at [97, 245] on span "Slider Carousels" at bounding box center [91, 254] width 103 height 18
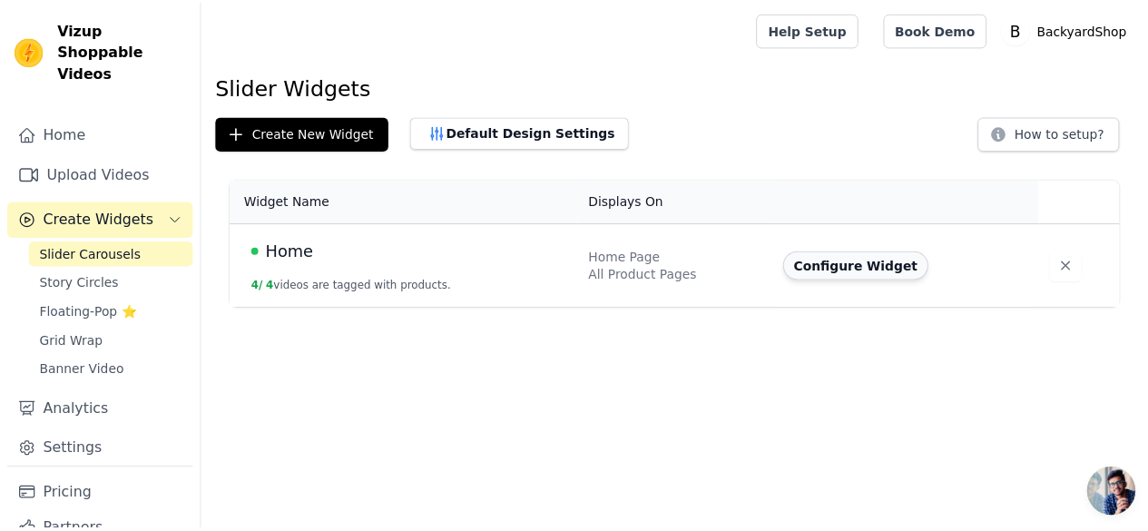
scroll to position [3, 0]
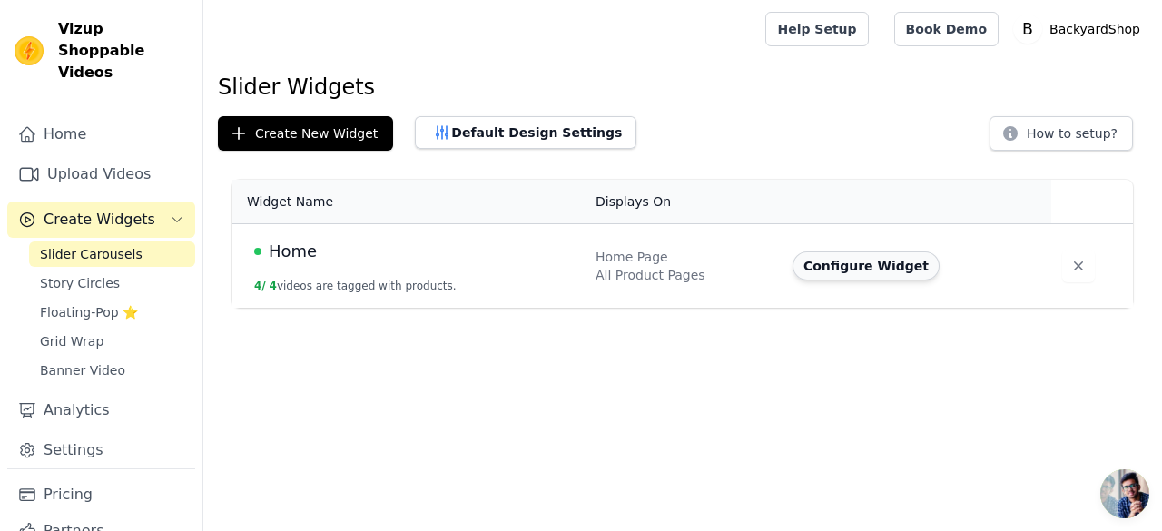
click at [837, 260] on button "Configure Widget" at bounding box center [865, 265] width 147 height 29
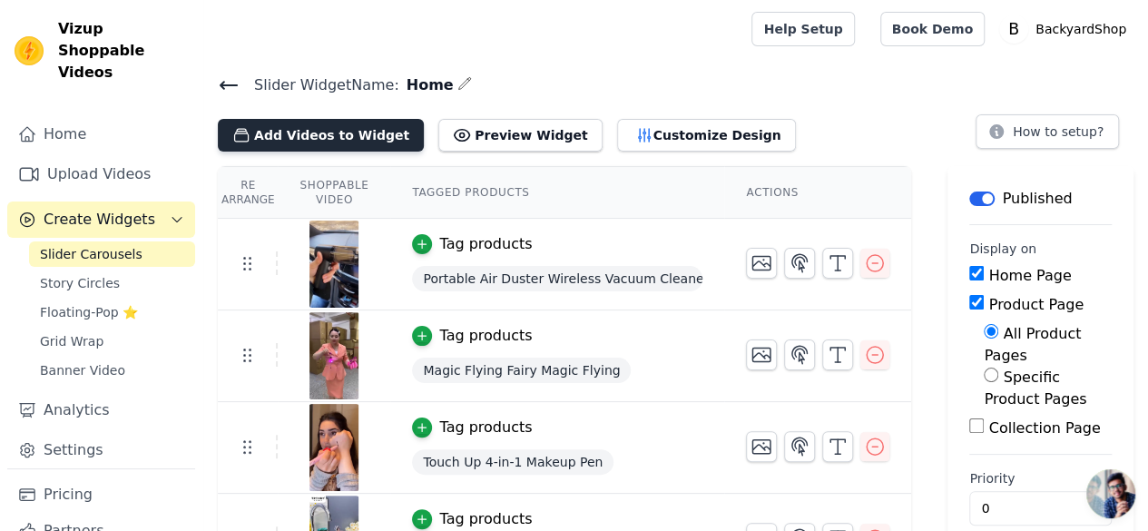
click at [359, 129] on button "Add Videos to Widget" at bounding box center [321, 135] width 206 height 33
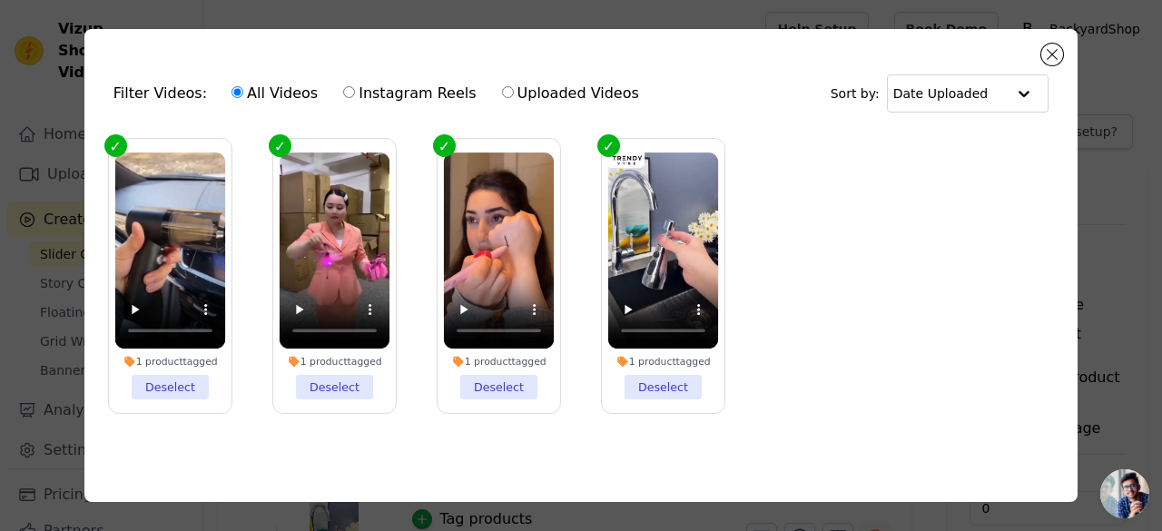
click at [911, 172] on ul "1 product tagged Deselect 1 product tagged Deselect 1 product tagged Deselect 1…" at bounding box center [581, 290] width 964 height 323
click at [501, 96] on label "Uploaded Videos" at bounding box center [570, 94] width 139 height 24
click at [502, 96] on input "Uploaded Videos" at bounding box center [508, 92] width 12 height 12
radio input "true"
click at [239, 95] on label "All Videos" at bounding box center [275, 94] width 88 height 24
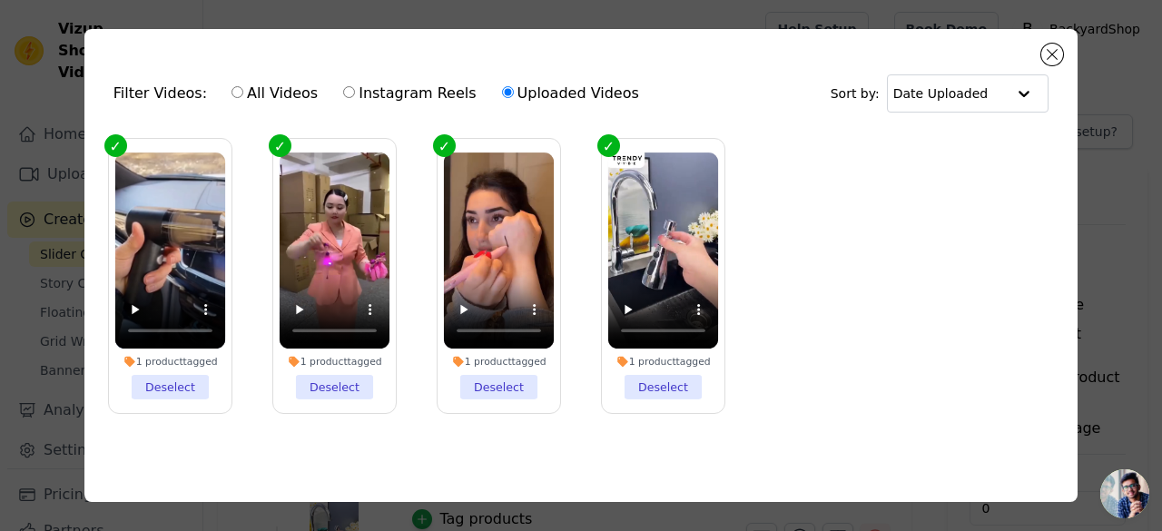
click at [239, 95] on input "All Videos" at bounding box center [237, 92] width 12 height 12
radio input "true"
click at [982, 97] on input "text" at bounding box center [948, 93] width 113 height 36
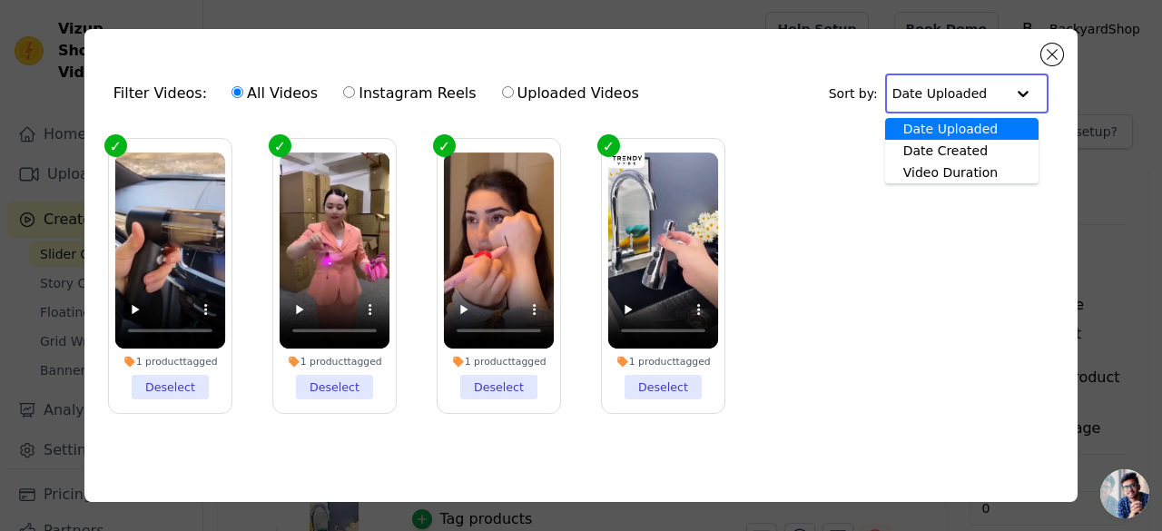
click at [982, 97] on input "text" at bounding box center [948, 93] width 113 height 36
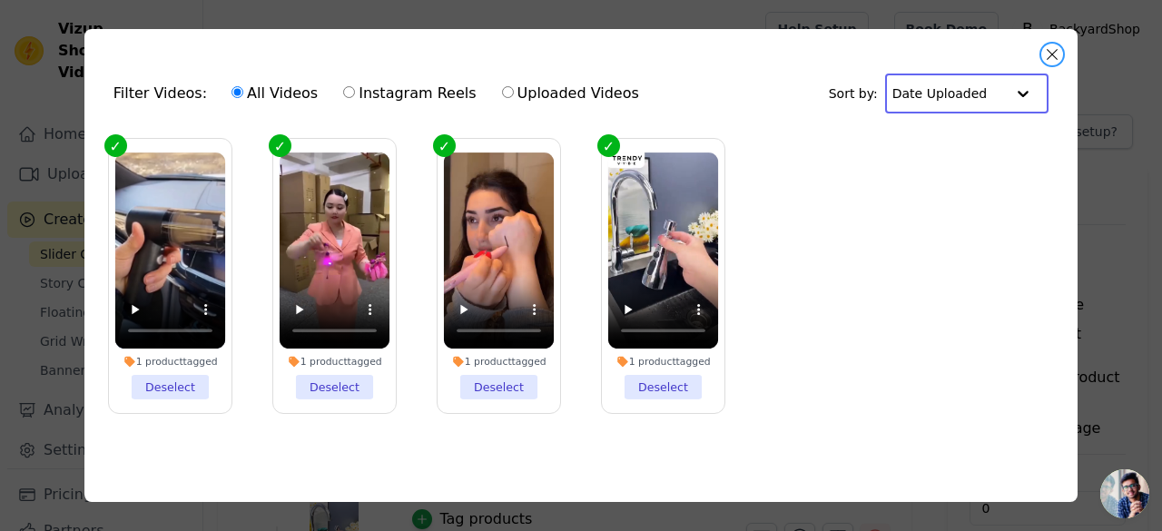
click at [1052, 54] on button "Close modal" at bounding box center [1052, 55] width 22 height 22
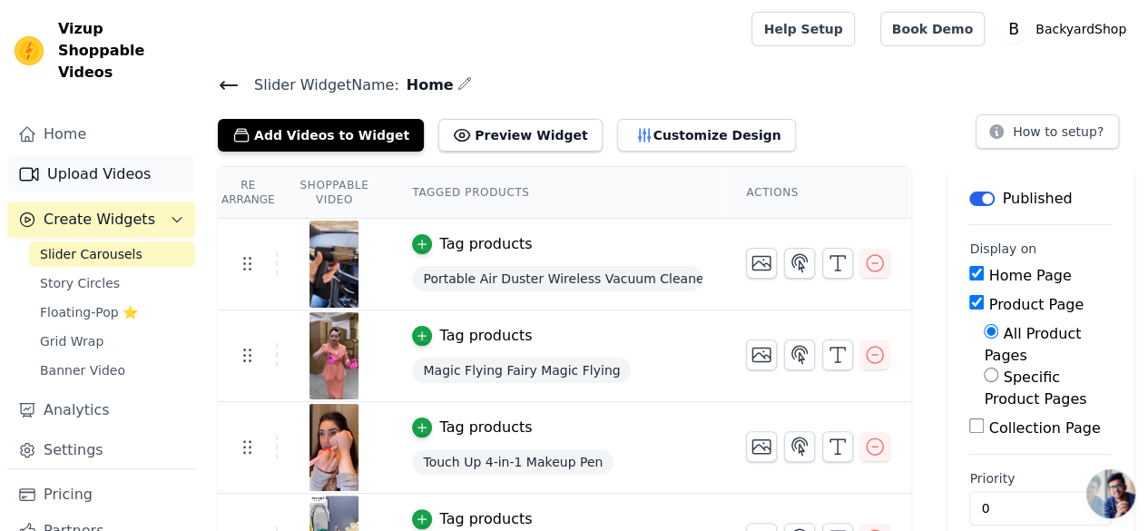
click at [94, 156] on link "Upload Videos" at bounding box center [101, 174] width 188 height 36
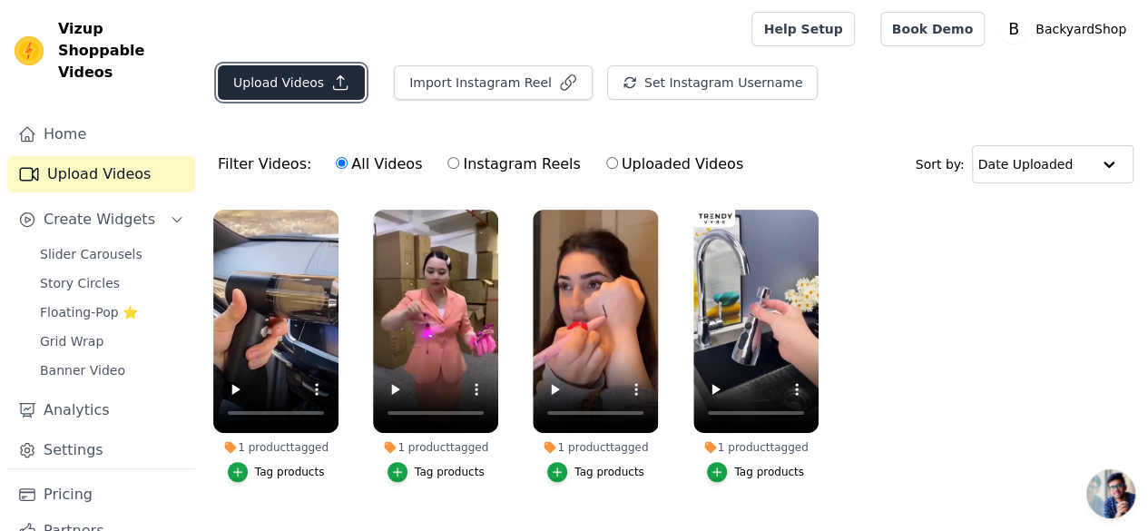
click at [304, 90] on button "Upload Videos" at bounding box center [291, 82] width 147 height 34
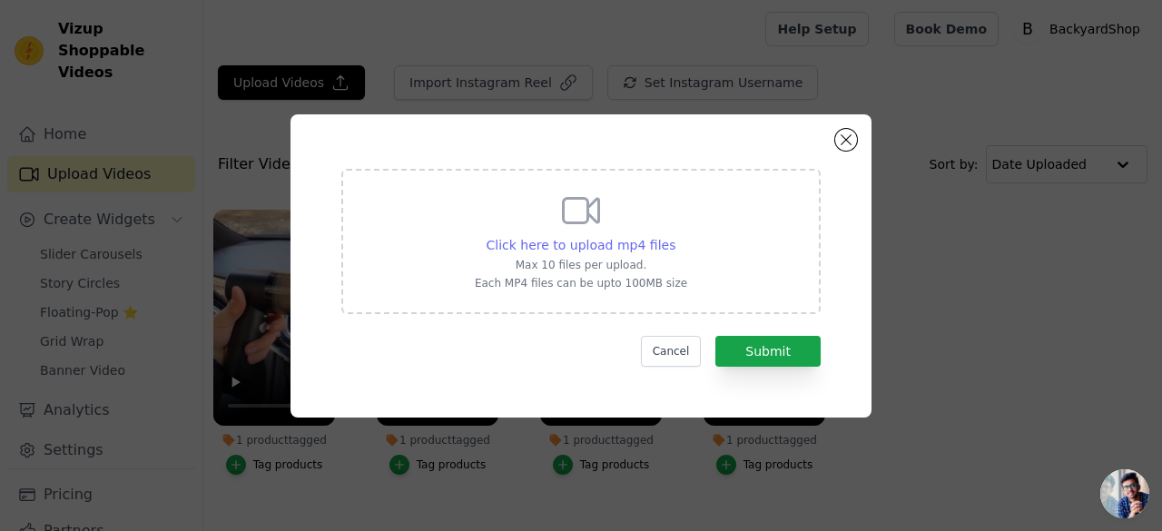
click at [621, 241] on span "Click here to upload mp4 files" at bounding box center [581, 245] width 190 height 15
click at [674, 236] on input "Click here to upload mp4 files Max 10 files per upload. Each MP4 files can be u…" at bounding box center [674, 235] width 1 height 1
type input "C:\fakepath\713747d4e204580086a5734d0f51670d.mp4"
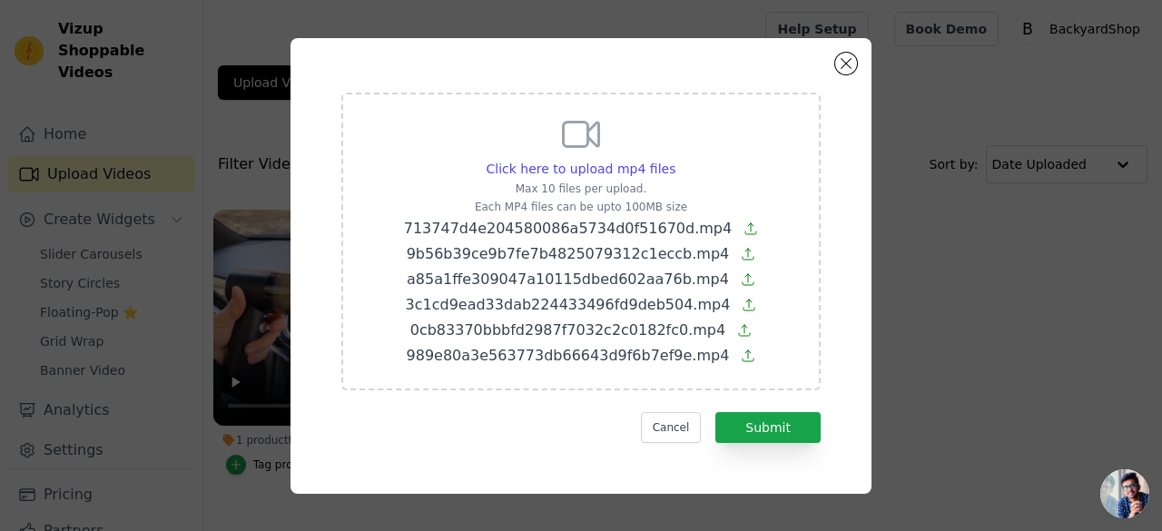
click at [750, 409] on form "Click here to upload mp4 files Max 10 files per upload. Each MP4 files can be u…" at bounding box center [580, 268] width 479 height 350
click at [751, 417] on button "Submit" at bounding box center [767, 427] width 105 height 31
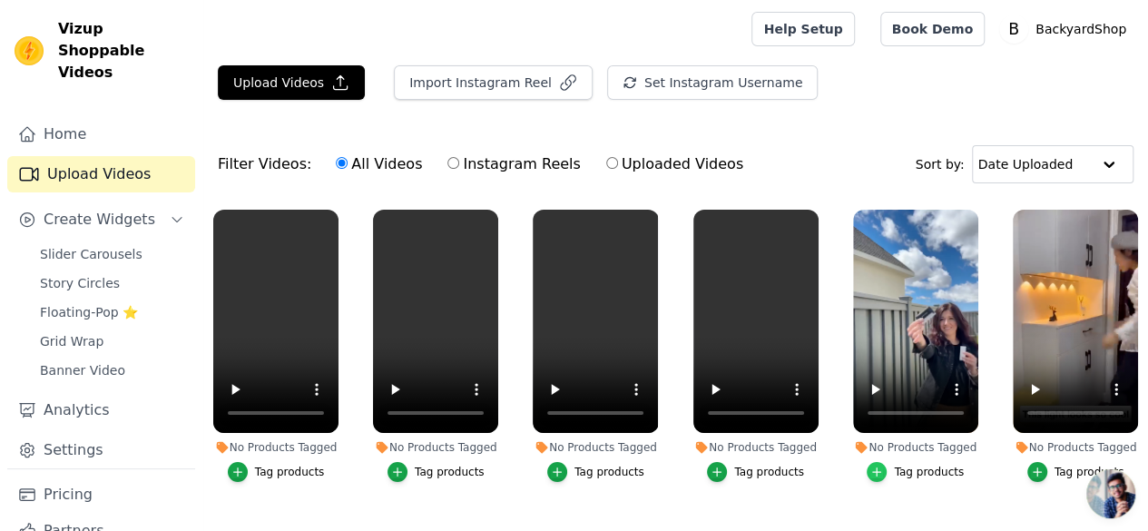
click at [870, 466] on icon "button" at bounding box center [876, 472] width 13 height 13
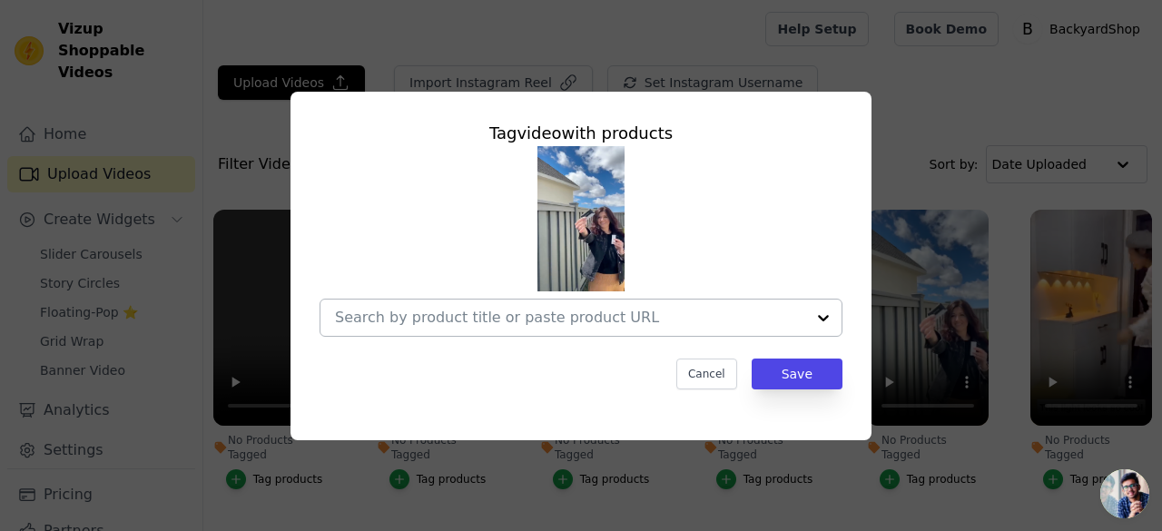
click at [595, 304] on div at bounding box center [570, 318] width 470 height 36
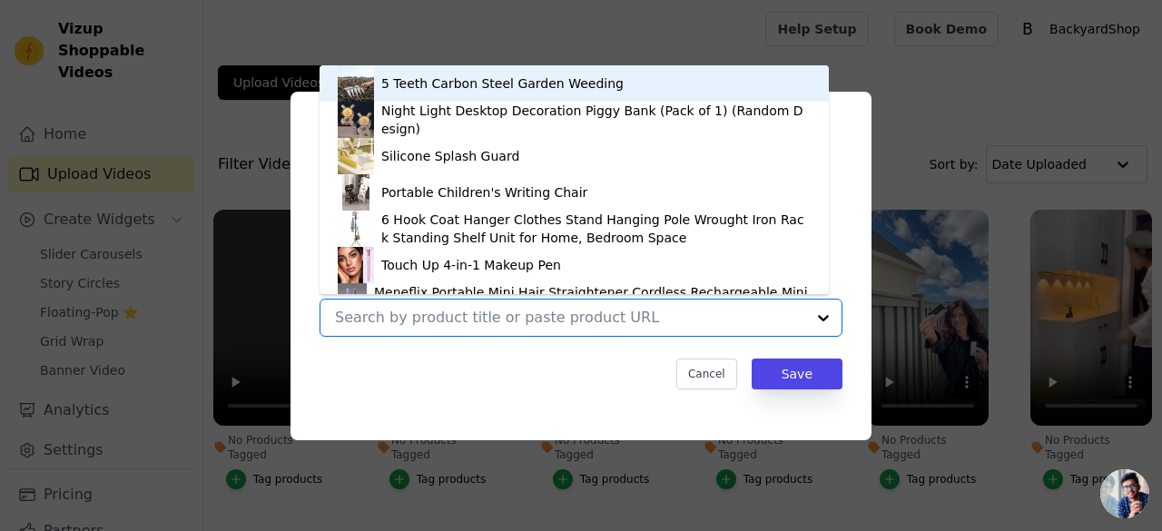
click at [585, 318] on input "No Products Tagged Tag video with products 5 Teeth Carbon Steel Garden Weeding …" at bounding box center [570, 317] width 470 height 17
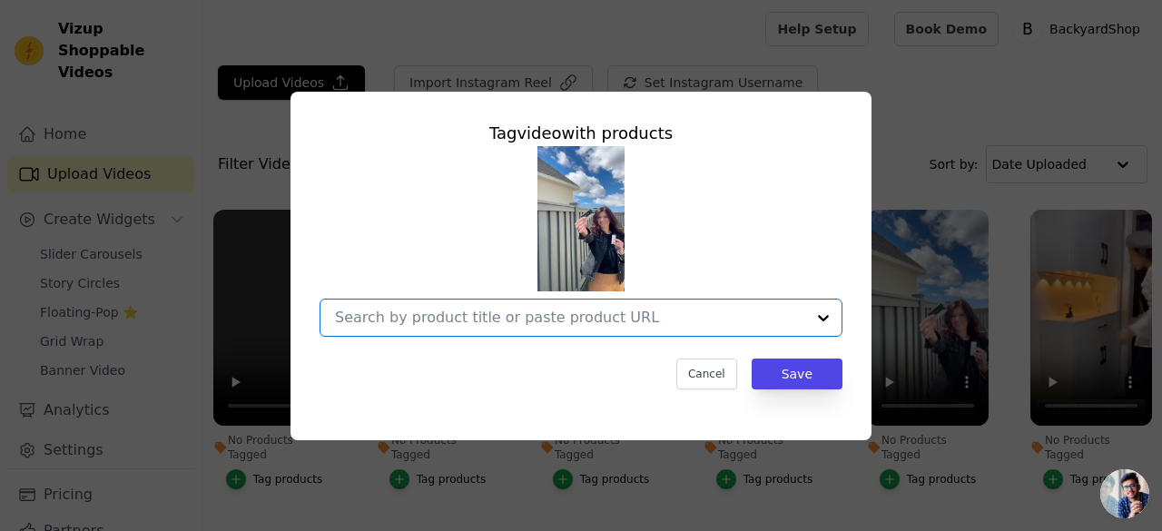
click at [585, 318] on input "No Products Tagged Tag video with products Option undefined, selected. Select i…" at bounding box center [570, 317] width 470 height 17
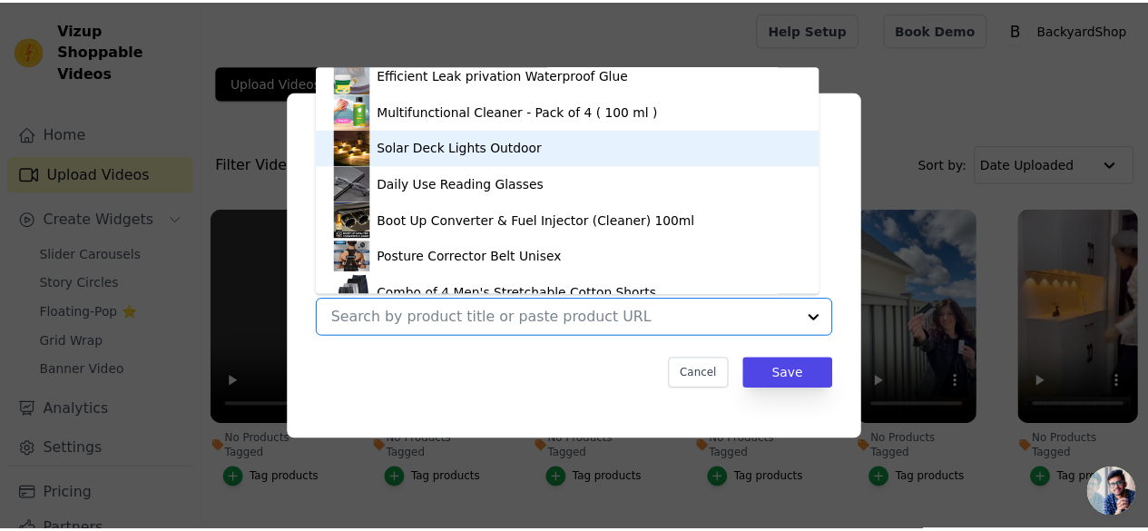
scroll to position [272, 0]
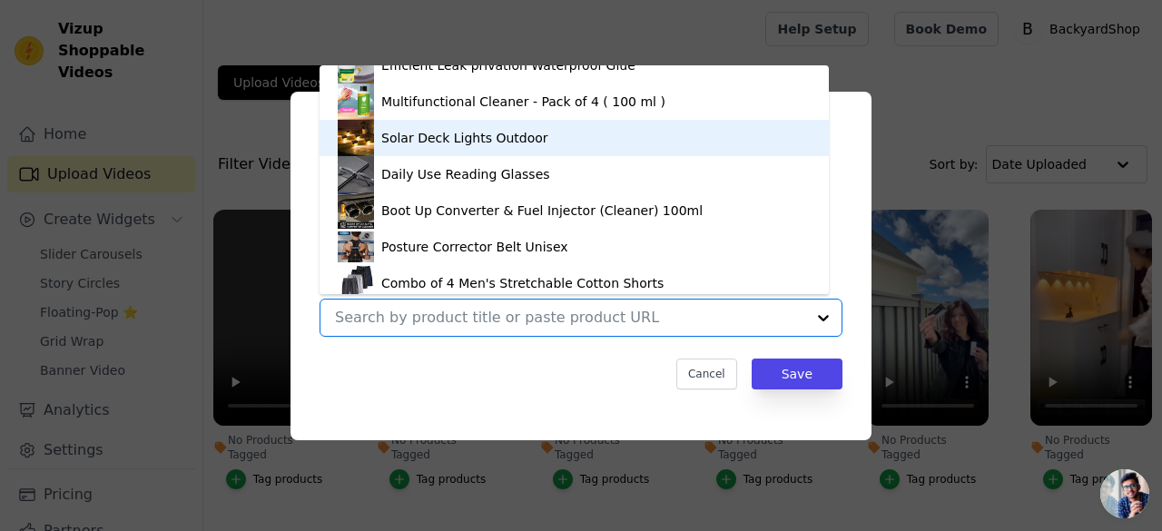
click at [497, 149] on div "Solar Deck Lights Outdoor" at bounding box center [574, 138] width 473 height 36
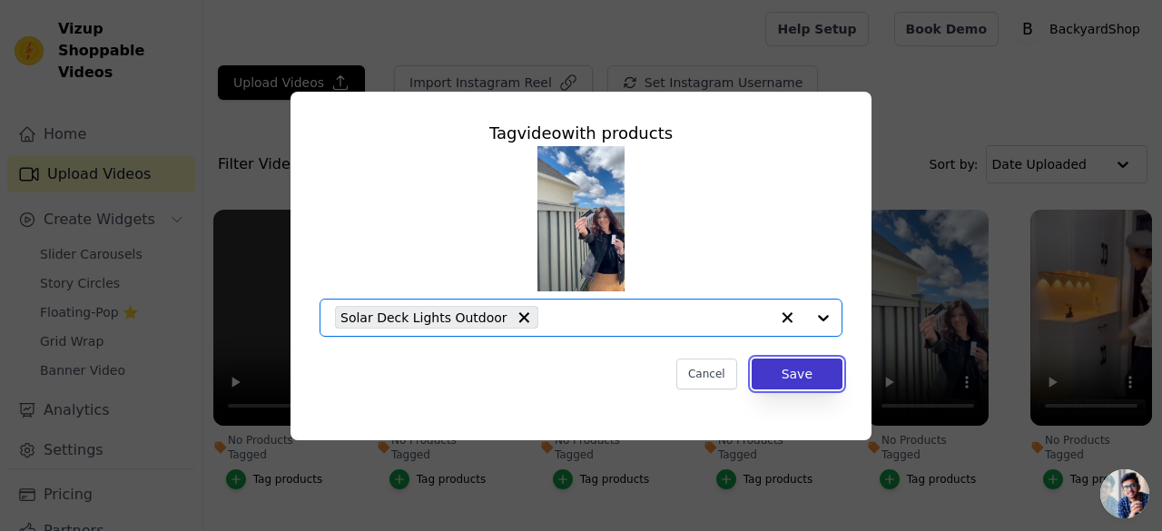
click at [805, 371] on button "Save" at bounding box center [797, 374] width 91 height 31
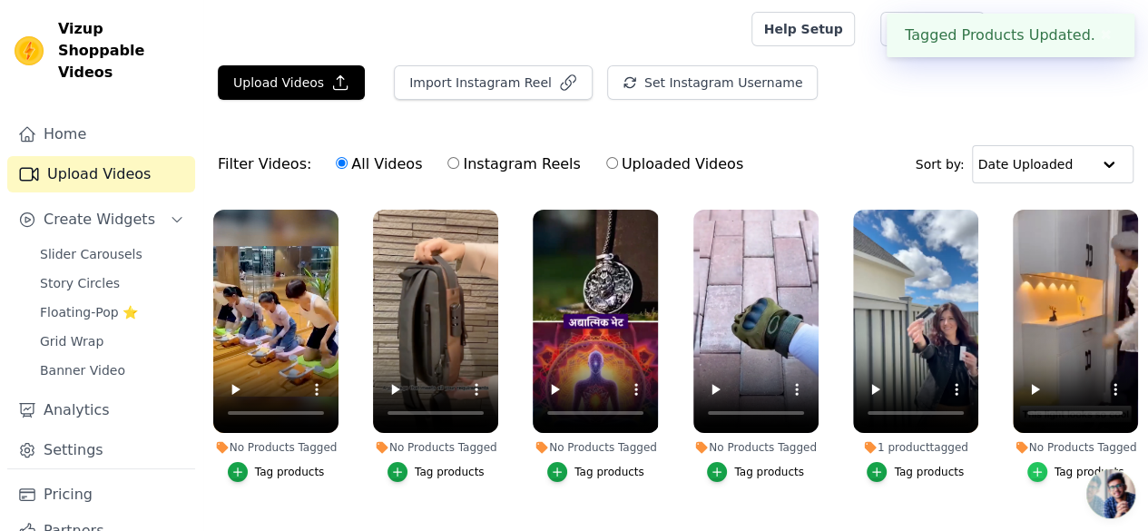
click at [1034, 466] on icon "button" at bounding box center [1037, 472] width 13 height 13
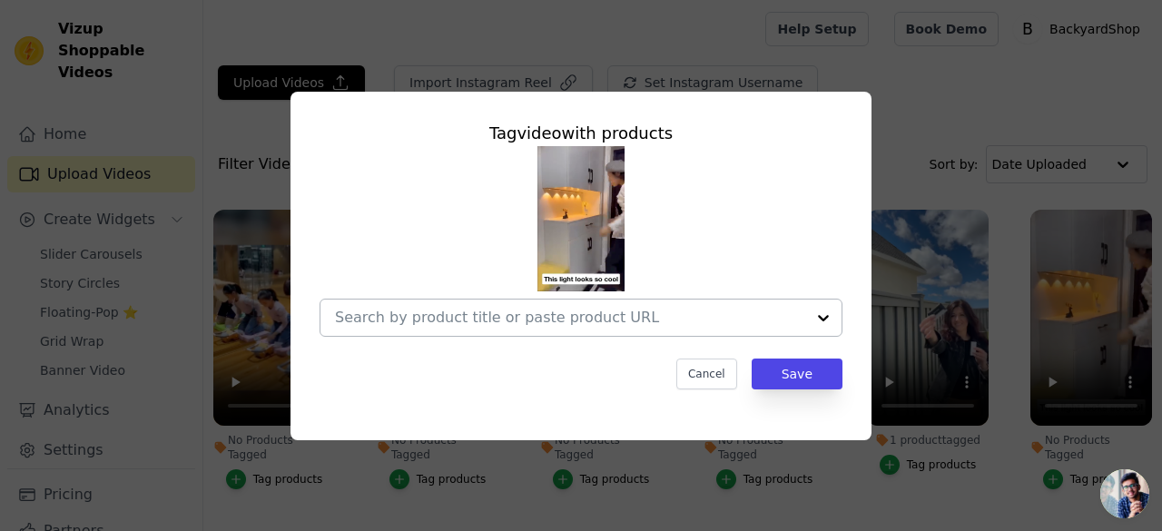
click at [542, 321] on input "No Products Tagged Tag video with products Cancel Save Tag products" at bounding box center [570, 317] width 470 height 17
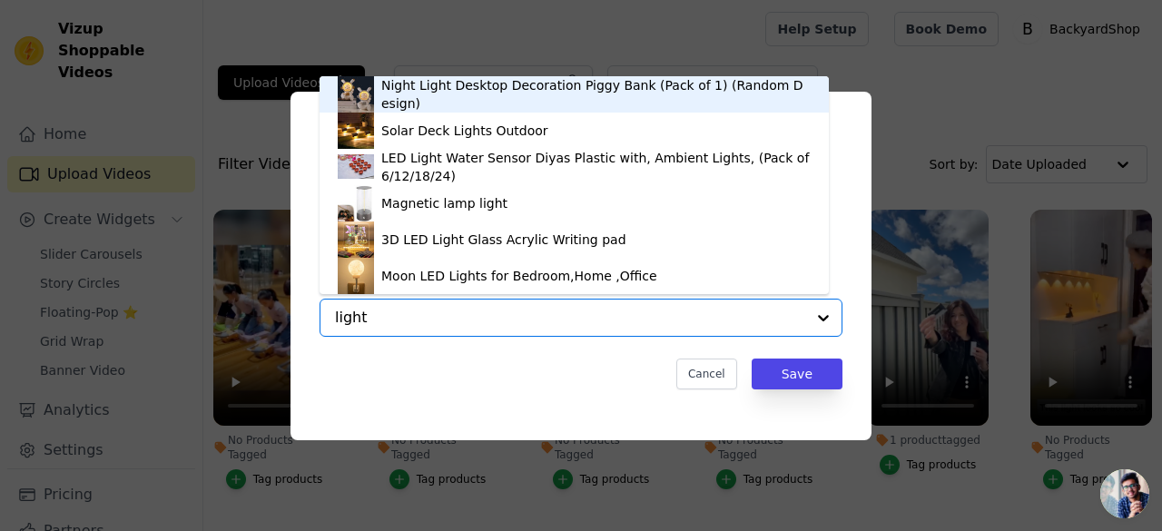
type input "light"
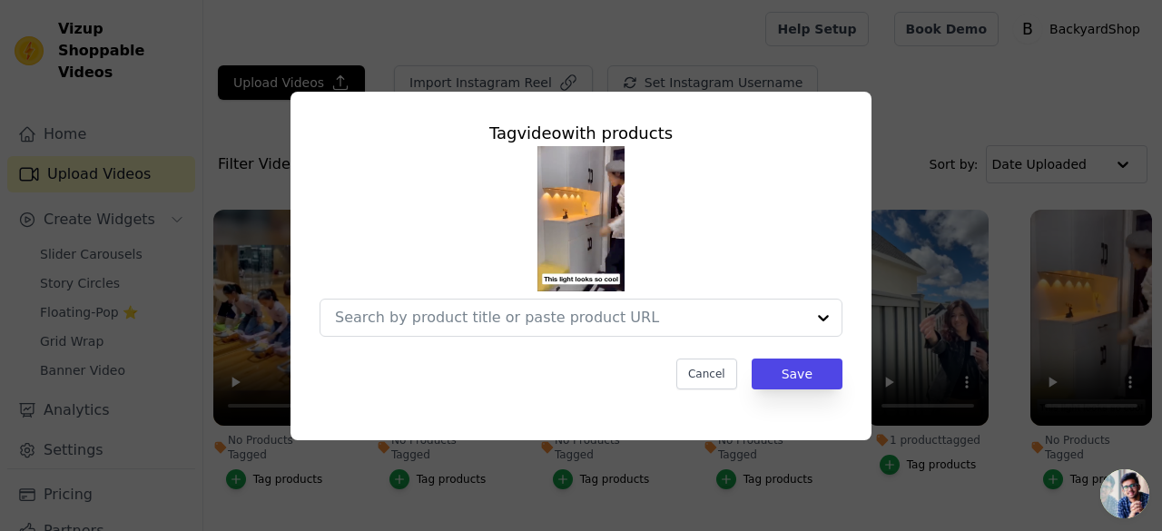
click at [980, 55] on div "Tag video with products Cancel Save" at bounding box center [581, 265] width 1162 height 531
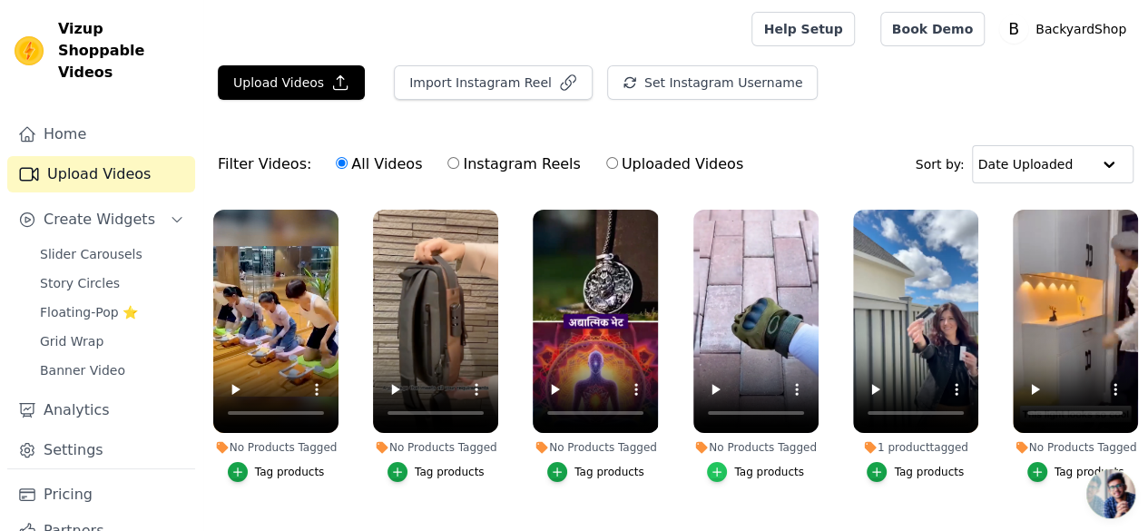
click at [717, 466] on icon "button" at bounding box center [717, 472] width 13 height 13
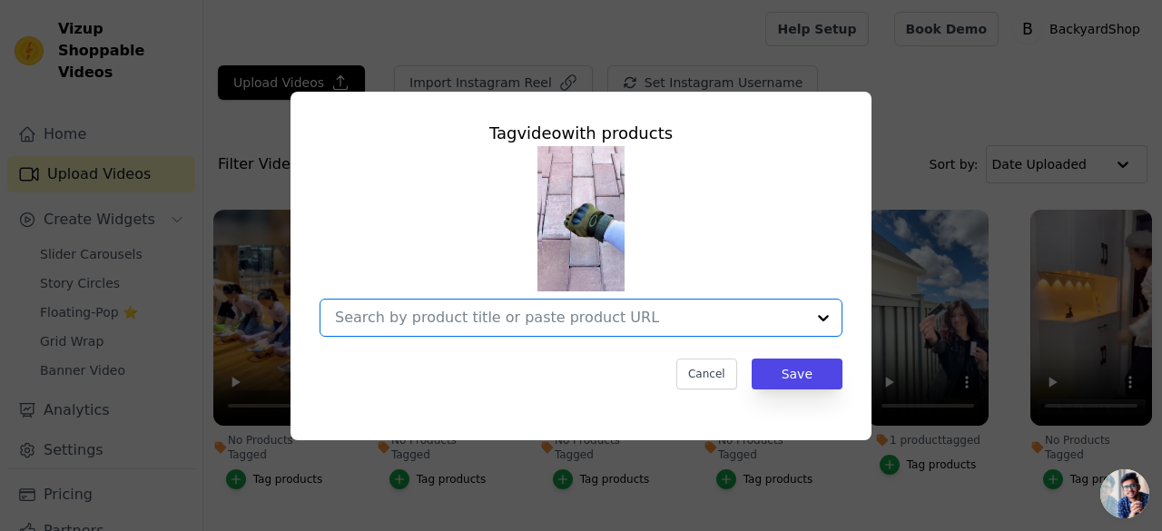
click at [592, 319] on input "No Products Tagged Tag video with products Option undefined, selected. Select i…" at bounding box center [570, 317] width 470 height 17
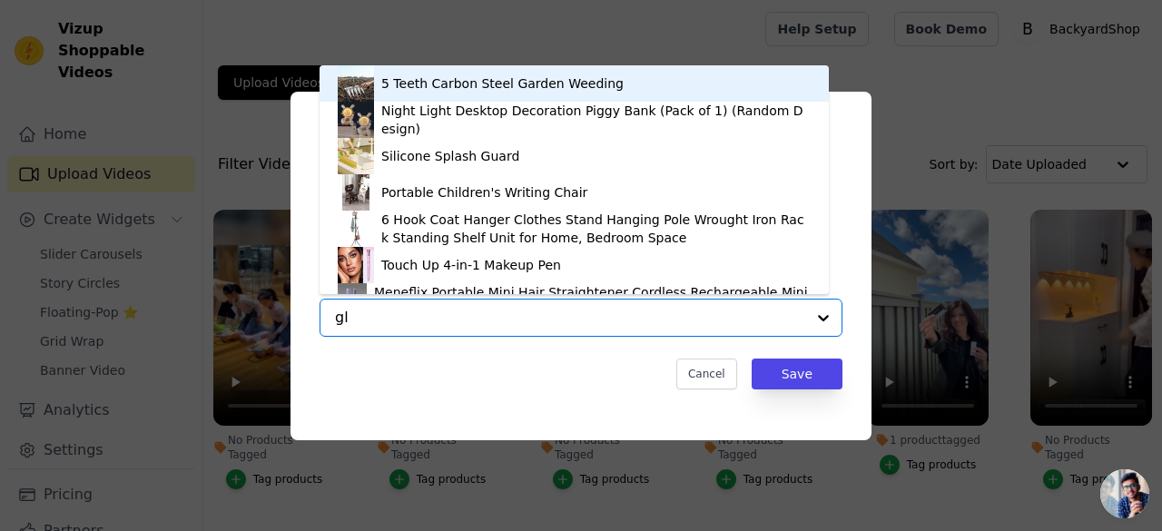
type input "glo"
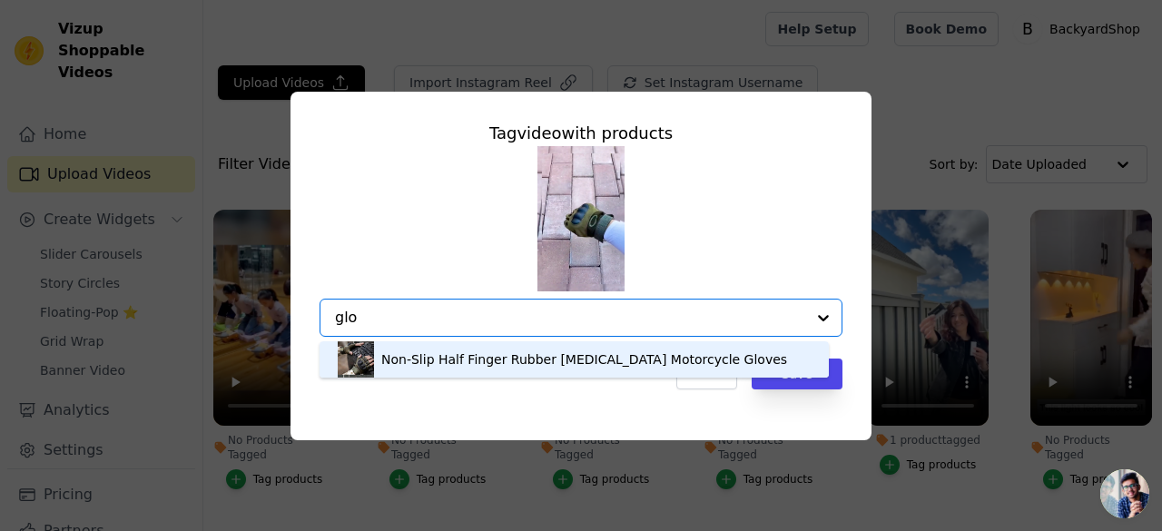
click at [507, 361] on div "Non-Slip Half Finger Rubber Knuckle Motorcycle Gloves" at bounding box center [584, 359] width 406 height 18
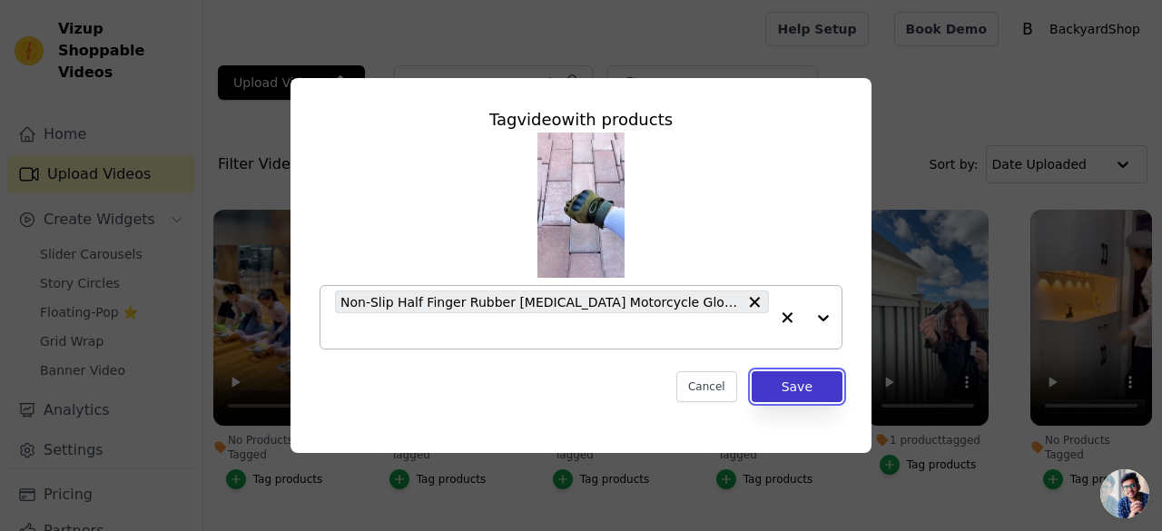
click at [808, 376] on button "Save" at bounding box center [797, 386] width 91 height 31
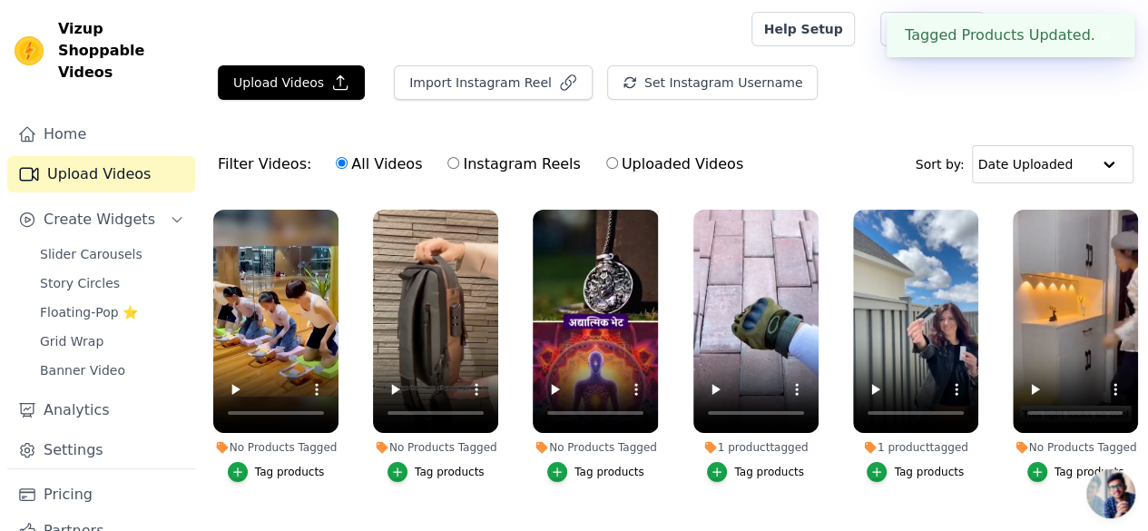
click at [595, 465] on button "Tag products" at bounding box center [595, 472] width 97 height 20
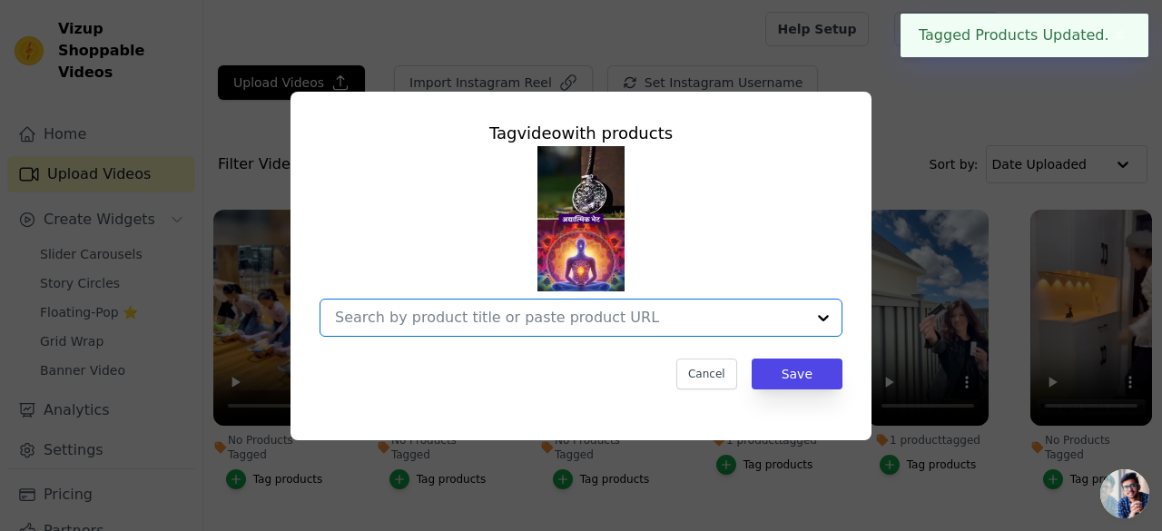
click at [526, 313] on input "No Products Tagged Tag video with products Option undefined, selected. Select i…" at bounding box center [570, 317] width 470 height 17
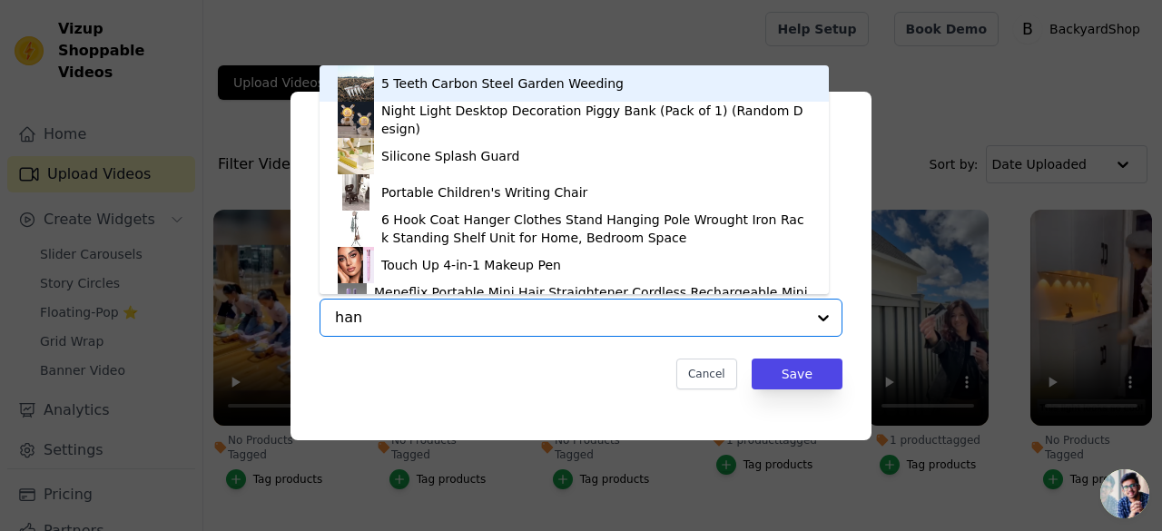
type input "hanu"
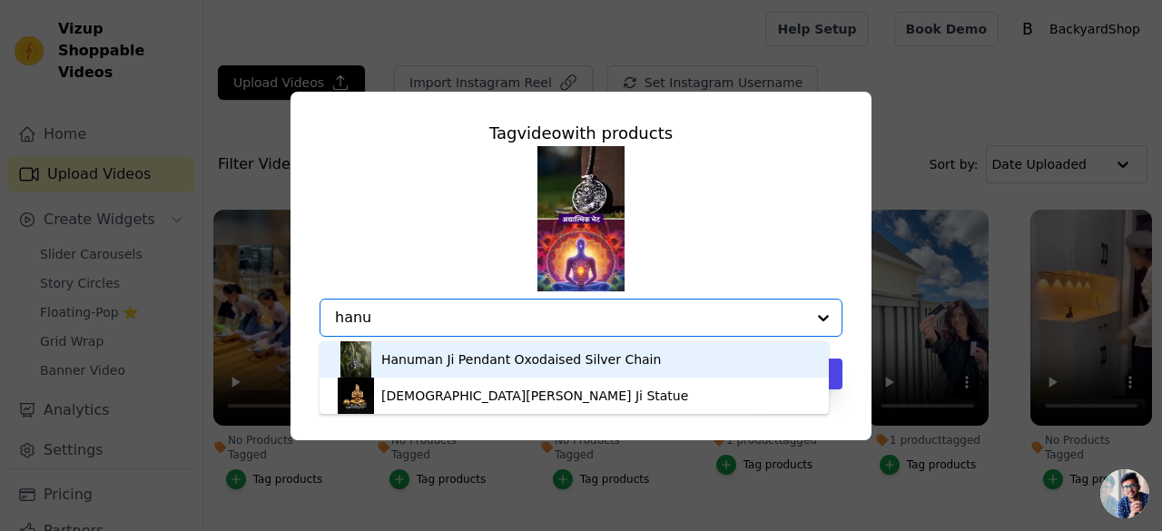
click at [501, 369] on div "Hanuman Ji Pendant Oxodaised Silver Chain" at bounding box center [574, 359] width 473 height 36
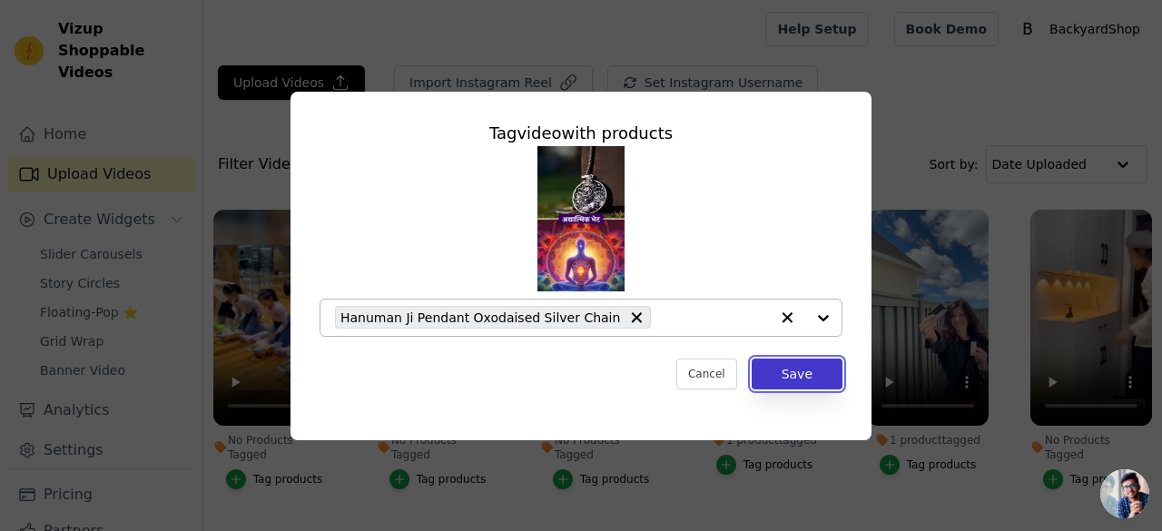
click at [791, 378] on button "Save" at bounding box center [797, 374] width 91 height 31
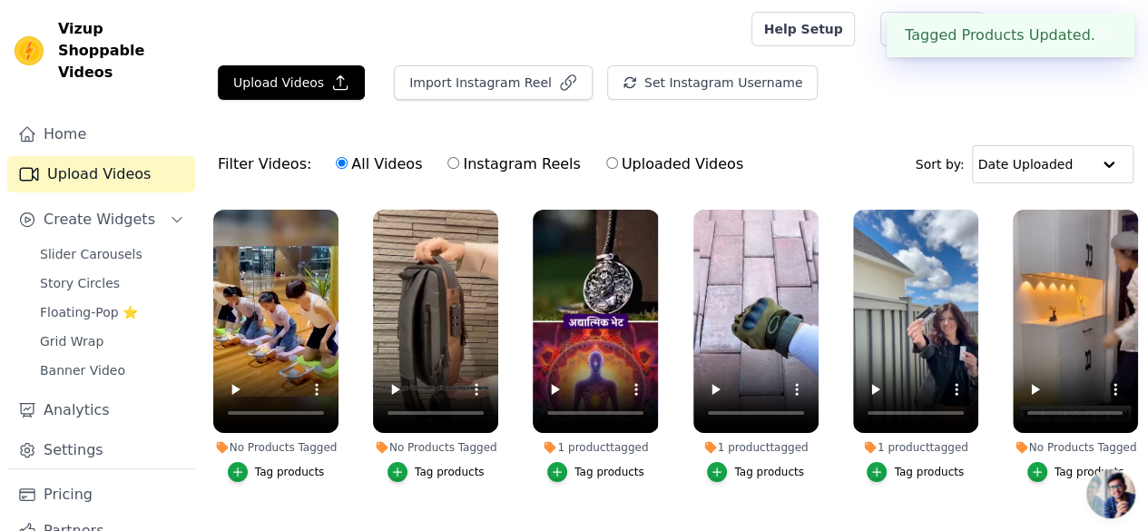
click at [430, 465] on div "Tag products" at bounding box center [450, 472] width 70 height 15
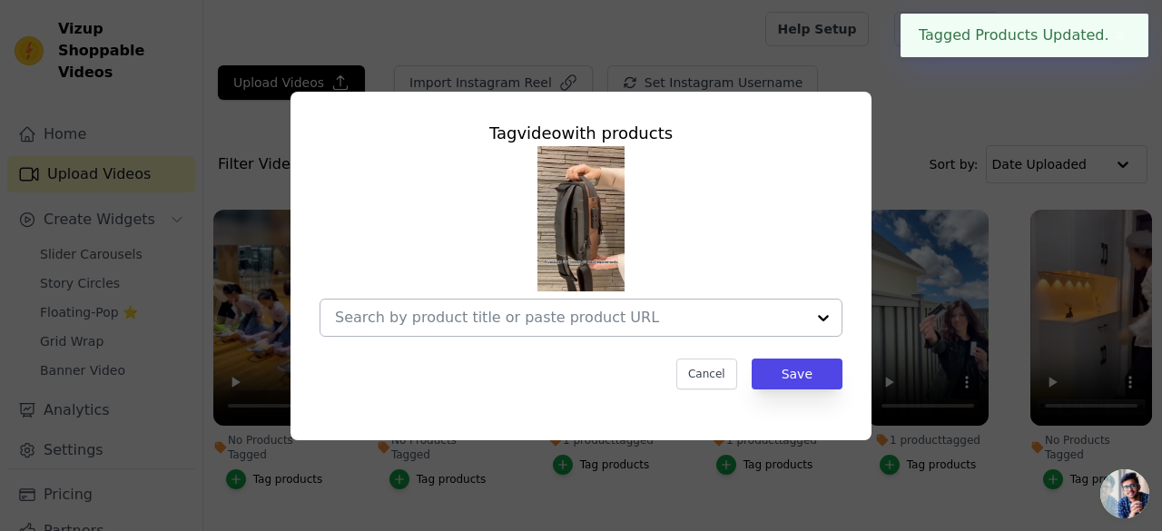
click at [516, 320] on input "No Products Tagged Tag video with products Cancel Save Tag products" at bounding box center [570, 317] width 470 height 17
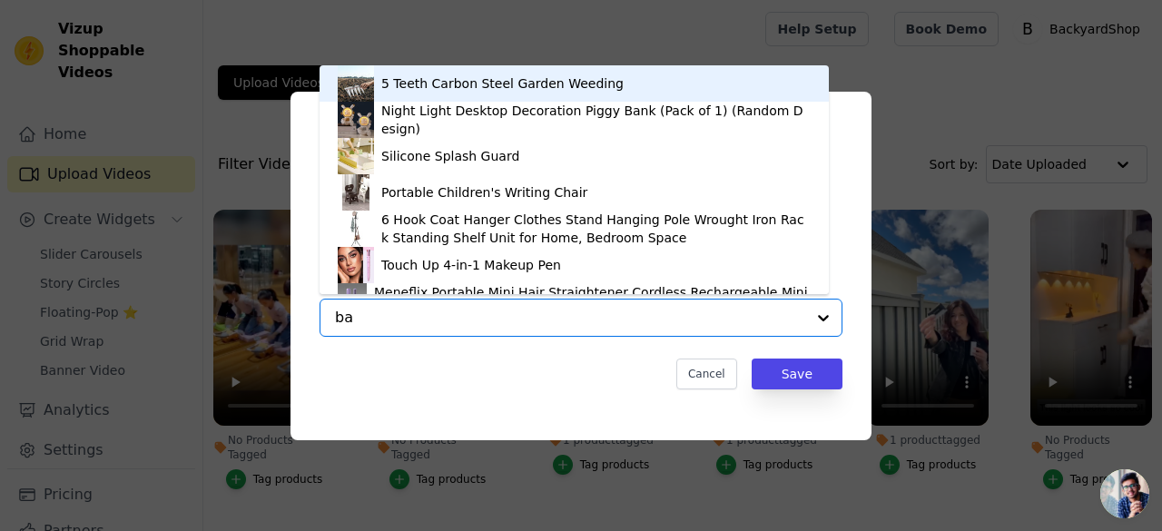
type input "bag"
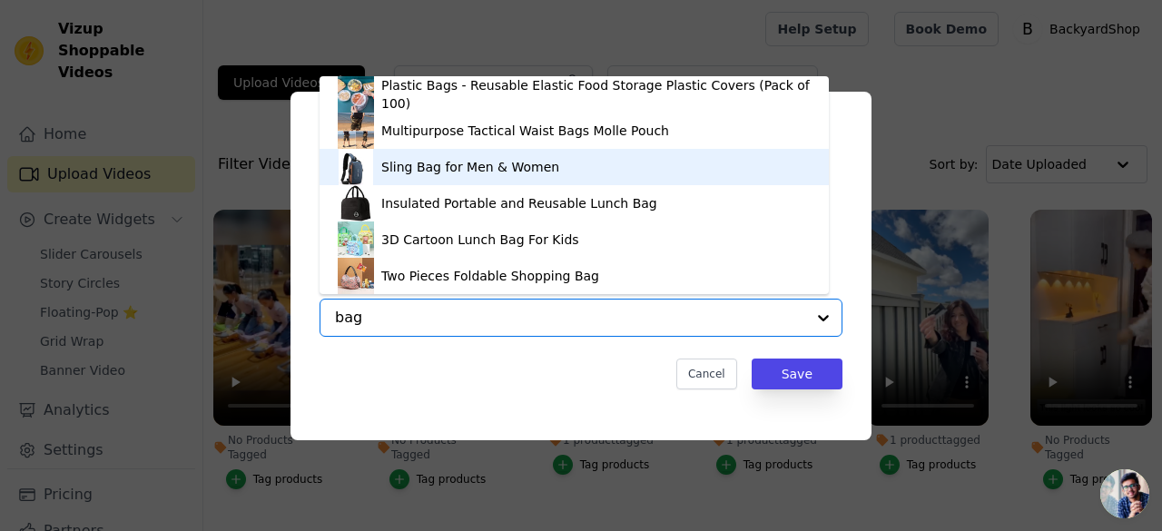
click at [450, 170] on div "Sling Bag for Men & Women" at bounding box center [470, 167] width 178 height 18
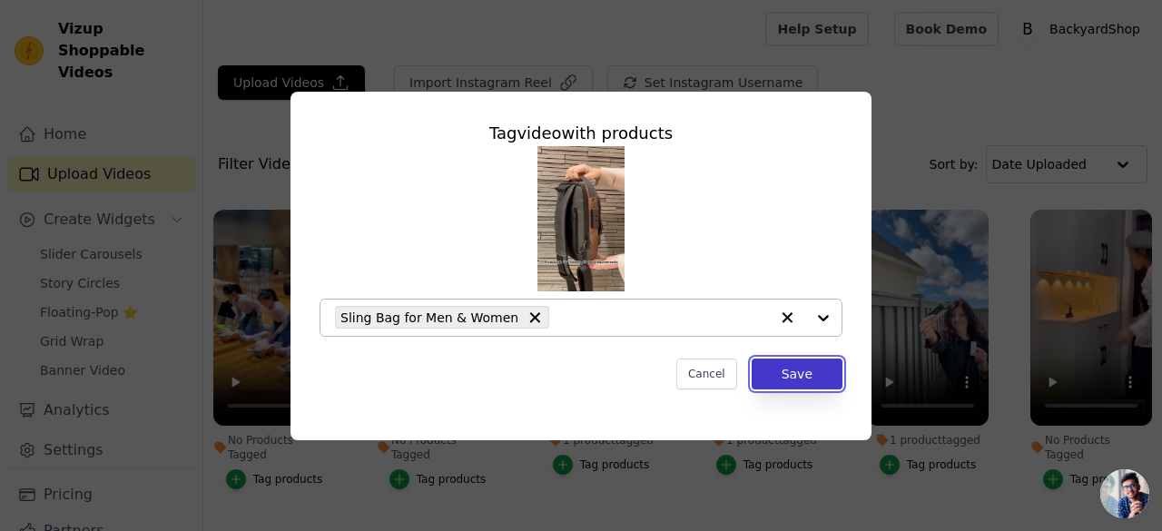
click at [792, 369] on button "Save" at bounding box center [797, 374] width 91 height 31
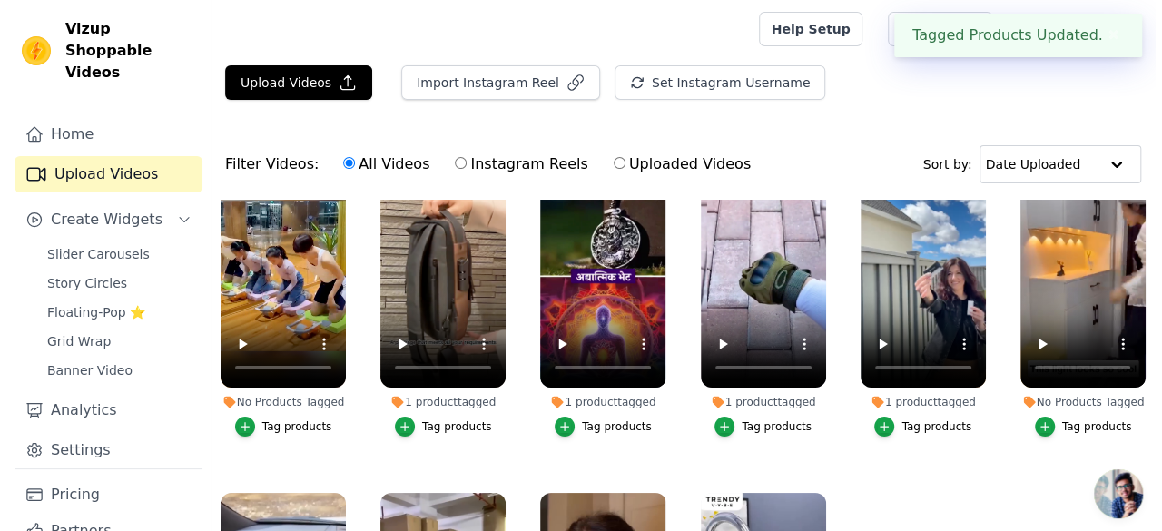
scroll to position [0, 0]
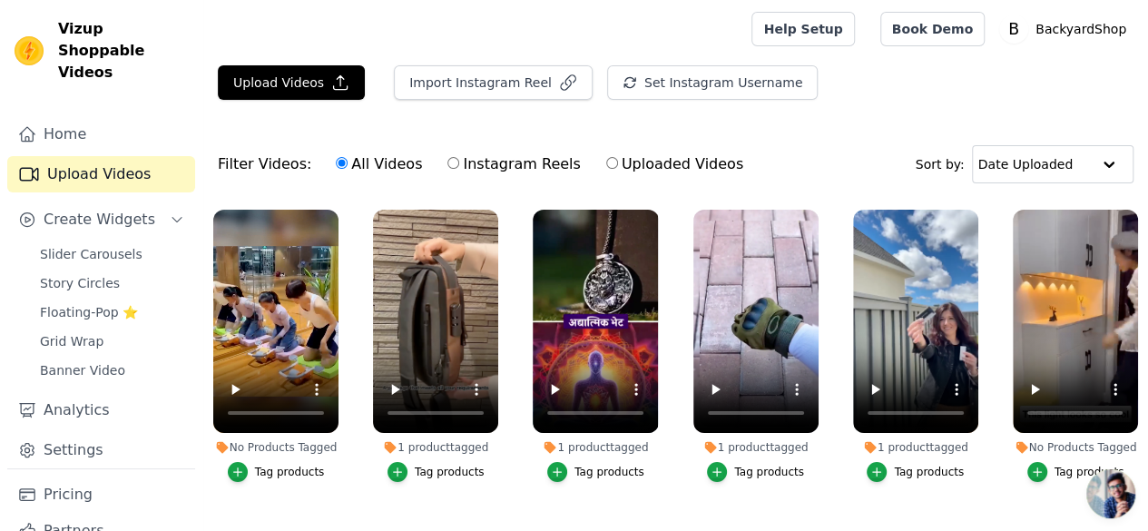
click at [276, 465] on div "Tag products" at bounding box center [290, 472] width 70 height 15
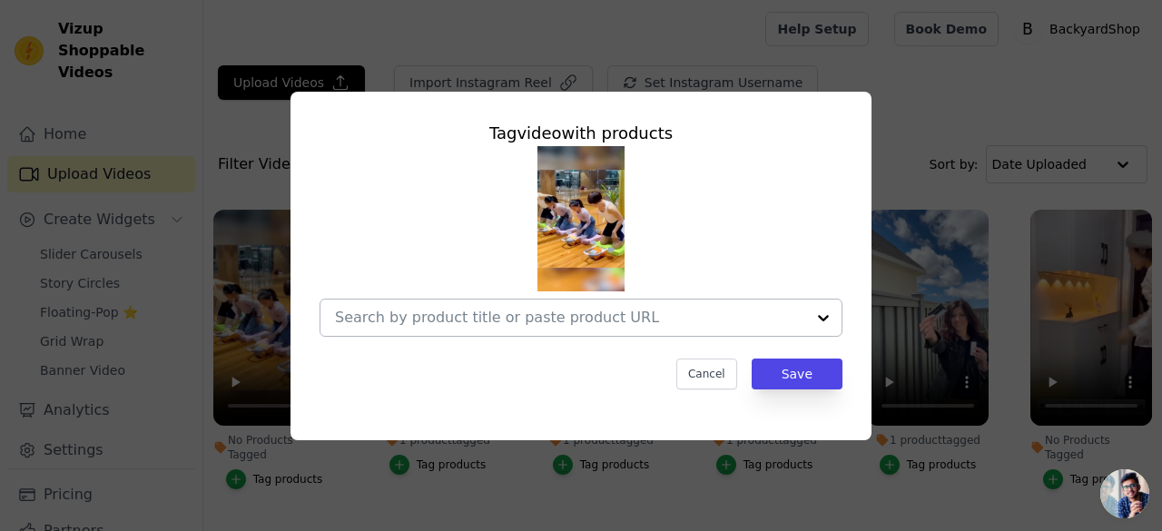
click at [470, 321] on input "No Products Tagged Tag video with products Cancel Save Tag products" at bounding box center [570, 317] width 470 height 17
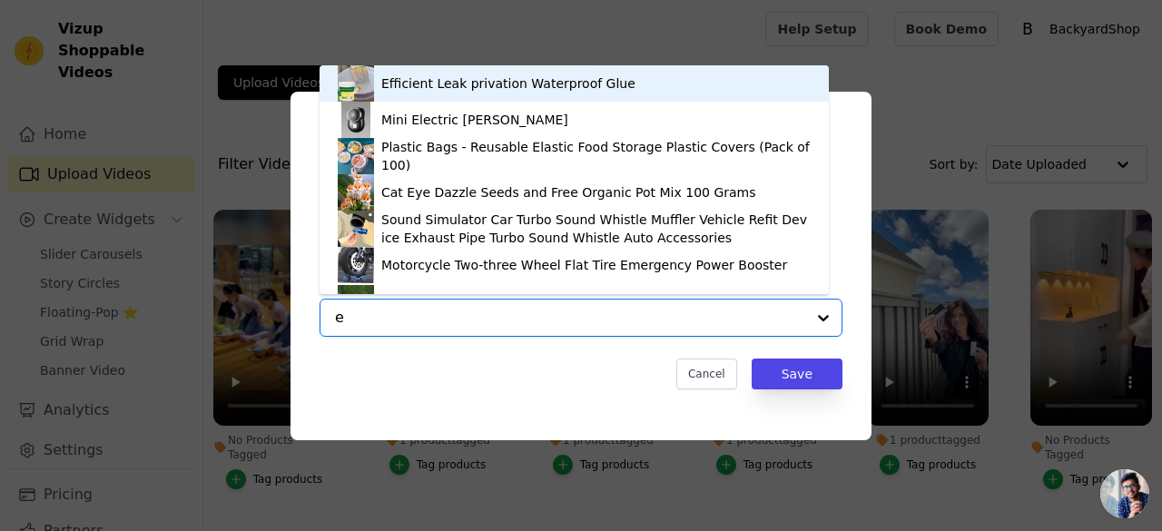
type input "ex"
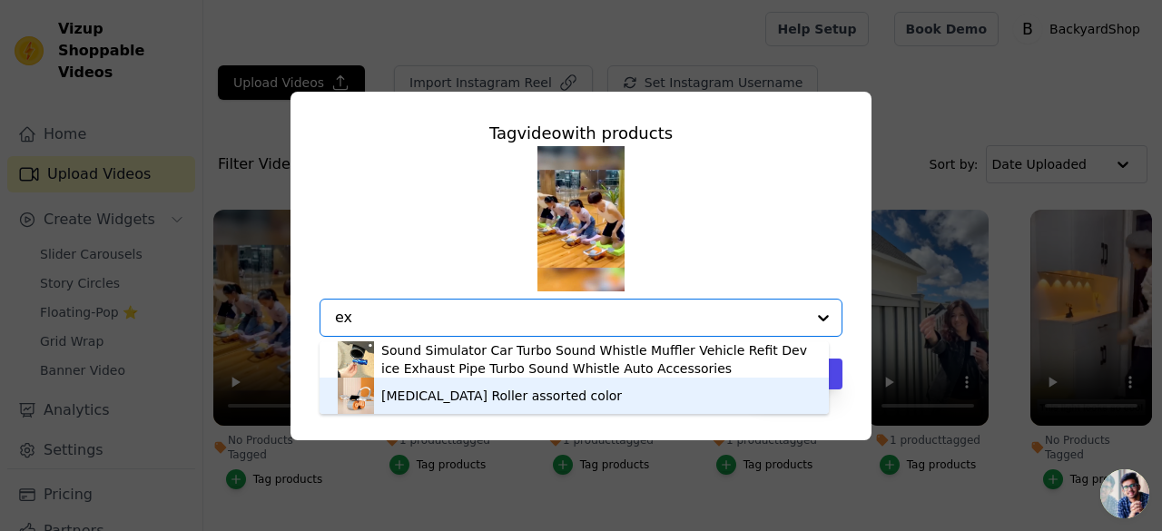
click at [469, 400] on div "Abdominal Exercise Roller assorted color" at bounding box center [501, 396] width 241 height 18
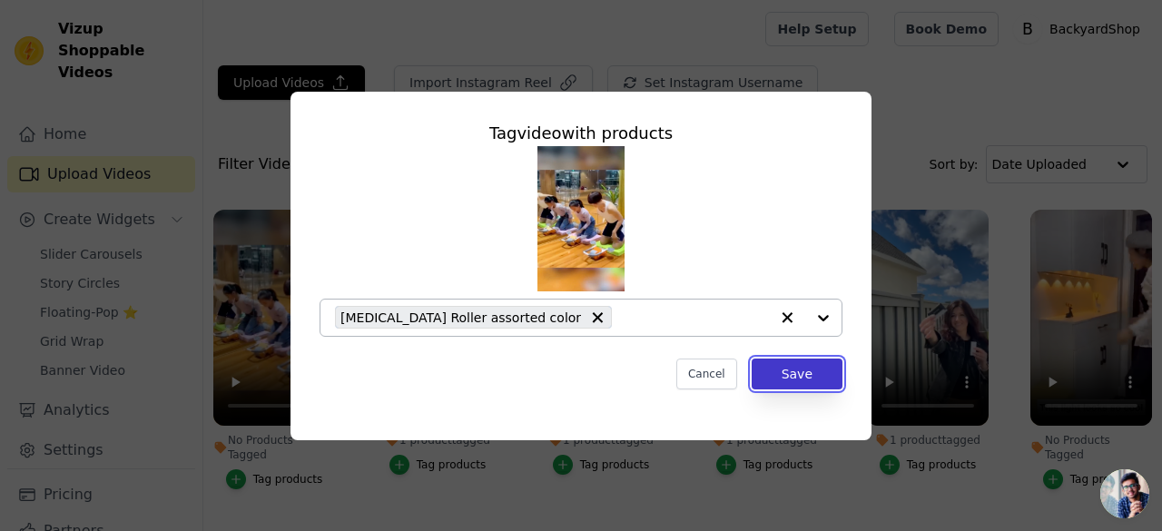
click at [793, 365] on button "Save" at bounding box center [797, 374] width 91 height 31
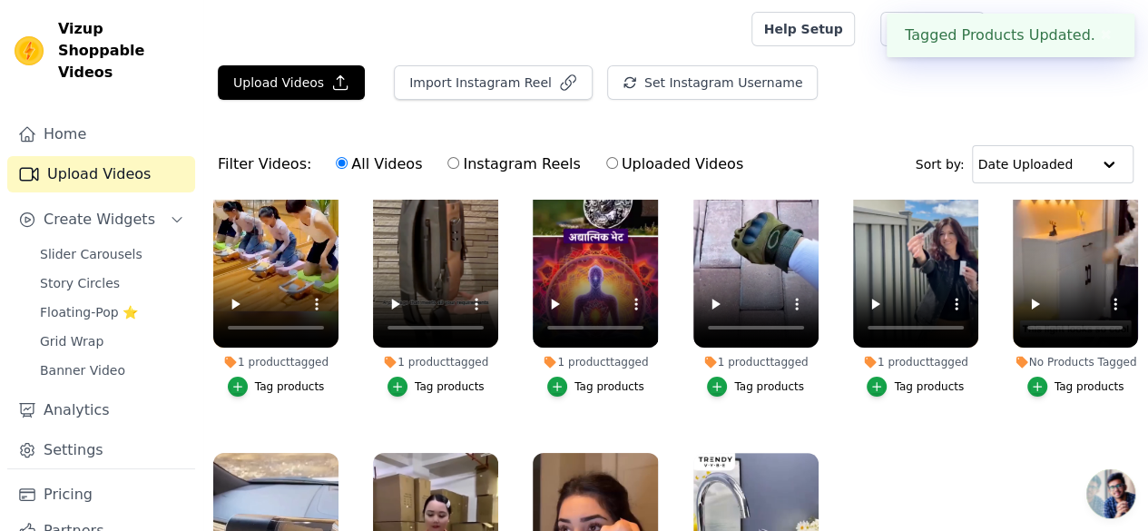
scroll to position [166, 0]
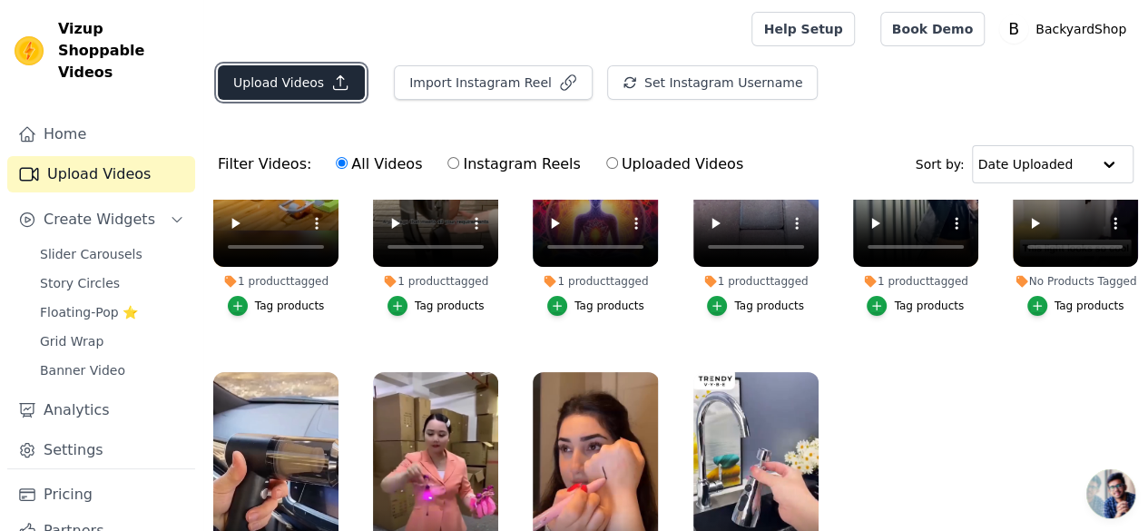
click at [316, 84] on button "Upload Videos" at bounding box center [291, 82] width 147 height 34
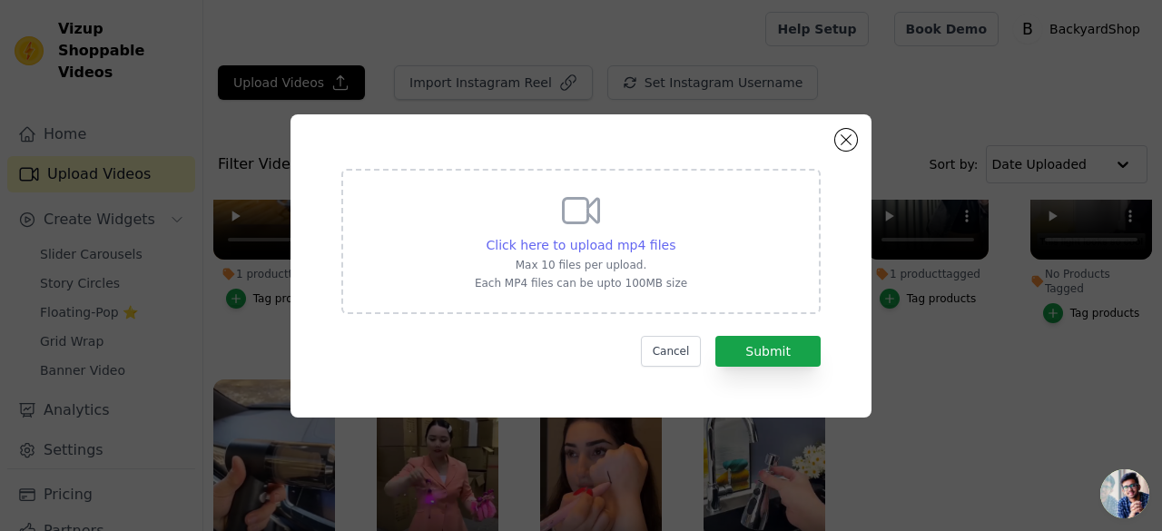
click at [628, 241] on span "Click here to upload mp4 files" at bounding box center [581, 245] width 190 height 15
click at [674, 236] on input "Click here to upload mp4 files Max 10 files per upload. Each MP4 files can be u…" at bounding box center [674, 235] width 1 height 1
click at [840, 135] on button "Close modal" at bounding box center [846, 140] width 22 height 22
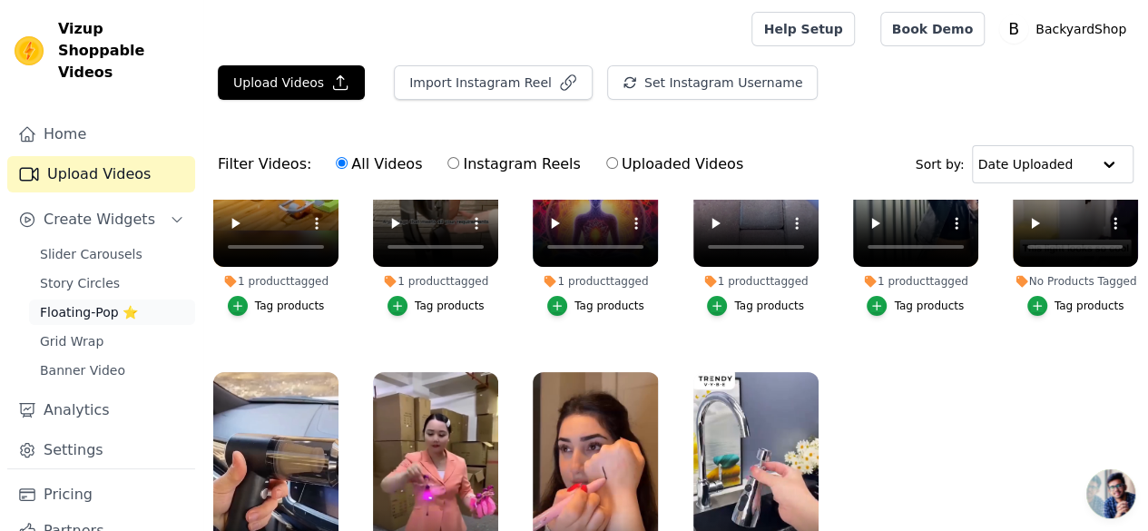
click at [80, 303] on span "Floating-Pop ⭐" at bounding box center [89, 312] width 98 height 18
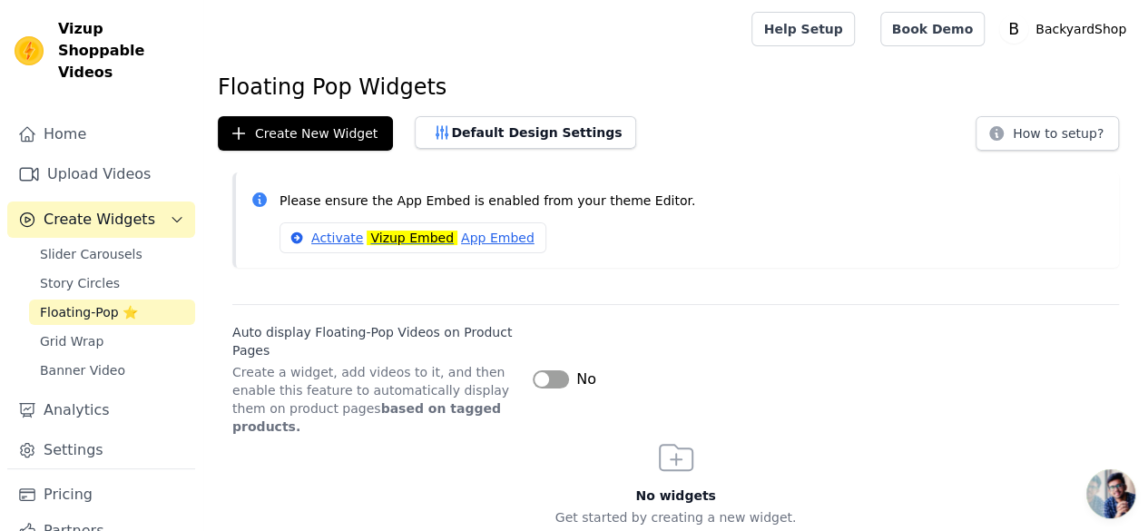
click at [70, 247] on div "Slider Carousels Story Circles Floating-Pop ⭐ Grid Wrap Banner Video" at bounding box center [112, 312] width 166 height 142
click at [82, 245] on span "Slider Carousels" at bounding box center [91, 254] width 103 height 18
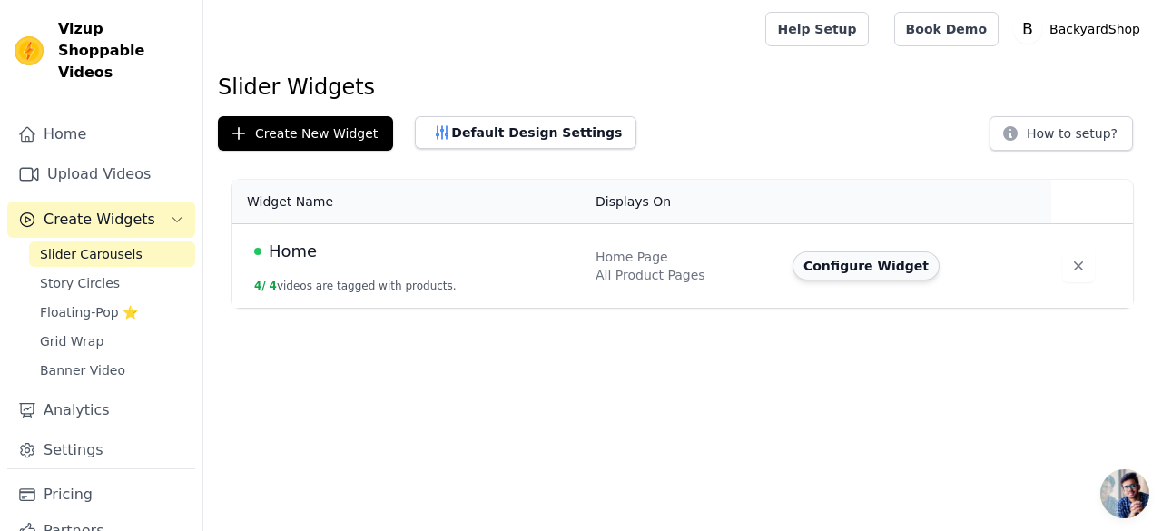
click at [882, 264] on button "Configure Widget" at bounding box center [865, 265] width 147 height 29
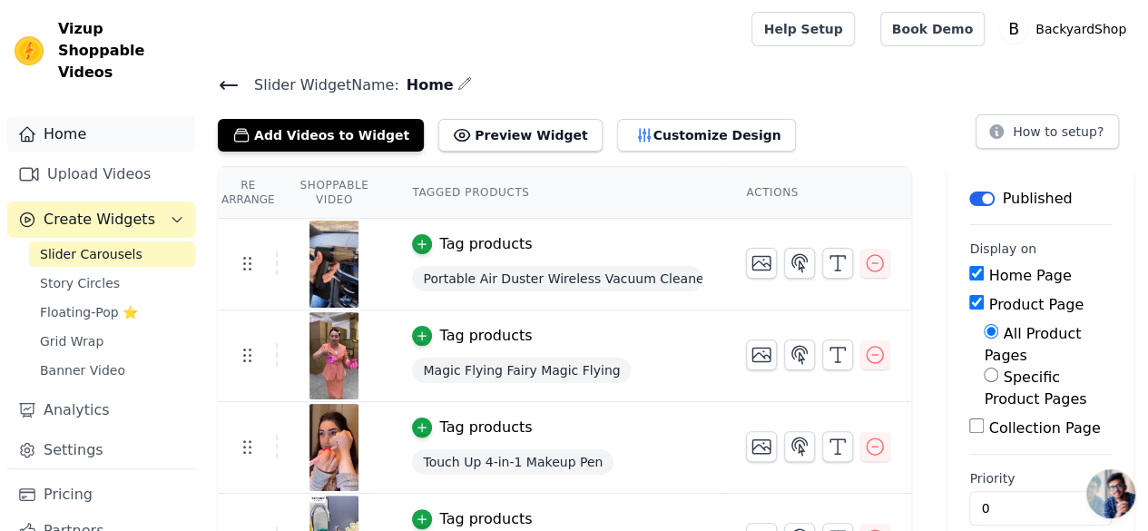
click at [64, 116] on link "Home" at bounding box center [101, 134] width 188 height 36
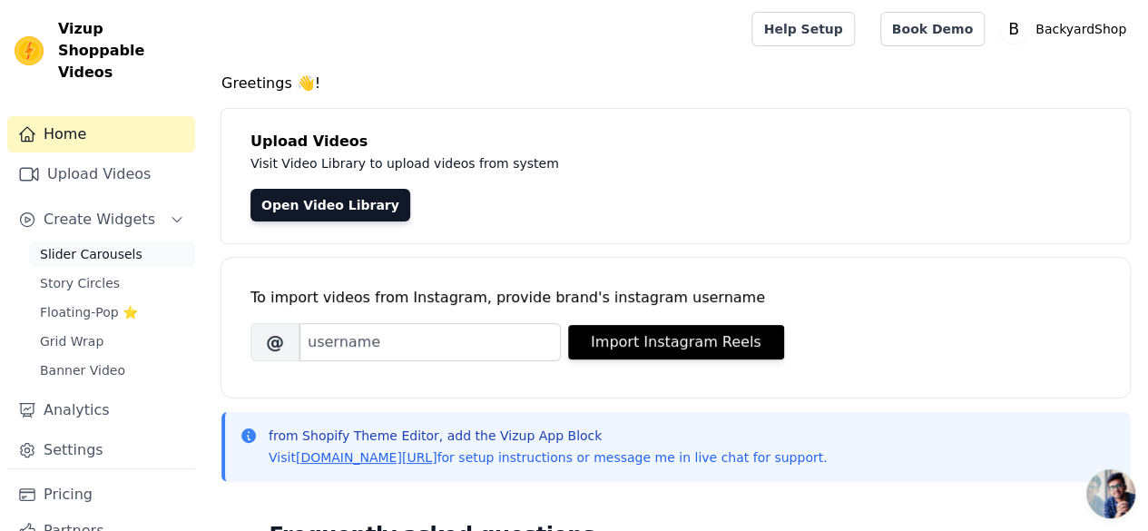
click at [85, 245] on span "Slider Carousels" at bounding box center [91, 254] width 103 height 18
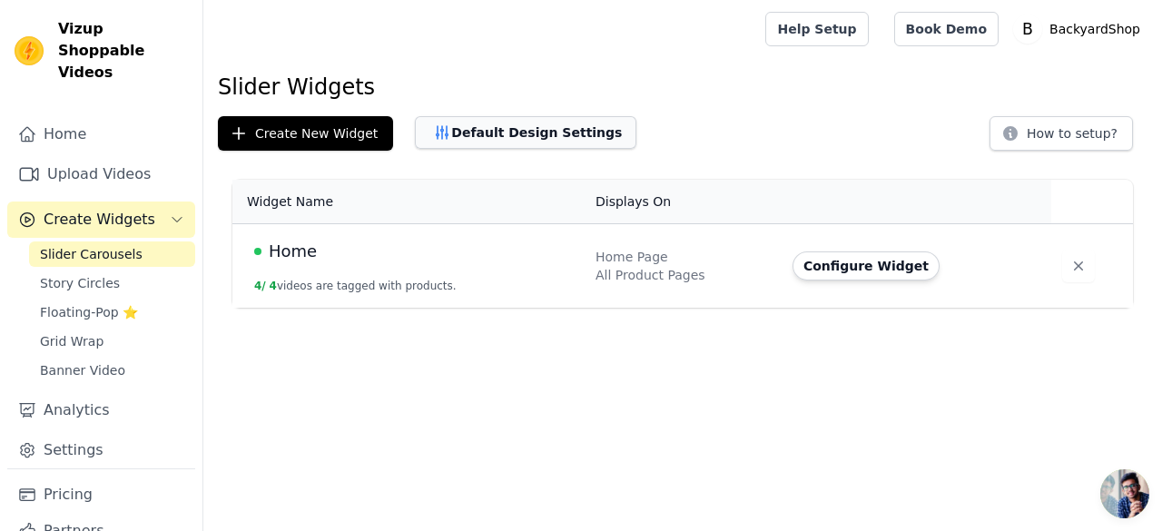
click at [467, 142] on button "Default Design Settings" at bounding box center [525, 132] width 221 height 33
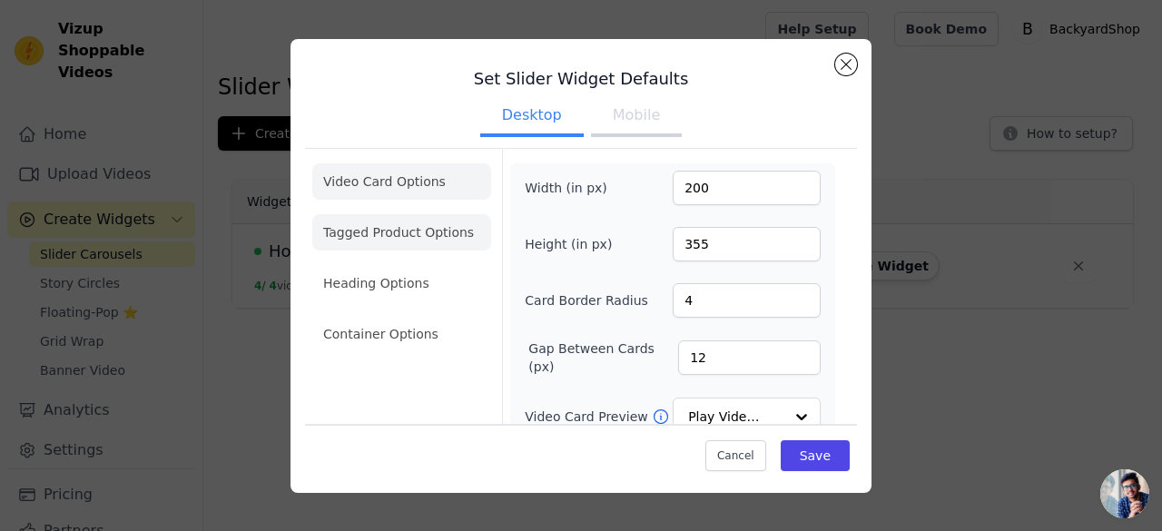
click at [445, 224] on li "Tagged Product Options" at bounding box center [401, 232] width 179 height 36
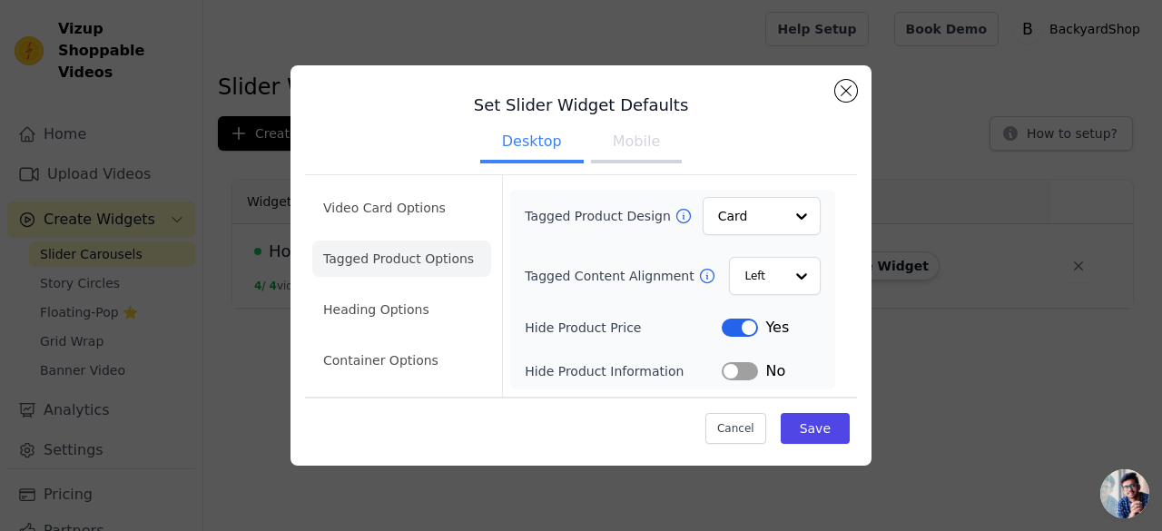
click at [634, 151] on button "Mobile" at bounding box center [636, 143] width 91 height 40
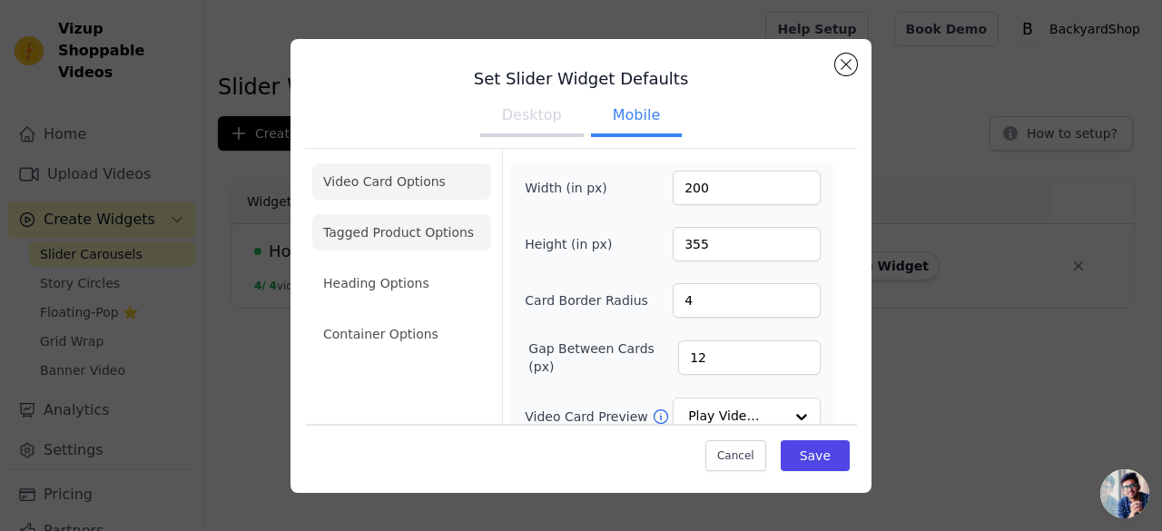
click at [457, 217] on li "Tagged Product Options" at bounding box center [401, 232] width 179 height 36
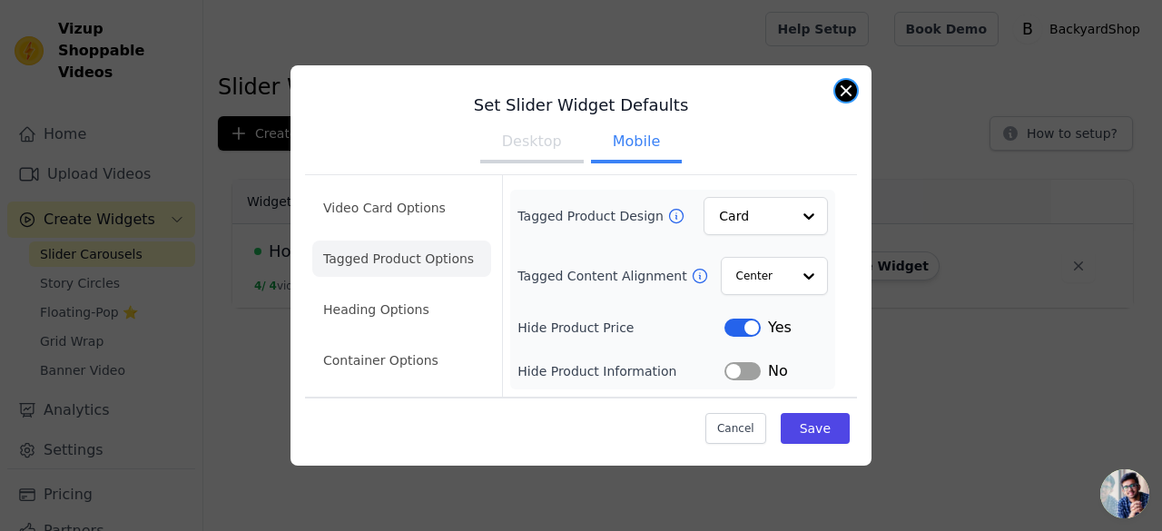
click at [851, 95] on button "Close modal" at bounding box center [846, 91] width 22 height 22
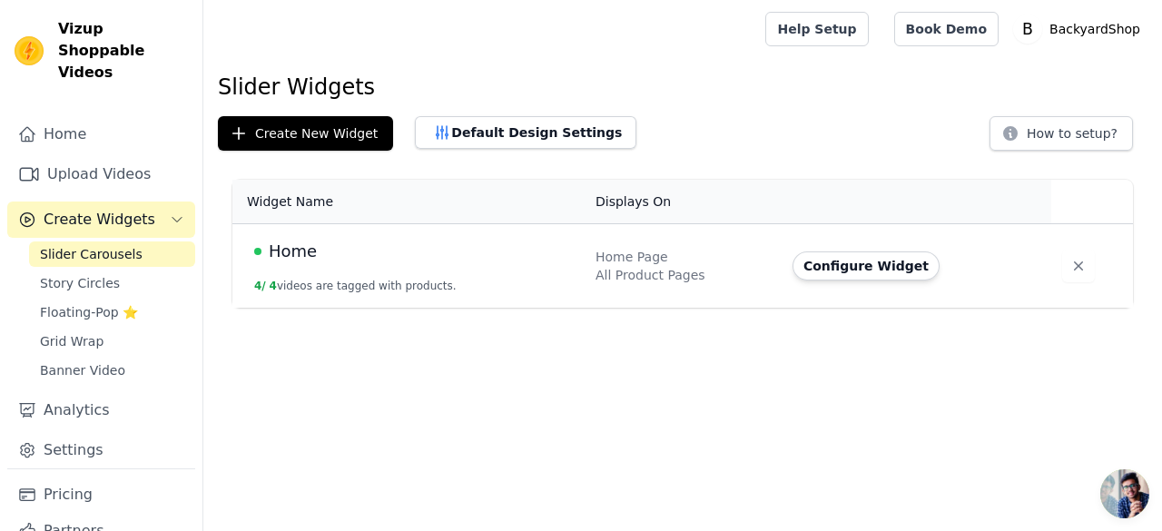
click at [868, 308] on html "Vizup Shoppable Videos Home Upload Videos Create Widgets Slider Carousels Story…" at bounding box center [581, 154] width 1162 height 308
click at [260, 310] on div "Widget Name Displays On Actions Home 4 / 4 videos are tagged with products. Hom…" at bounding box center [682, 243] width 958 height 142
click at [837, 268] on button "Configure Widget" at bounding box center [865, 265] width 147 height 29
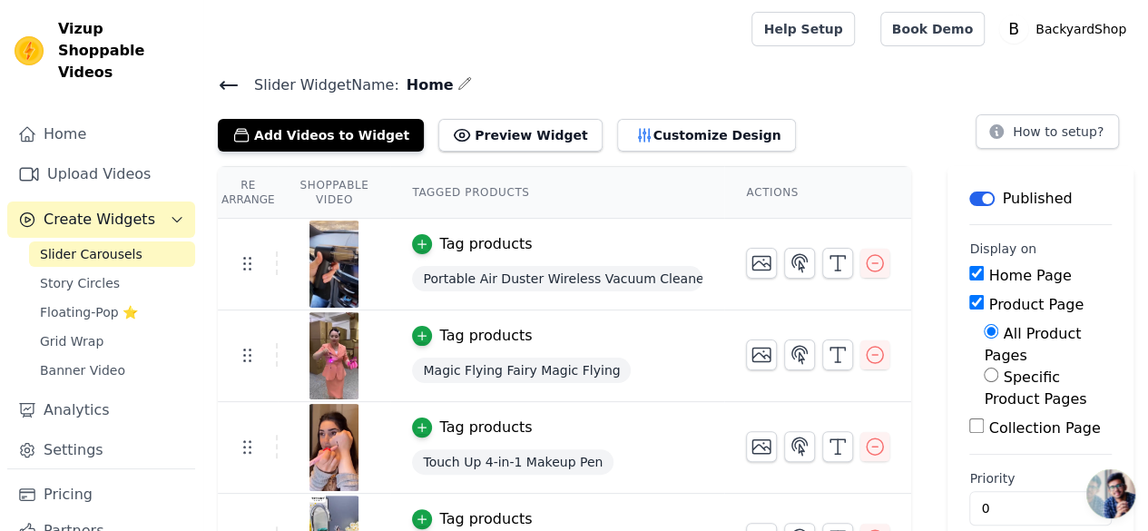
scroll to position [51, 0]
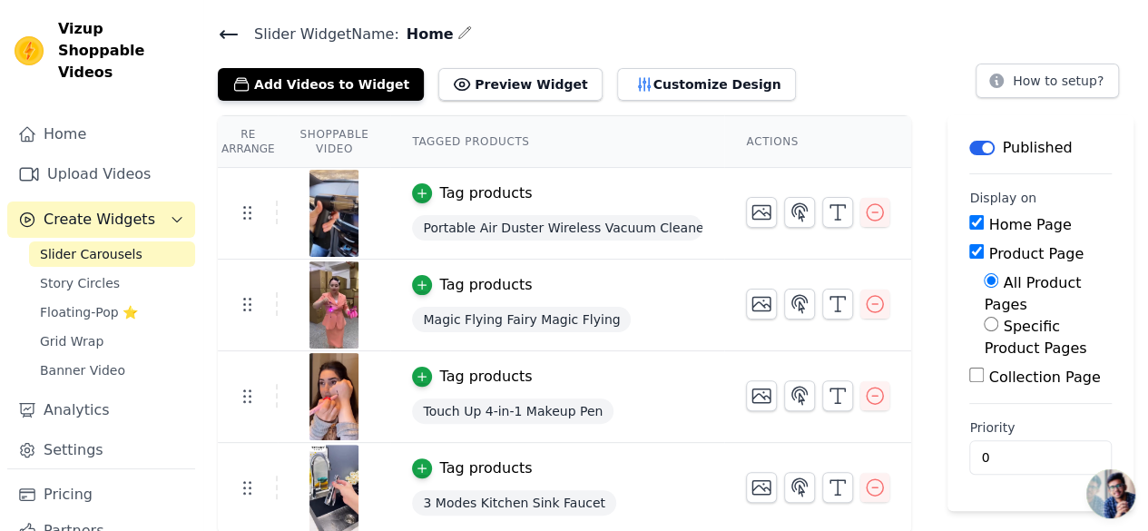
click at [231, 36] on icon at bounding box center [229, 35] width 22 height 22
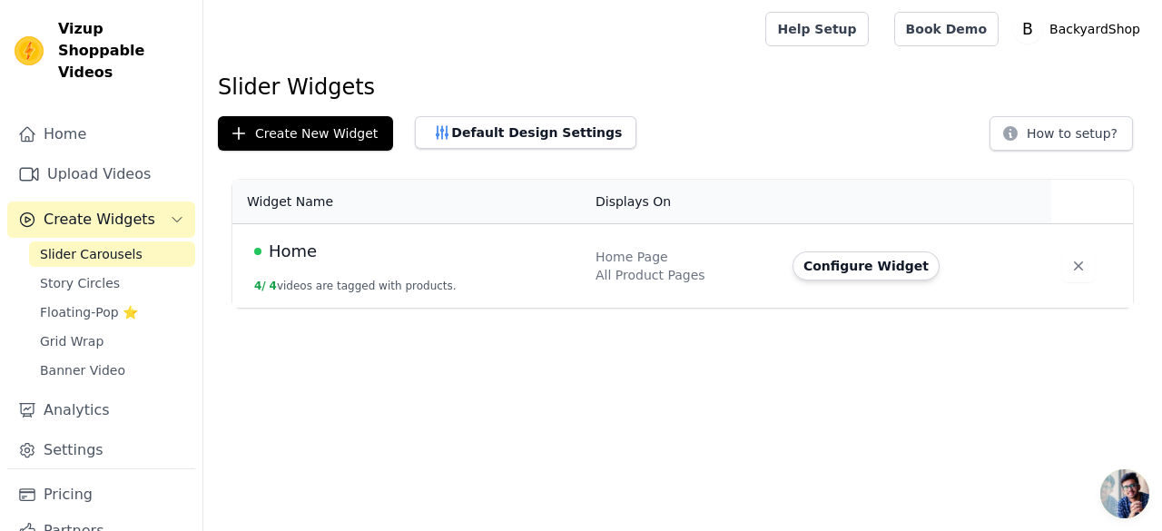
click at [398, 308] on html "Vizup Shoppable Videos Home Upload Videos Create Widgets Slider Carousels Story…" at bounding box center [581, 154] width 1162 height 308
click at [305, 132] on button "Create New Widget" at bounding box center [305, 133] width 175 height 34
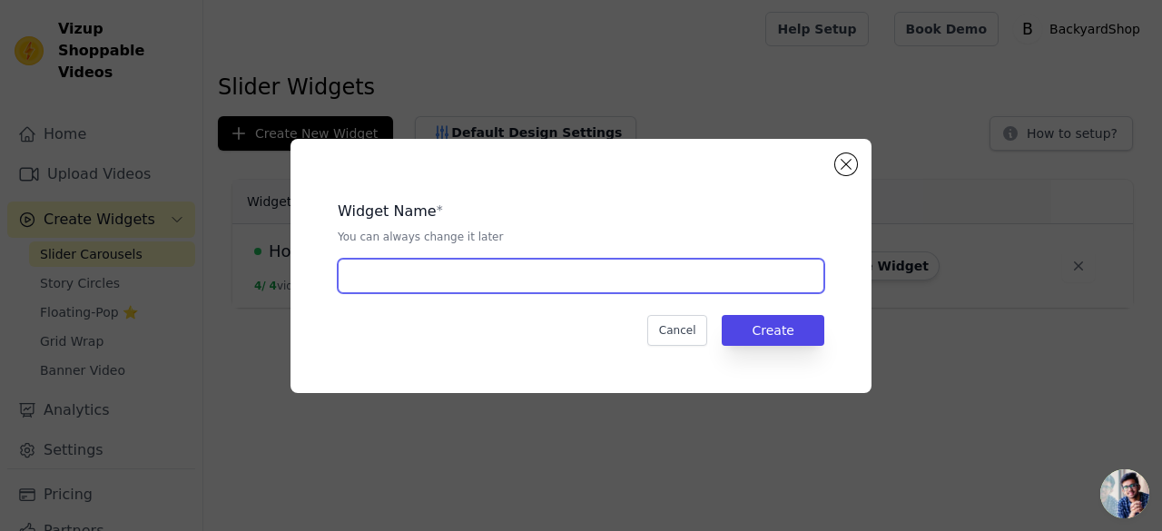
click at [442, 272] on input "text" at bounding box center [581, 276] width 486 height 34
type input "Product"
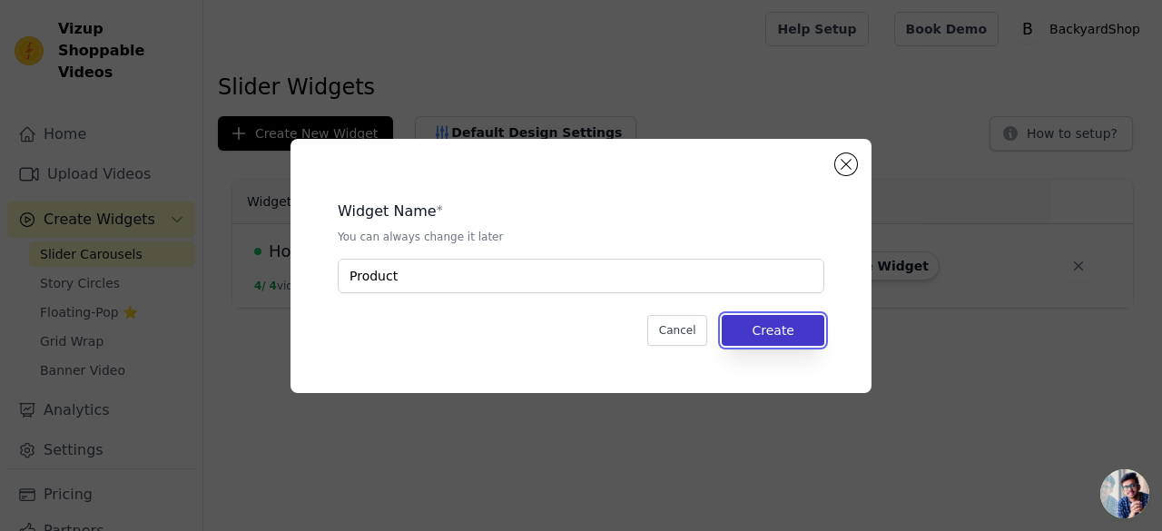
click at [784, 331] on button "Create" at bounding box center [773, 330] width 103 height 31
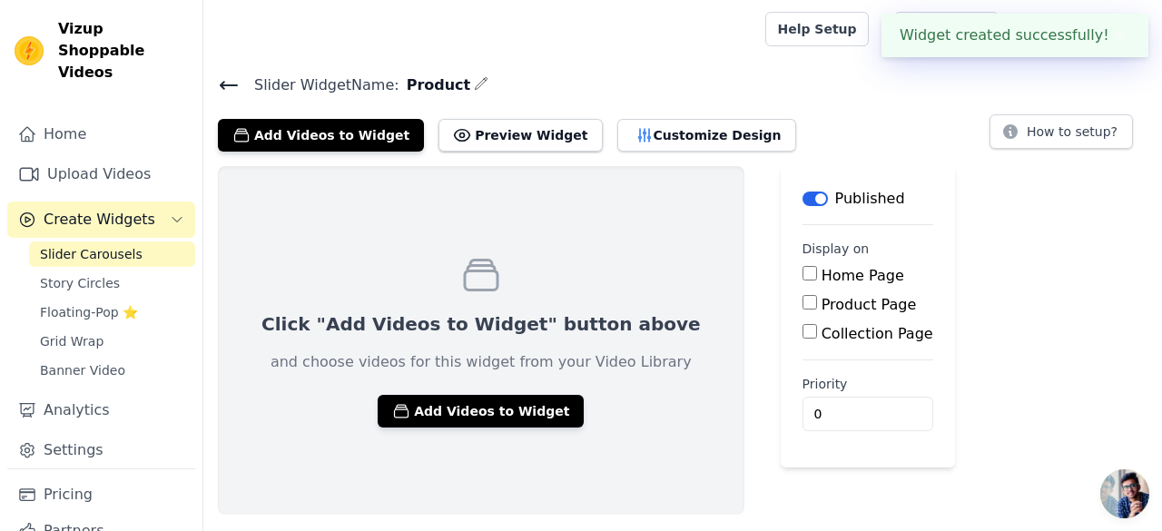
click at [802, 301] on input "Product Page" at bounding box center [809, 302] width 15 height 15
checkbox input "true"
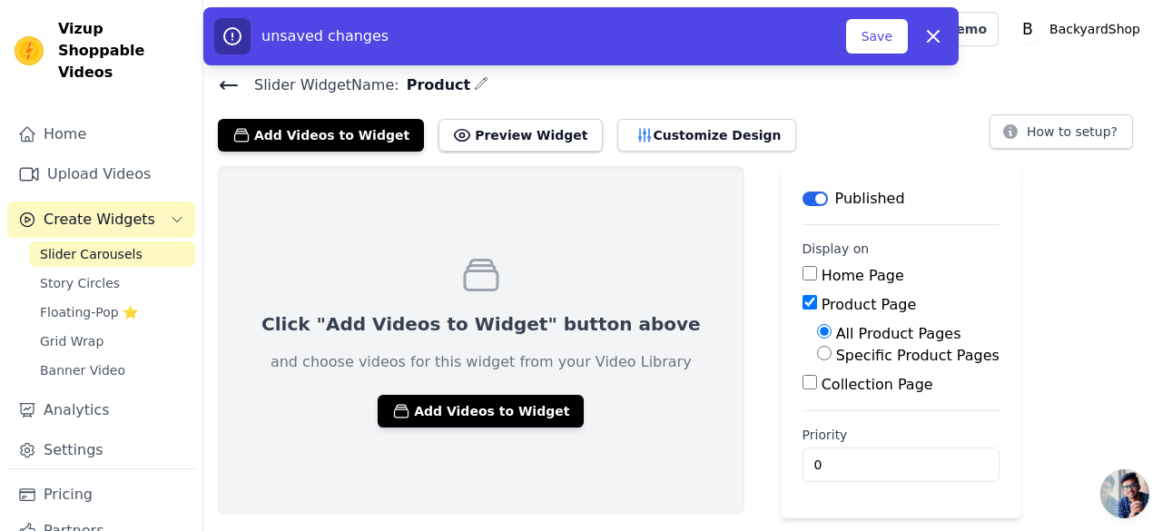
click at [817, 347] on input "Specific Product Pages" at bounding box center [824, 353] width 15 height 15
radio input "true"
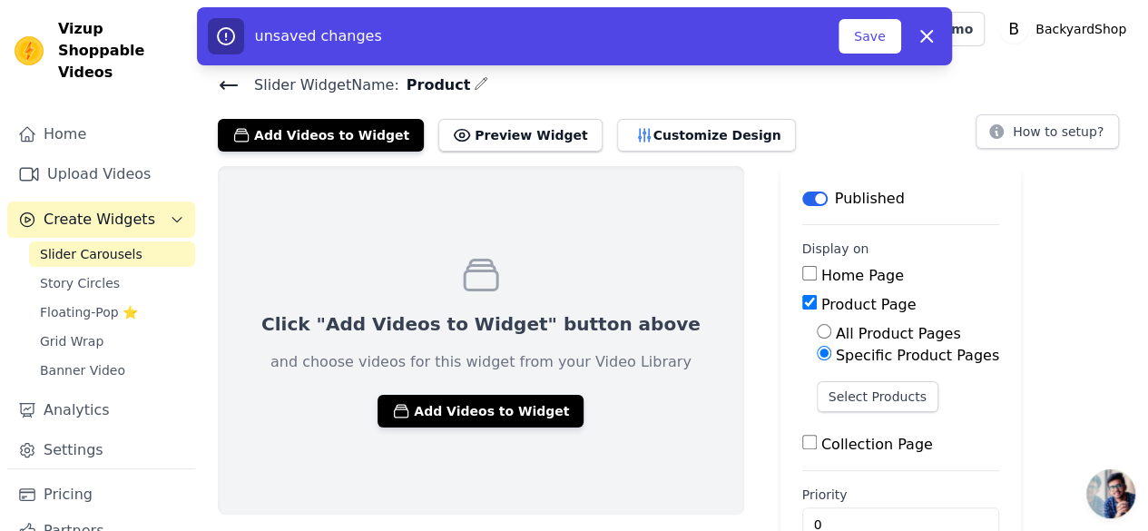
click at [817, 328] on input "All Product Pages" at bounding box center [824, 331] width 15 height 15
radio input "true"
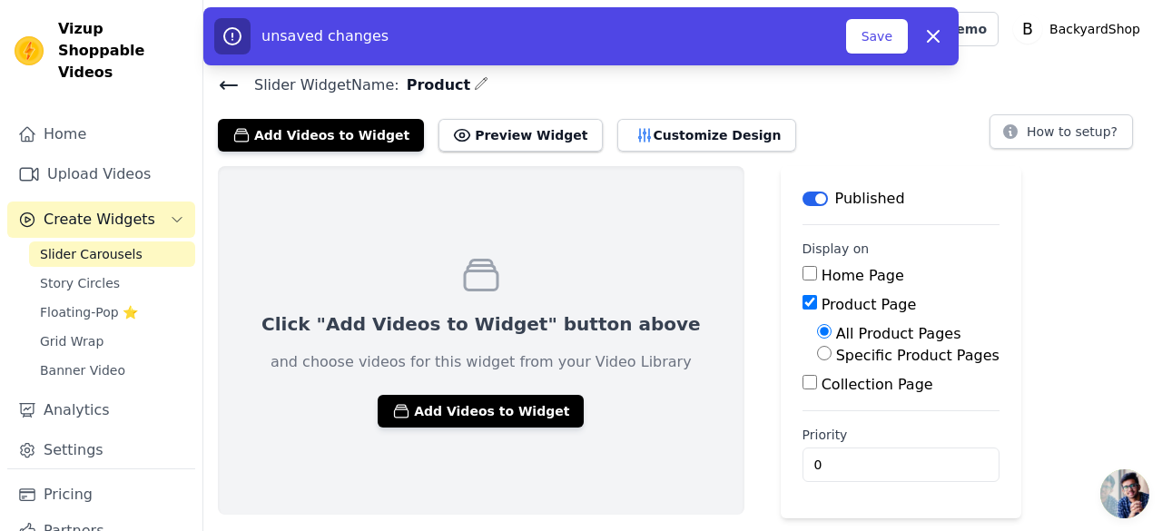
click at [817, 351] on input "Specific Product Pages" at bounding box center [824, 353] width 15 height 15
radio input "true"
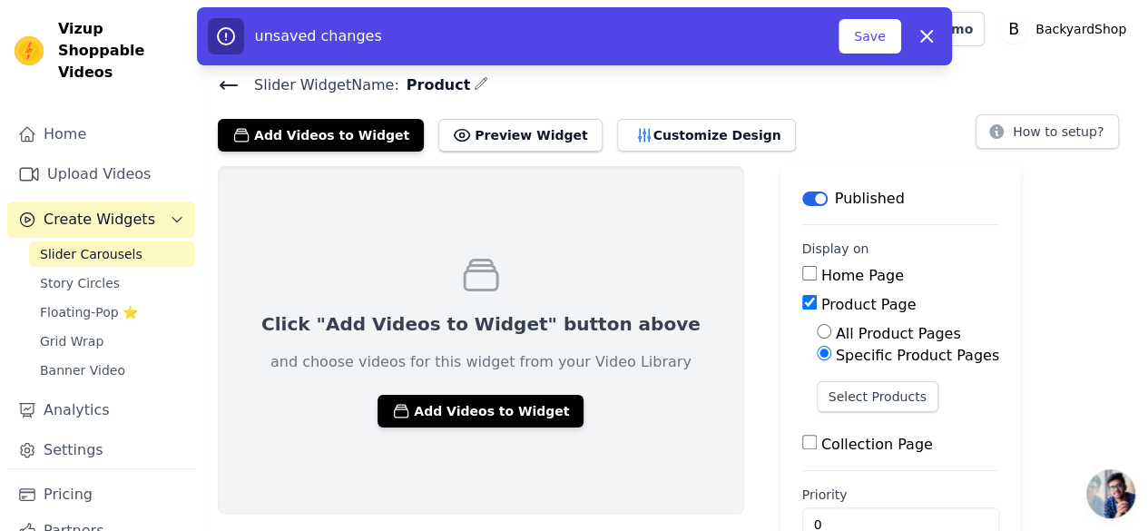
click at [817, 338] on input "All Product Pages" at bounding box center [824, 331] width 15 height 15
radio input "true"
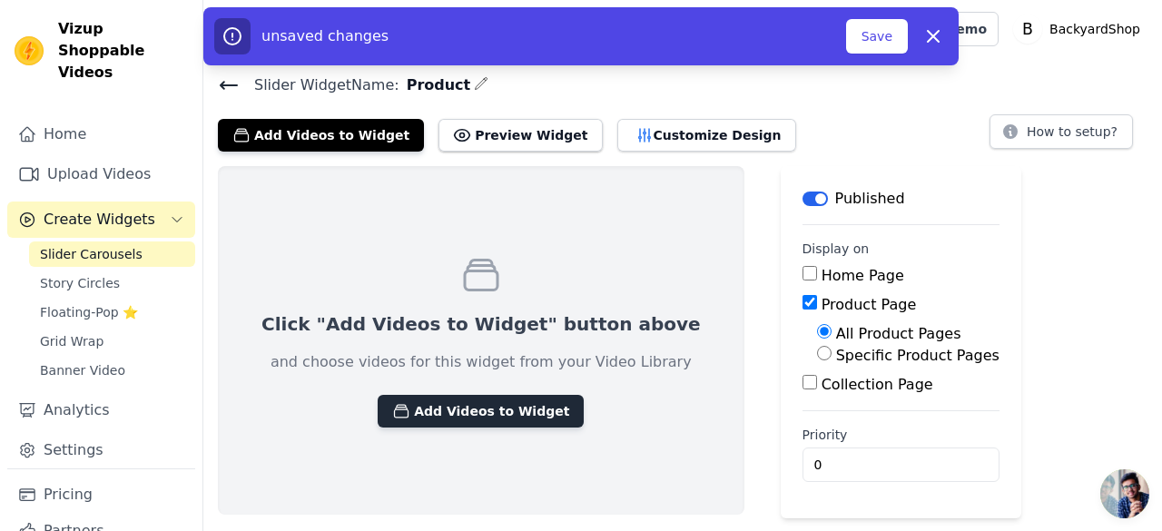
click at [481, 404] on button "Add Videos to Widget" at bounding box center [481, 411] width 206 height 33
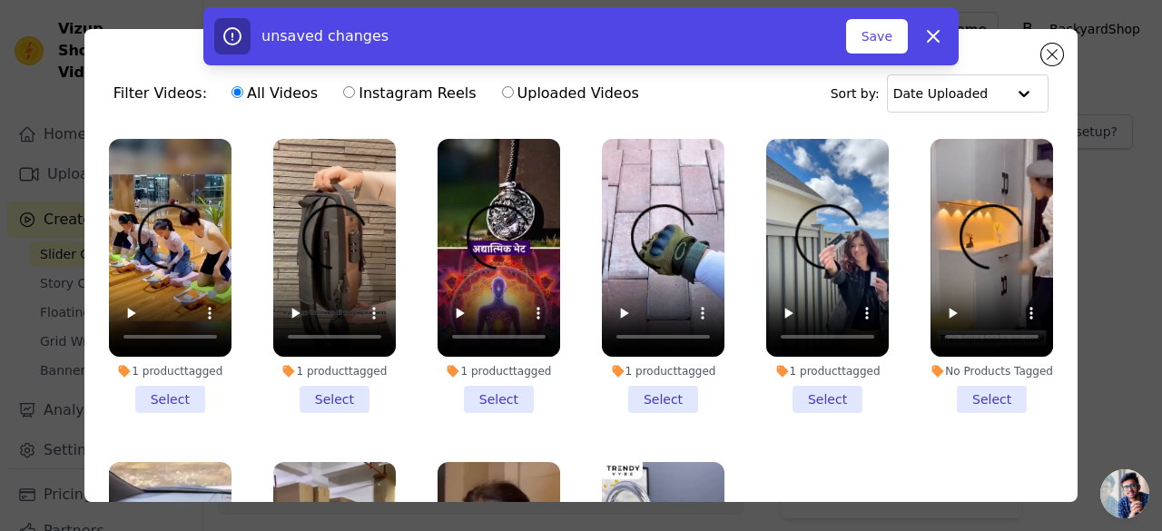
click at [166, 395] on li "1 product tagged Select" at bounding box center [170, 276] width 123 height 274
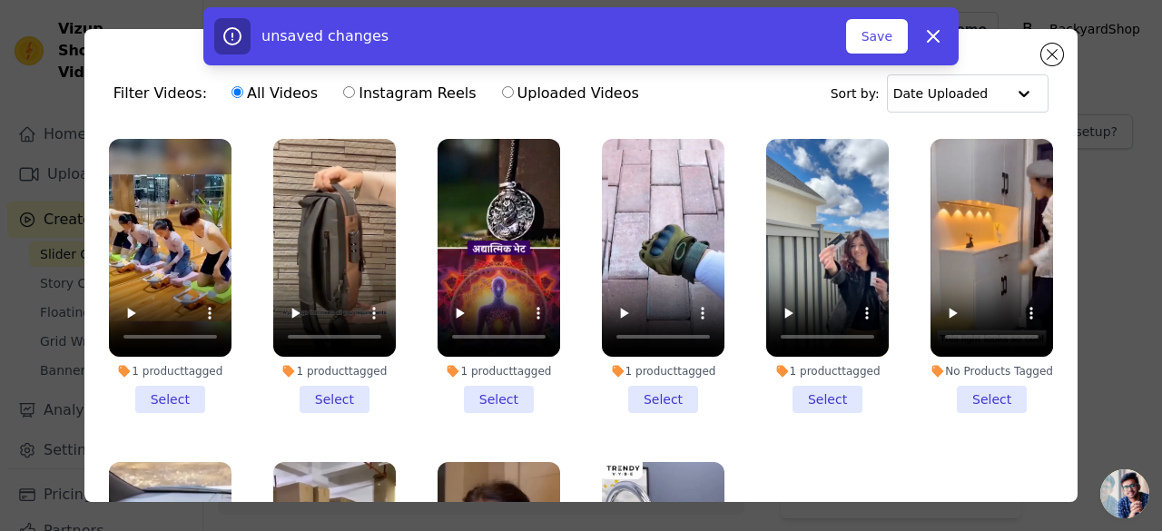
click at [0, 0] on input "1 product tagged Select" at bounding box center [0, 0] width 0 height 0
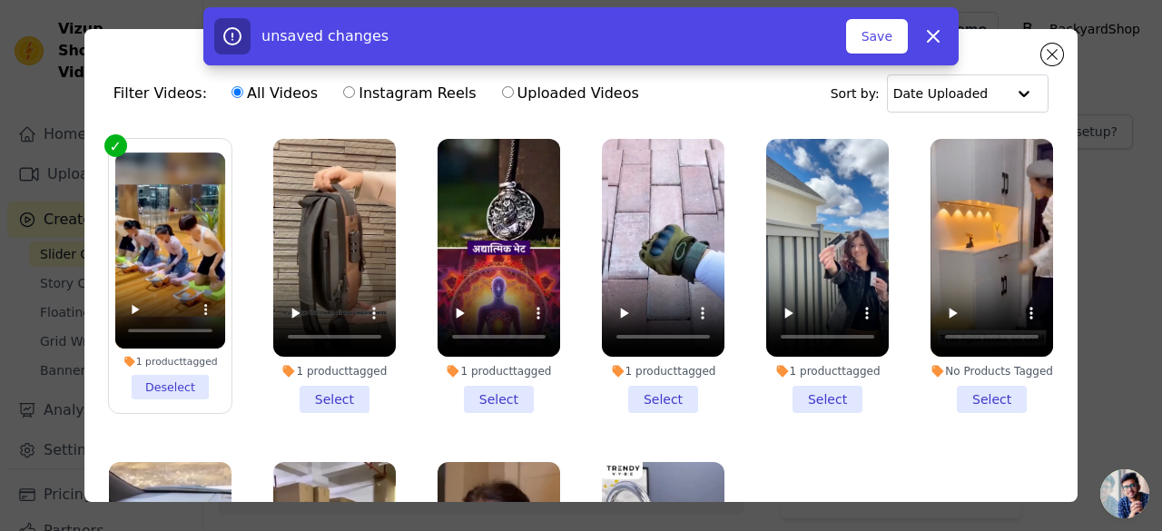
click at [332, 395] on li "1 product tagged Select" at bounding box center [334, 276] width 123 height 274
click at [0, 0] on input "1 product tagged Select" at bounding box center [0, 0] width 0 height 0
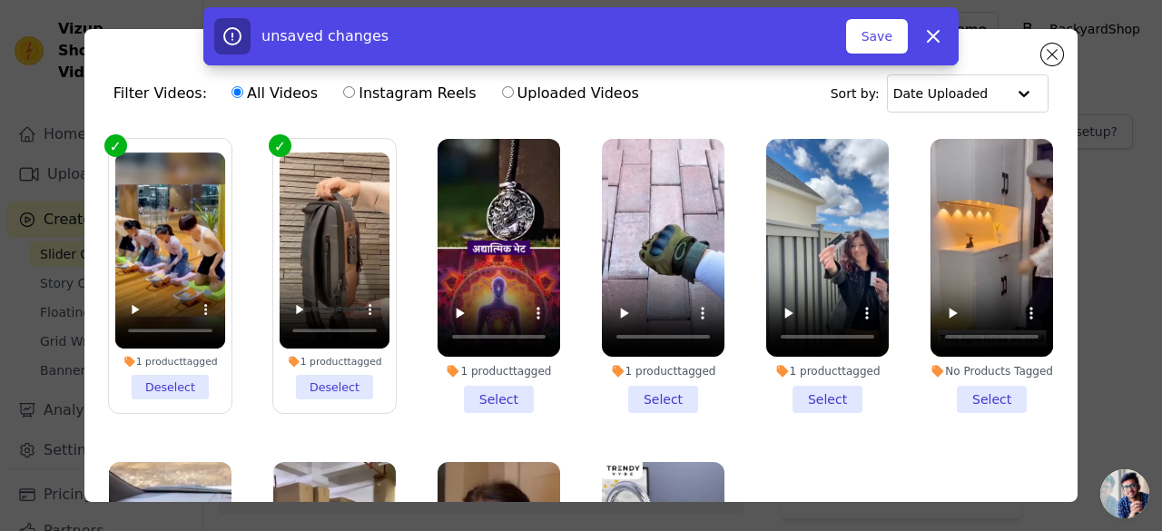
click at [660, 388] on li "1 product tagged Select" at bounding box center [663, 276] width 123 height 274
click at [0, 0] on input "1 product tagged Select" at bounding box center [0, 0] width 0 height 0
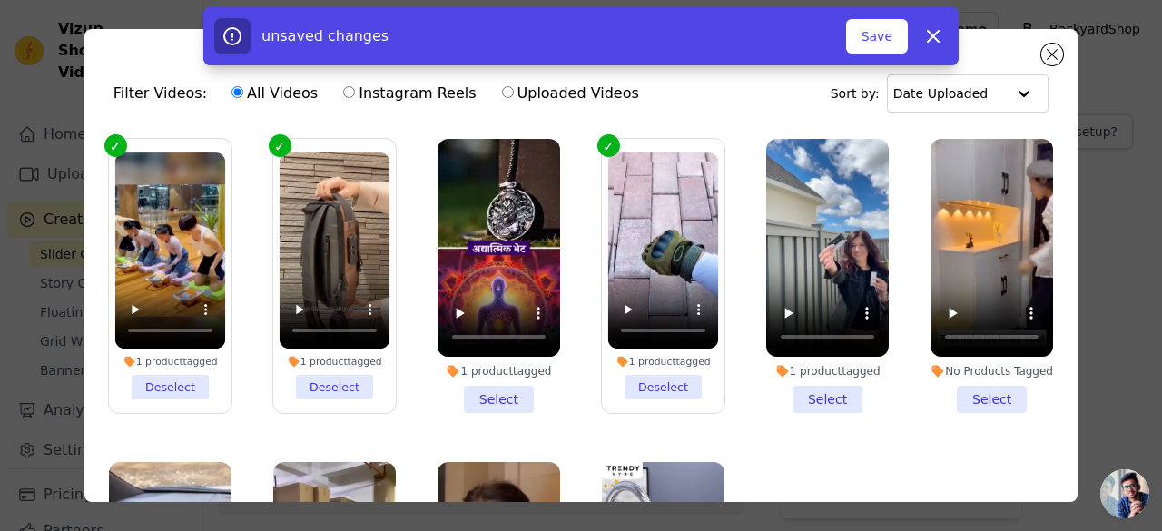
click at [803, 394] on li "1 product tagged Select" at bounding box center [827, 276] width 123 height 274
click at [0, 0] on input "1 product tagged Select" at bounding box center [0, 0] width 0 height 0
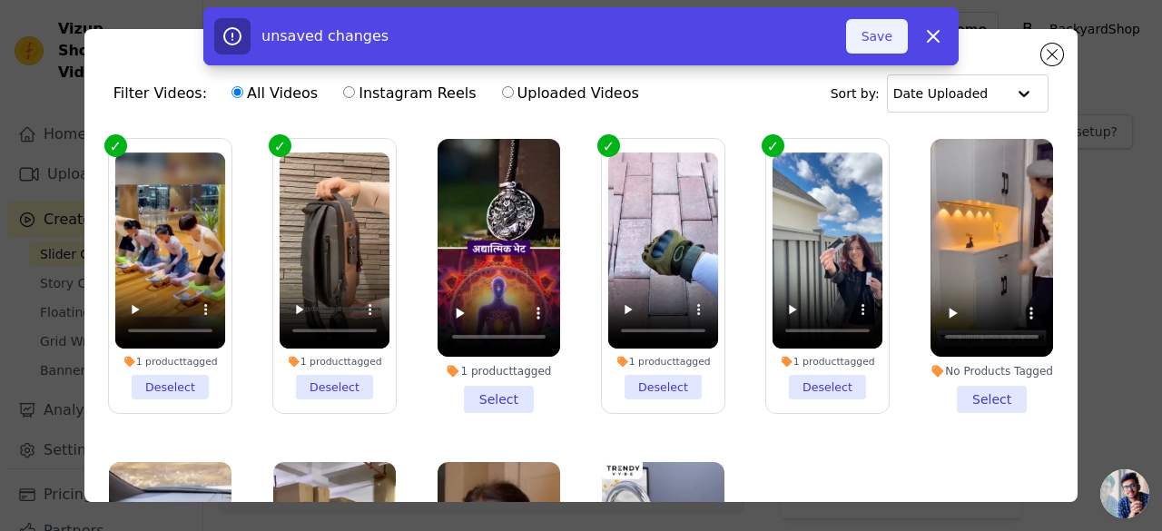
click at [879, 40] on button "Save" at bounding box center [877, 36] width 62 height 34
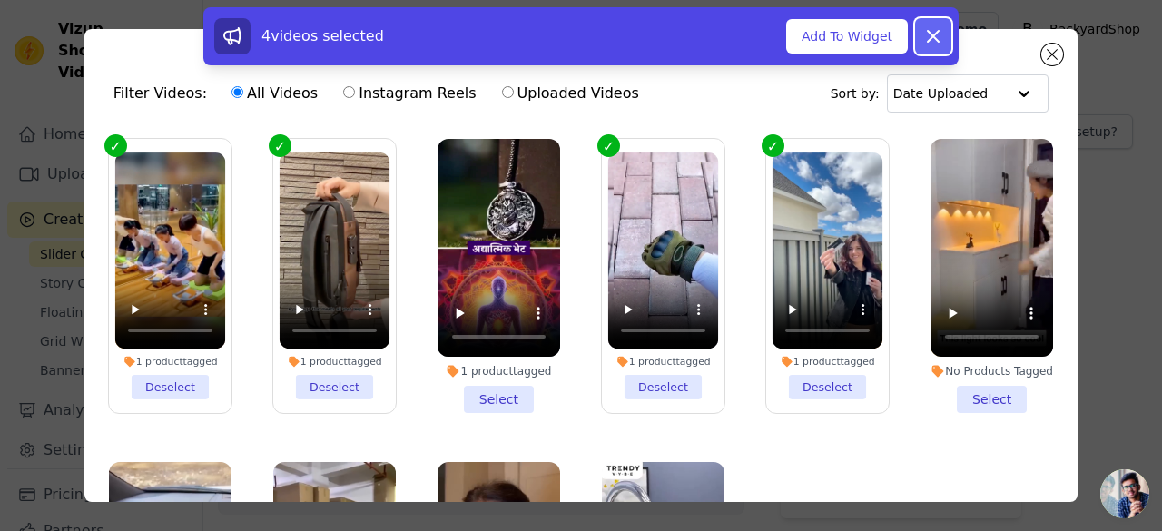
click at [925, 27] on icon at bounding box center [933, 36] width 22 height 22
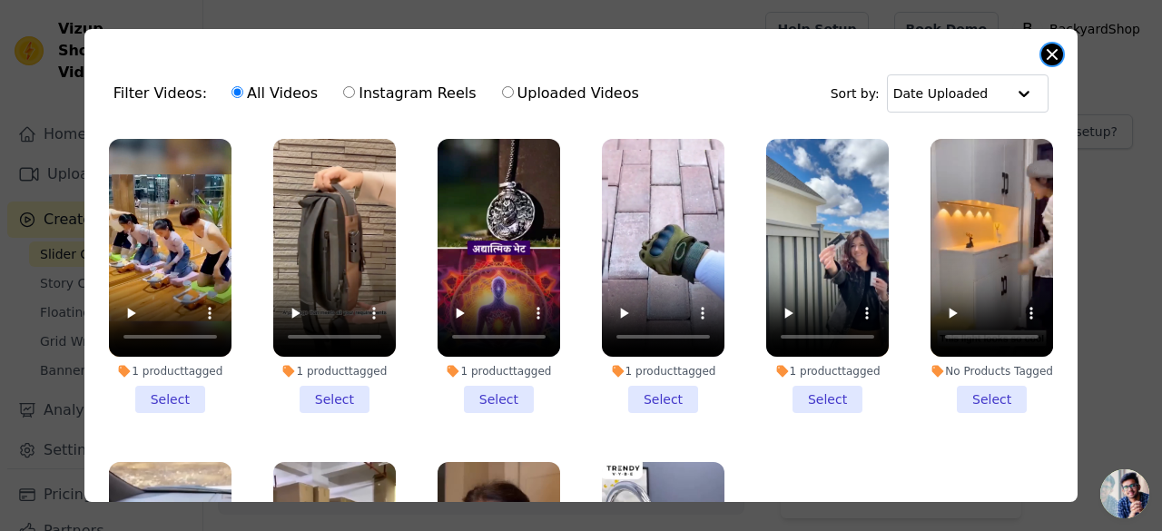
click at [1056, 54] on button "Close modal" at bounding box center [1052, 55] width 22 height 22
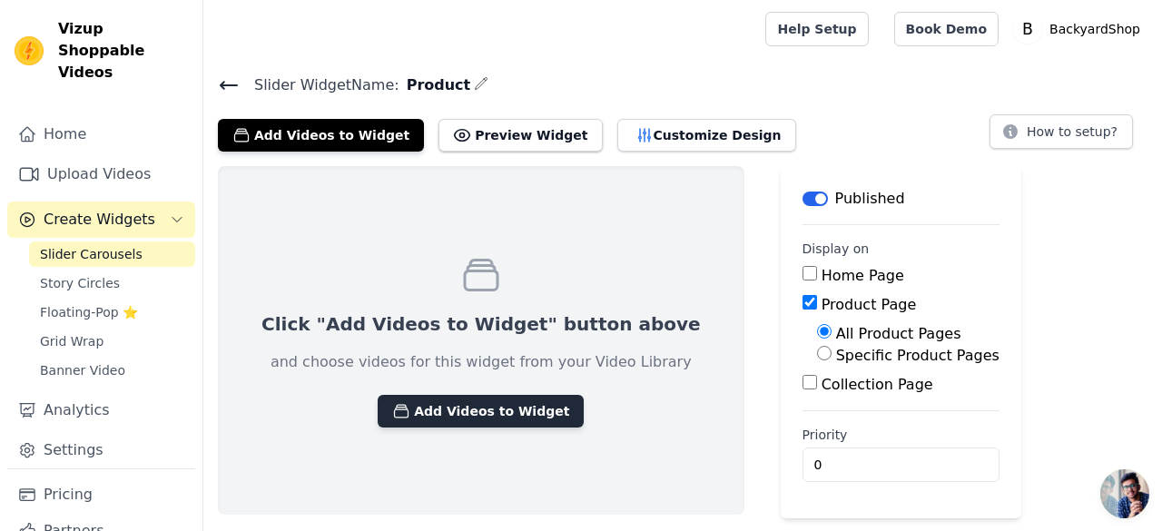
click at [481, 417] on button "Add Videos to Widget" at bounding box center [481, 411] width 206 height 33
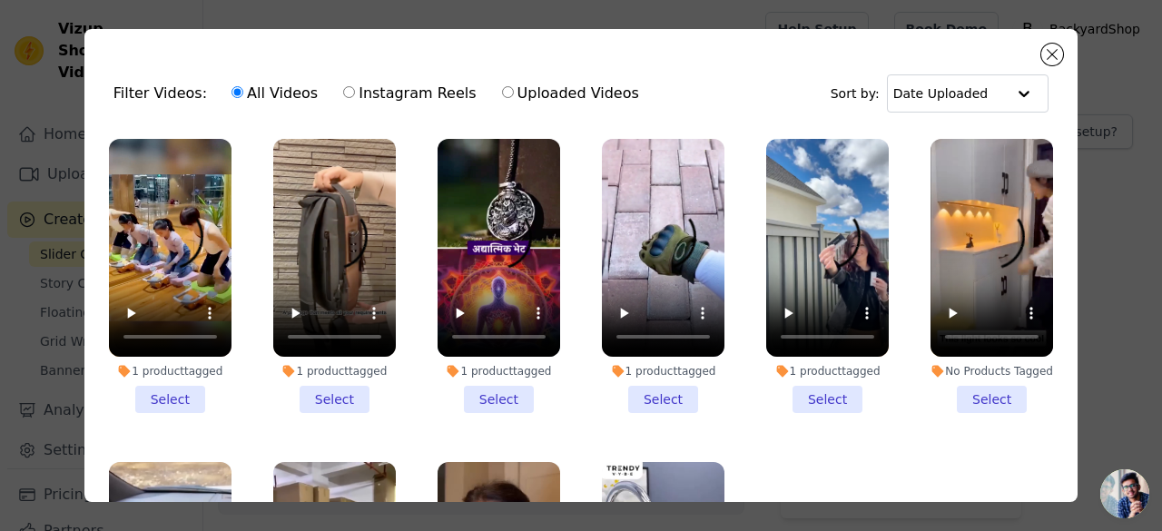
click at [171, 394] on li "1 product tagged Select" at bounding box center [170, 276] width 123 height 274
click at [0, 0] on input "1 product tagged Select" at bounding box center [0, 0] width 0 height 0
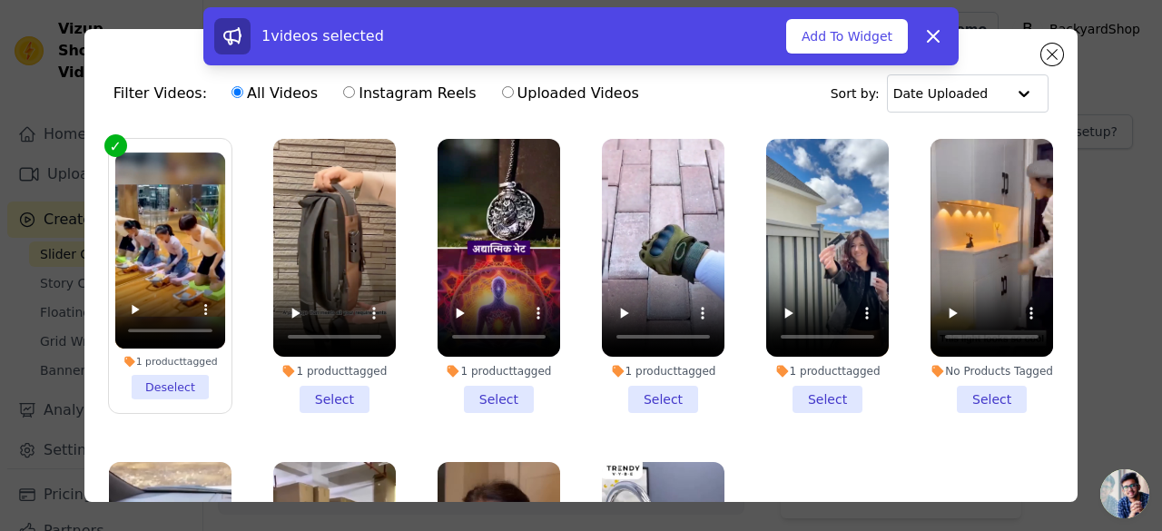
click at [320, 388] on li "1 product tagged Select" at bounding box center [334, 276] width 123 height 274
click at [0, 0] on input "1 product tagged Select" at bounding box center [0, 0] width 0 height 0
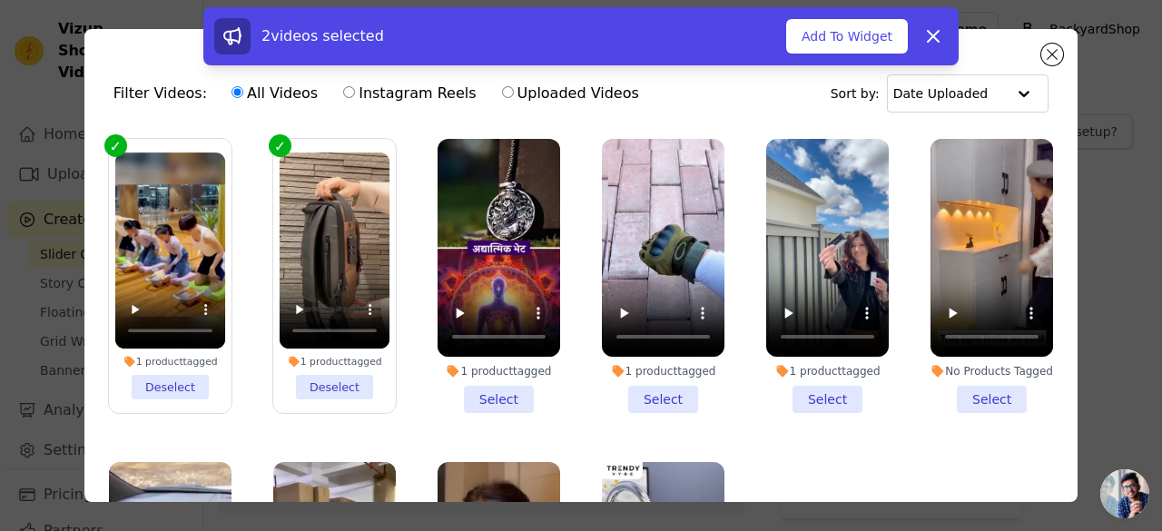
click at [651, 389] on li "1 product tagged Select" at bounding box center [663, 276] width 123 height 274
click at [0, 0] on input "1 product tagged Select" at bounding box center [0, 0] width 0 height 0
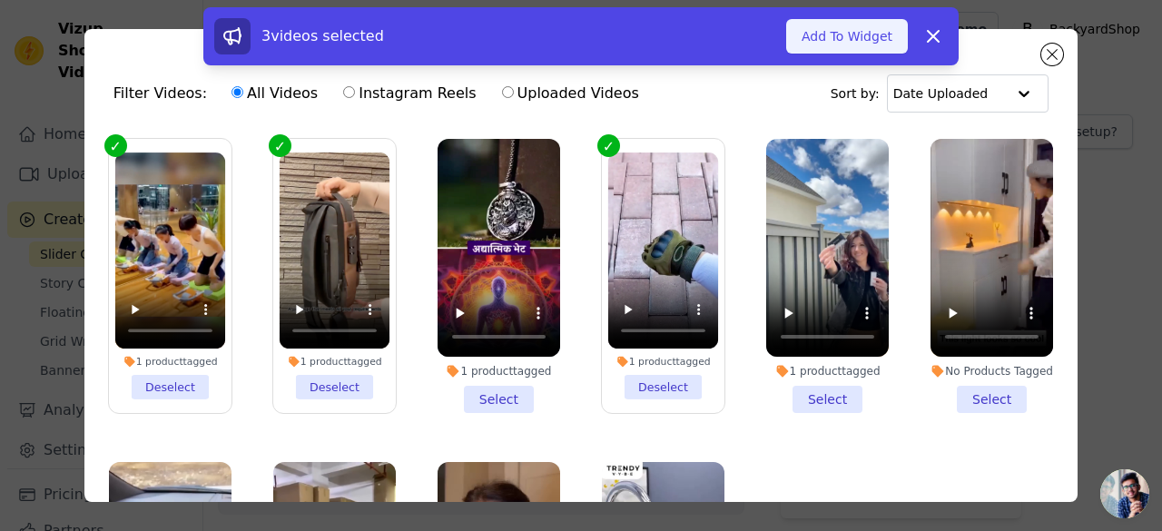
click at [866, 34] on button "Add To Widget" at bounding box center [847, 36] width 122 height 34
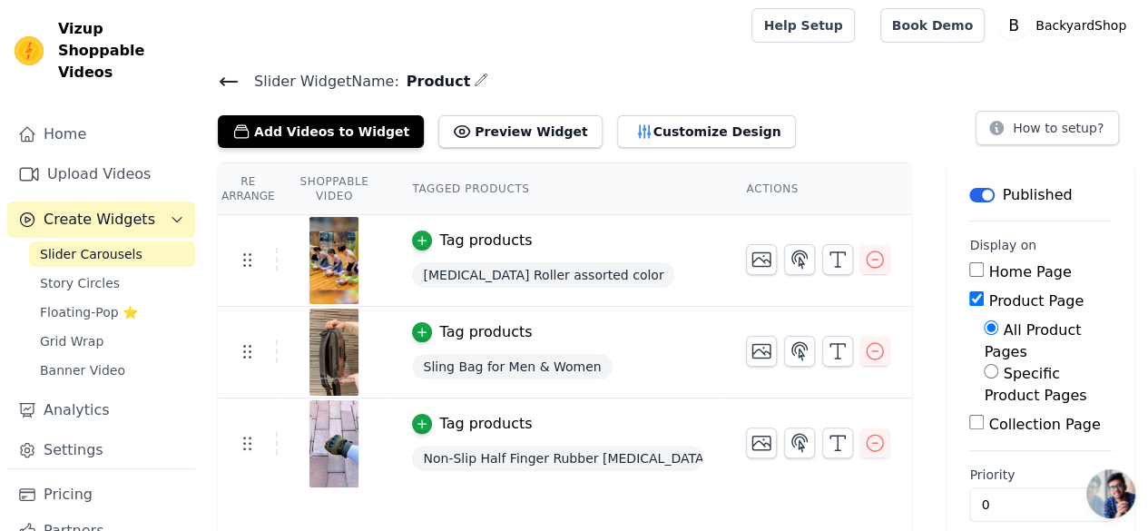
scroll to position [5, 0]
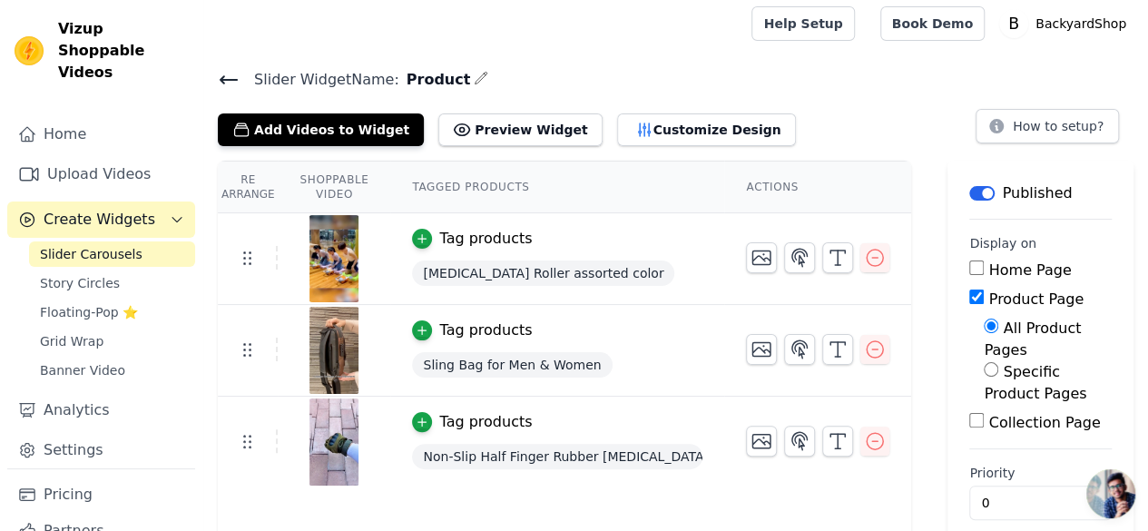
click at [238, 92] on div "Slider Widget Name: Product Add Videos to Widget Preview Widget Customize Desig…" at bounding box center [675, 106] width 945 height 79
click at [231, 81] on icon at bounding box center [229, 80] width 22 height 22
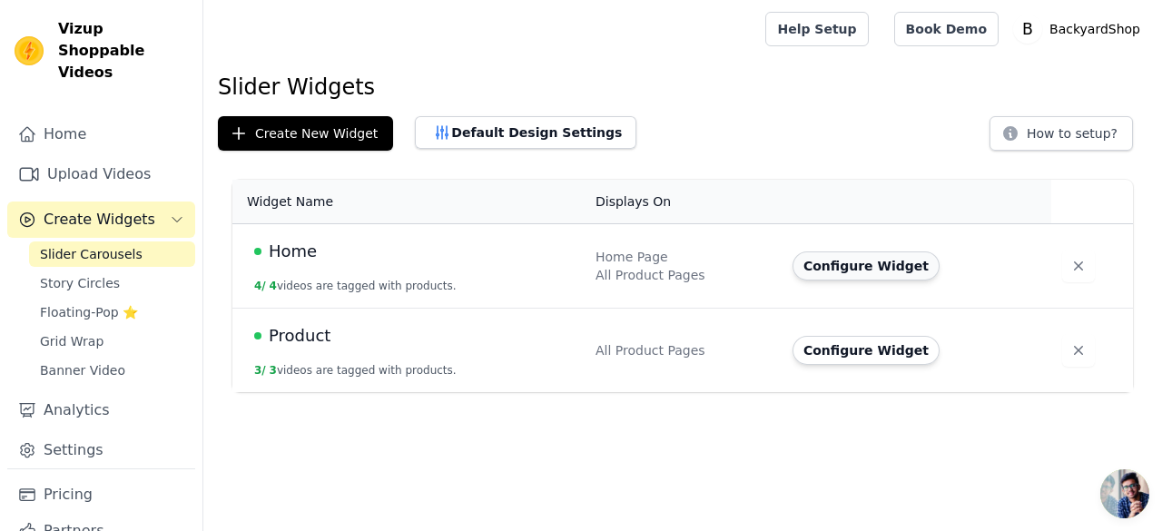
click at [871, 260] on button "Configure Widget" at bounding box center [865, 265] width 147 height 29
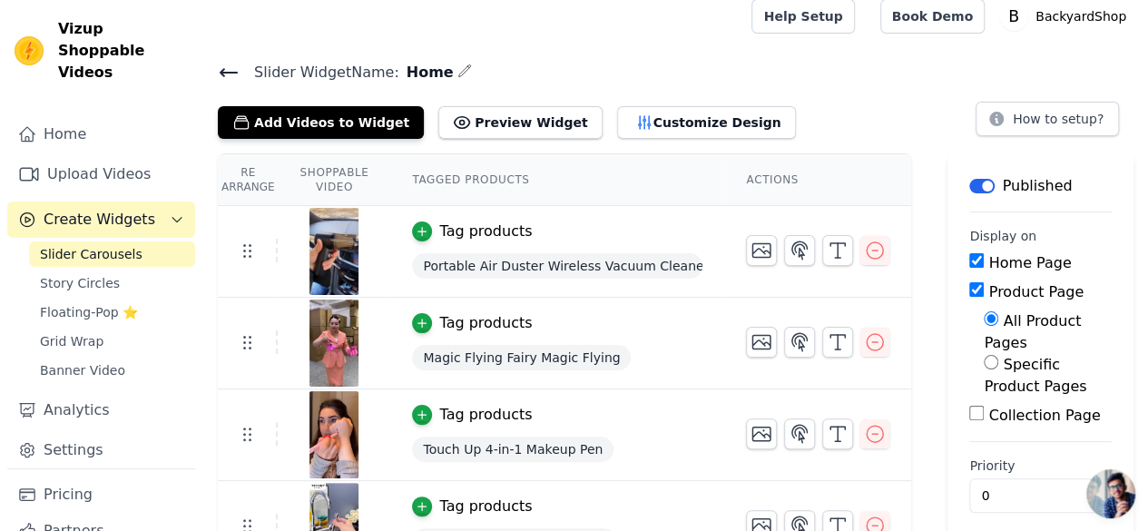
scroll to position [51, 0]
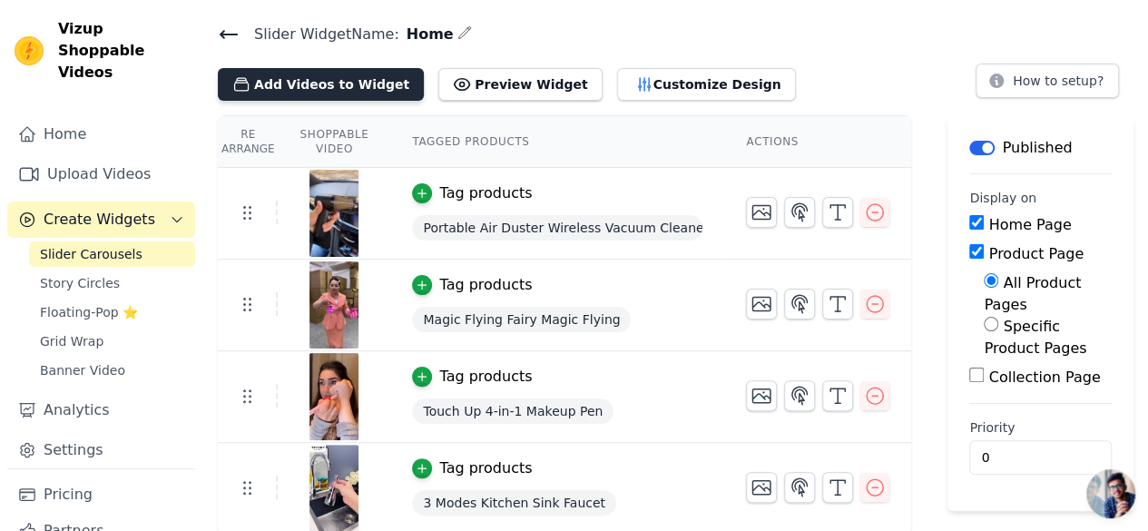
click at [305, 88] on button "Add Videos to Widget" at bounding box center [321, 84] width 206 height 33
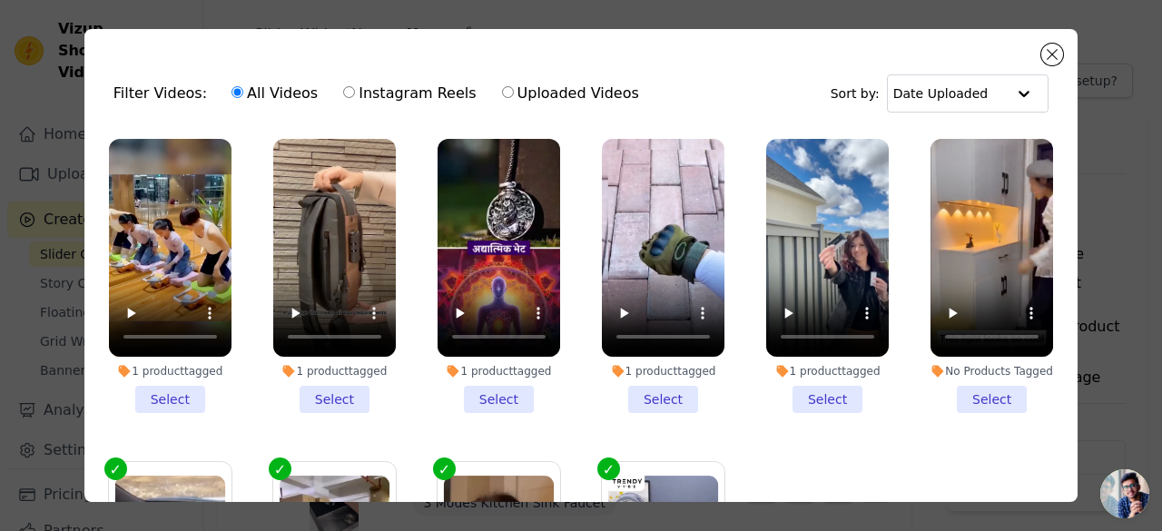
drag, startPoint x: 173, startPoint y: 387, endPoint x: 338, endPoint y: 377, distance: 164.6
click at [179, 388] on li "1 product tagged Select" at bounding box center [170, 276] width 123 height 274
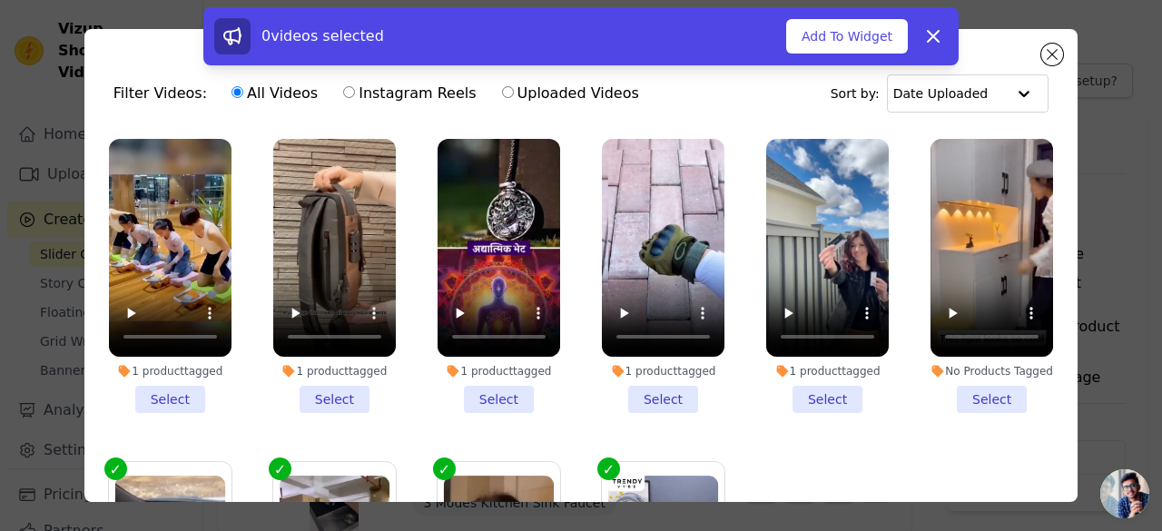
click at [335, 388] on li "1 product tagged Select" at bounding box center [334, 276] width 123 height 274
click at [0, 0] on input "1 product tagged Select" at bounding box center [0, 0] width 0 height 0
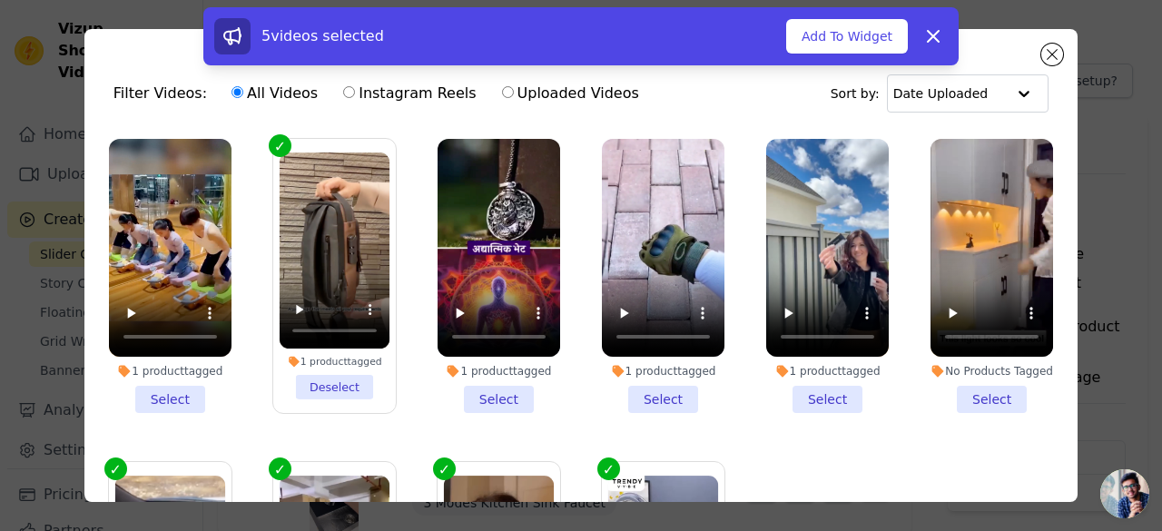
click at [154, 397] on li "1 product tagged Select" at bounding box center [170, 276] width 123 height 274
click at [0, 0] on input "1 product tagged Select" at bounding box center [0, 0] width 0 height 0
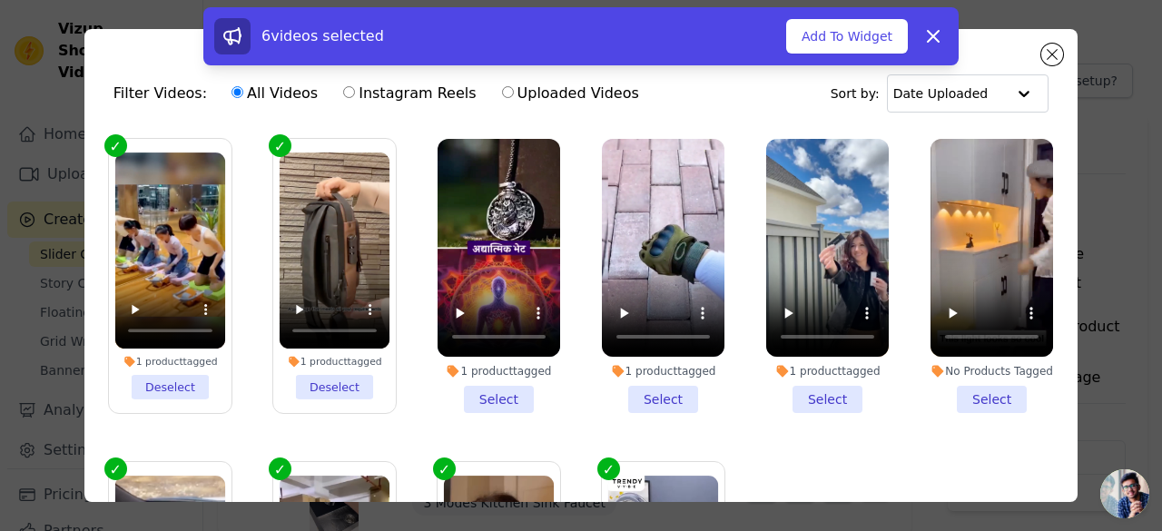
click at [486, 389] on li "1 product tagged Select" at bounding box center [498, 276] width 123 height 274
click at [0, 0] on input "1 product tagged Select" at bounding box center [0, 0] width 0 height 0
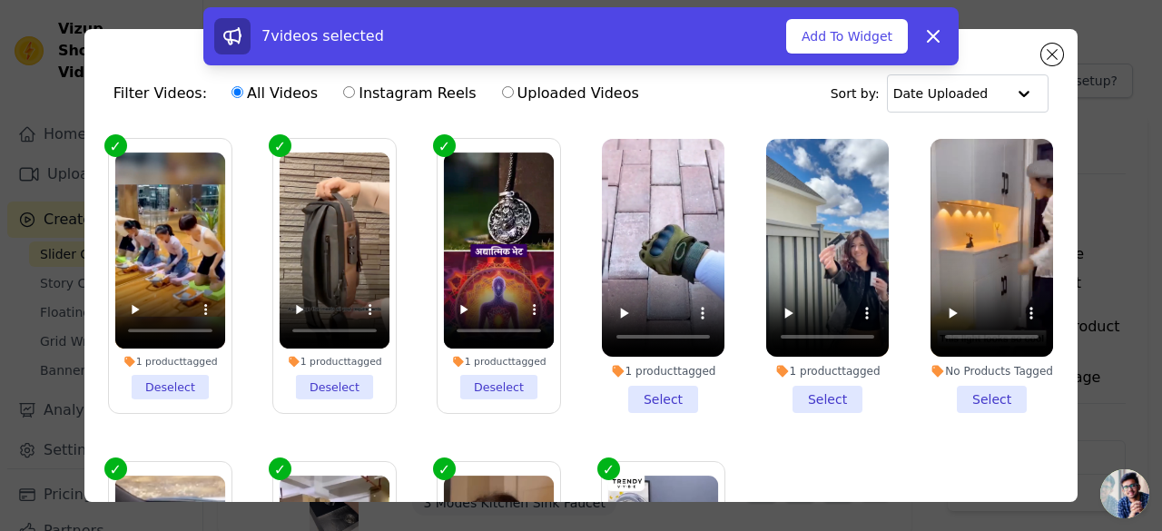
click at [644, 385] on li "1 product tagged Select" at bounding box center [663, 276] width 123 height 274
click at [0, 0] on input "1 product tagged Select" at bounding box center [0, 0] width 0 height 0
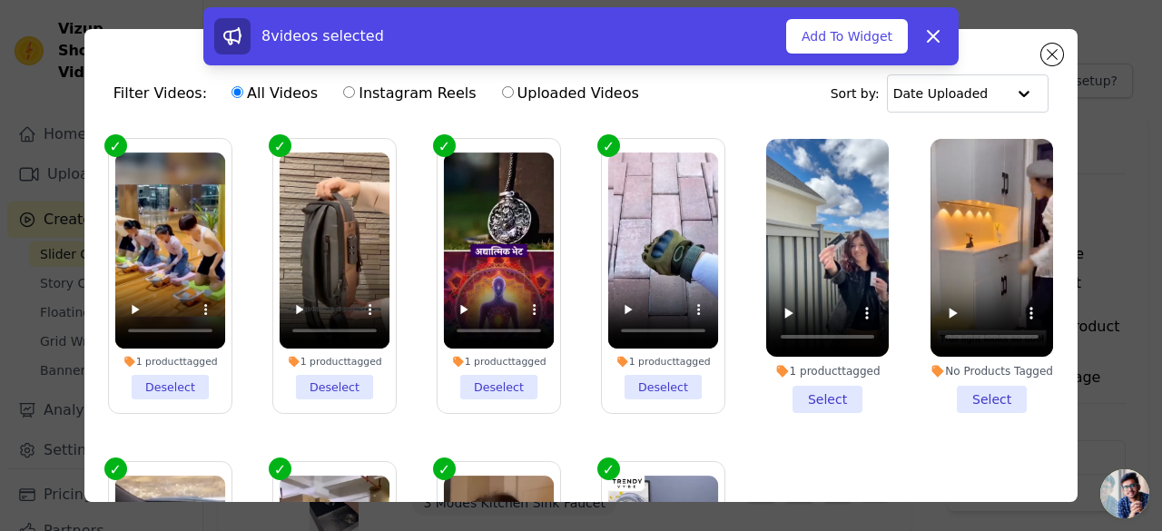
click at [644, 385] on li "1 product tagged Deselect" at bounding box center [663, 275] width 111 height 247
click at [0, 0] on input "1 product tagged Deselect" at bounding box center [0, 0] width 0 height 0
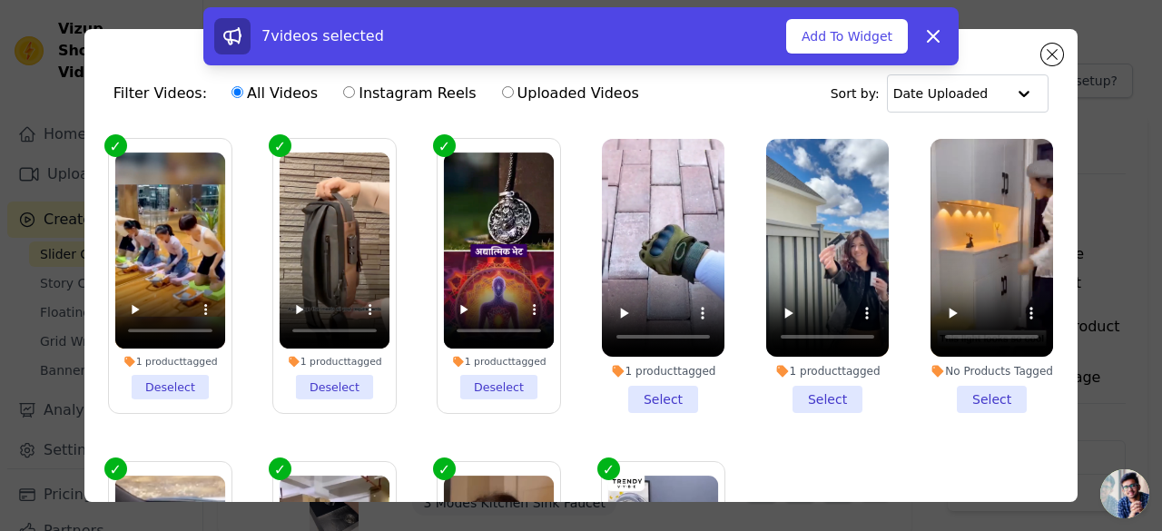
click at [499, 382] on li "1 product tagged Deselect" at bounding box center [499, 275] width 111 height 247
click at [0, 0] on input "1 product tagged Deselect" at bounding box center [0, 0] width 0 height 0
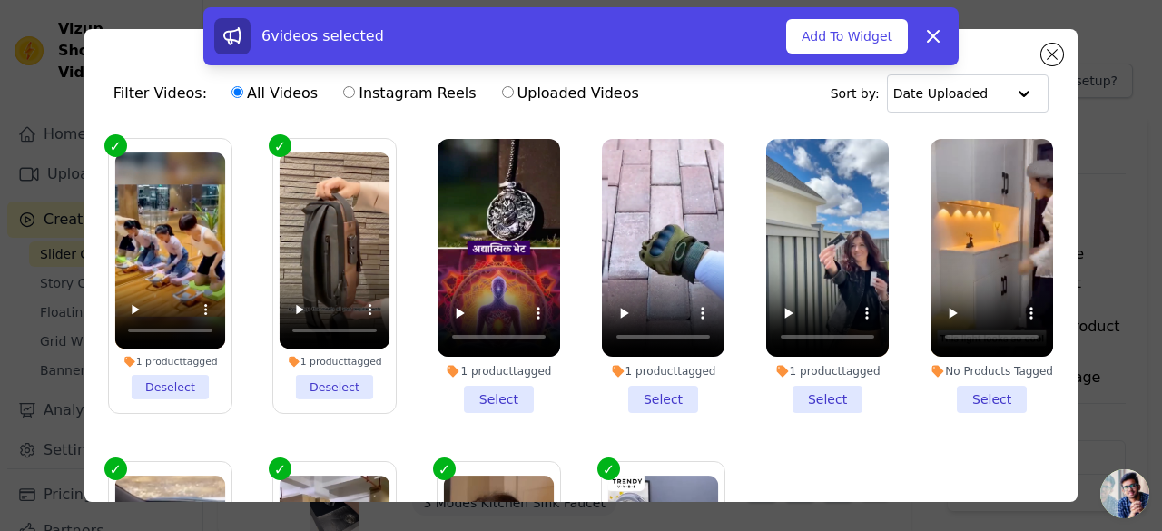
click at [309, 375] on li "1 product tagged Deselect" at bounding box center [335, 275] width 111 height 247
click at [0, 0] on input "1 product tagged Deselect" at bounding box center [0, 0] width 0 height 0
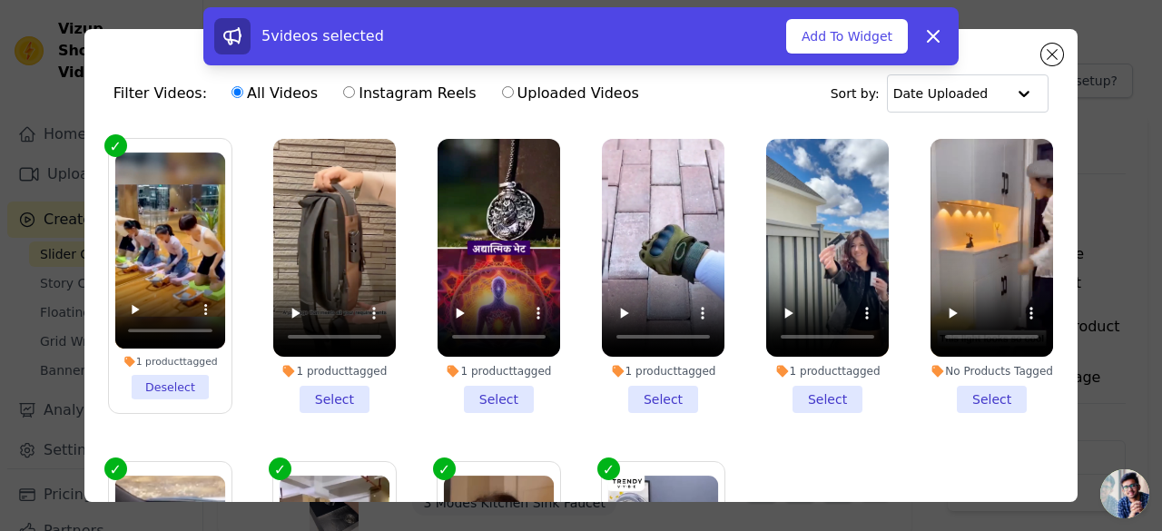
click at [969, 397] on li "No Products Tagged Select" at bounding box center [991, 276] width 123 height 274
click at [0, 0] on input "No Products Tagged Select" at bounding box center [0, 0] width 0 height 0
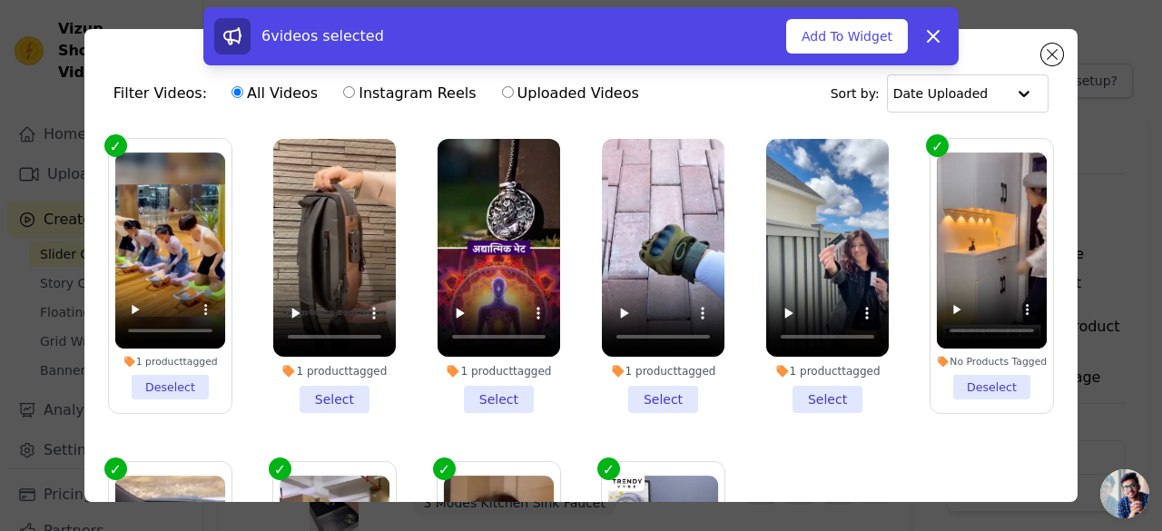
click at [152, 378] on li "1 product tagged Deselect" at bounding box center [170, 275] width 111 height 247
click at [0, 0] on input "1 product tagged Deselect" at bounding box center [0, 0] width 0 height 0
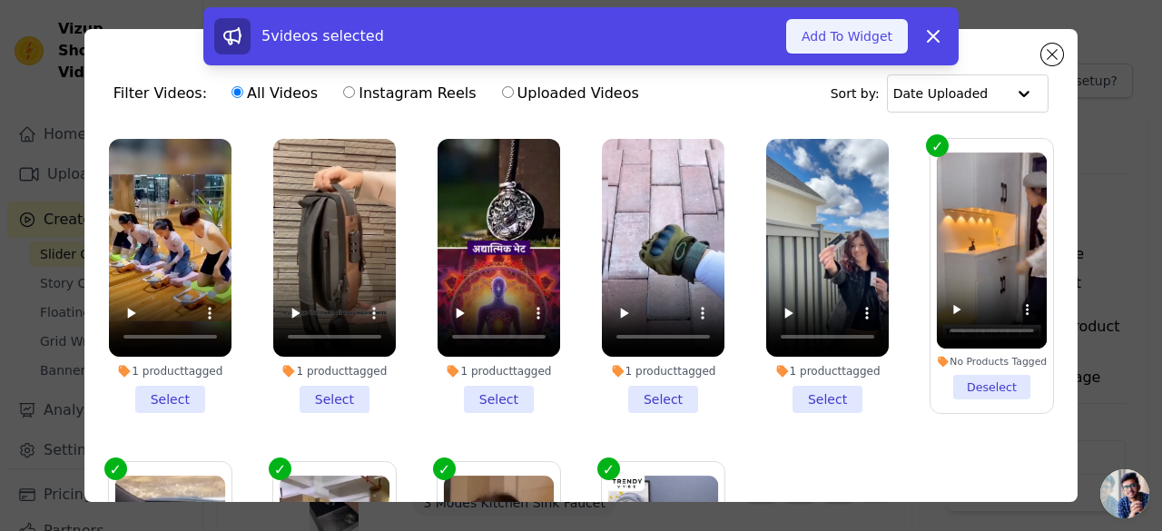
click at [845, 28] on button "Add To Widget" at bounding box center [847, 36] width 122 height 34
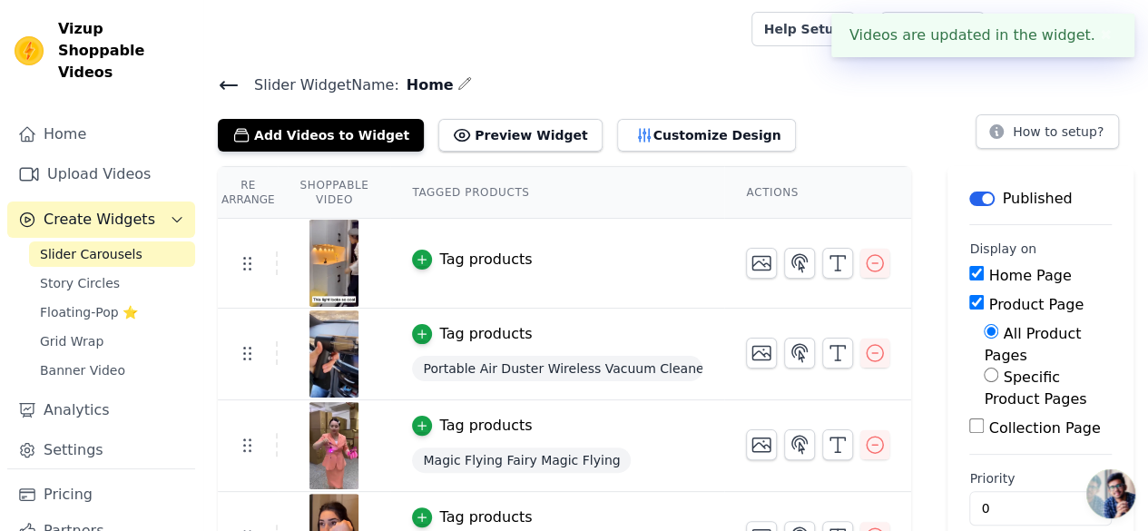
click at [1102, 28] on button "✖" at bounding box center [1106, 36] width 21 height 22
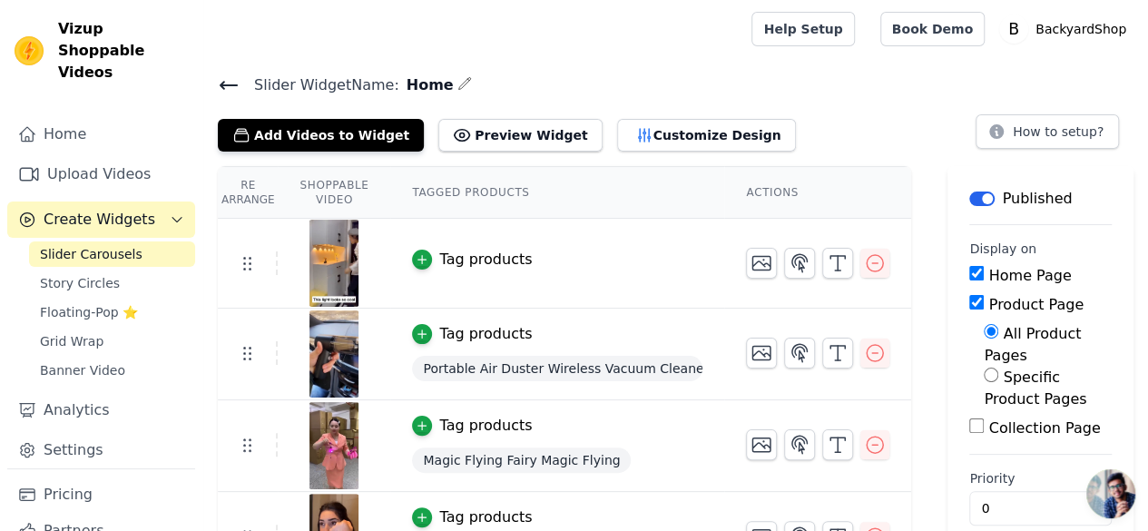
click at [820, 73] on h4 "Slider Widget Name: Home" at bounding box center [676, 85] width 916 height 25
click at [236, 86] on icon at bounding box center [229, 85] width 22 height 22
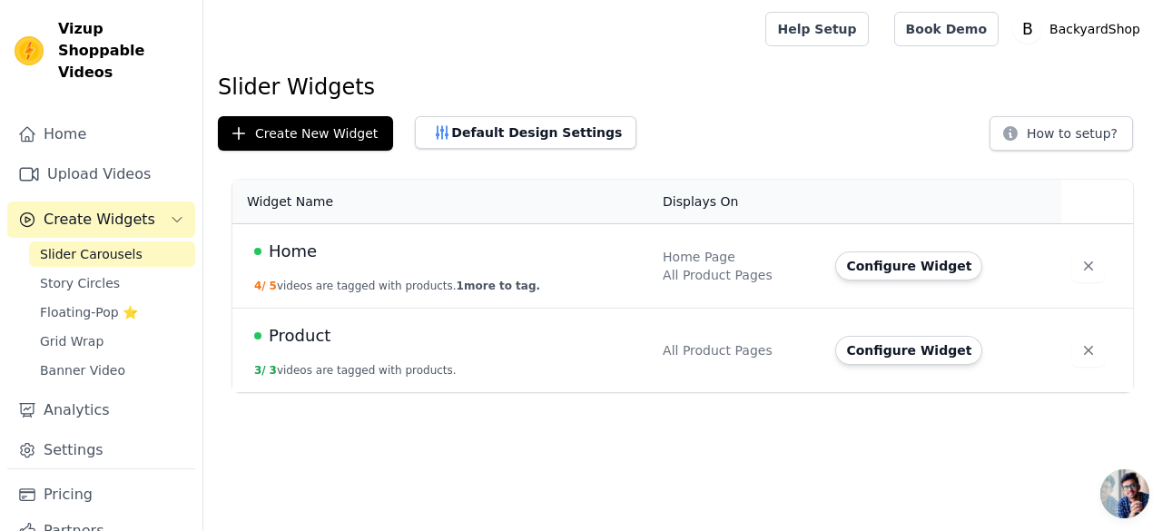
click at [459, 283] on span "1 more to tag." at bounding box center [499, 286] width 84 height 13
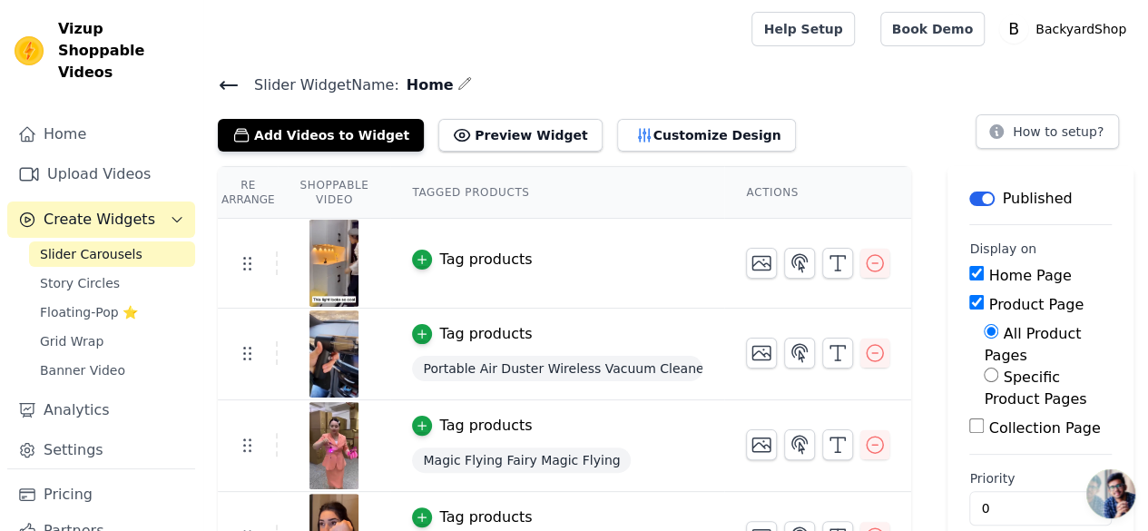
click at [494, 253] on div "Tag products" at bounding box center [485, 260] width 93 height 22
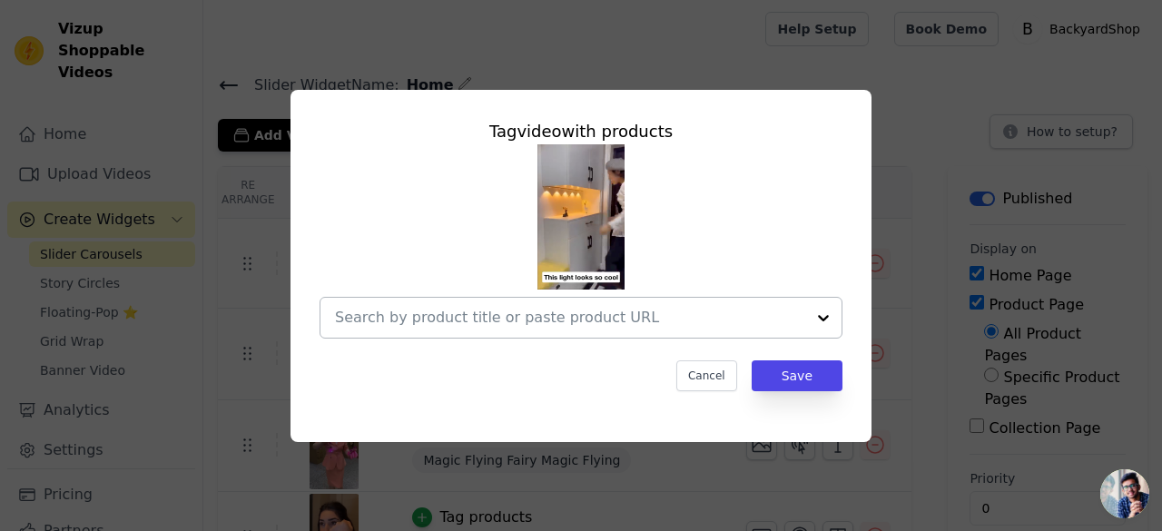
click at [499, 315] on input "text" at bounding box center [570, 318] width 470 height 22
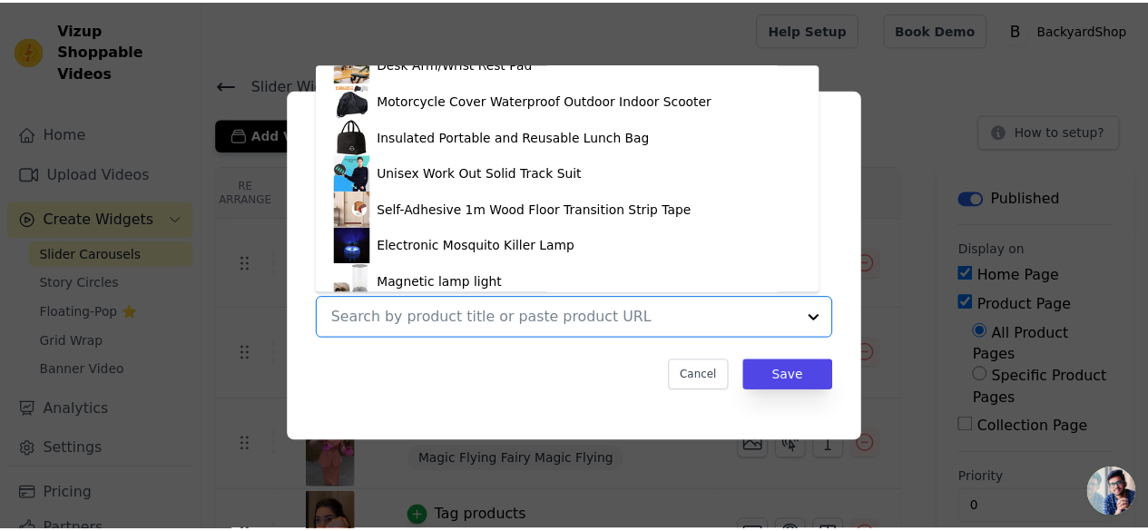
scroll to position [3406, 0]
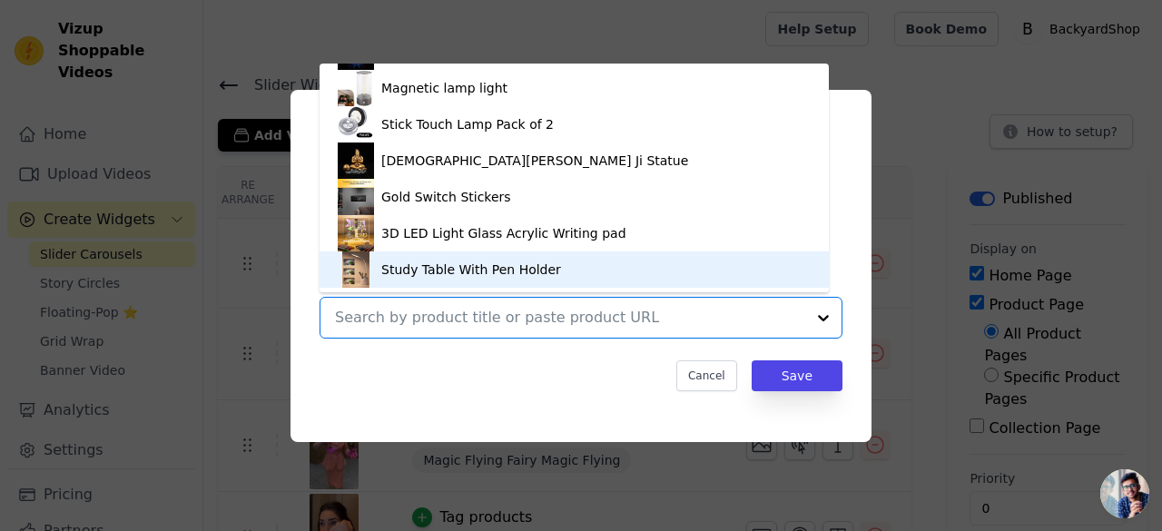
drag, startPoint x: 496, startPoint y: 399, endPoint x: 518, endPoint y: 389, distance: 24.8
click at [497, 398] on div "Tag video with products 5 Teeth Carbon Steel Garden Weeding Night Light Desktop…" at bounding box center [581, 254] width 552 height 301
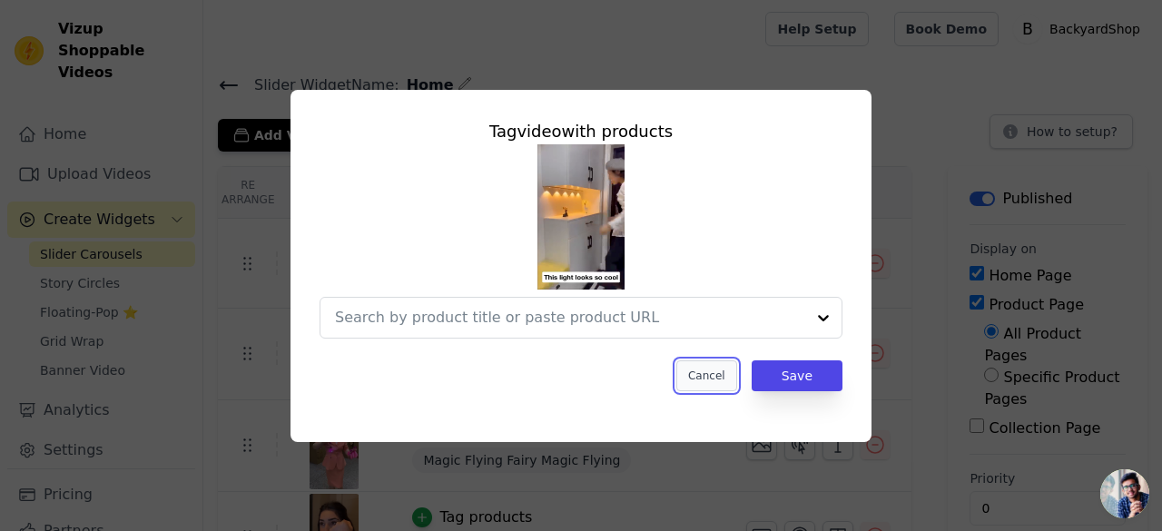
click at [706, 380] on button "Cancel" at bounding box center [706, 375] width 61 height 31
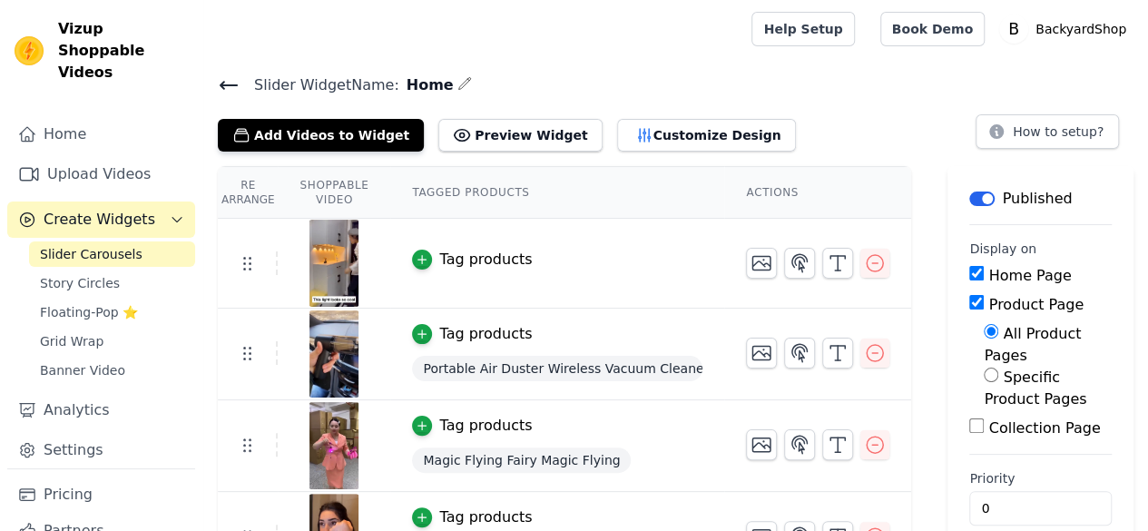
click at [486, 255] on div "Tag products" at bounding box center [485, 260] width 93 height 22
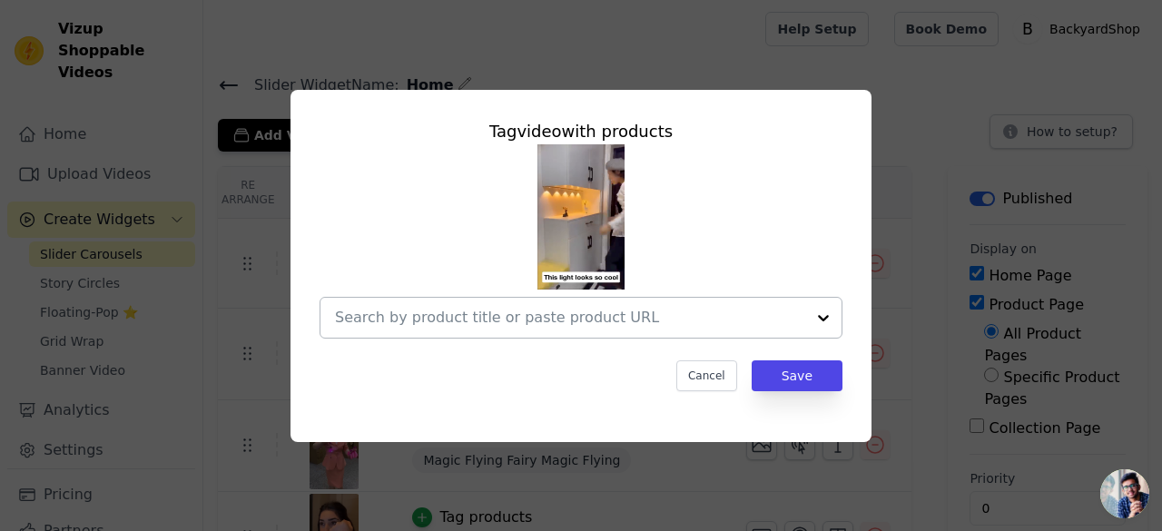
scroll to position [3, 0]
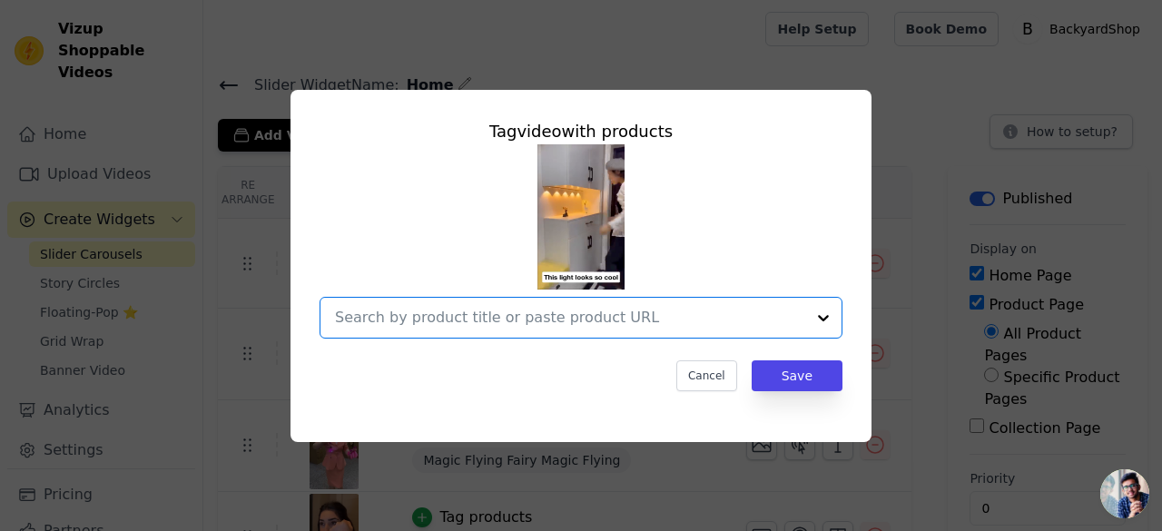
click at [568, 308] on input "text" at bounding box center [570, 318] width 470 height 22
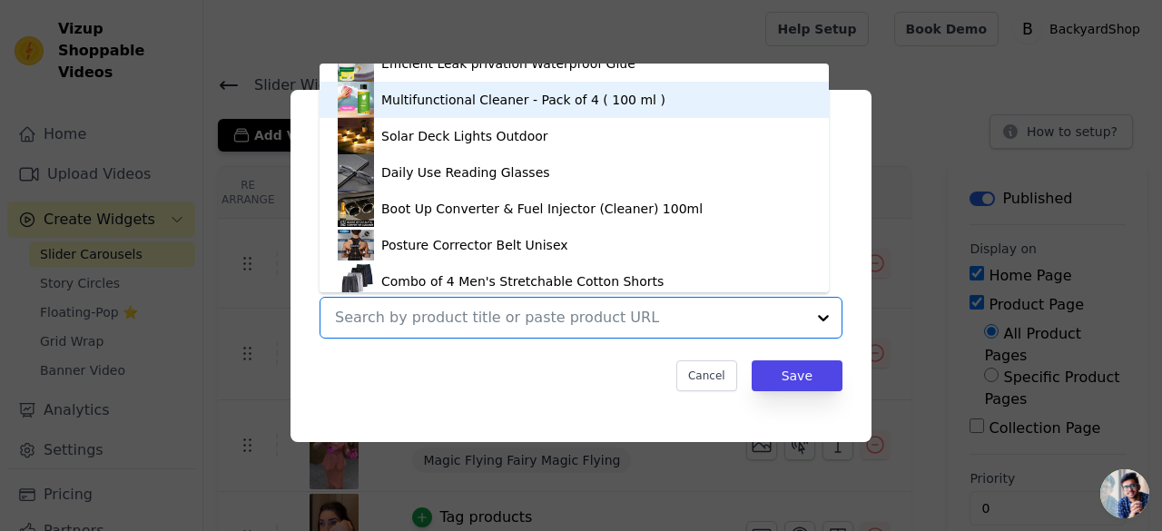
scroll to position [254, 0]
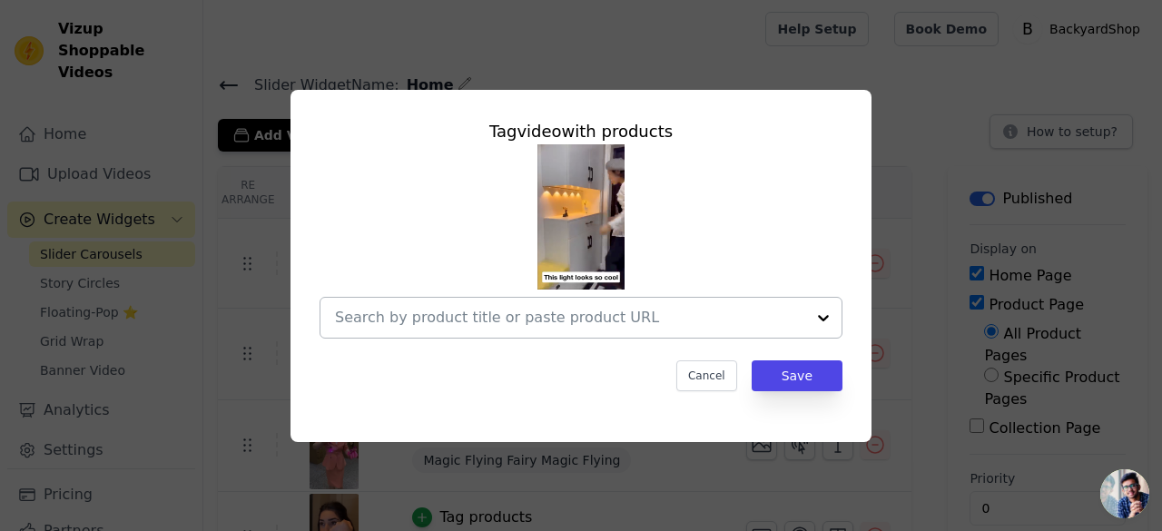
click at [353, 329] on div at bounding box center [570, 318] width 470 height 40
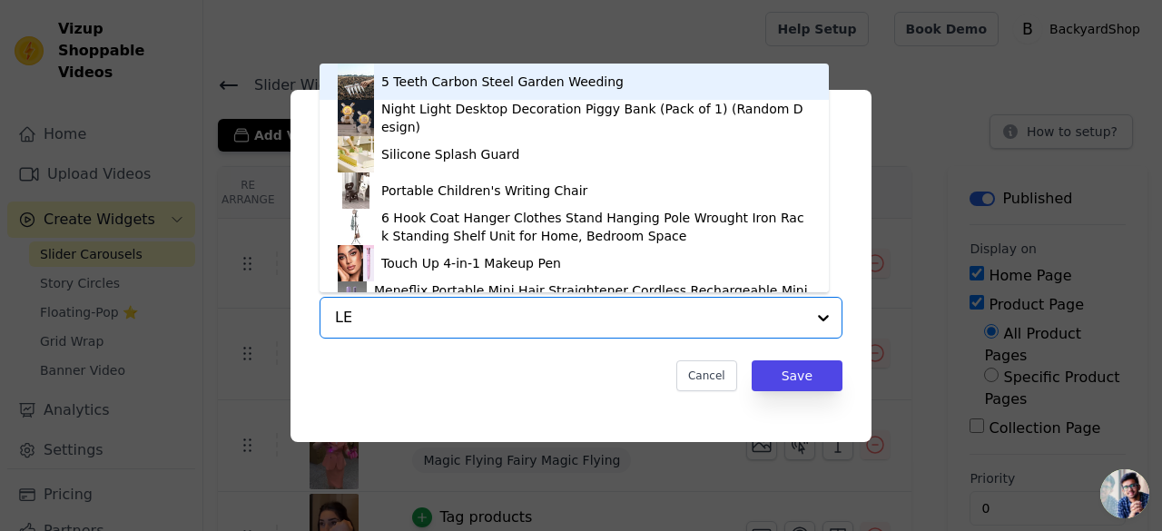
type input "LED"
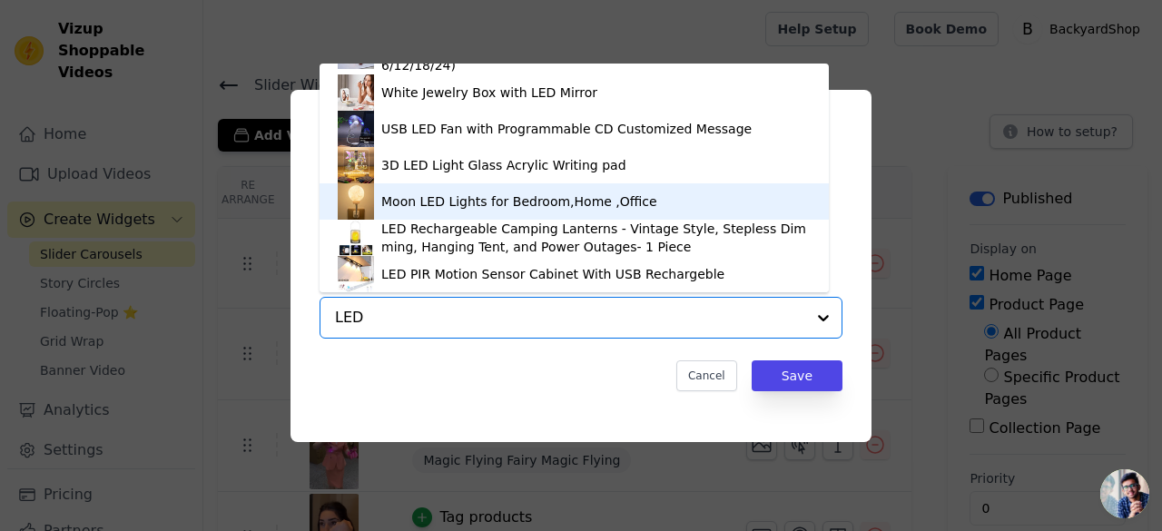
scroll to position [30, 0]
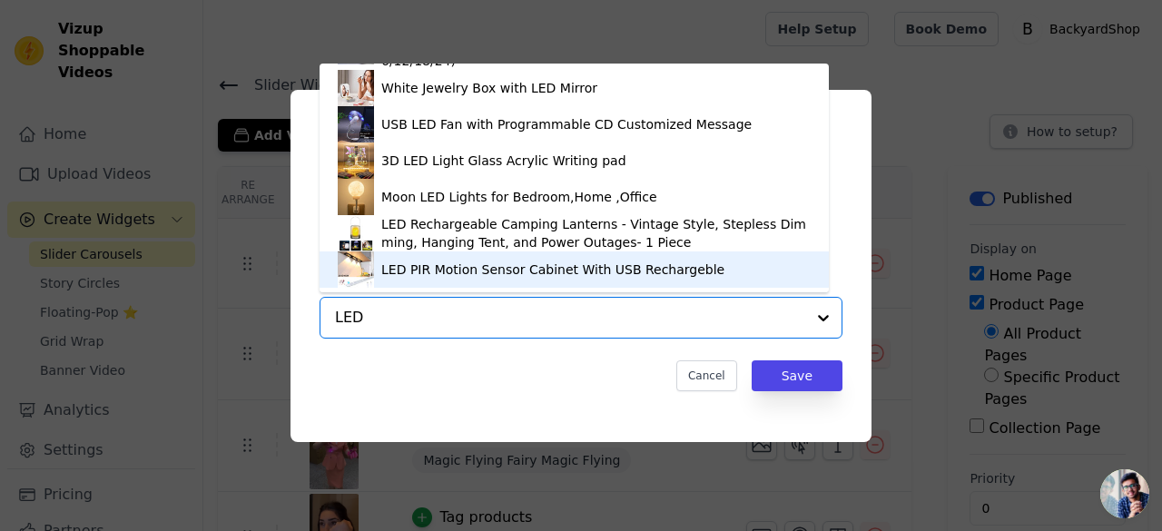
click at [462, 270] on div "LED PIR Motion Sensor Cabinet With USB Rechargeble" at bounding box center [552, 269] width 343 height 18
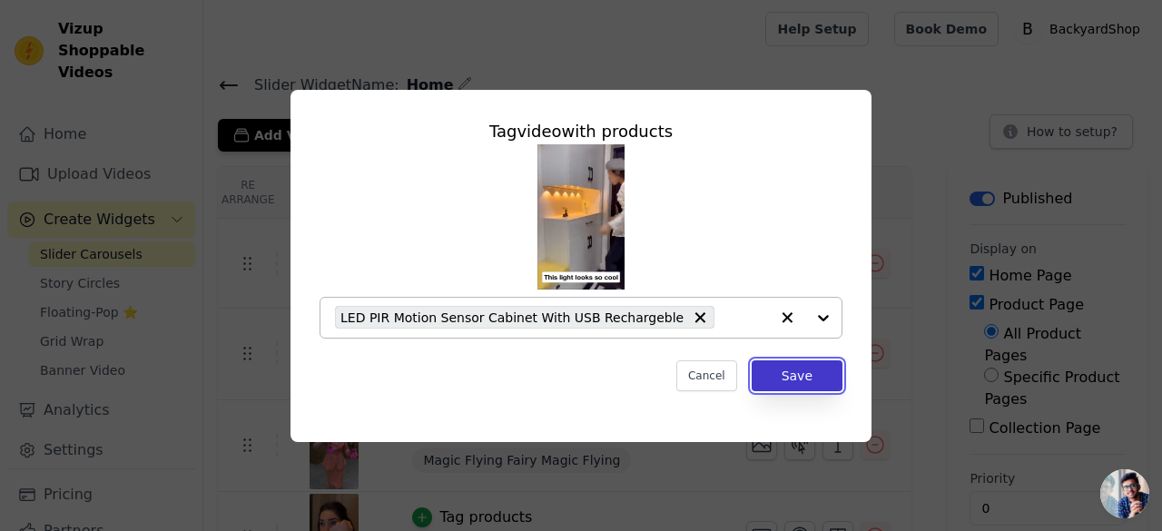
click at [816, 371] on button "Save" at bounding box center [797, 375] width 91 height 31
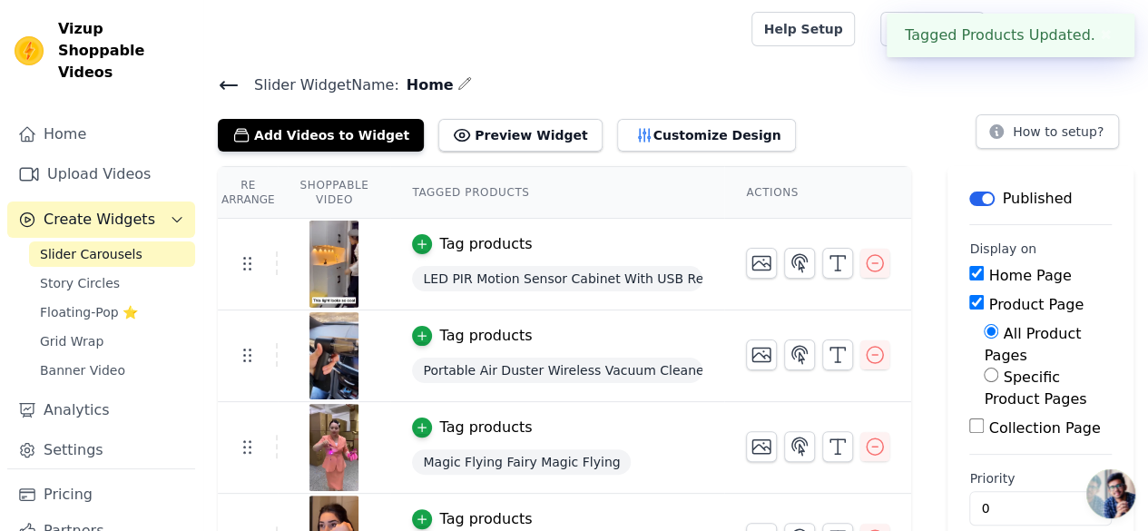
click at [226, 91] on icon at bounding box center [229, 85] width 22 height 22
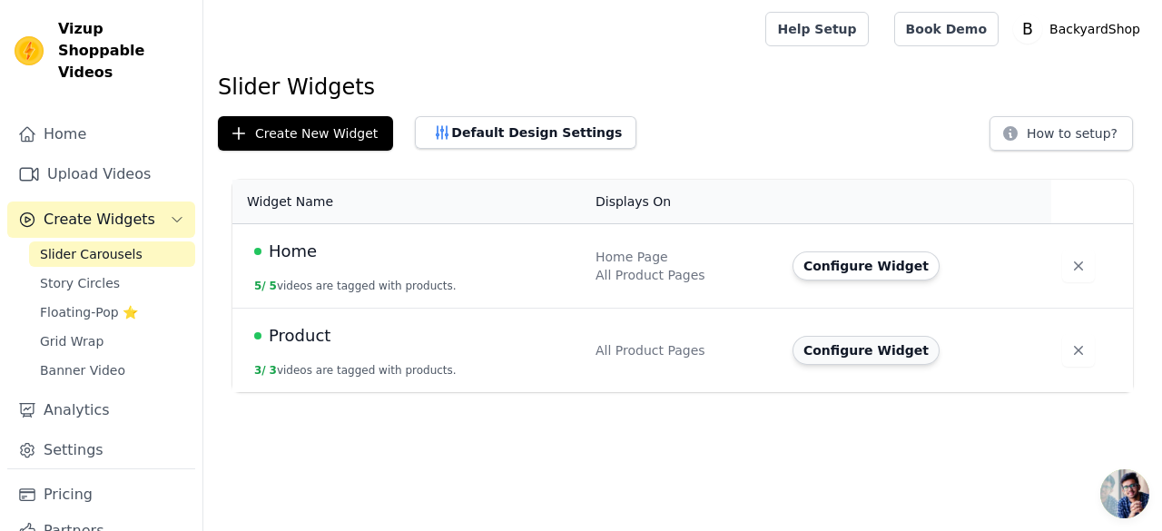
click at [842, 349] on button "Configure Widget" at bounding box center [865, 350] width 147 height 29
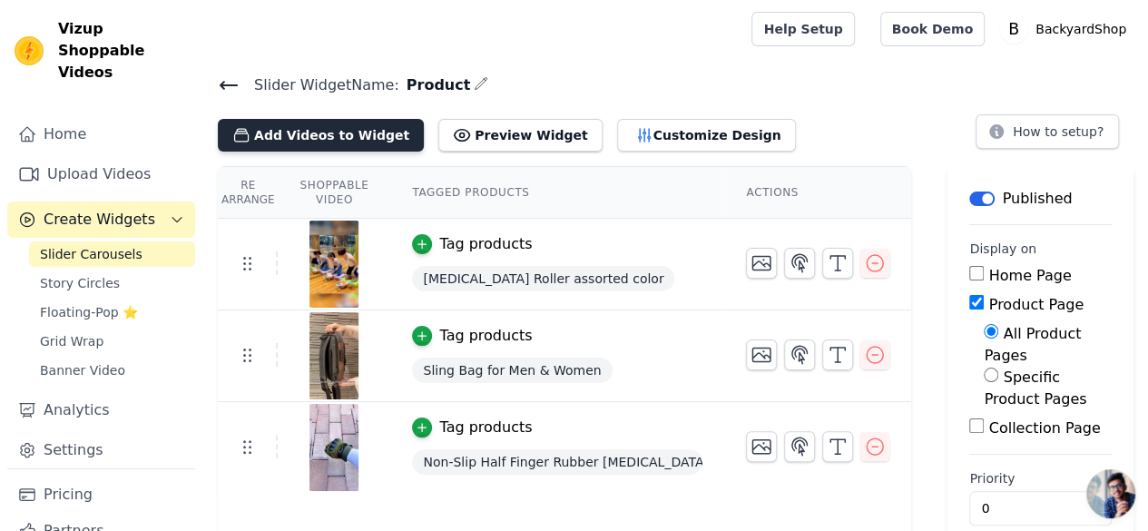
click at [326, 125] on button "Add Videos to Widget" at bounding box center [321, 135] width 206 height 33
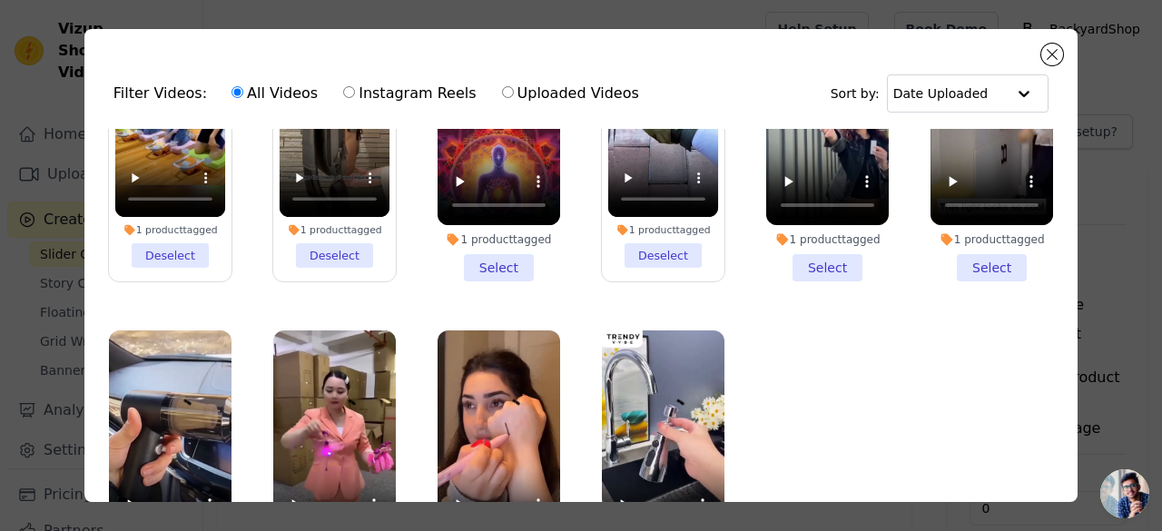
scroll to position [168, 0]
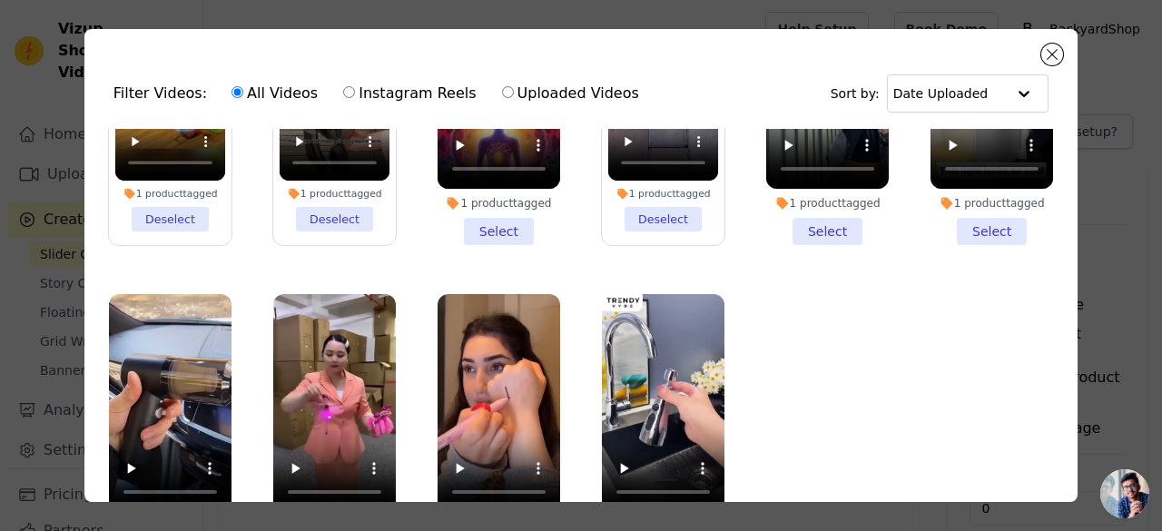
click at [488, 224] on li "1 product tagged Select" at bounding box center [498, 108] width 123 height 274
click at [0, 0] on input "1 product tagged Select" at bounding box center [0, 0] width 0 height 0
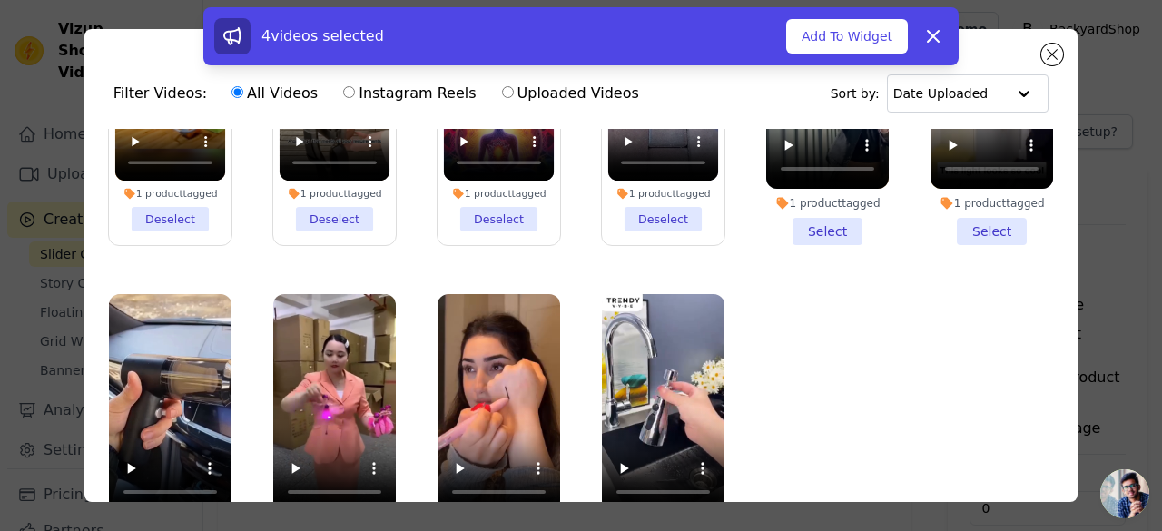
click at [817, 228] on li "1 product tagged Select" at bounding box center [827, 108] width 123 height 274
click at [0, 0] on input "1 product tagged Select" at bounding box center [0, 0] width 0 height 0
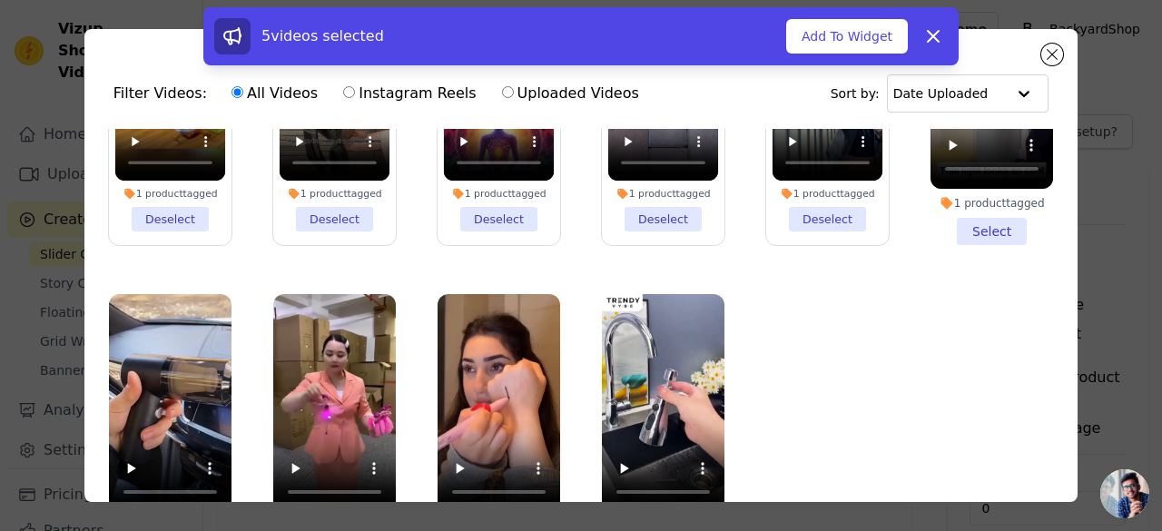
scroll to position [0, 0]
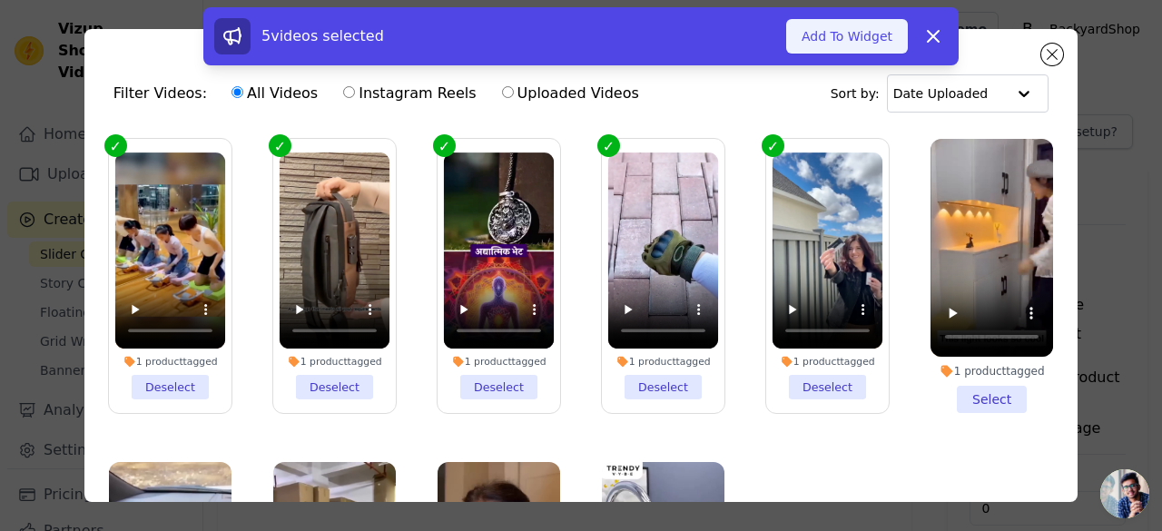
click at [859, 36] on button "Add To Widget" at bounding box center [847, 36] width 122 height 34
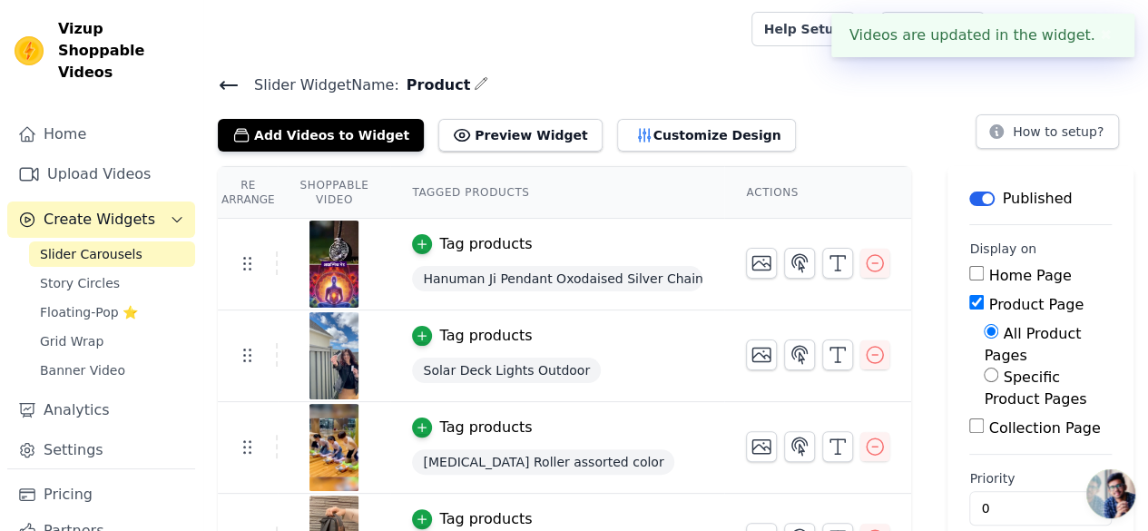
click at [1103, 32] on button "✖" at bounding box center [1106, 36] width 21 height 22
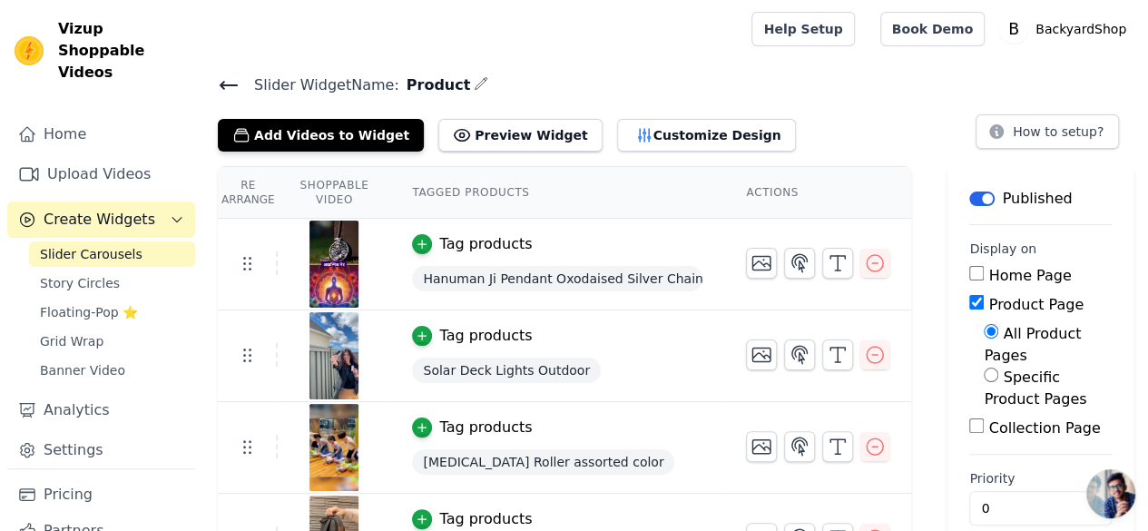
click at [229, 80] on icon at bounding box center [229, 85] width 22 height 22
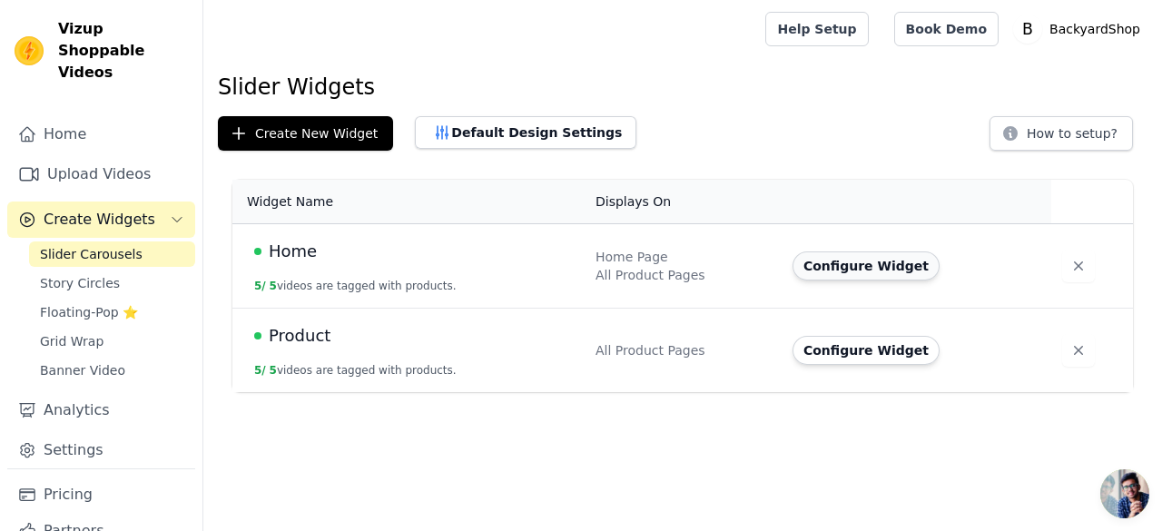
click at [868, 268] on button "Configure Widget" at bounding box center [865, 265] width 147 height 29
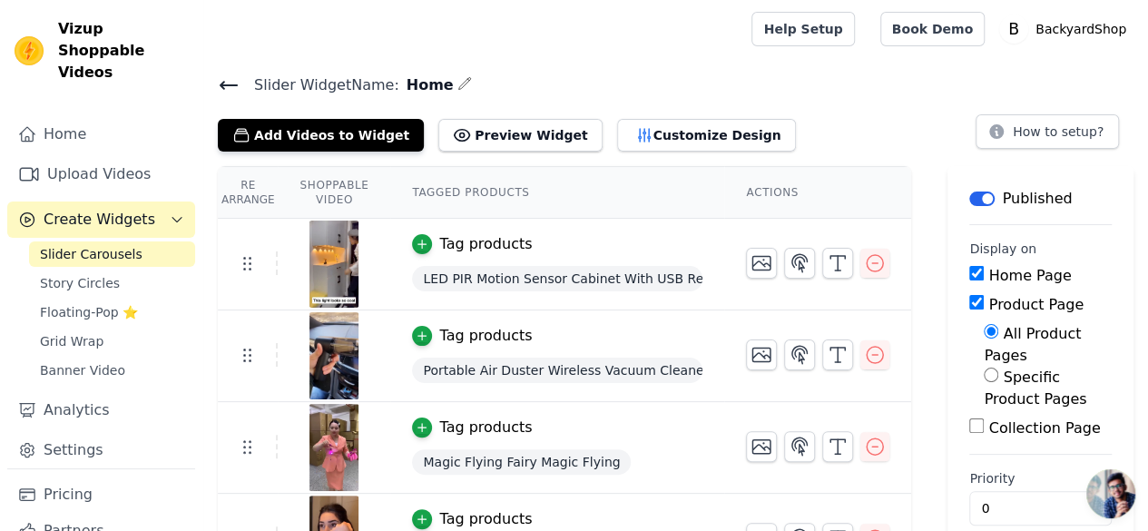
click at [227, 84] on icon at bounding box center [229, 85] width 16 height 7
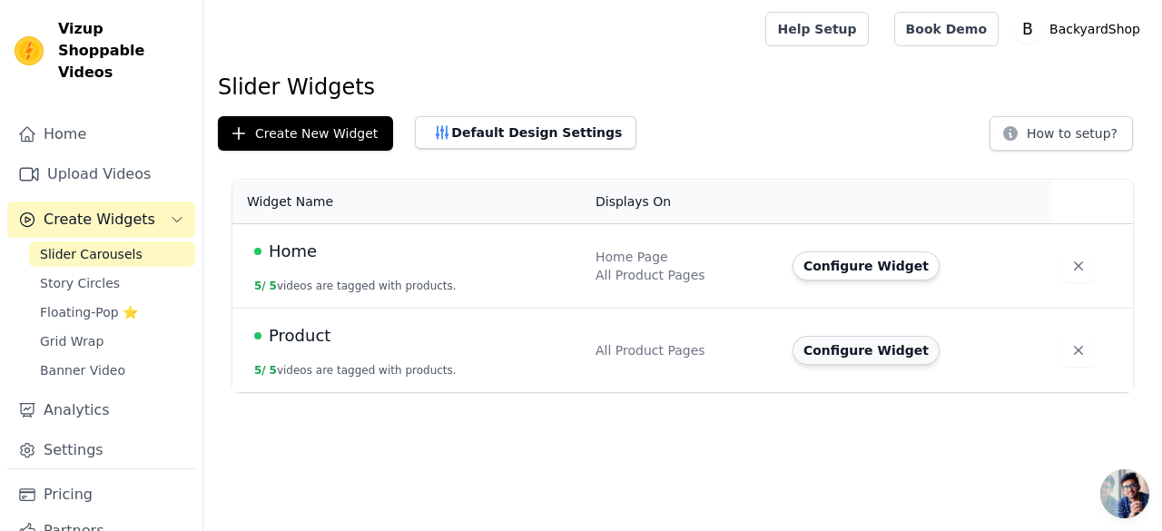
click at [797, 346] on button "Configure Widget" at bounding box center [865, 350] width 147 height 29
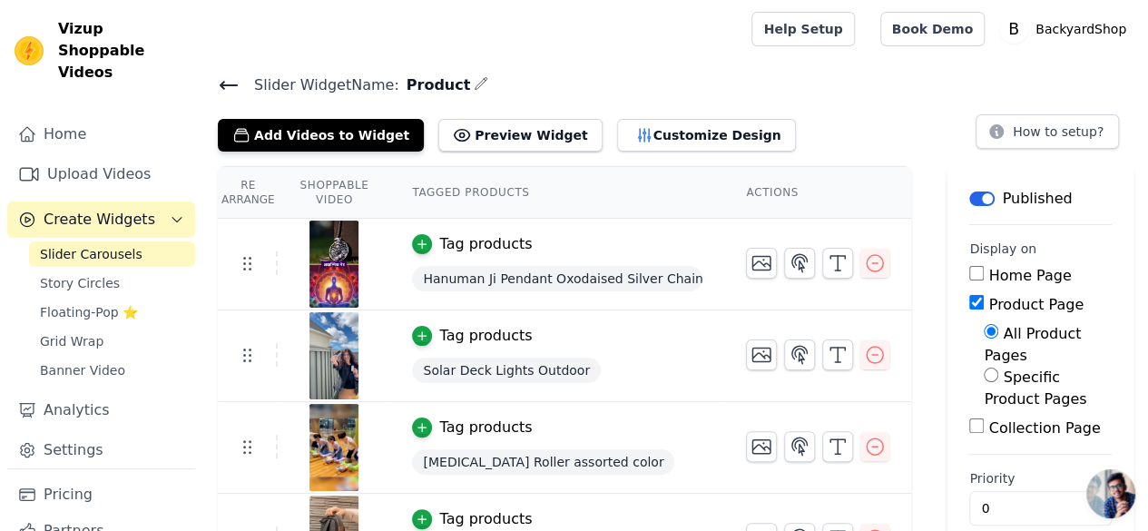
click at [971, 275] on input "Home Page" at bounding box center [976, 273] width 15 height 15
checkbox input "true"
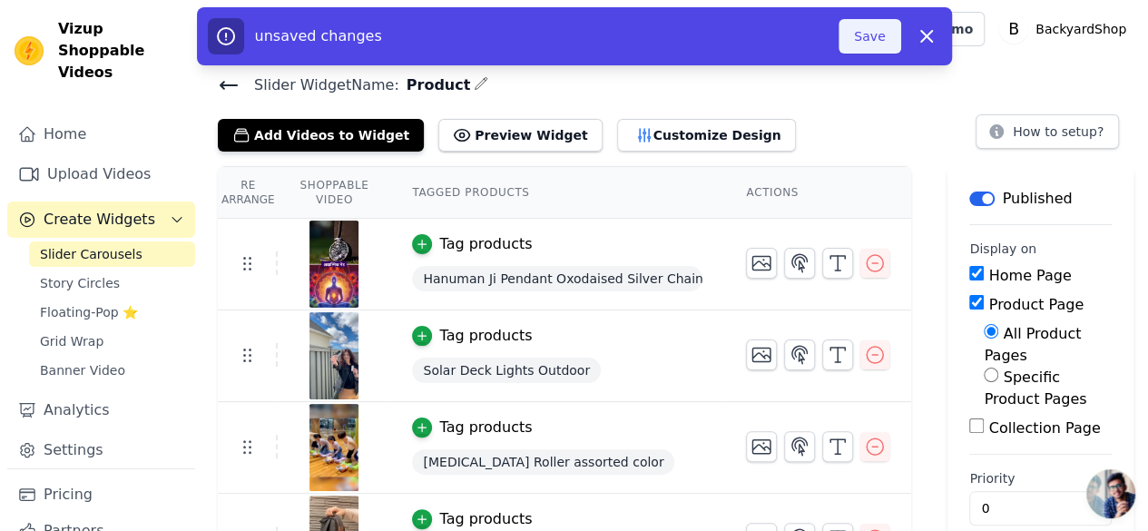
click at [881, 39] on button "Save" at bounding box center [870, 36] width 62 height 34
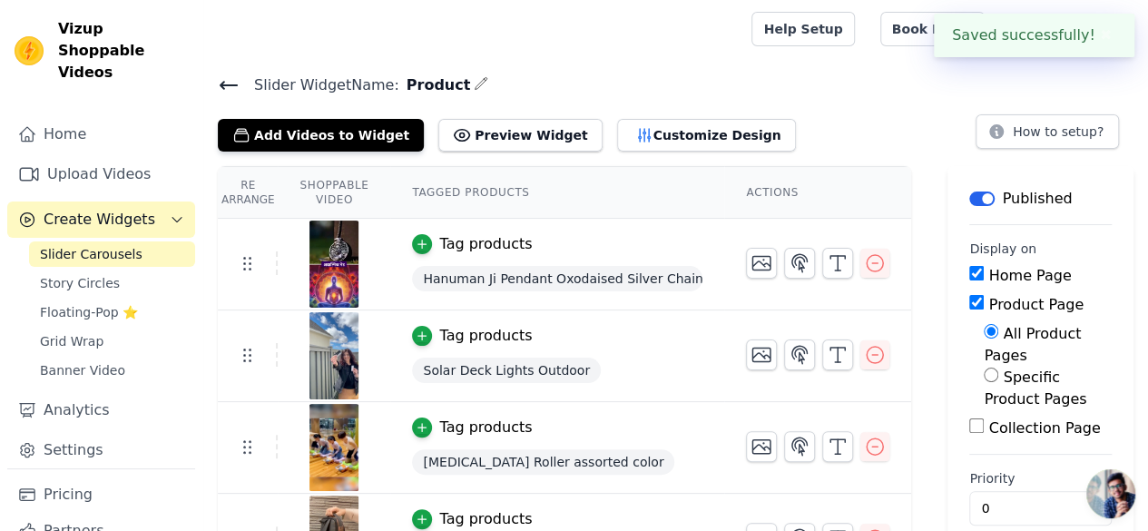
click at [216, 92] on div "Slider Widget Name: Product Add Videos to Widget Preview Widget Customize Desig…" at bounding box center [675, 112] width 945 height 79
click at [231, 84] on icon at bounding box center [229, 85] width 16 height 7
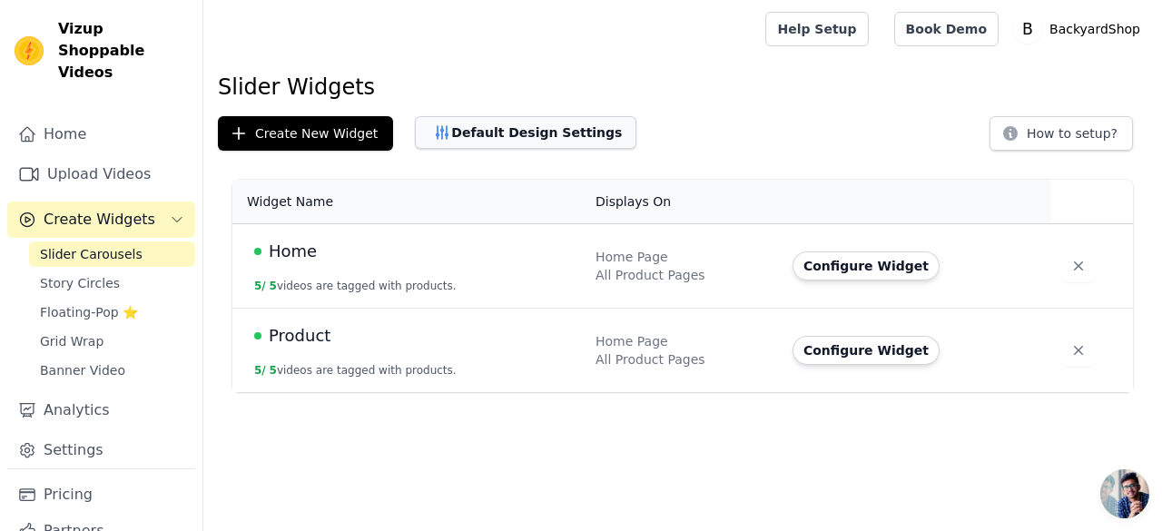
click at [518, 140] on button "Default Design Settings" at bounding box center [525, 132] width 221 height 33
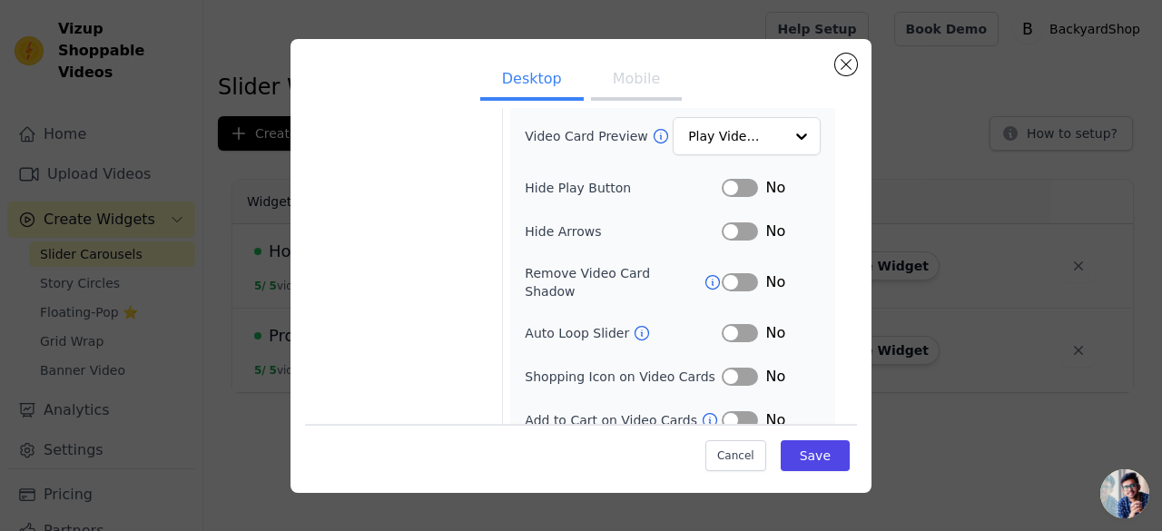
scroll to position [282, 0]
click at [841, 71] on button "Close modal" at bounding box center [846, 65] width 22 height 22
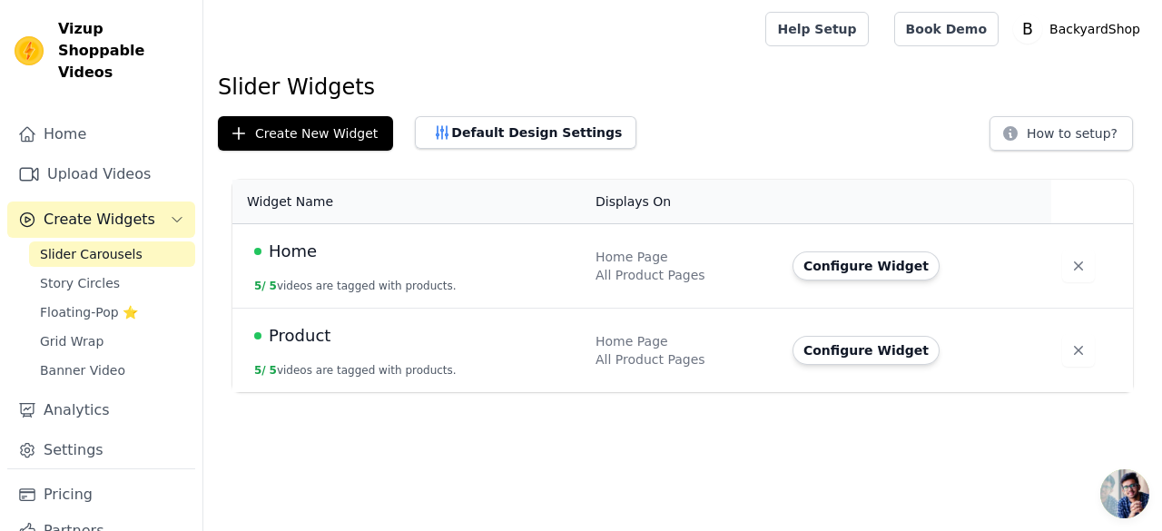
click at [594, 392] on html "Vizup Shoppable Videos Home Upload Videos Create Widgets Slider Carousels Story…" at bounding box center [581, 196] width 1162 height 392
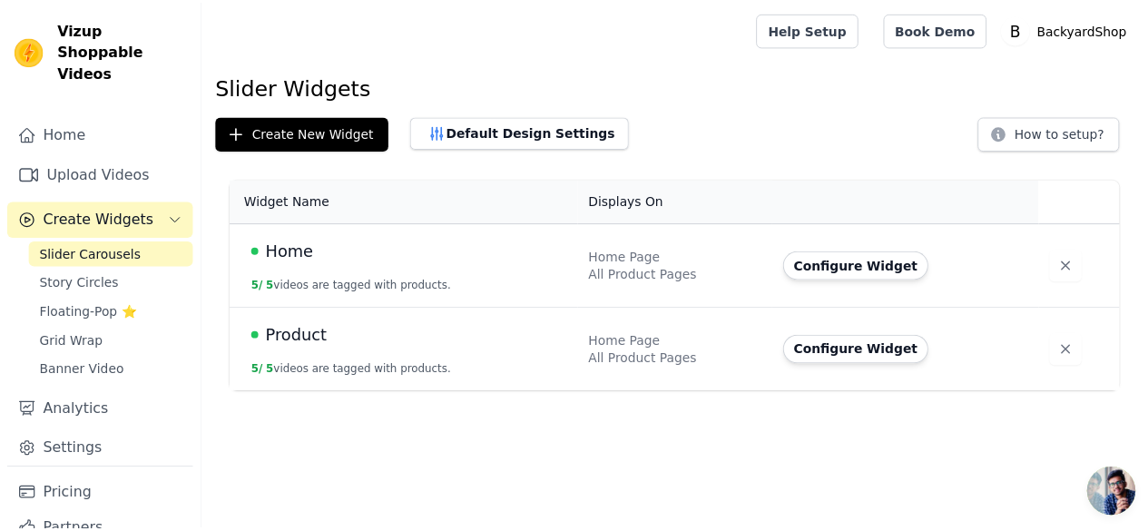
scroll to position [3, 0]
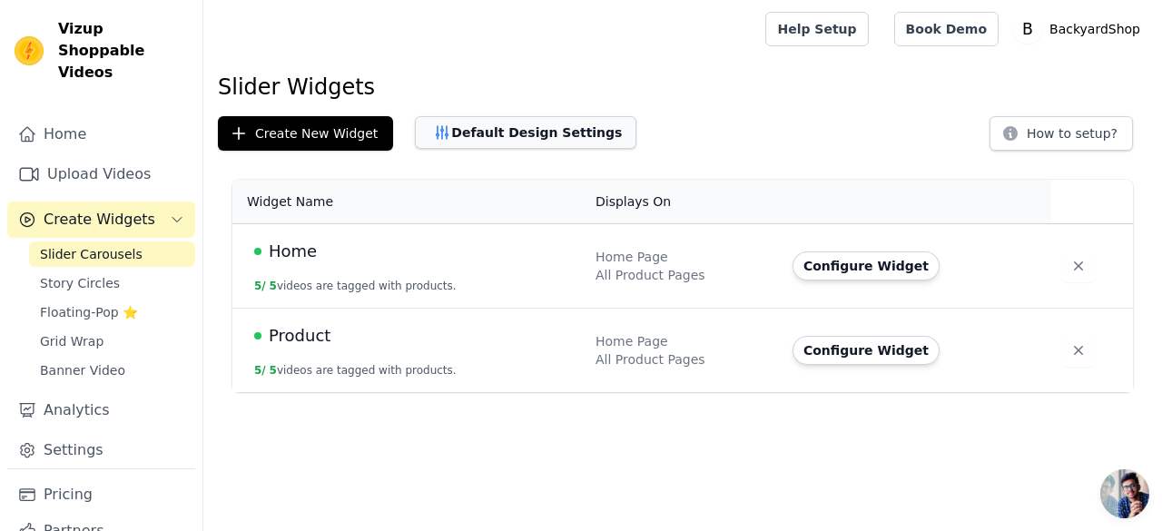
click at [494, 141] on button "Default Design Settings" at bounding box center [525, 132] width 221 height 33
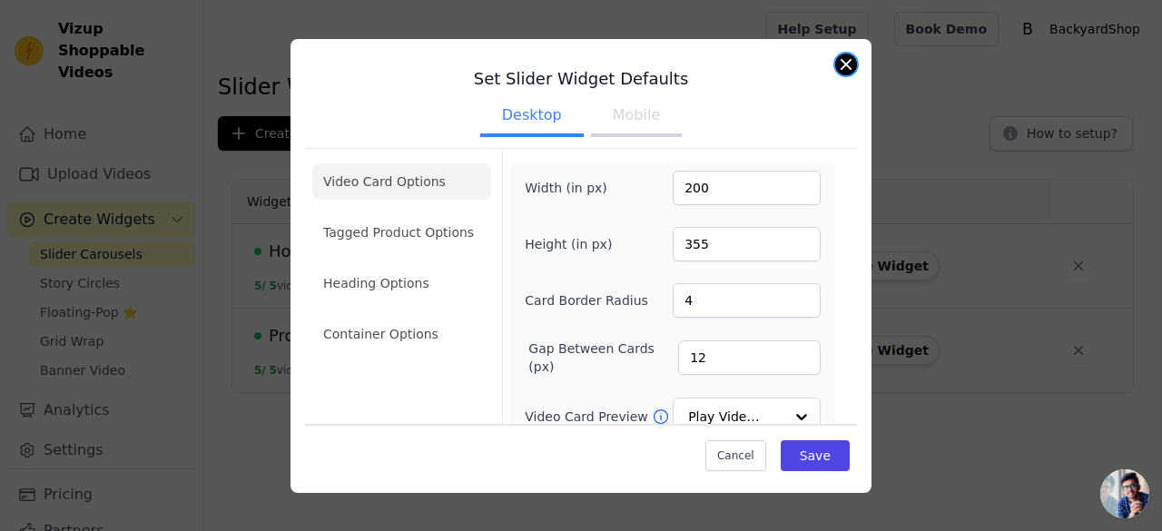
click at [844, 70] on button "Close modal" at bounding box center [846, 65] width 22 height 22
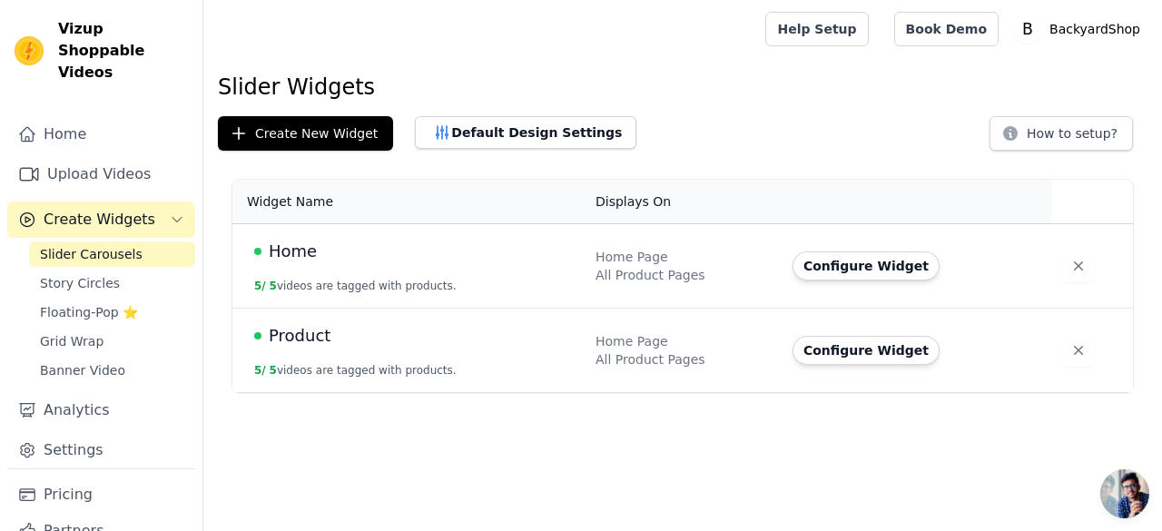
click at [886, 260] on button "Configure Widget" at bounding box center [865, 265] width 147 height 29
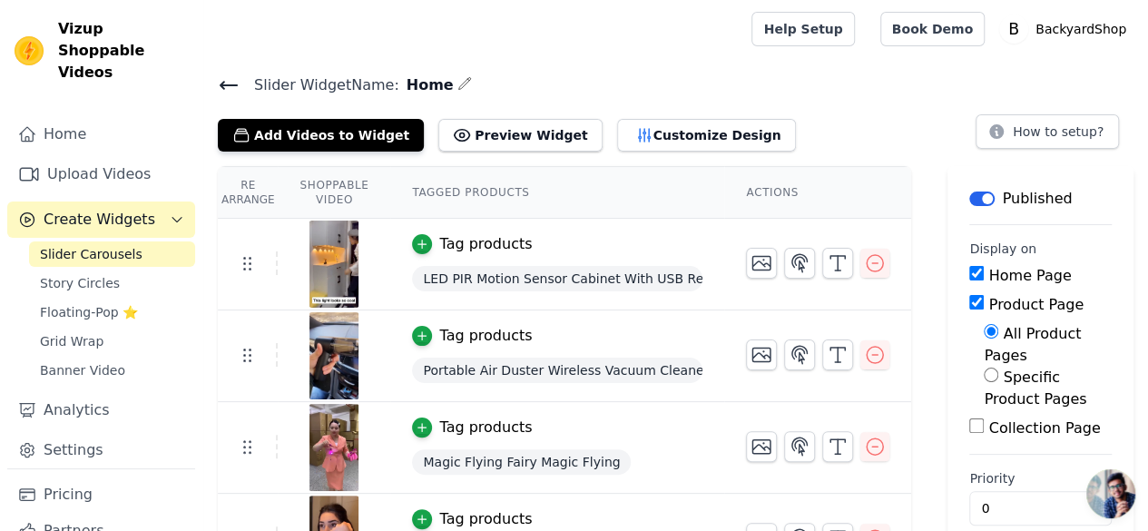
click at [969, 308] on input "Product Page" at bounding box center [976, 302] width 15 height 15
checkbox input "false"
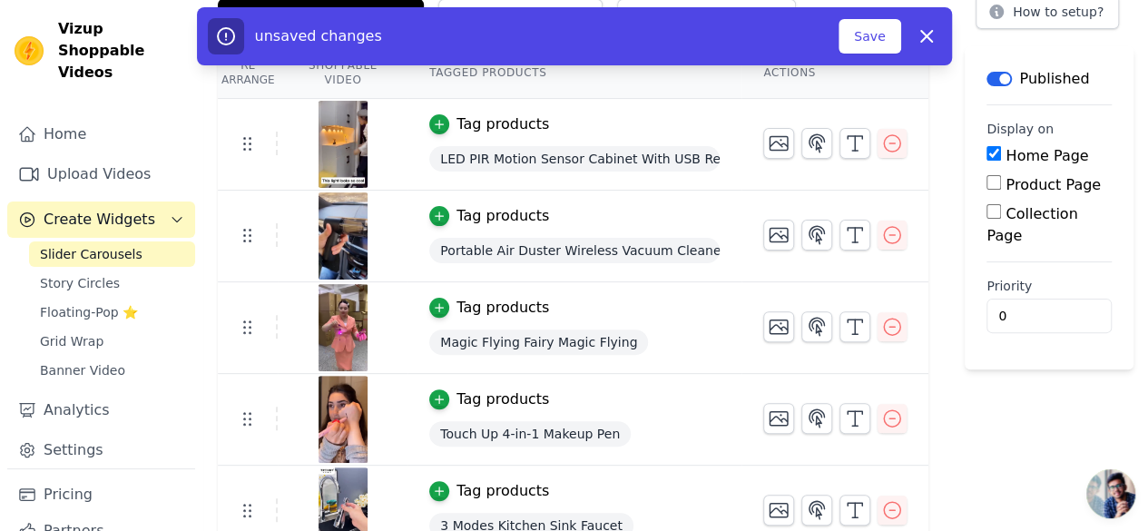
scroll to position [142, 0]
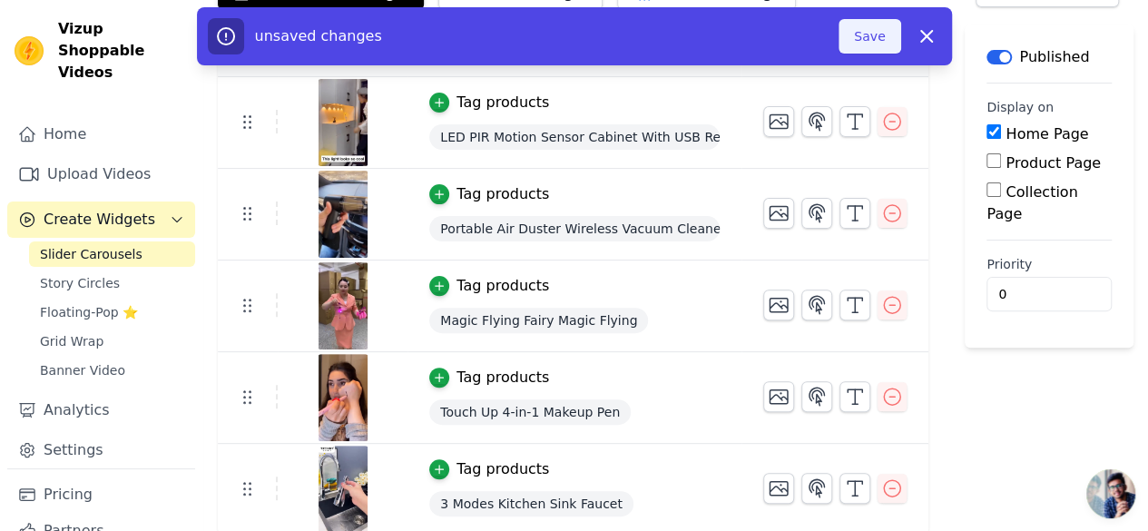
click at [883, 38] on button "Save" at bounding box center [870, 36] width 62 height 34
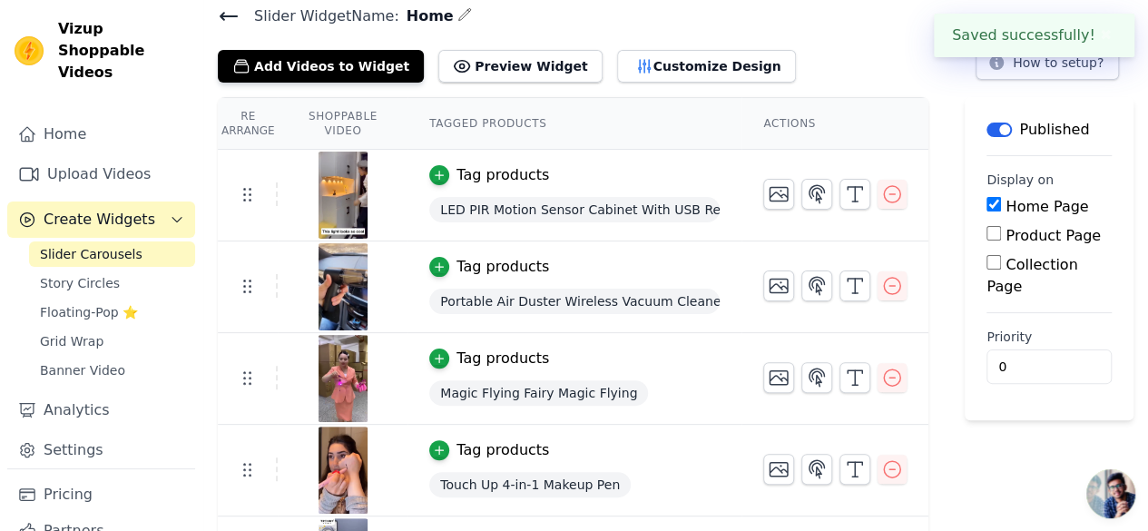
scroll to position [0, 0]
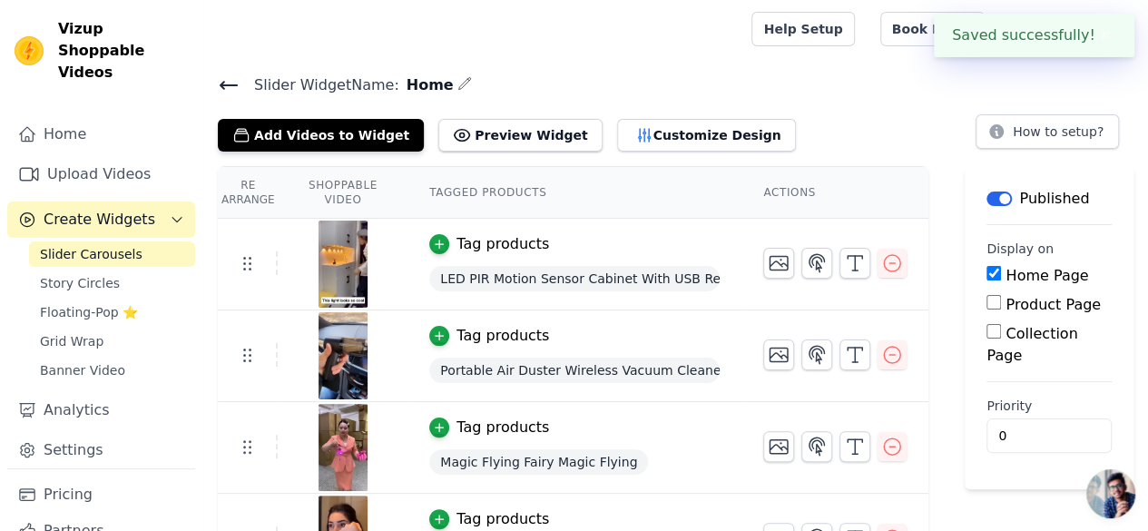
click at [229, 82] on icon at bounding box center [229, 85] width 22 height 22
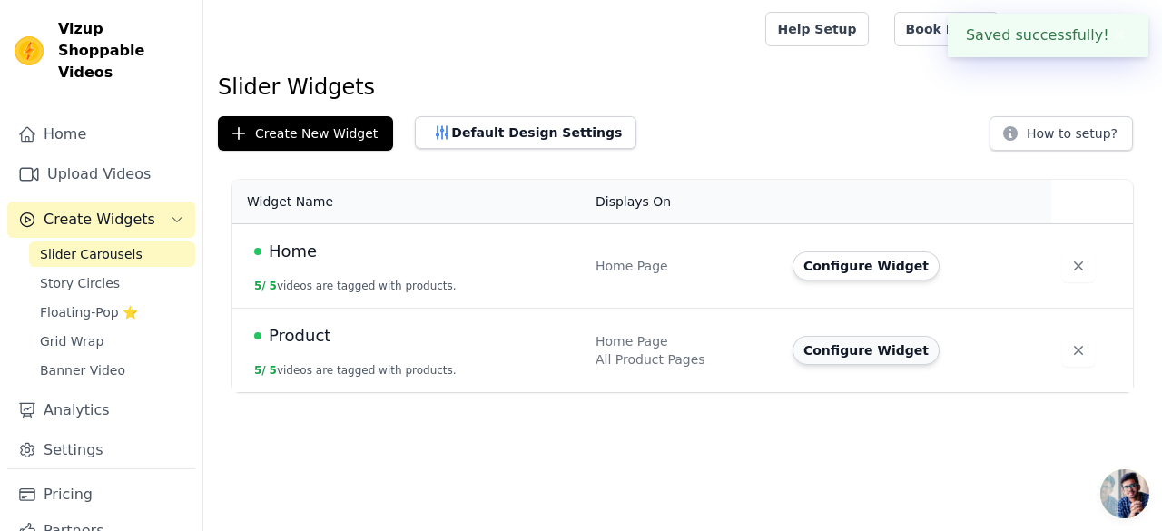
click at [877, 349] on button "Configure Widget" at bounding box center [865, 350] width 147 height 29
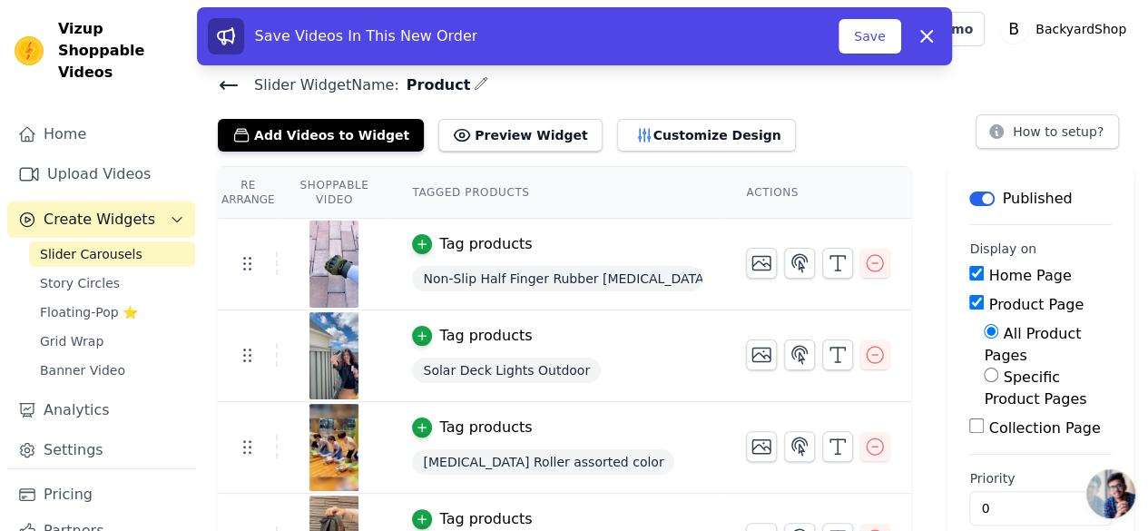
click at [970, 273] on input "Home Page" at bounding box center [976, 273] width 15 height 15
checkbox input "false"
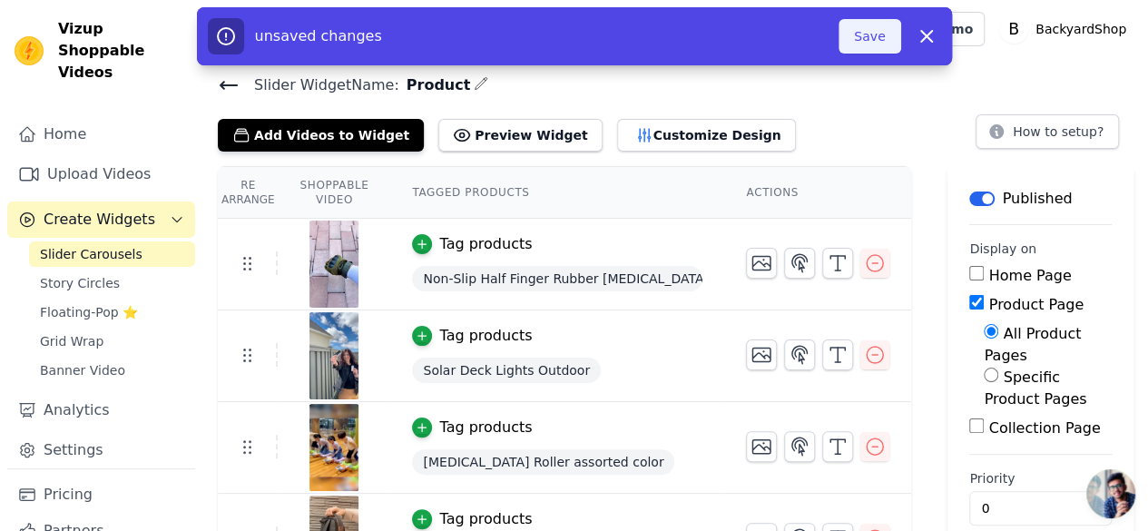
click at [882, 39] on button "Save" at bounding box center [870, 36] width 62 height 34
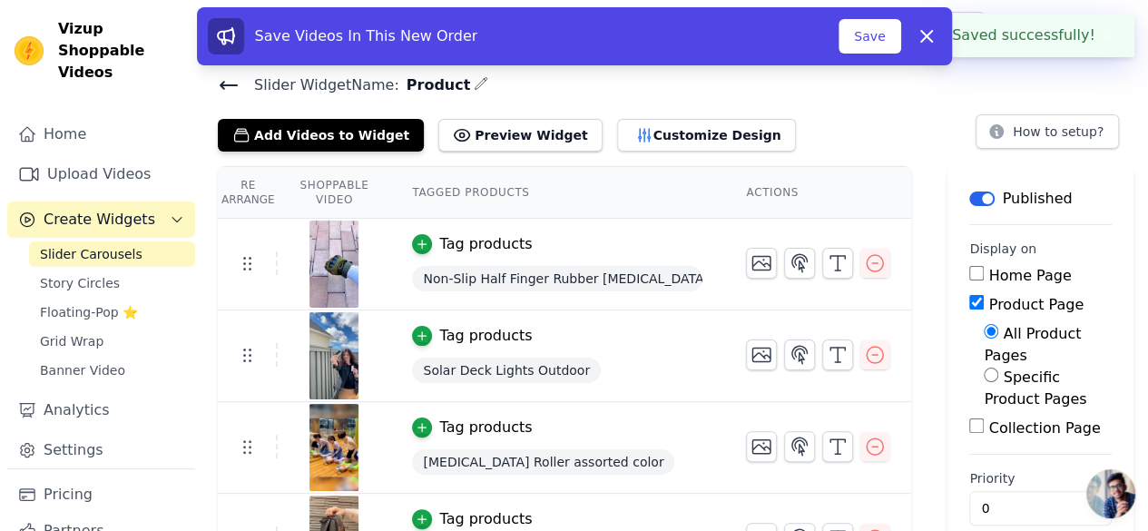
click at [236, 84] on icon at bounding box center [229, 85] width 16 height 7
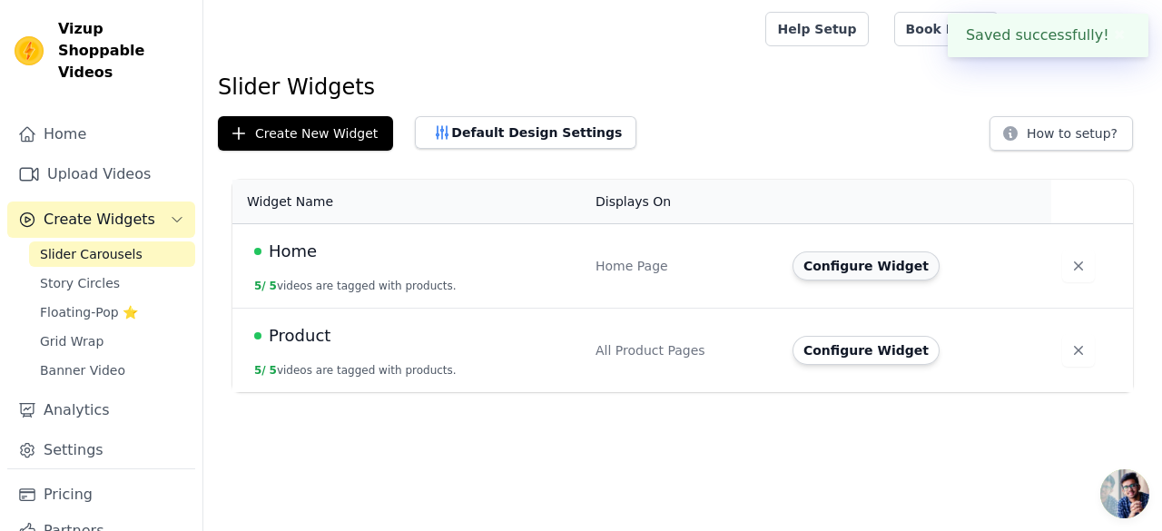
click at [880, 262] on button "Configure Widget" at bounding box center [865, 265] width 147 height 29
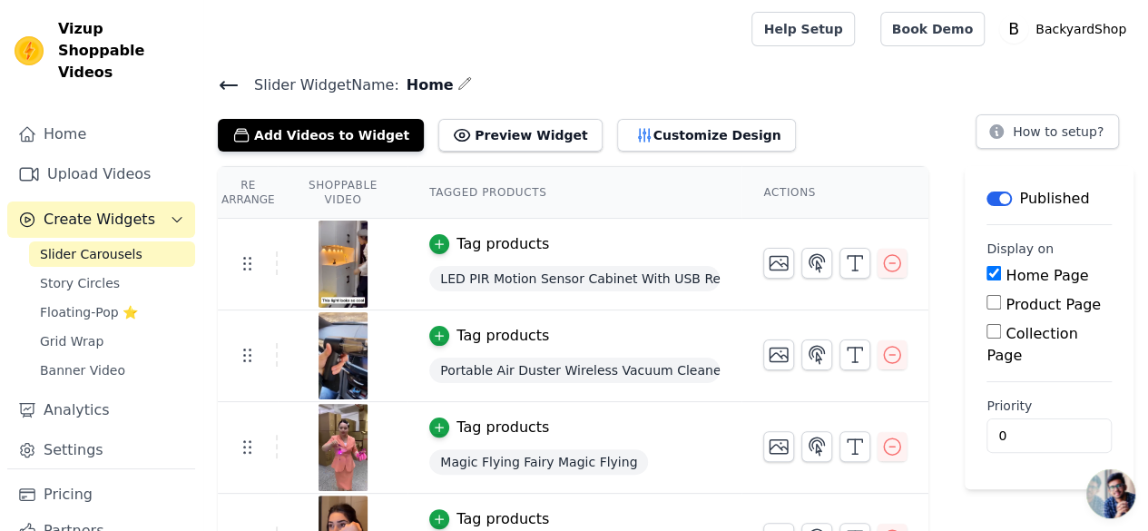
click at [220, 77] on icon at bounding box center [229, 85] width 22 height 22
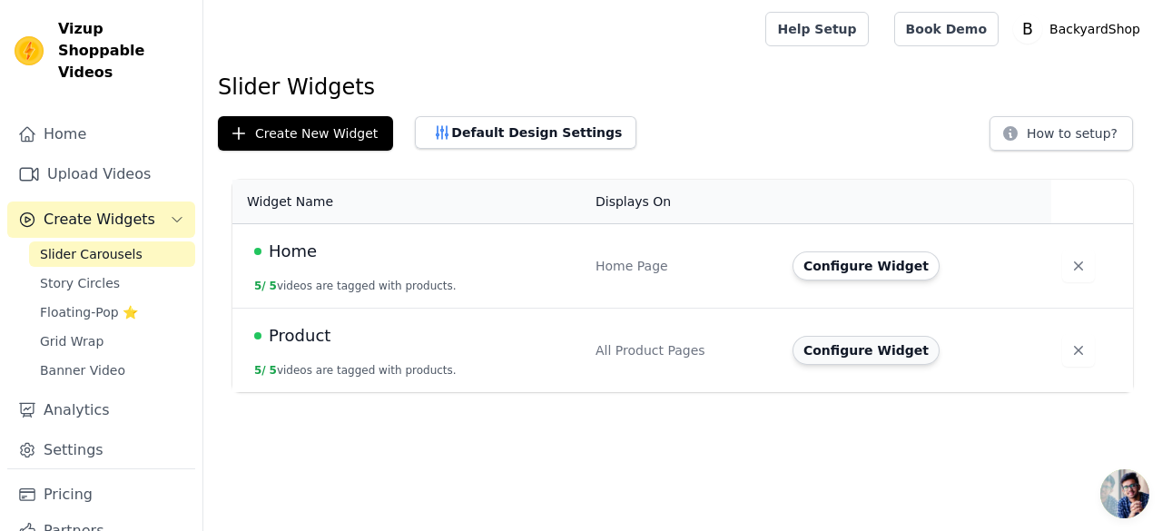
click at [863, 346] on button "Configure Widget" at bounding box center [865, 350] width 147 height 29
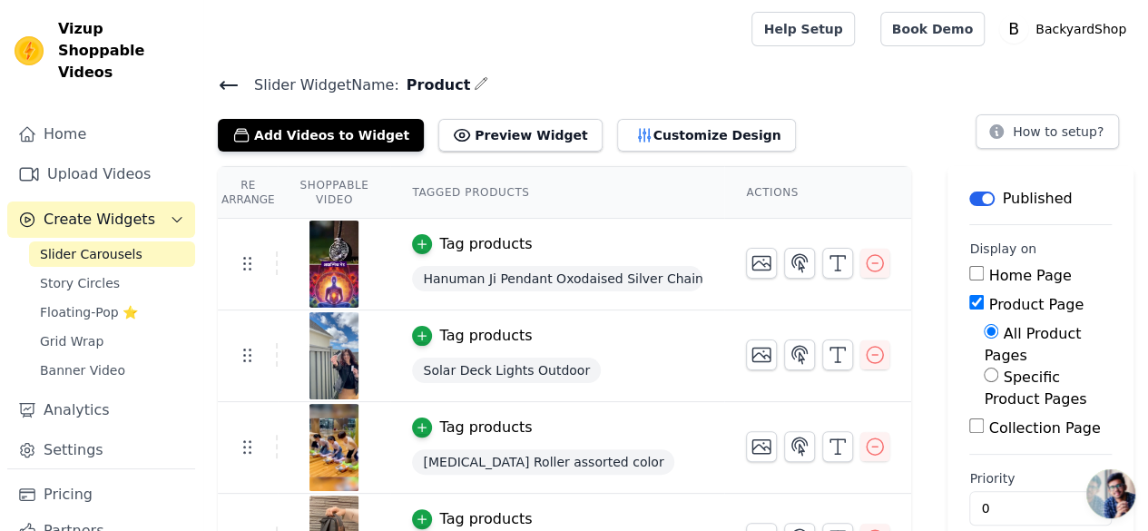
click at [218, 86] on icon at bounding box center [229, 85] width 22 height 22
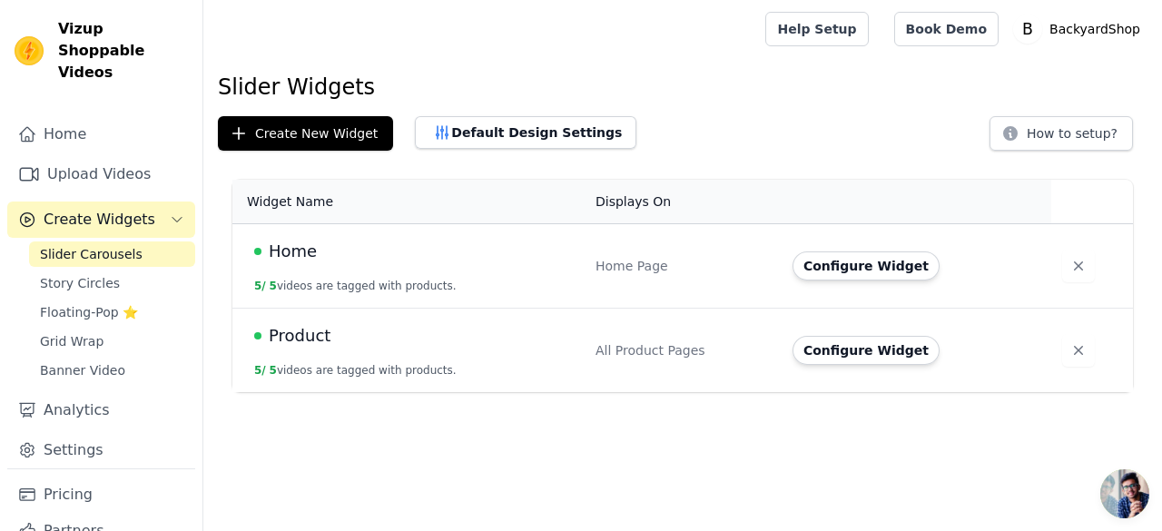
click at [831, 268] on button "Configure Widget" at bounding box center [865, 265] width 147 height 29
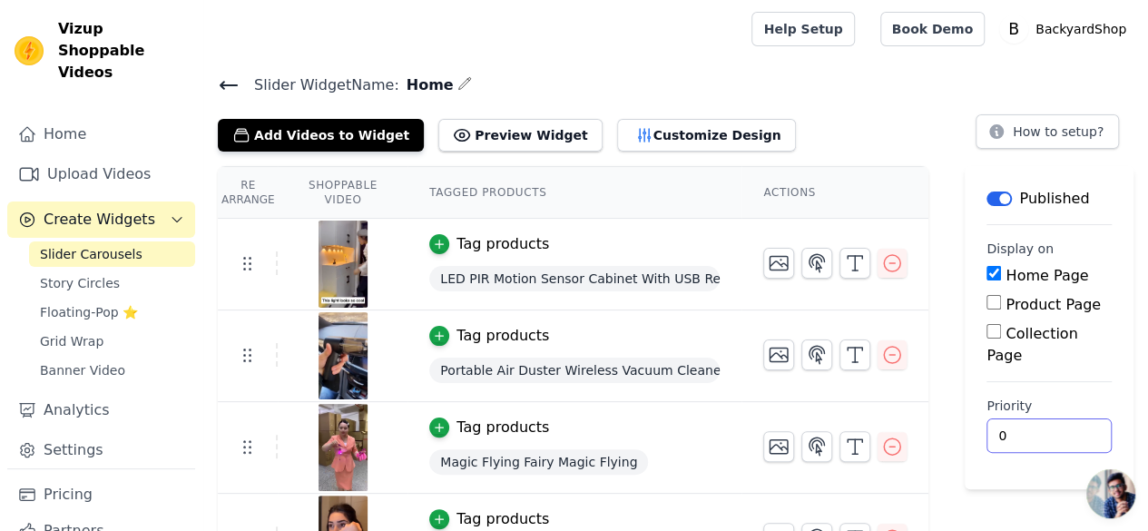
click at [1069, 418] on input "0" at bounding box center [1049, 435] width 125 height 34
click at [1068, 418] on input "1" at bounding box center [1049, 435] width 125 height 34
type input "0"
click at [1069, 420] on input "0" at bounding box center [1049, 435] width 125 height 34
click at [230, 82] on icon at bounding box center [229, 85] width 22 height 22
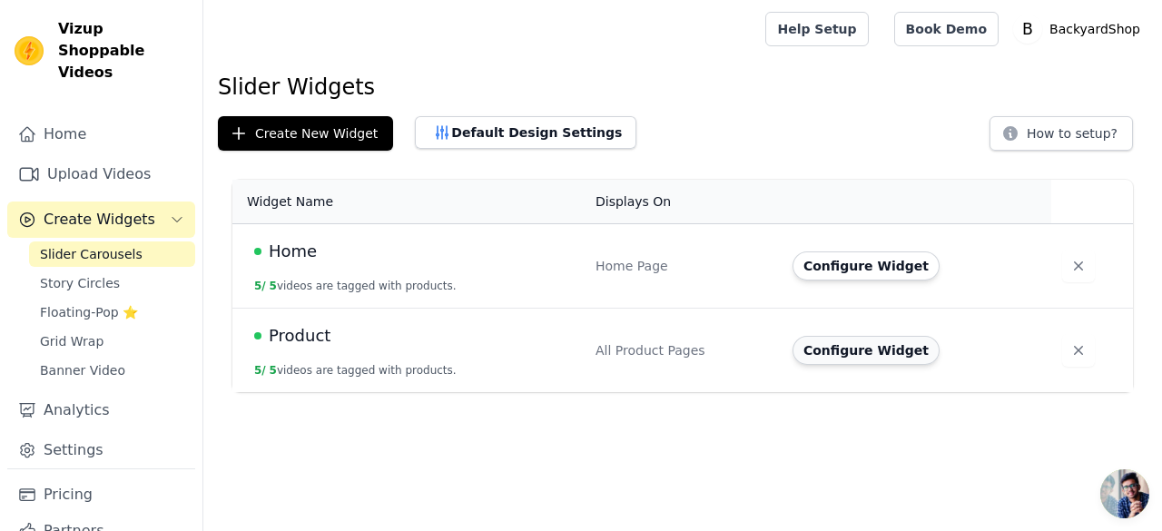
click at [840, 351] on button "Configure Widget" at bounding box center [865, 350] width 147 height 29
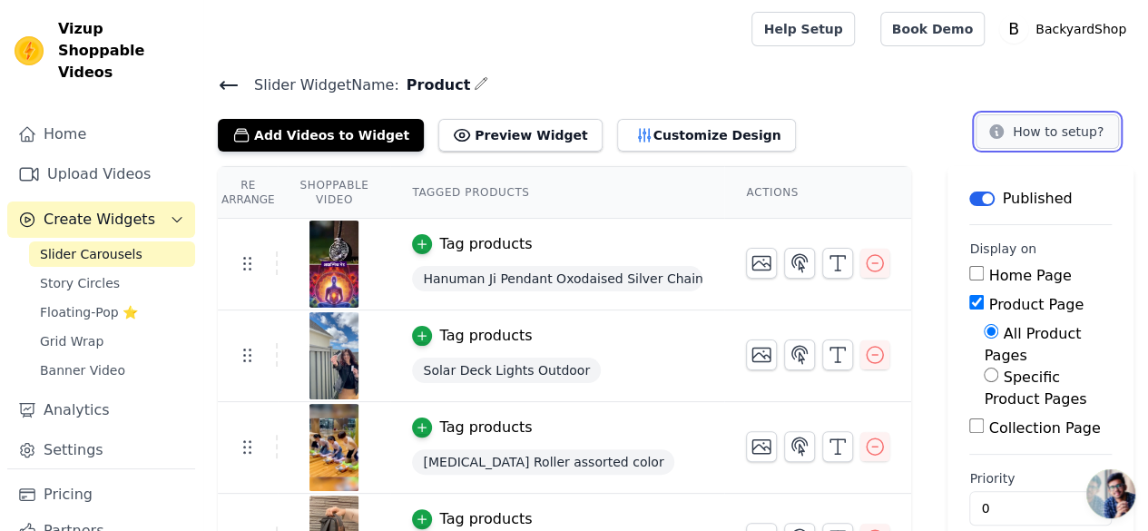
click at [1067, 130] on button "How to setup?" at bounding box center [1047, 131] width 143 height 34
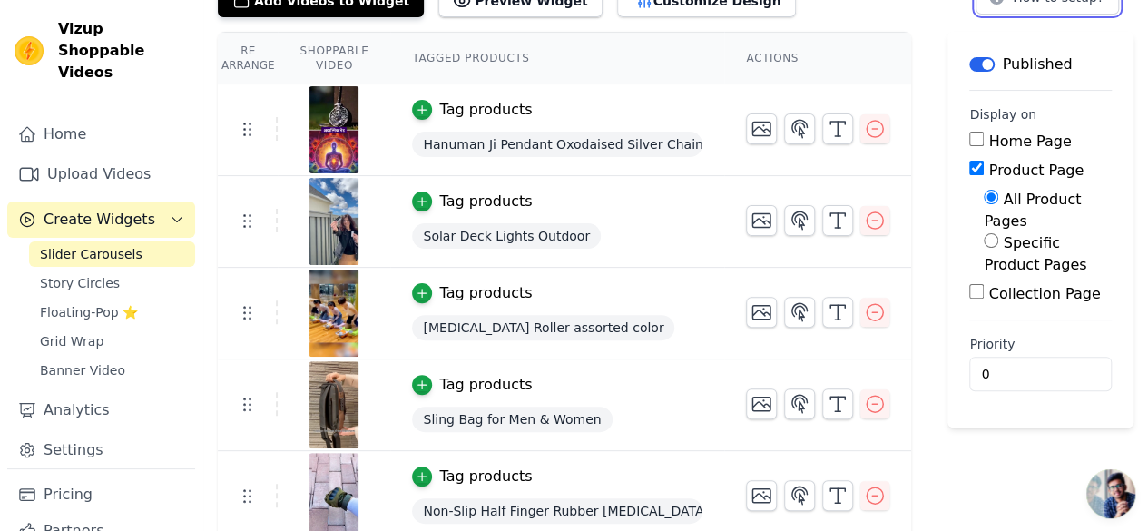
scroll to position [142, 0]
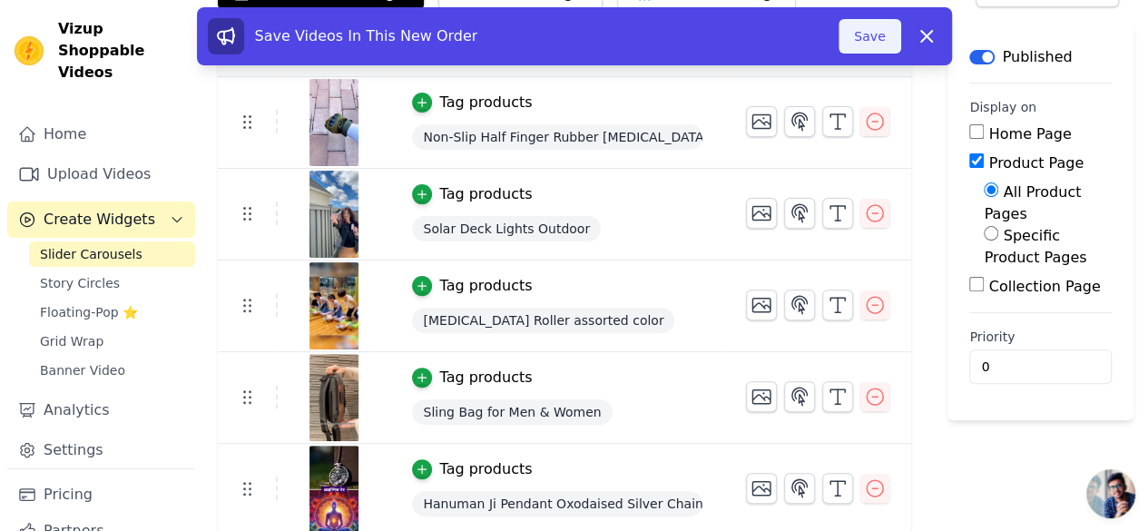
click at [865, 41] on button "Save" at bounding box center [870, 36] width 62 height 34
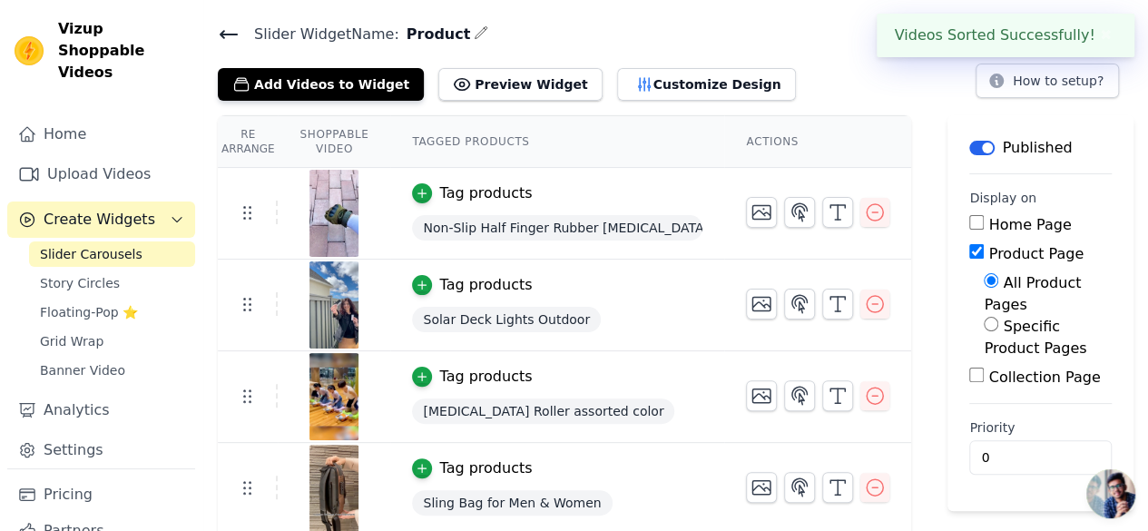
scroll to position [0, 0]
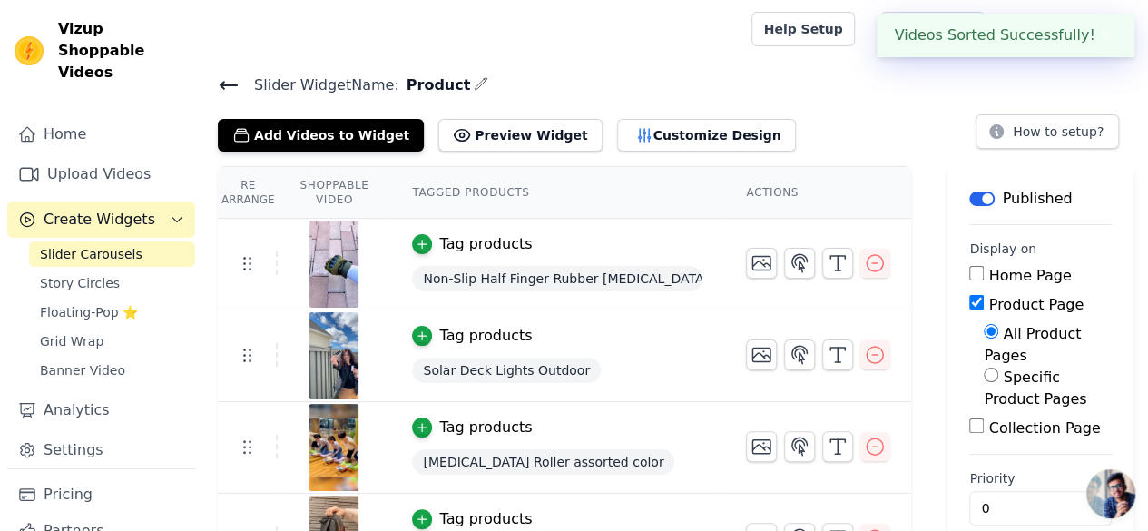
click at [221, 83] on icon at bounding box center [229, 85] width 16 height 7
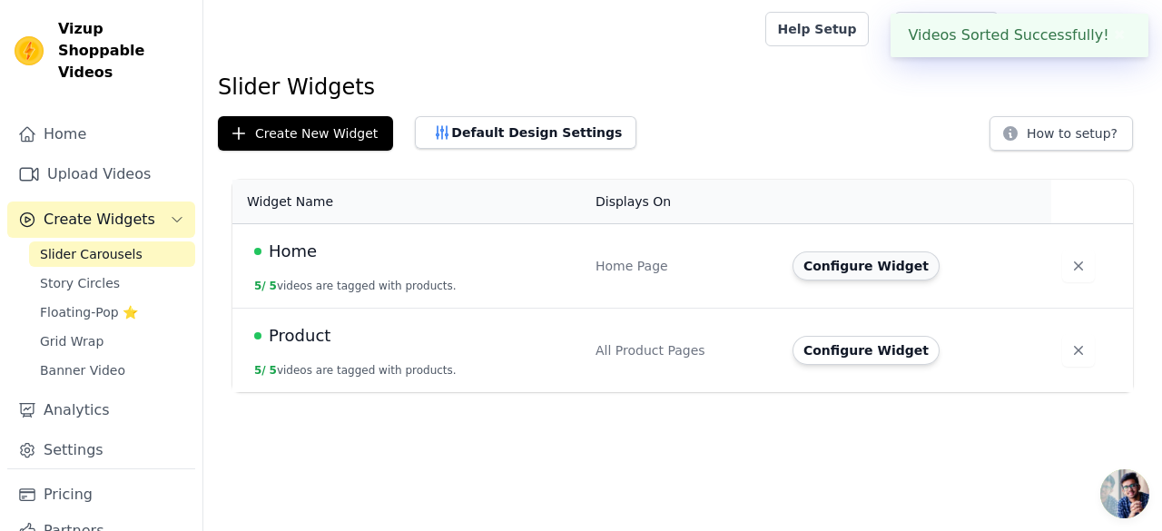
click at [875, 270] on button "Configure Widget" at bounding box center [865, 265] width 147 height 29
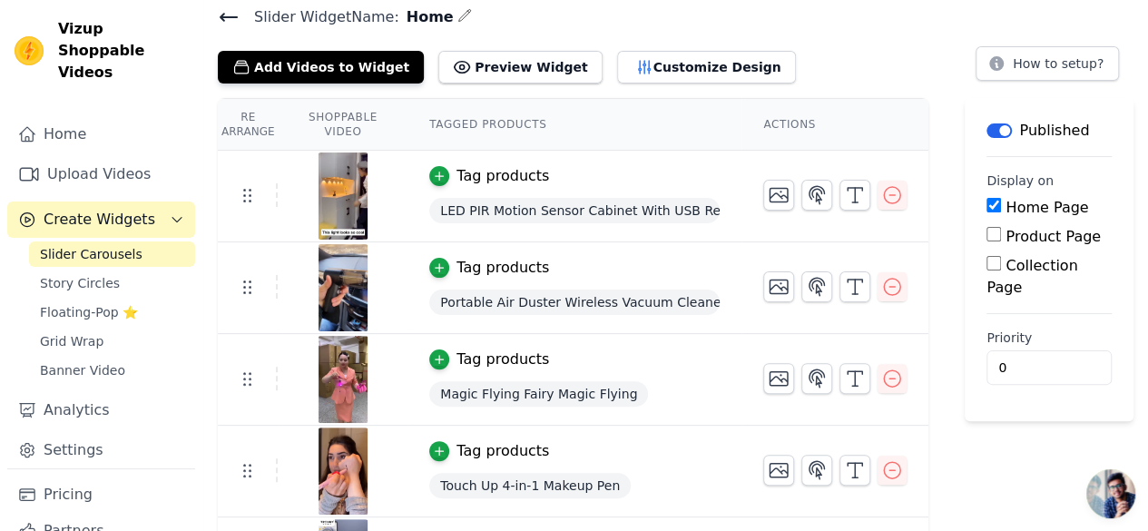
scroll to position [142, 0]
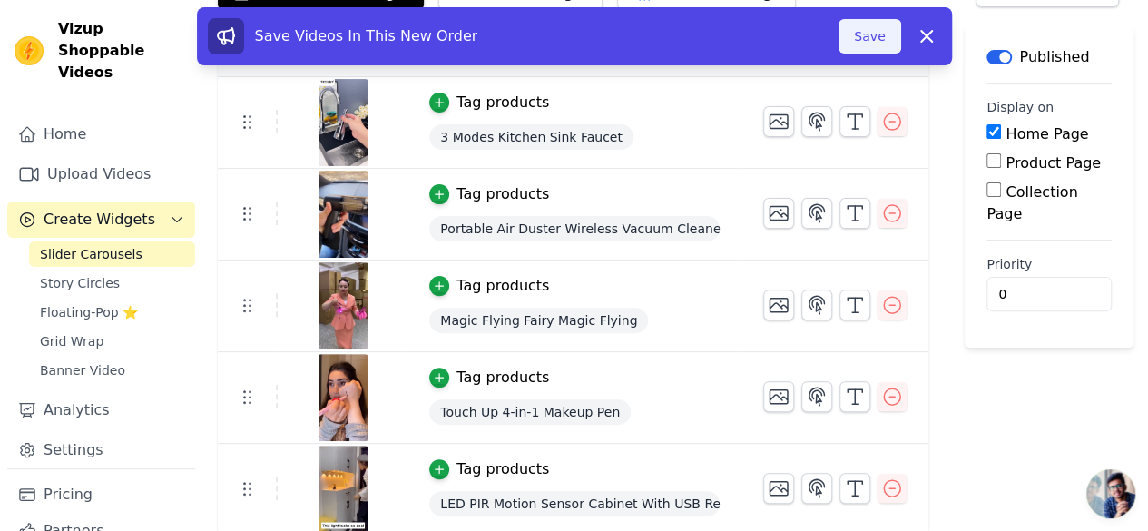
click at [869, 32] on button "Save" at bounding box center [870, 36] width 62 height 34
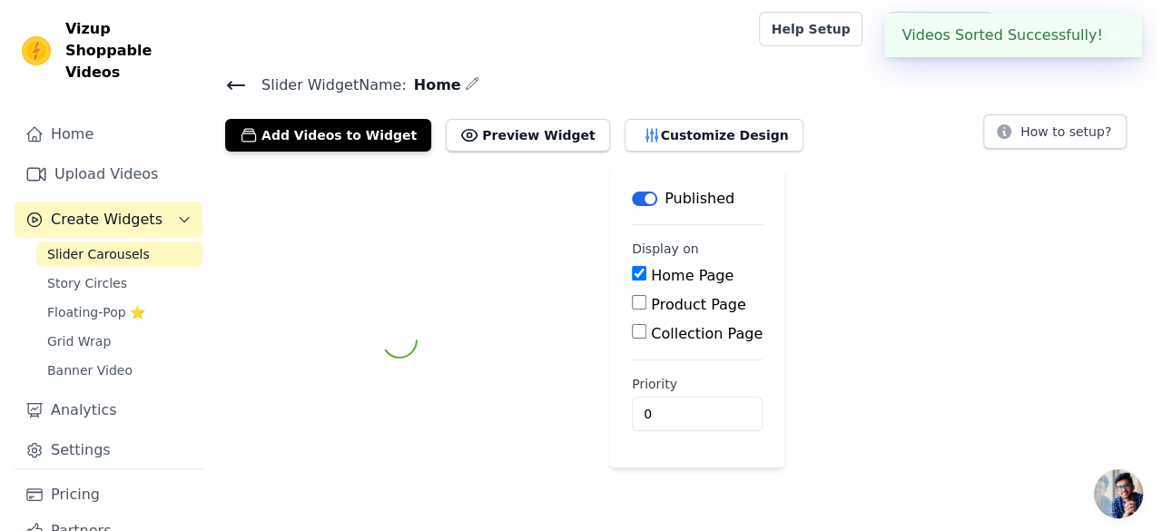
scroll to position [0, 0]
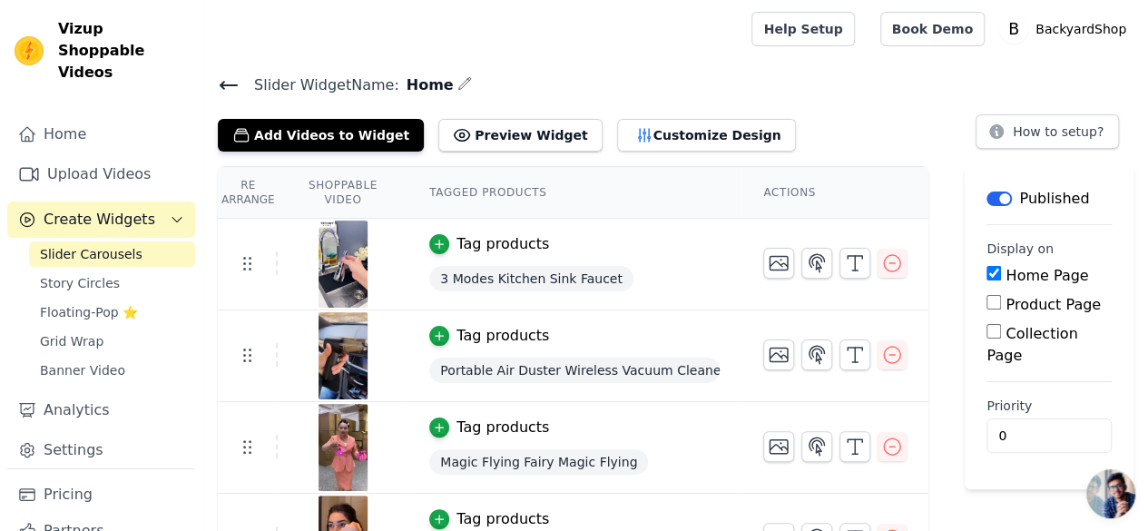
click at [235, 93] on icon at bounding box center [229, 85] width 22 height 22
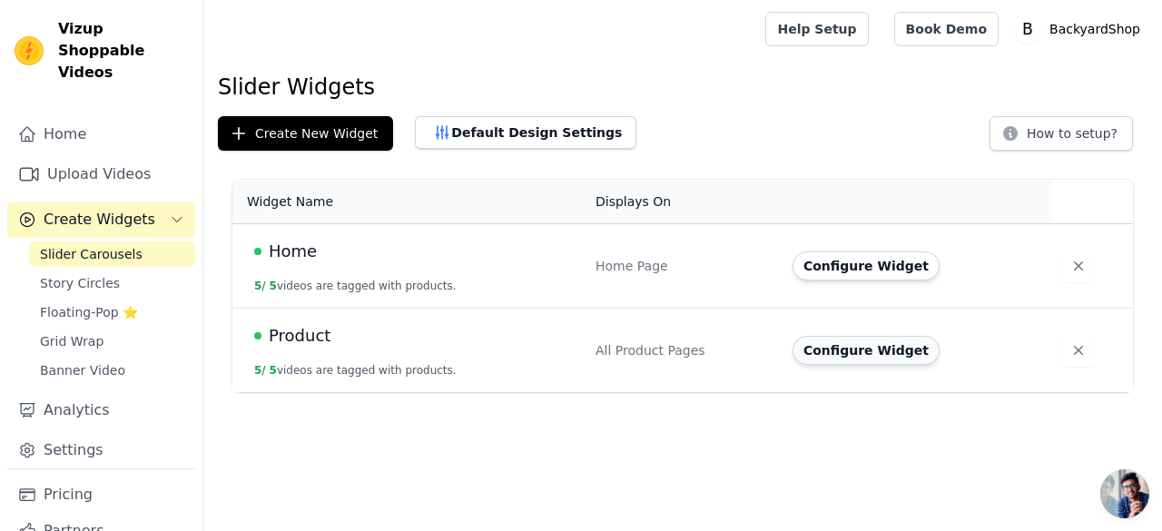
click at [851, 346] on button "Configure Widget" at bounding box center [865, 350] width 147 height 29
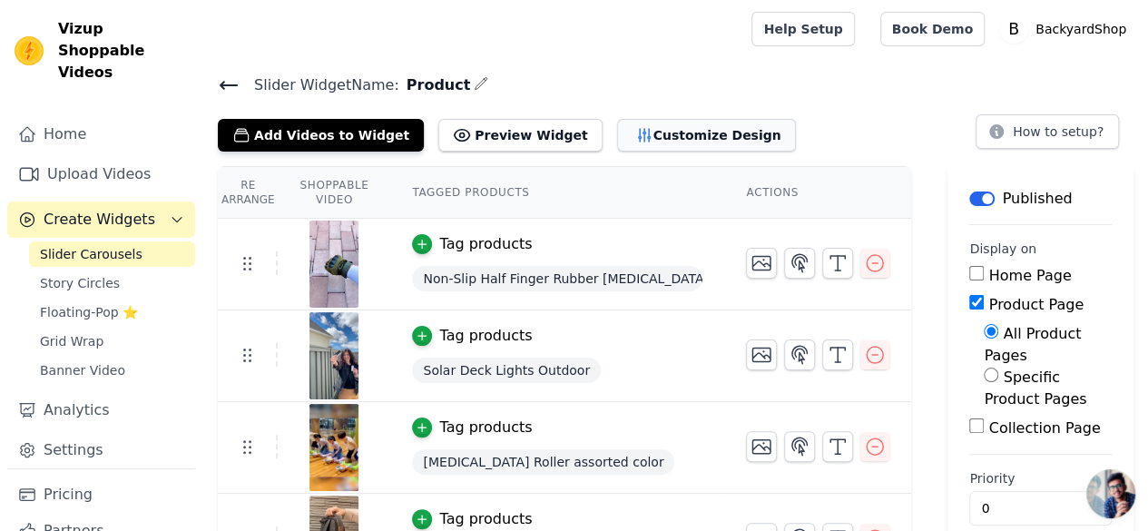
click at [638, 133] on button "Customize Design" at bounding box center [706, 135] width 179 height 33
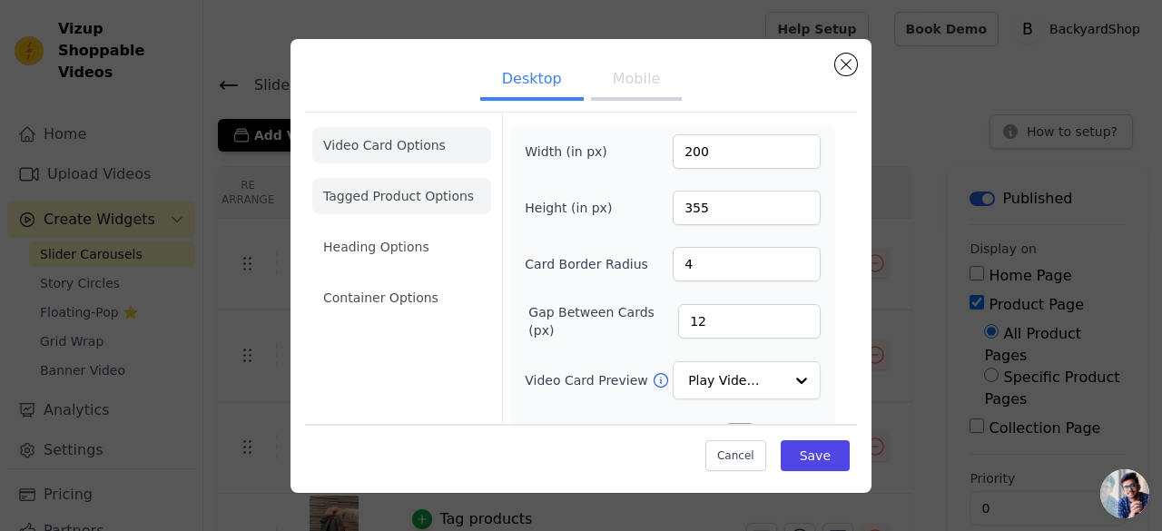
click at [381, 201] on li "Tagged Product Options" at bounding box center [401, 196] width 179 height 36
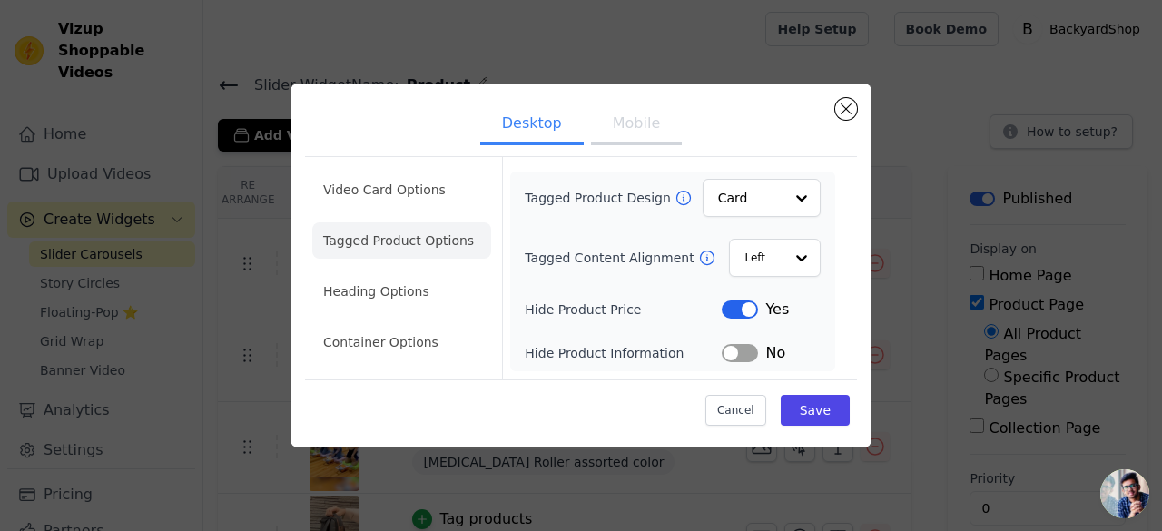
click at [627, 136] on button "Mobile" at bounding box center [636, 125] width 91 height 40
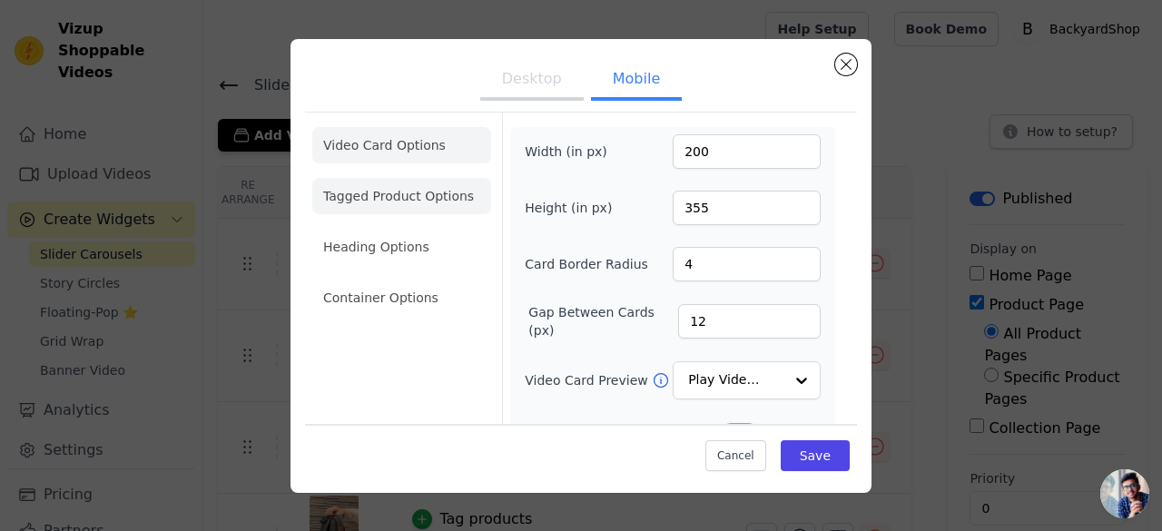
click at [420, 186] on li "Tagged Product Options" at bounding box center [401, 196] width 179 height 36
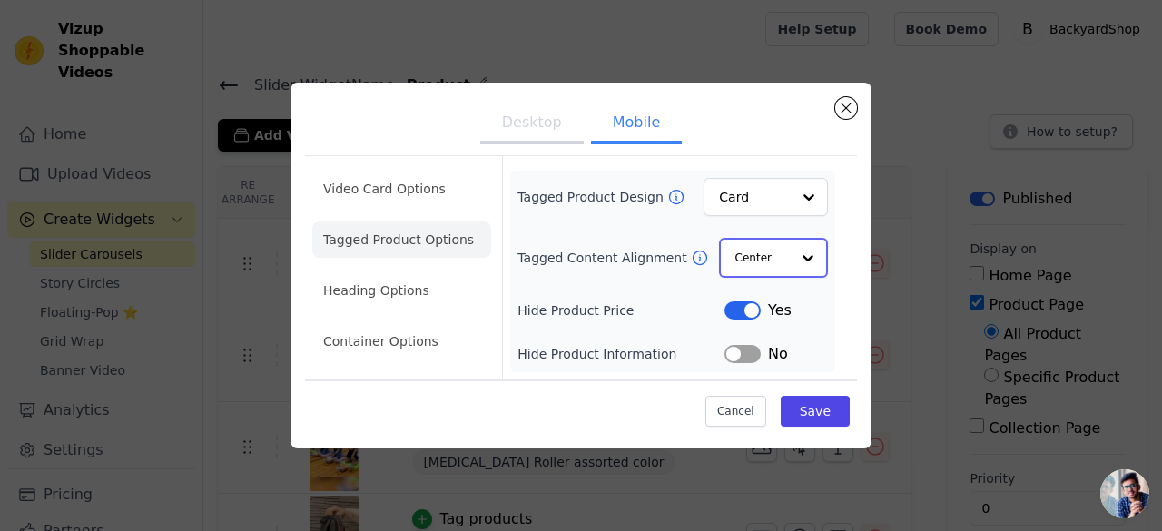
click at [762, 255] on input "Tagged Content Alignment" at bounding box center [762, 258] width 54 height 36
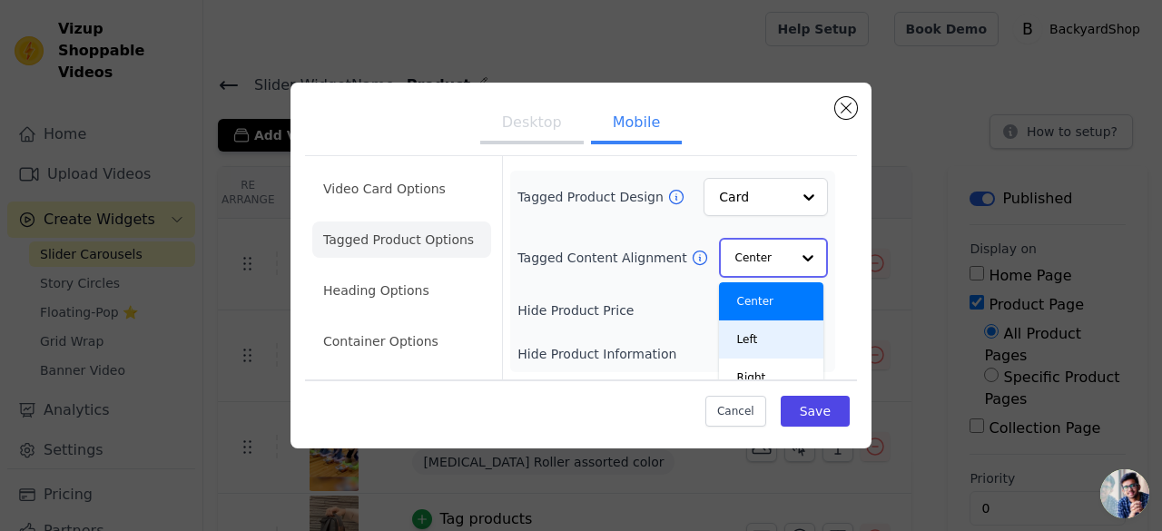
click at [734, 332] on div "Left" at bounding box center [771, 339] width 104 height 38
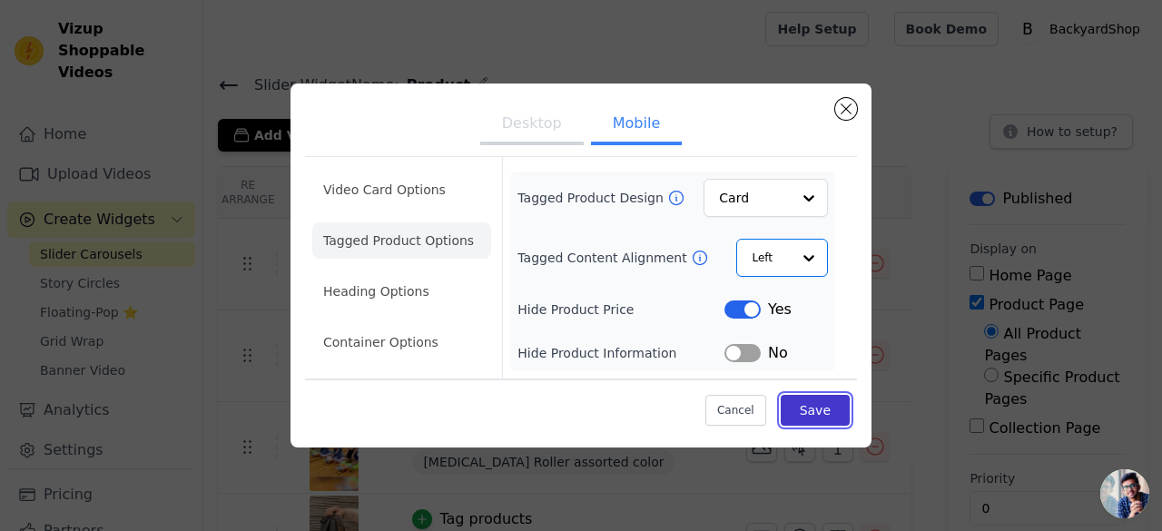
click at [810, 413] on button "Save" at bounding box center [815, 410] width 69 height 31
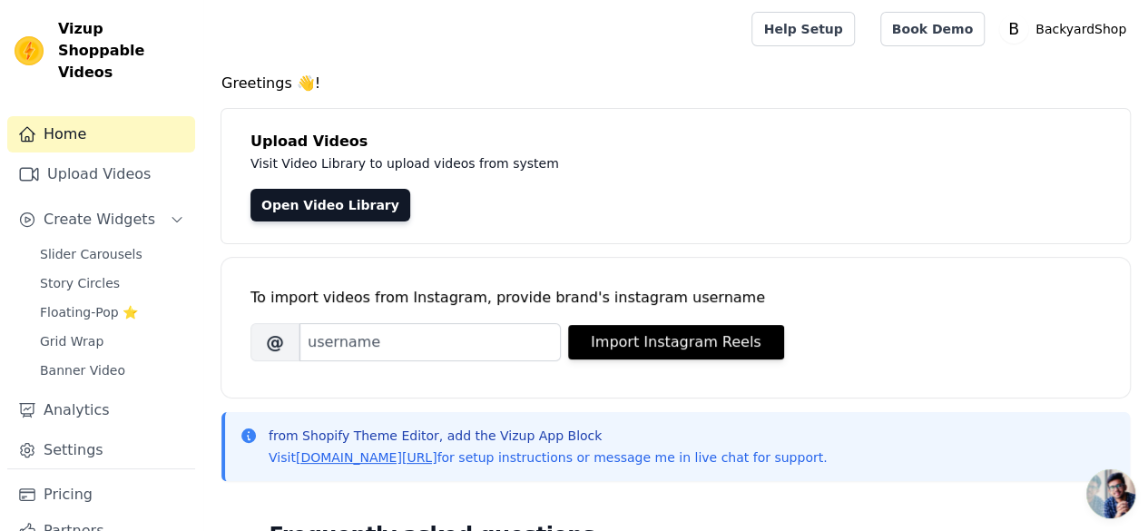
scroll to position [3, 0]
